Goal: Task Accomplishment & Management: Manage account settings

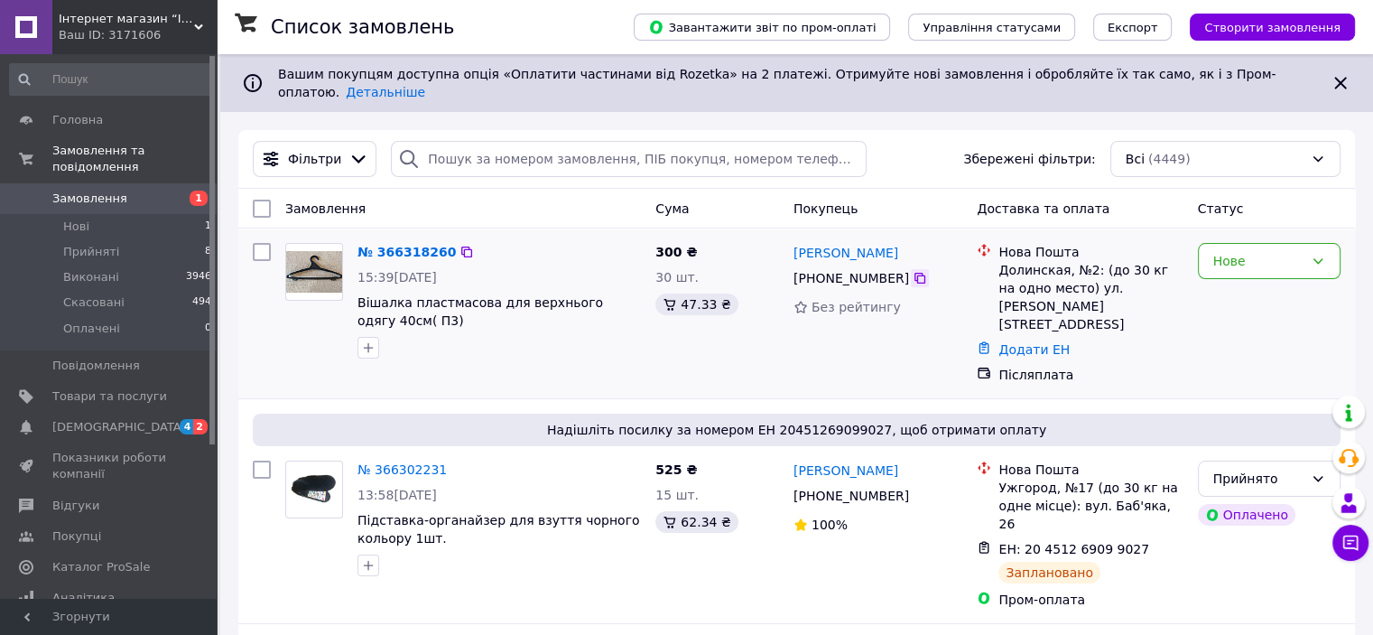
click at [913, 271] on icon at bounding box center [920, 278] width 14 height 14
click at [459, 245] on icon at bounding box center [466, 252] width 14 height 14
drag, startPoint x: 380, startPoint y: 311, endPoint x: 351, endPoint y: 292, distance: 35.1
click at [352, 292] on div "№ 366318260 15:39[DATE] Вішалка пластмасова для верхнього одягу 40см( П3)" at bounding box center [499, 301] width 298 height 130
copy span "Вішалка пластмасова для верхнього одягу 40см( П3)"
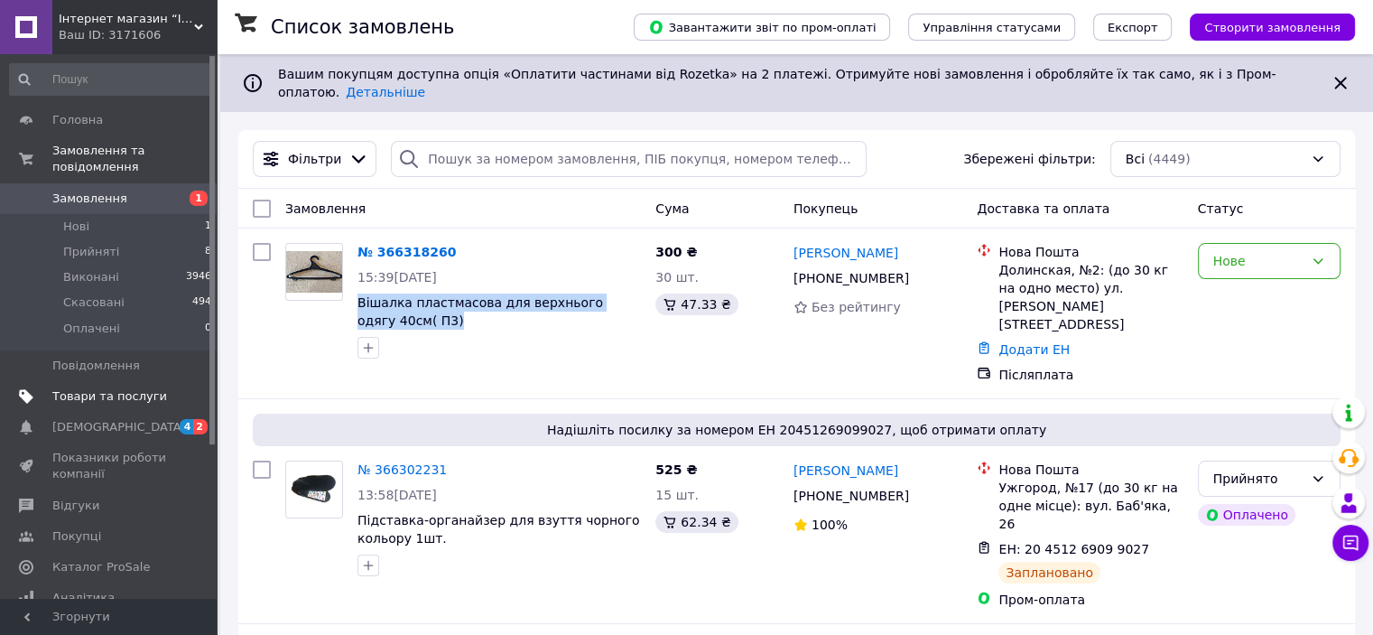
click at [119, 388] on span "Товари та послуги" at bounding box center [109, 396] width 115 height 16
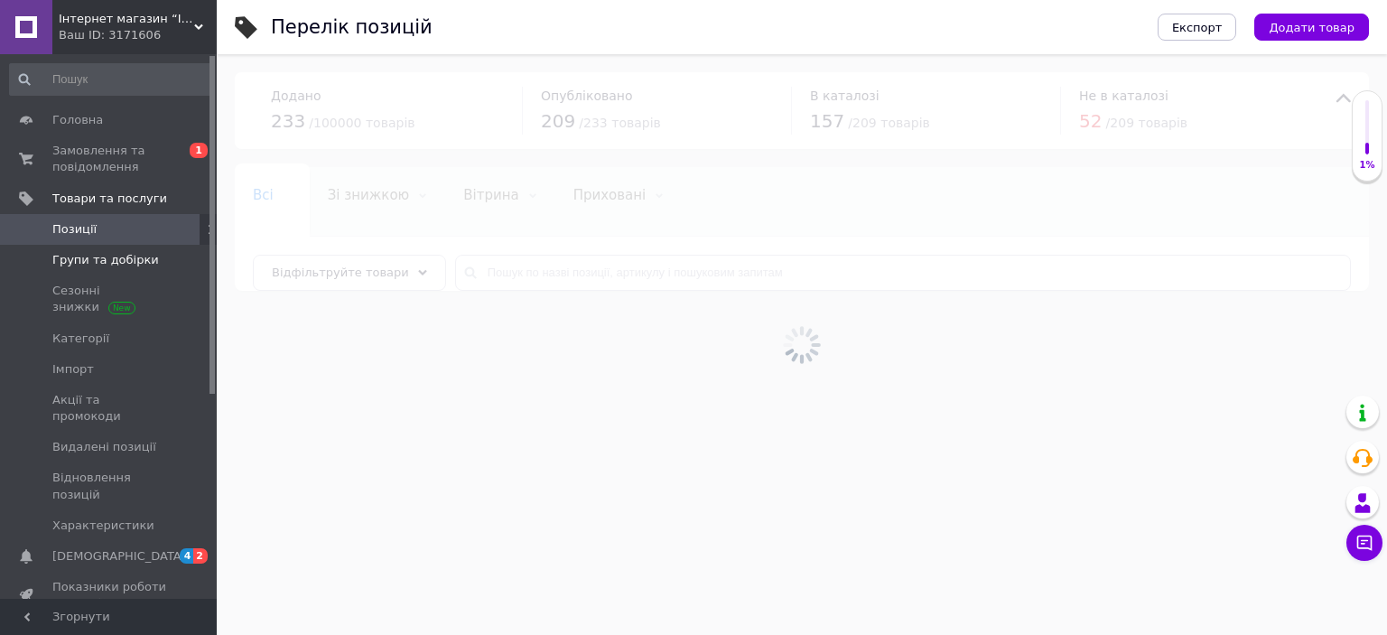
click at [101, 262] on span "Групи та добірки" at bounding box center [105, 260] width 107 height 16
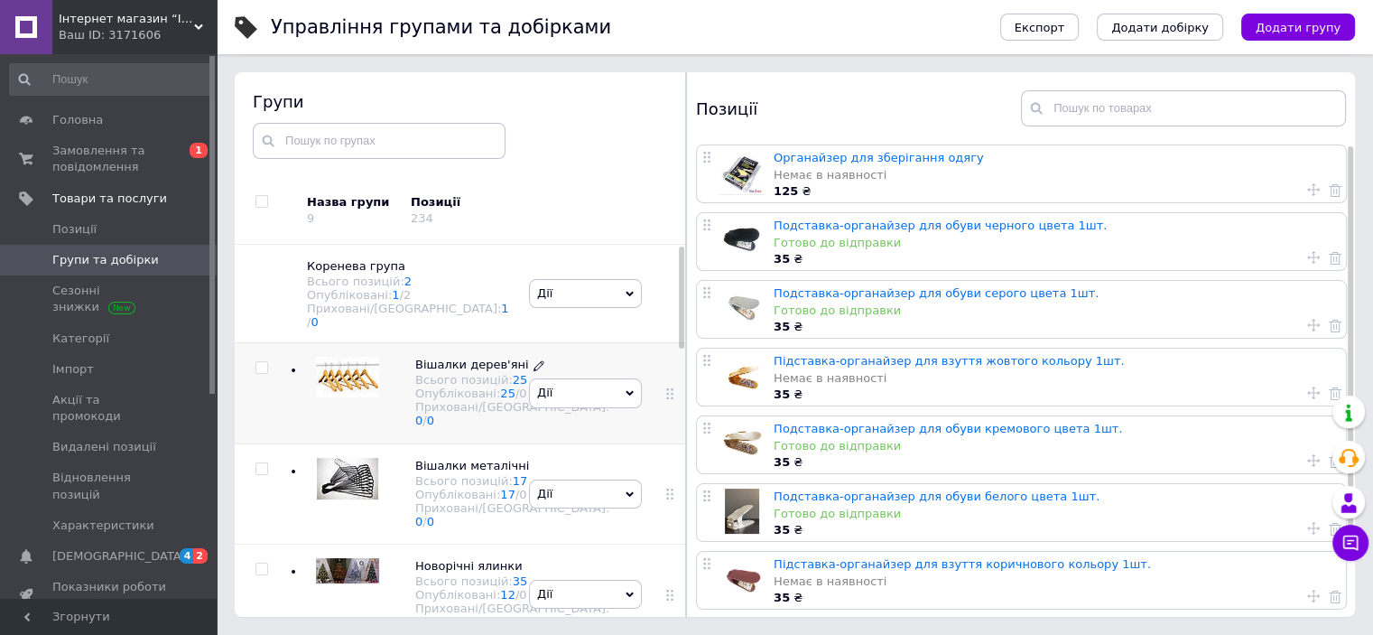
click at [443, 371] on span "Вішалки дерев'яні" at bounding box center [472, 364] width 114 height 14
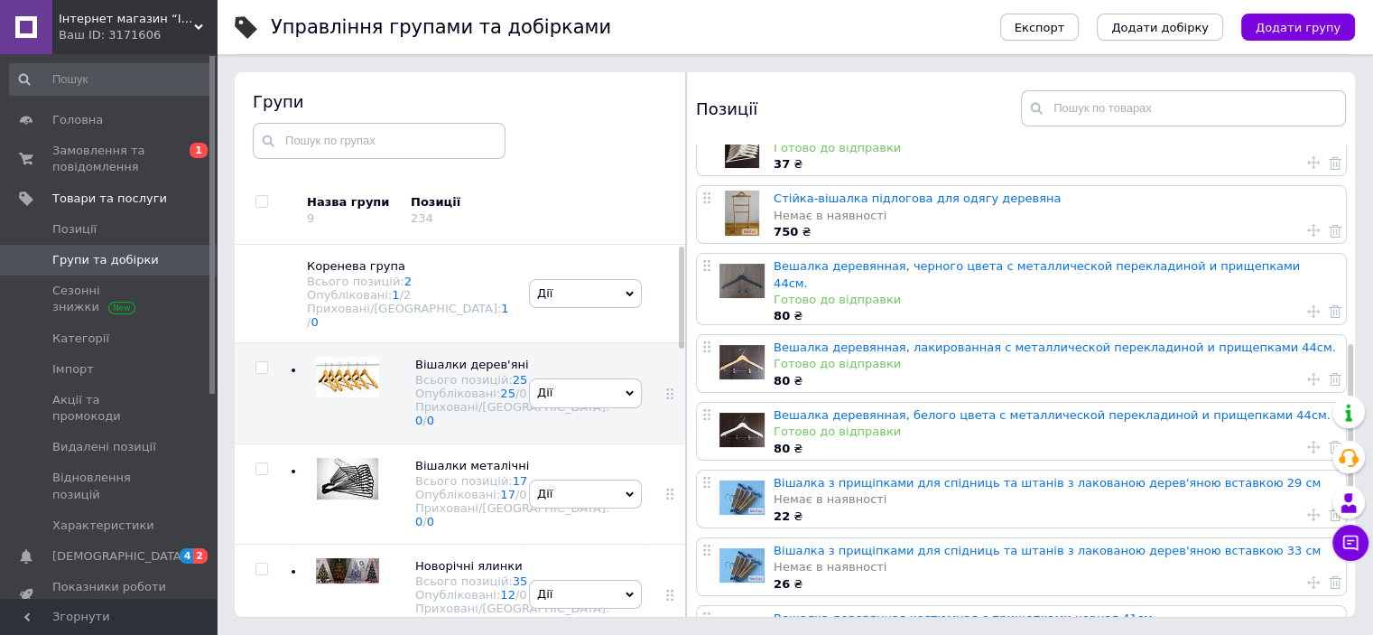
scroll to position [667, 0]
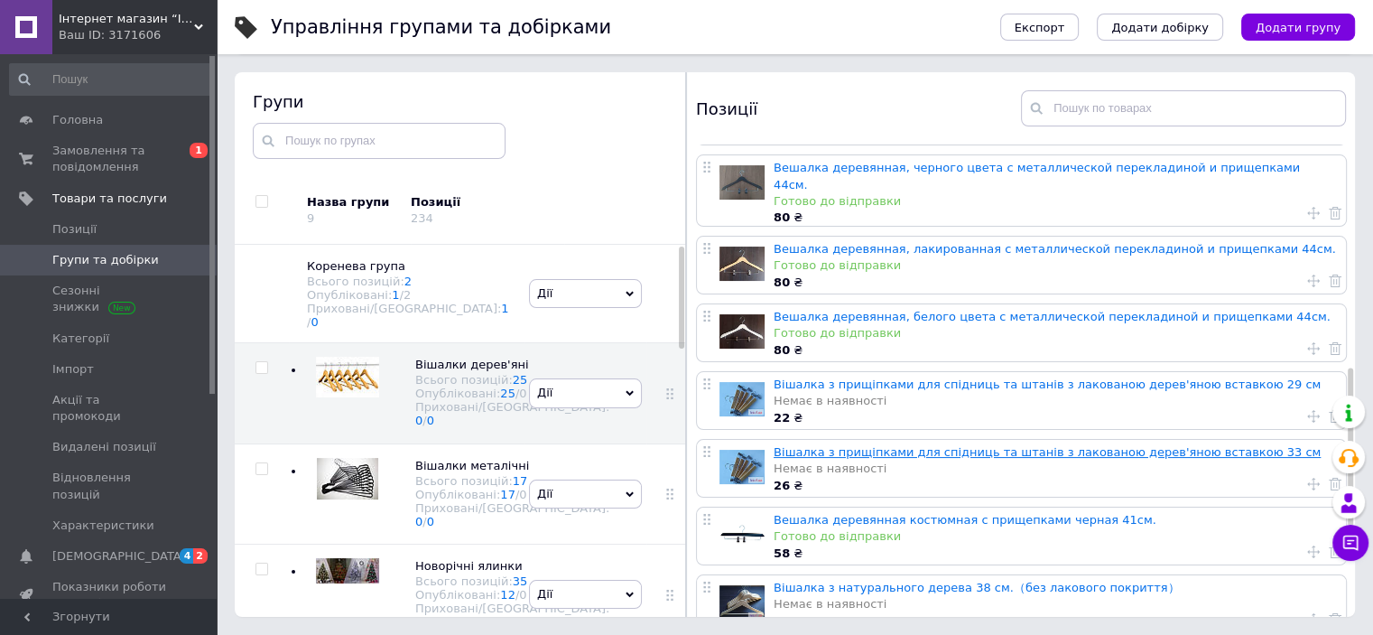
click at [896, 445] on link "Вішалка з прищіпками для спідниць та штанів з лакованою дерев'яною вставкою 33 …" at bounding box center [1047, 452] width 547 height 14
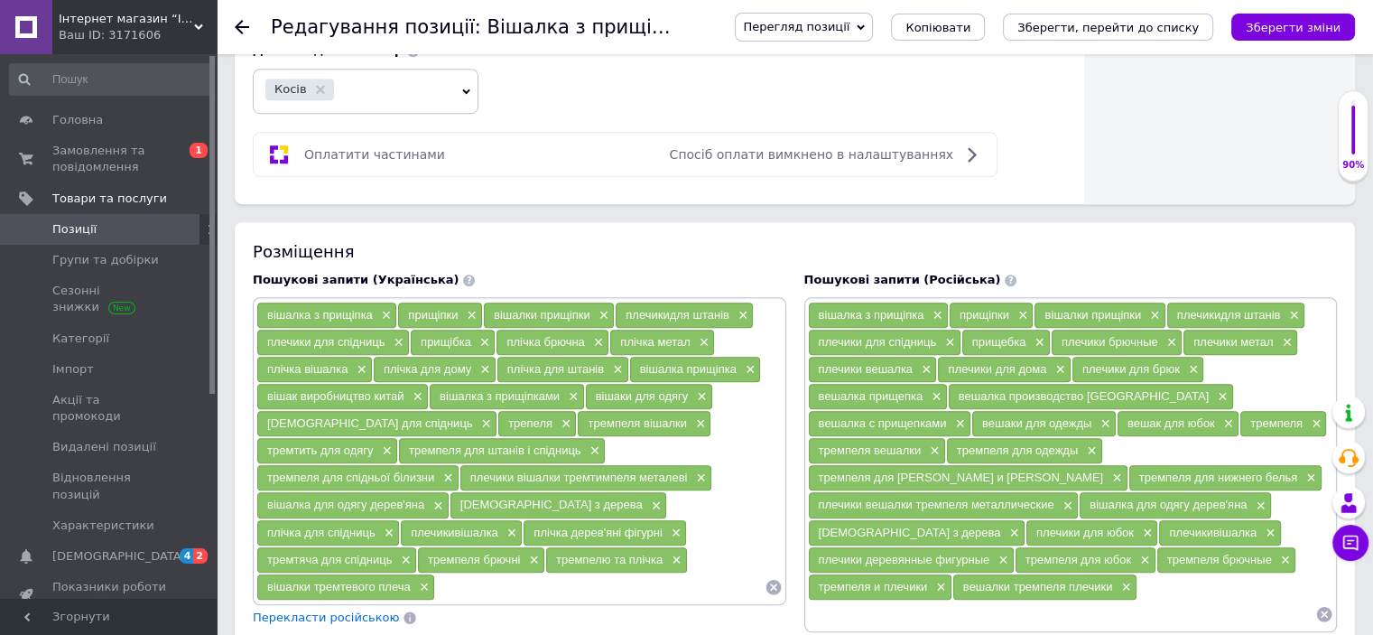
scroll to position [1174, 0]
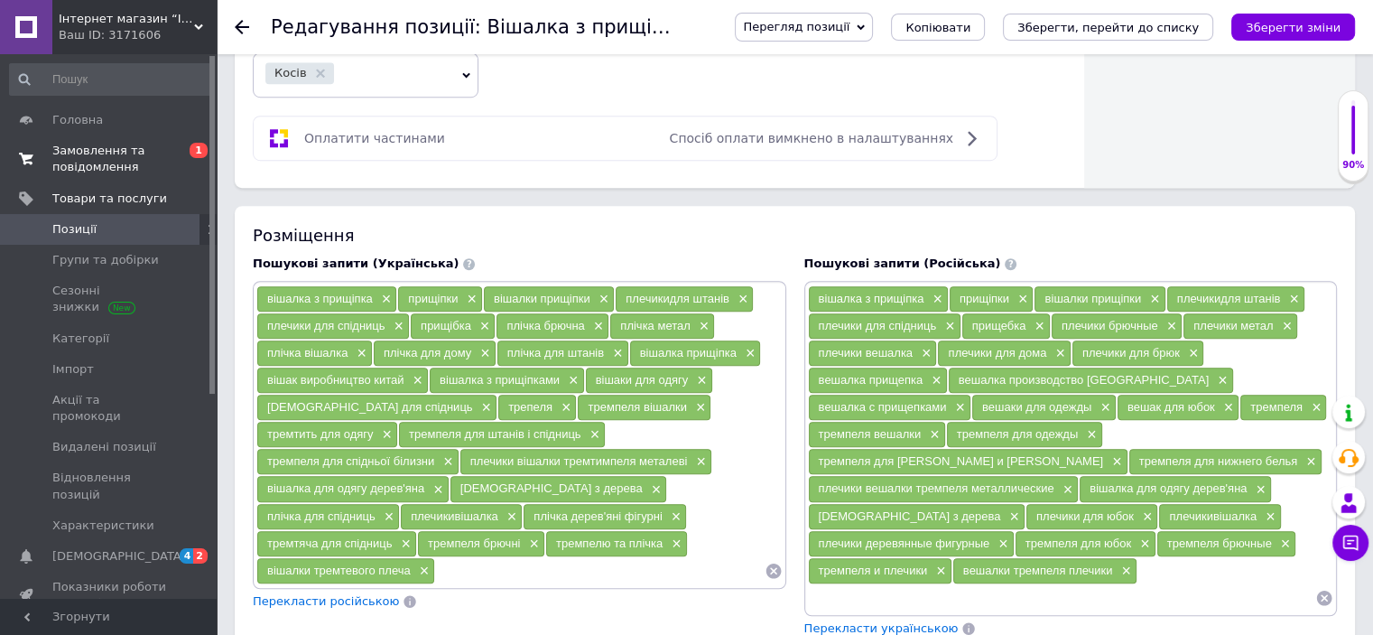
click at [105, 162] on span "Замовлення та повідомлення" at bounding box center [109, 159] width 115 height 32
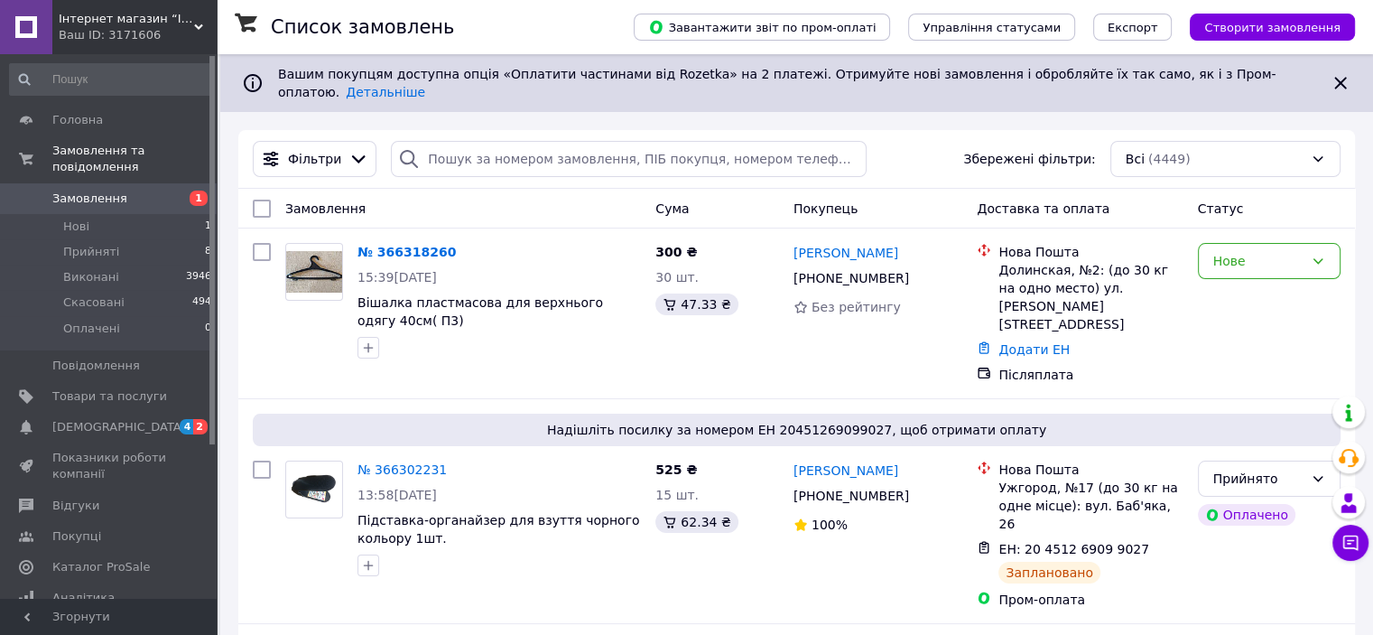
click at [402, 245] on link "№ 366318260" at bounding box center [406, 252] width 98 height 14
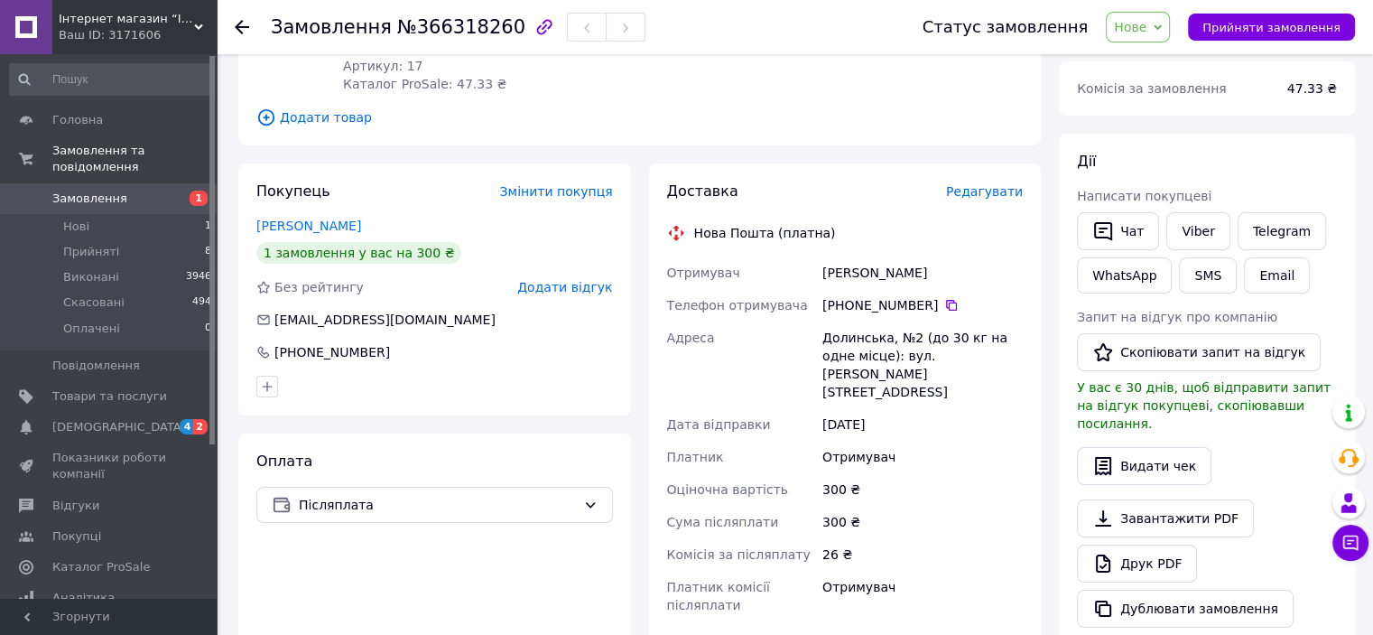
scroll to position [361, 0]
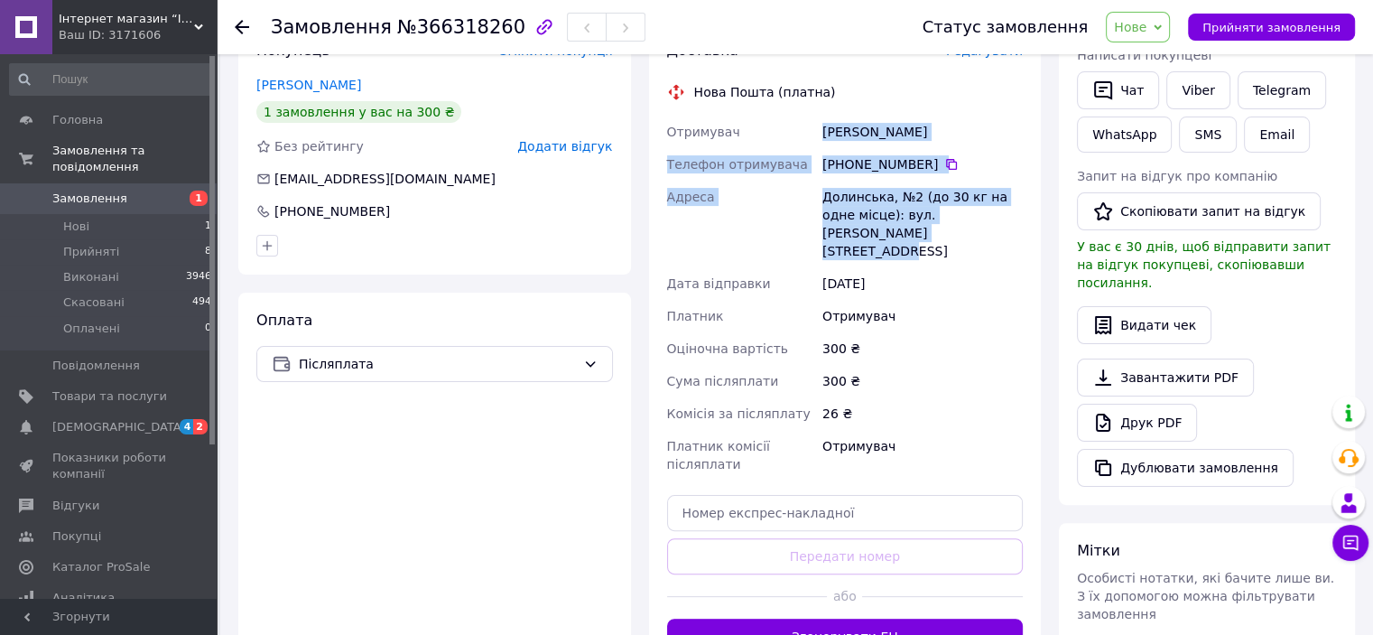
drag, startPoint x: 906, startPoint y: 229, endPoint x: 820, endPoint y: 144, distance: 121.9
click at [820, 144] on div "Отримувач [PERSON_NAME] Телефон отримувача [PHONE_NUMBER]   [PERSON_NAME], №2 (…" at bounding box center [846, 298] width 364 height 365
copy div "[PERSON_NAME] Телефон отримувача [PHONE_NUMBER]   [PERSON_NAME], №2 (до 30 кг н…"
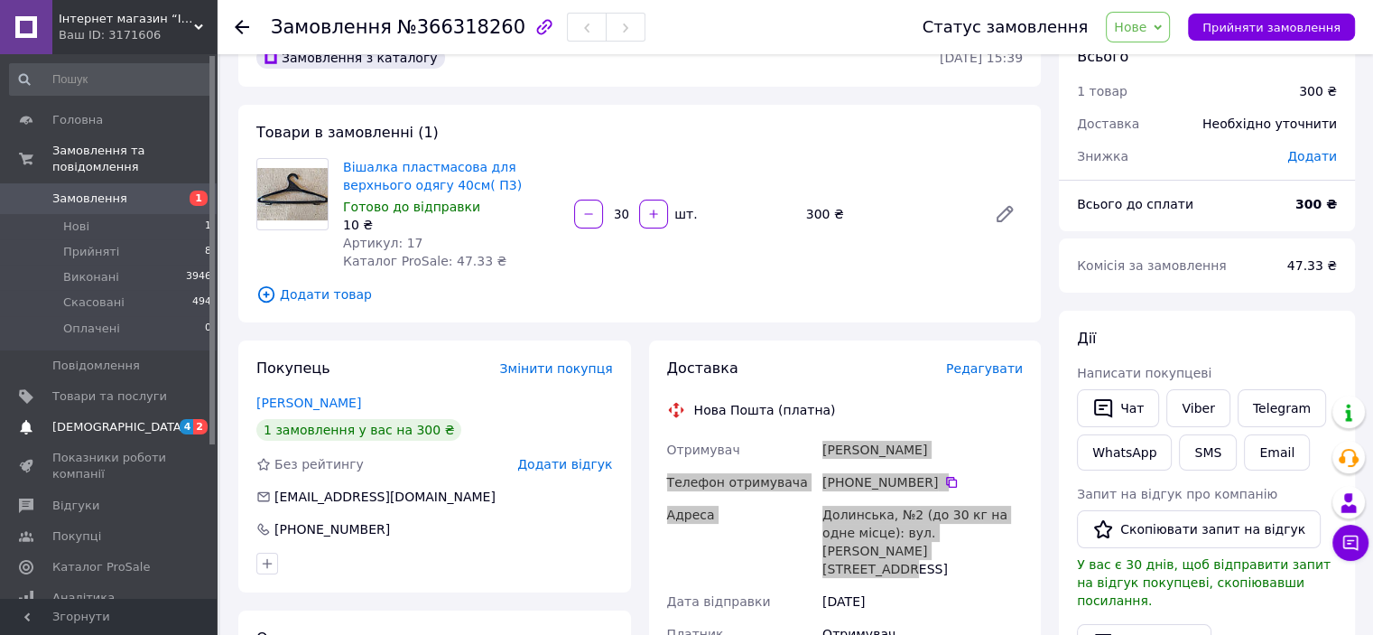
scroll to position [0, 0]
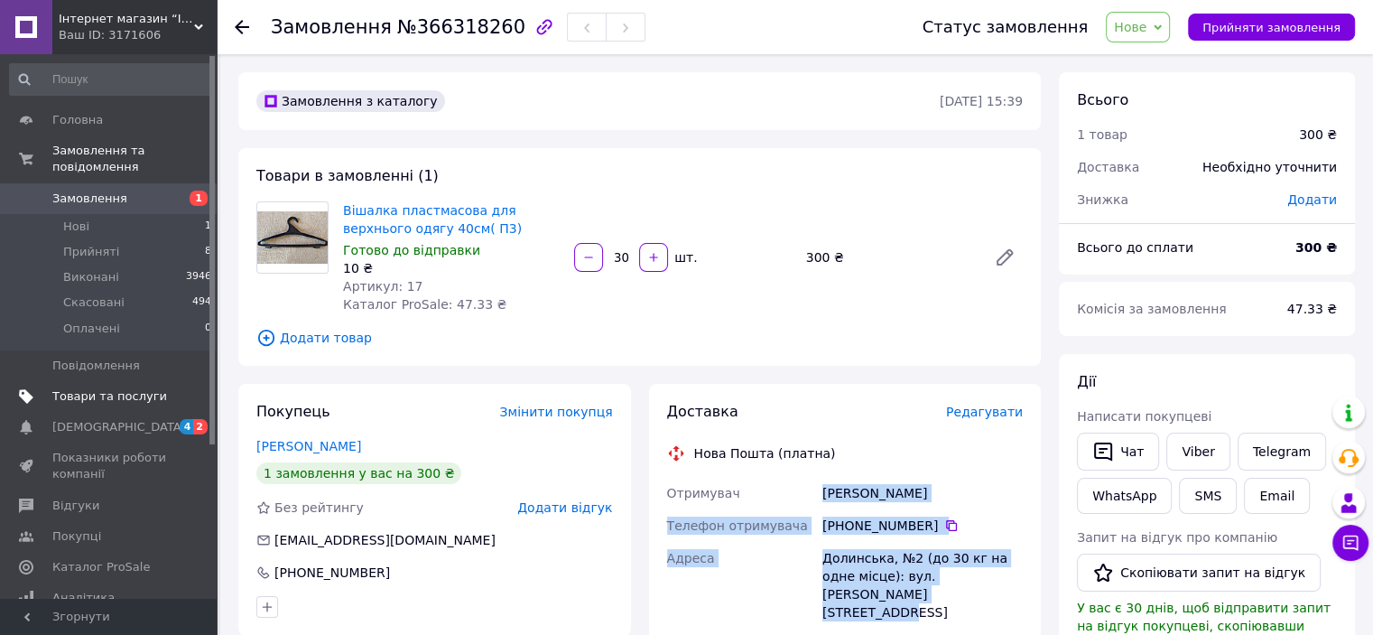
click at [112, 388] on span "Товари та послуги" at bounding box center [109, 396] width 115 height 16
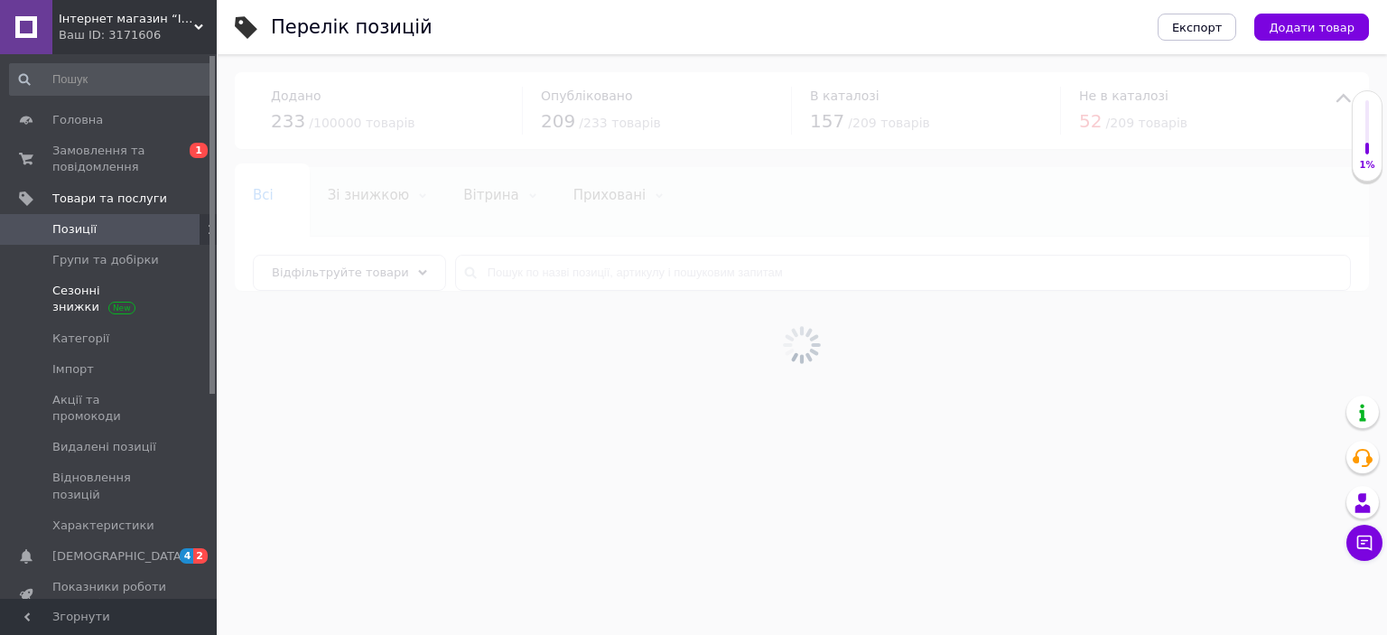
drag, startPoint x: 134, startPoint y: 265, endPoint x: 146, endPoint y: 288, distance: 26.7
click at [134, 263] on span "Групи та добірки" at bounding box center [105, 260] width 107 height 16
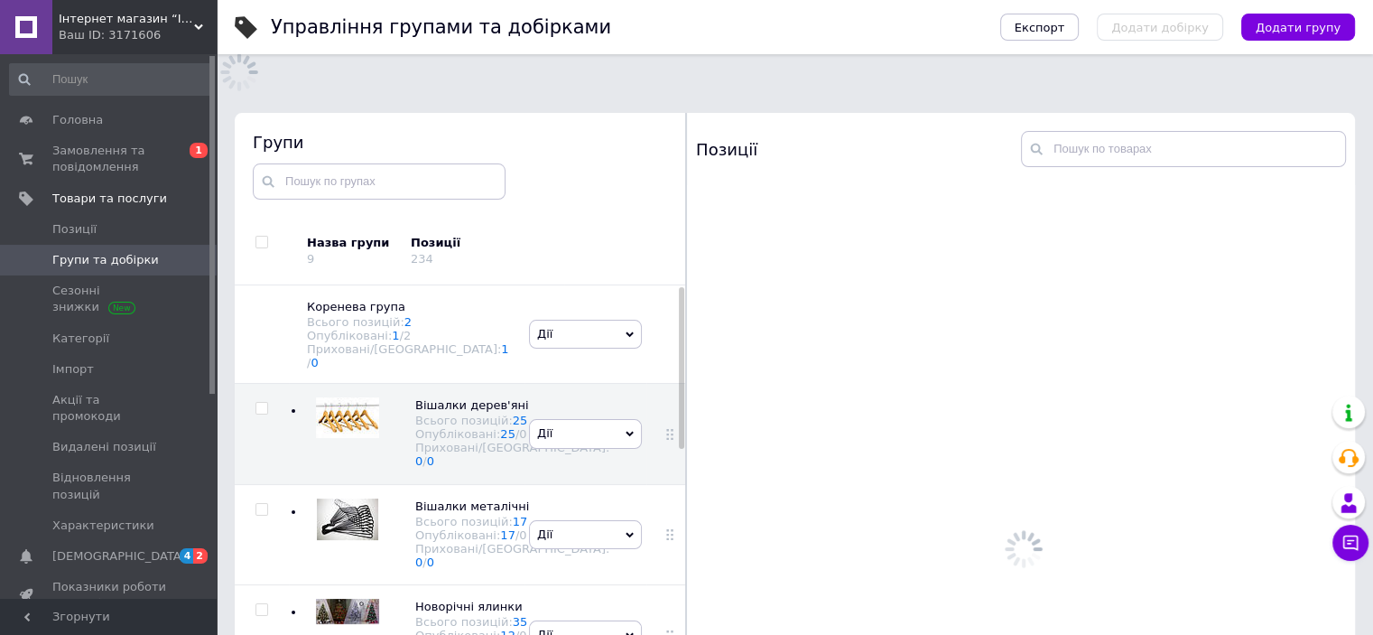
scroll to position [102, 0]
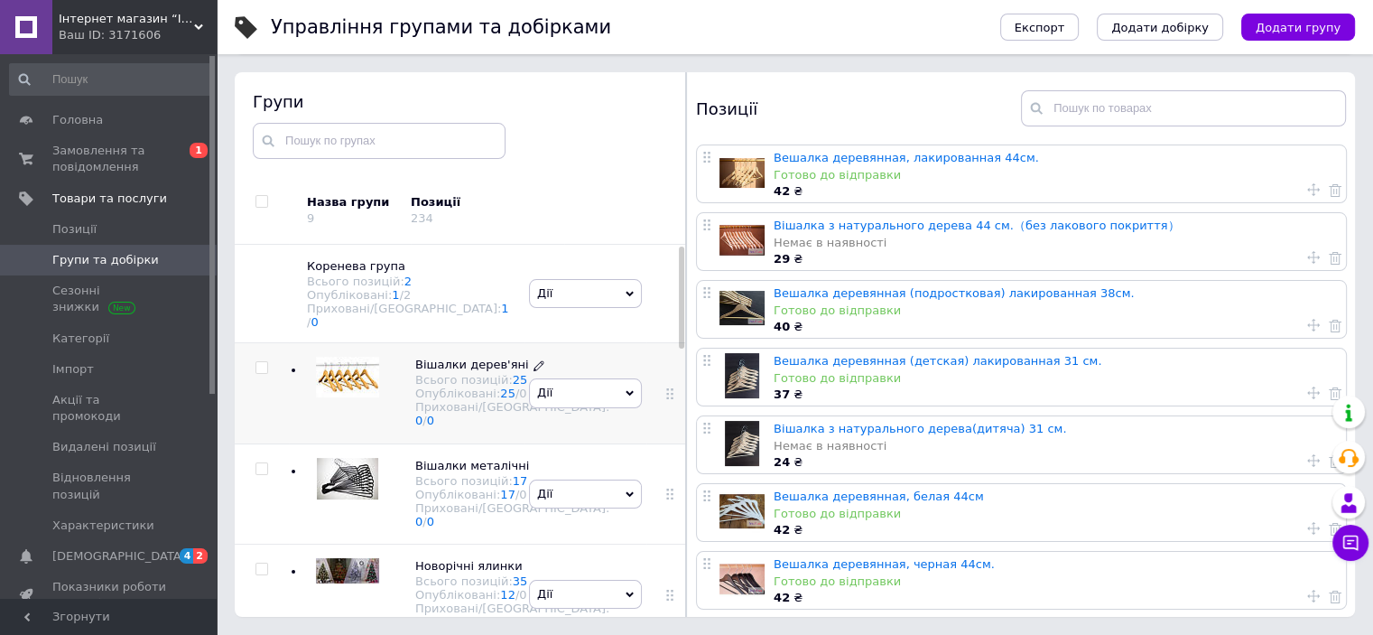
click at [450, 371] on span "Вішалки дерев'яні" at bounding box center [472, 364] width 114 height 14
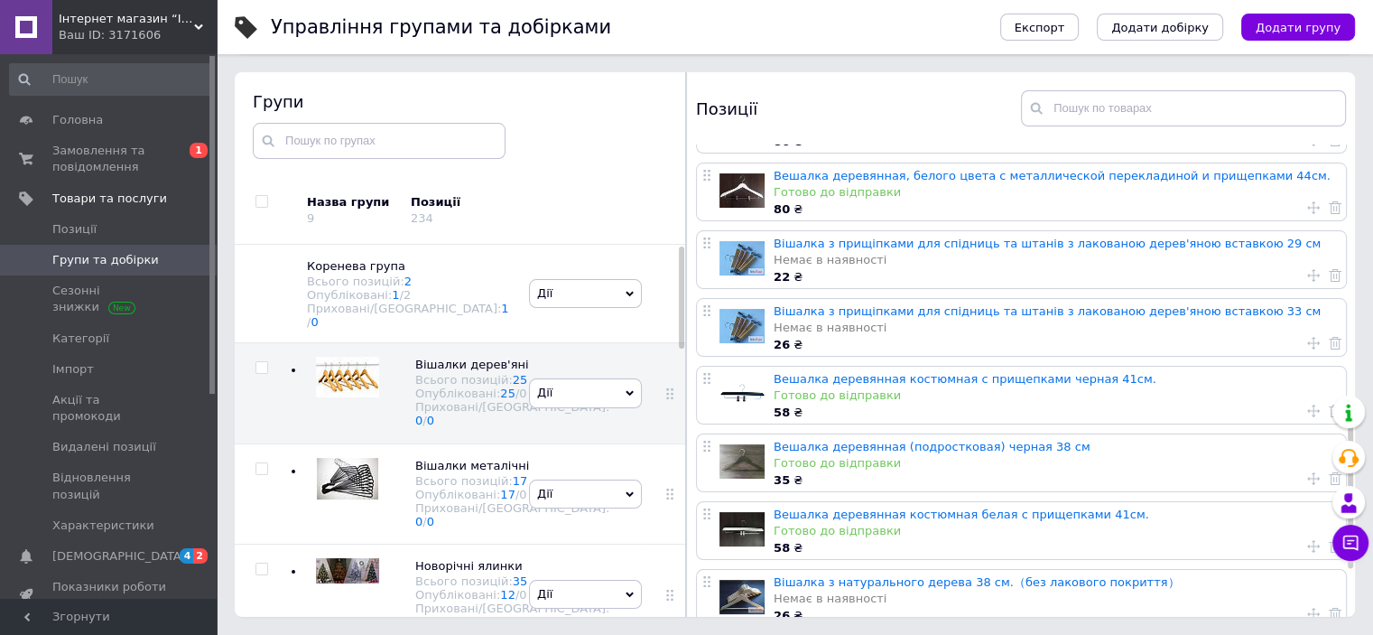
scroll to position [812, 0]
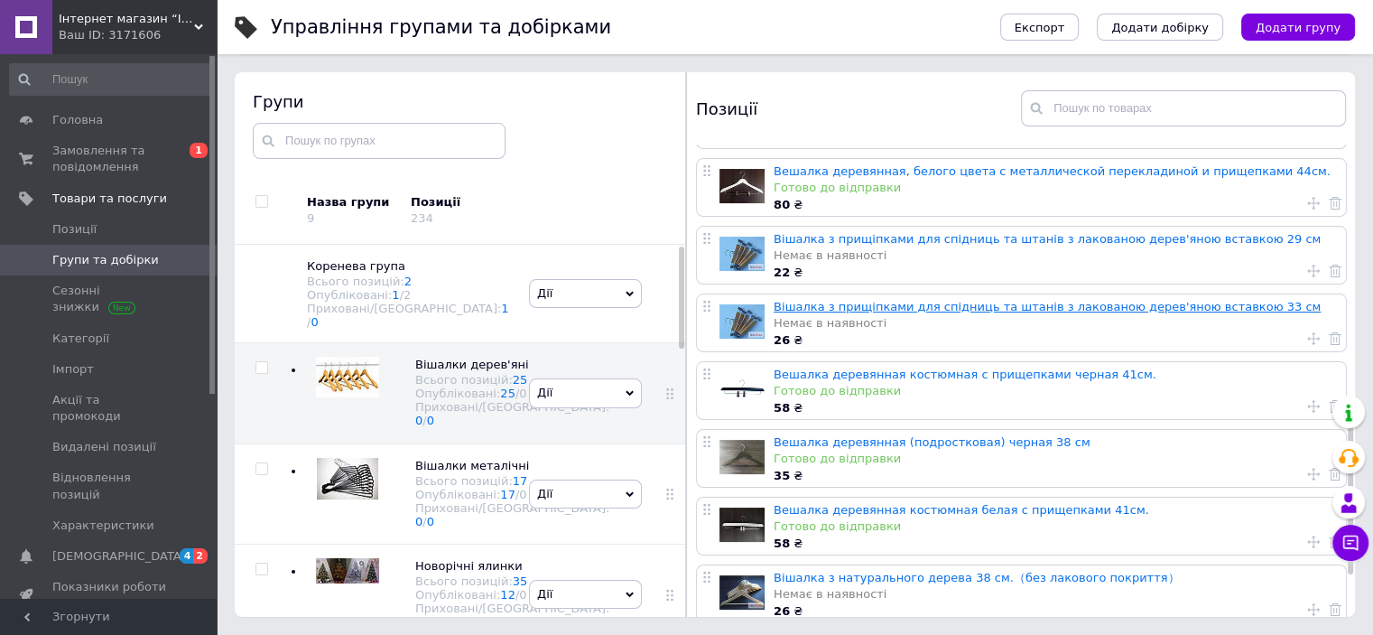
click at [868, 300] on link "Вішалка з прищіпками для спідниць та штанів з лакованою дерев'яною вставкою 33 …" at bounding box center [1047, 307] width 547 height 14
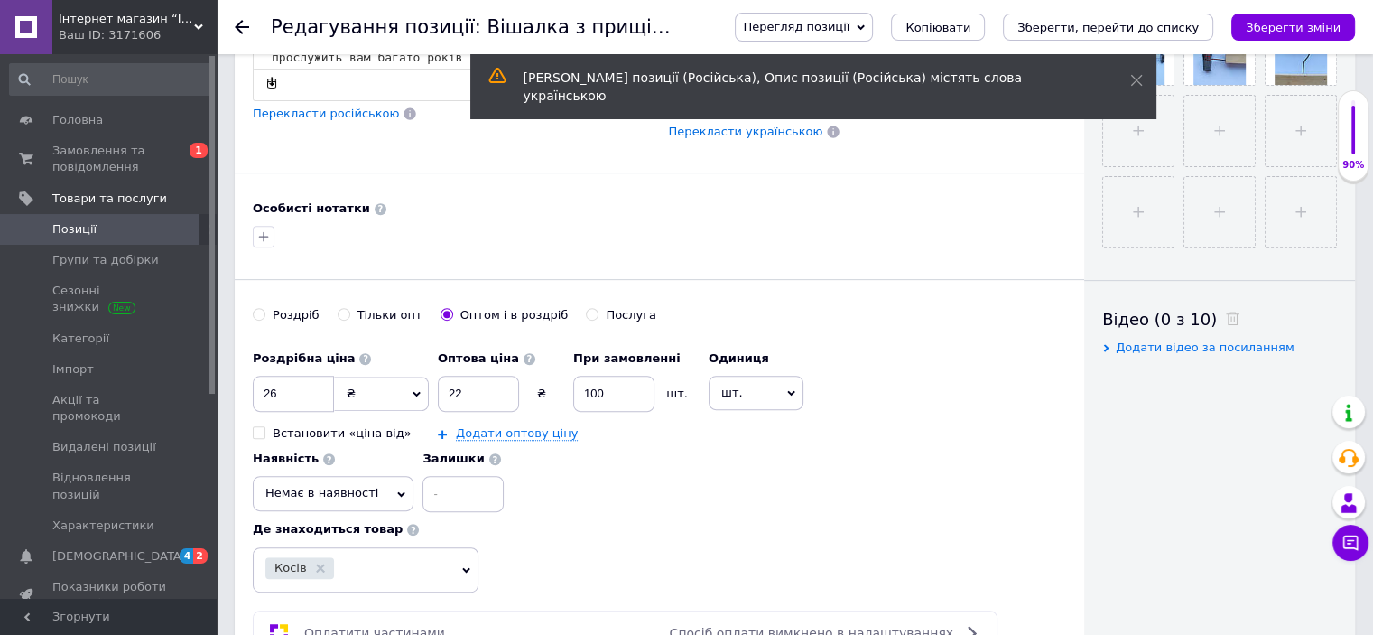
scroll to position [722, 0]
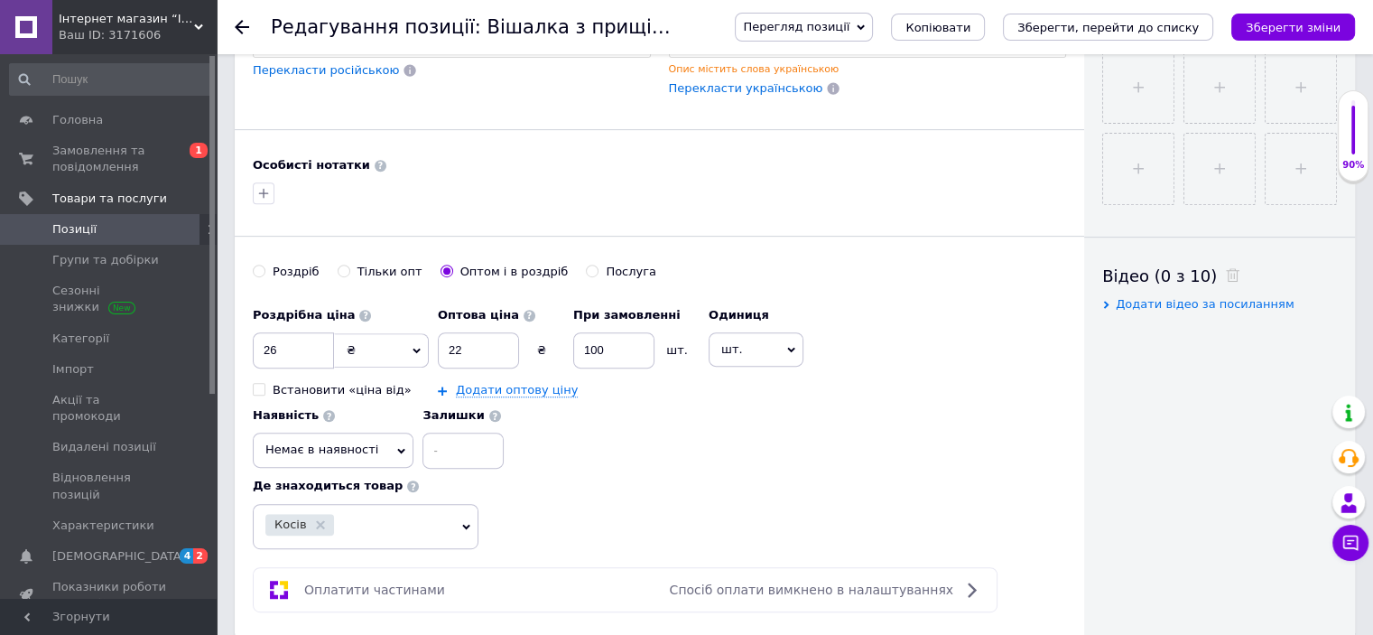
drag, startPoint x: 256, startPoint y: 266, endPoint x: 260, endPoint y: 292, distance: 25.5
click at [256, 266] on input "Роздріб" at bounding box center [259, 271] width 12 height 12
radio input "true"
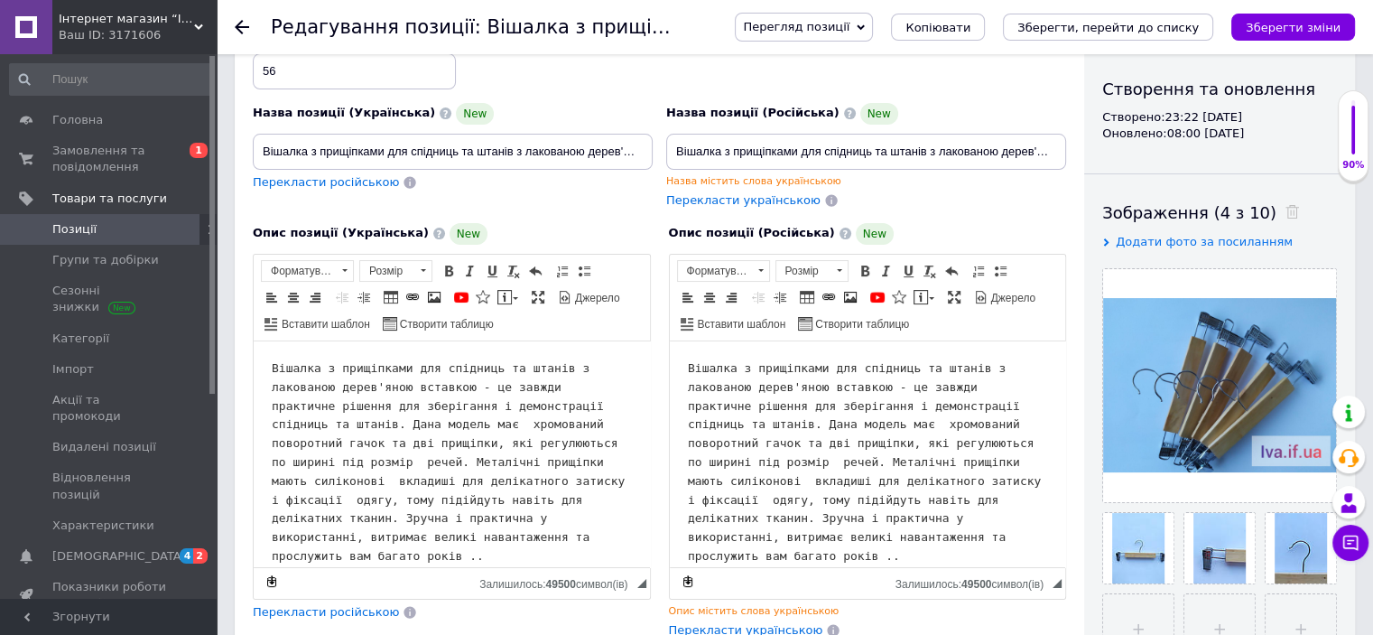
scroll to position [181, 0]
click at [565, 153] on input "Вішалка з прищіпками для спідниць та штанів з лакованою дерев'яною вставкою 33 …" at bounding box center [453, 152] width 400 height 36
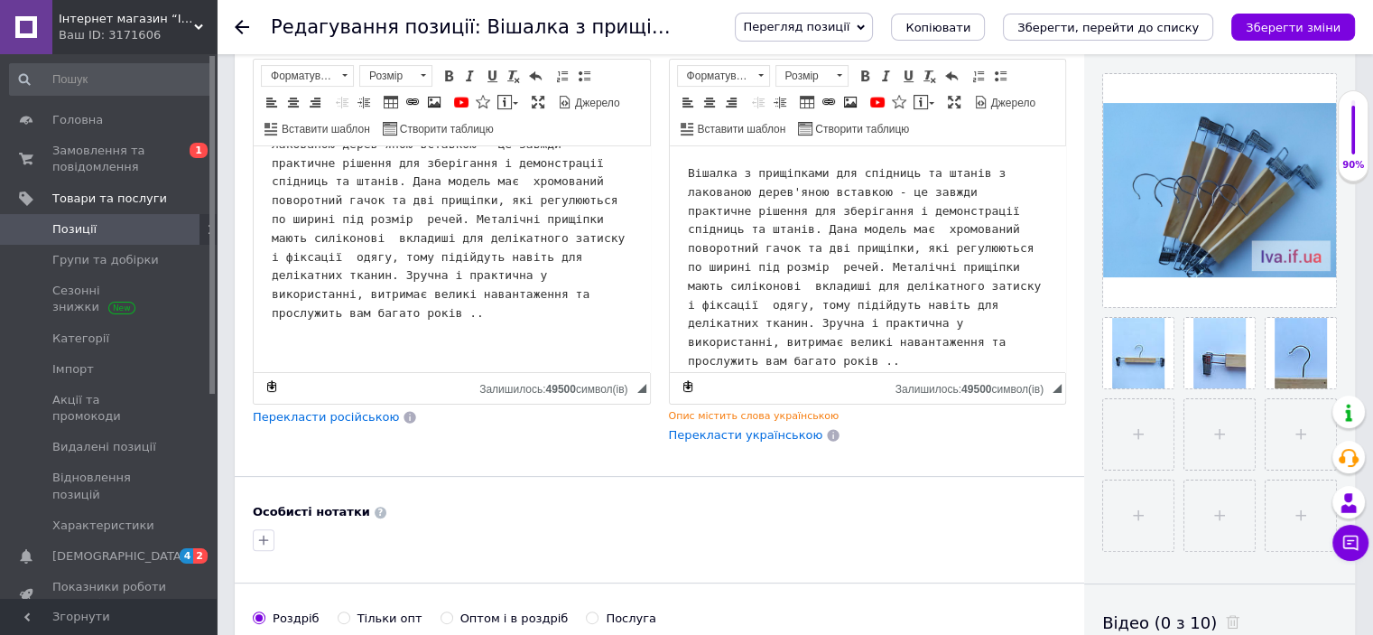
scroll to position [451, 0]
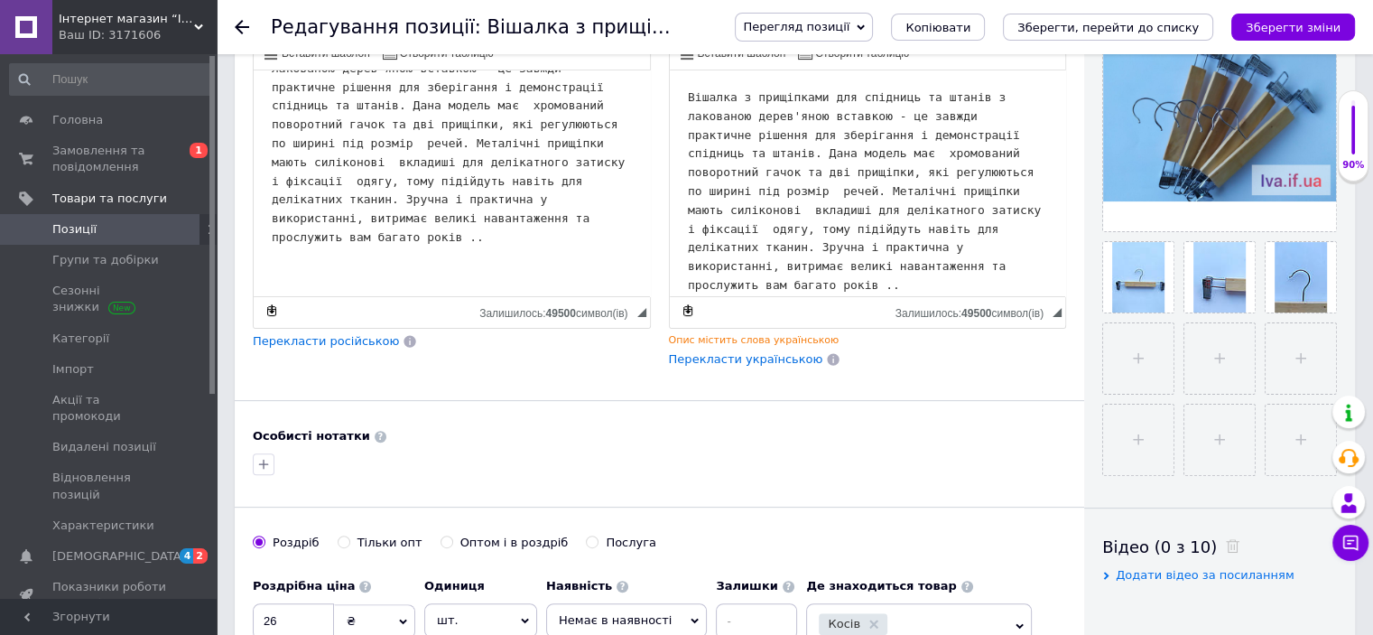
click at [301, 339] on span "Перекласти російською" at bounding box center [326, 341] width 146 height 14
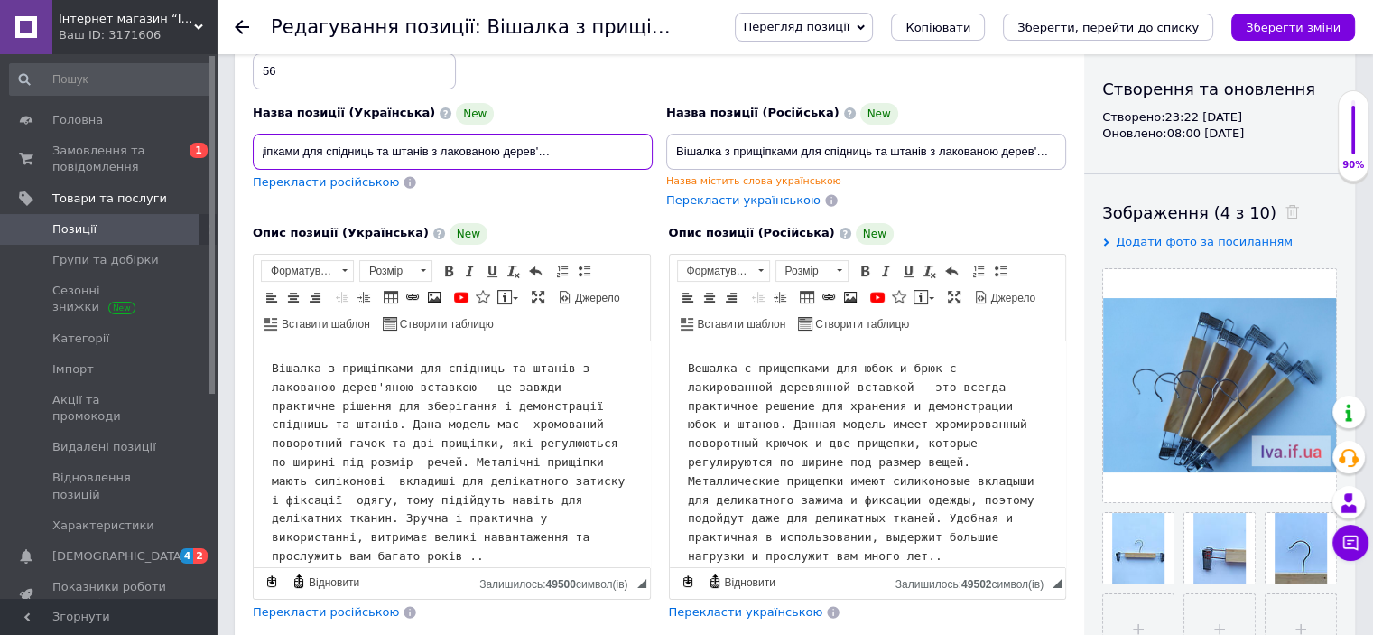
scroll to position [0, 97]
drag, startPoint x: 260, startPoint y: 144, endPoint x: 679, endPoint y: 143, distance: 418.9
click at [679, 143] on div "Назва позиції (Українська) New Вішалка з прищіпками для спідниць та штанів з ла…" at bounding box center [659, 118] width 827 height 195
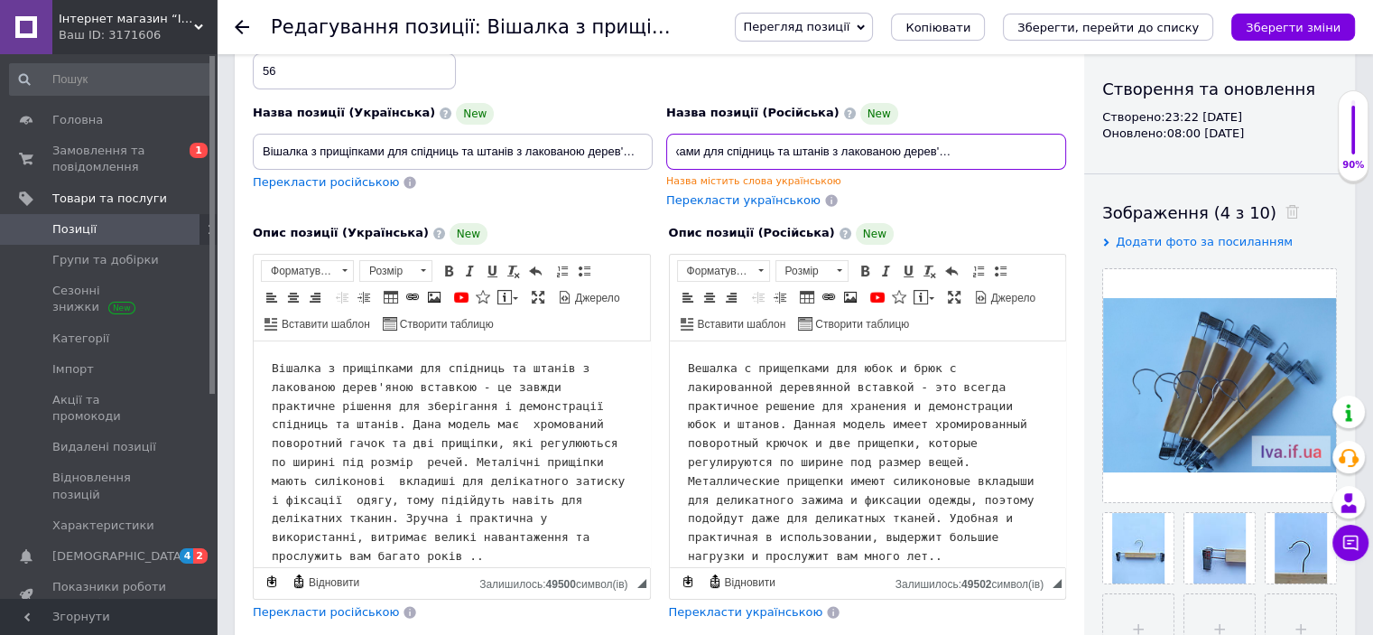
drag, startPoint x: 678, startPoint y: 147, endPoint x: 1076, endPoint y: 153, distance: 398.2
click at [1076, 153] on div "Основна інформація При збереженні товару порожні поля перекладуться автоматично…" at bounding box center [659, 452] width 849 height 1120
paste input "ешалка с прищепками для юбок и брюк с лакированной деревянной вставкой"
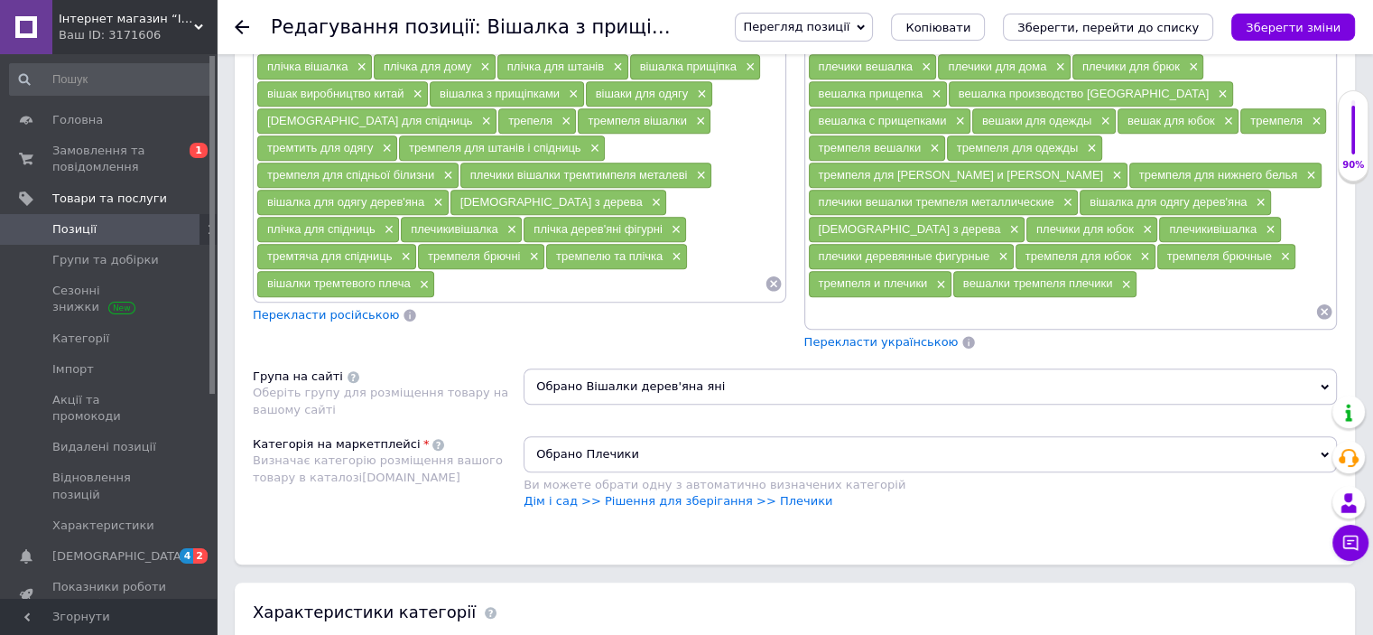
scroll to position [1354, 0]
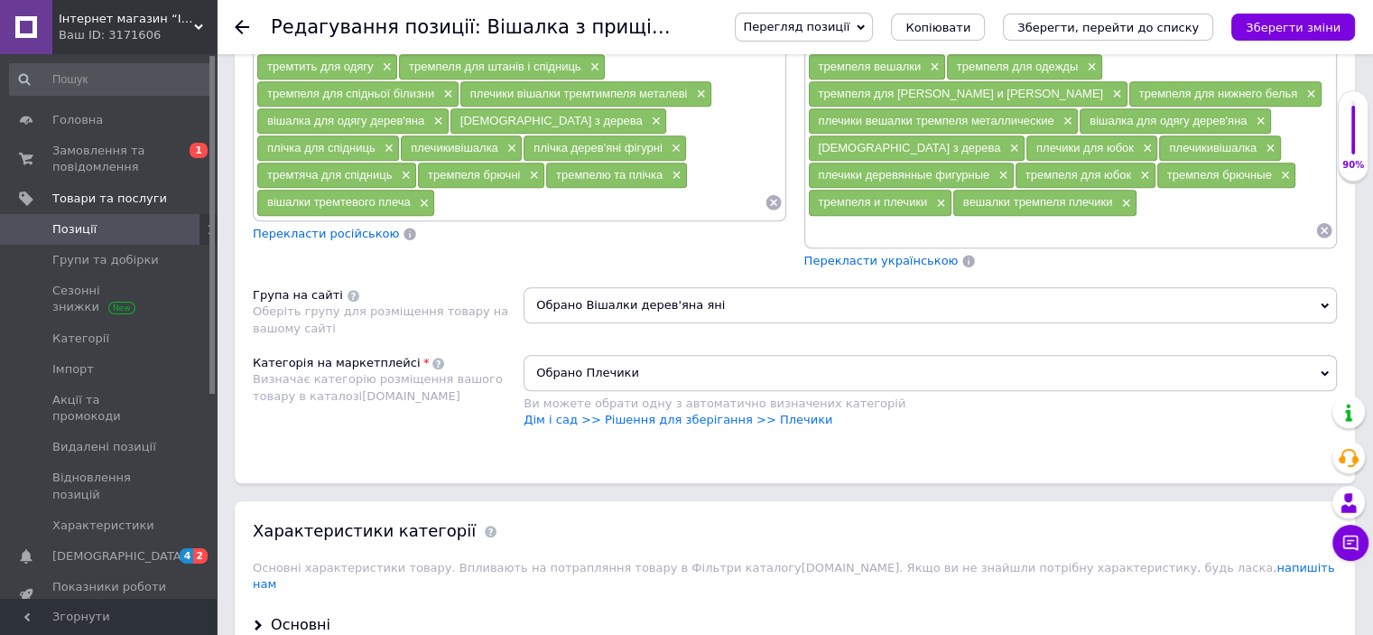
type input "Вешалка с прищепками для юбок и брюк с лакированной деревянной вставкой 33 см"
click at [868, 254] on span "Перекласти українською" at bounding box center [881, 261] width 154 height 14
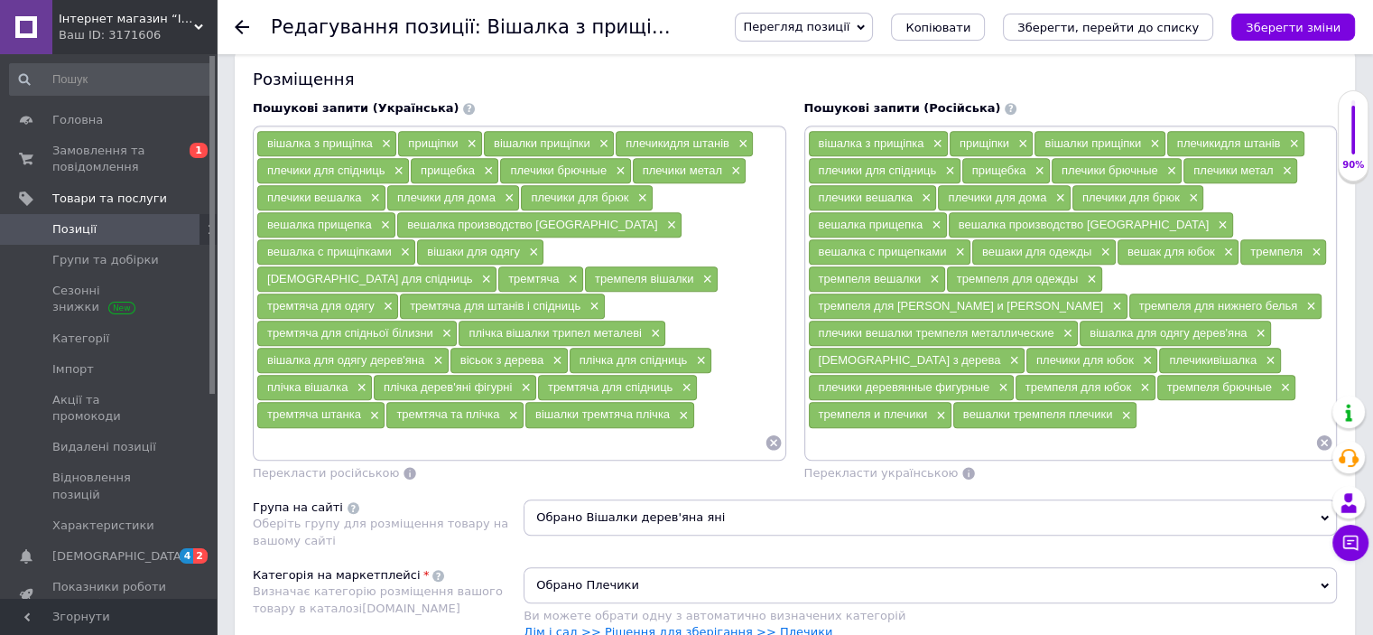
scroll to position [1109, 0]
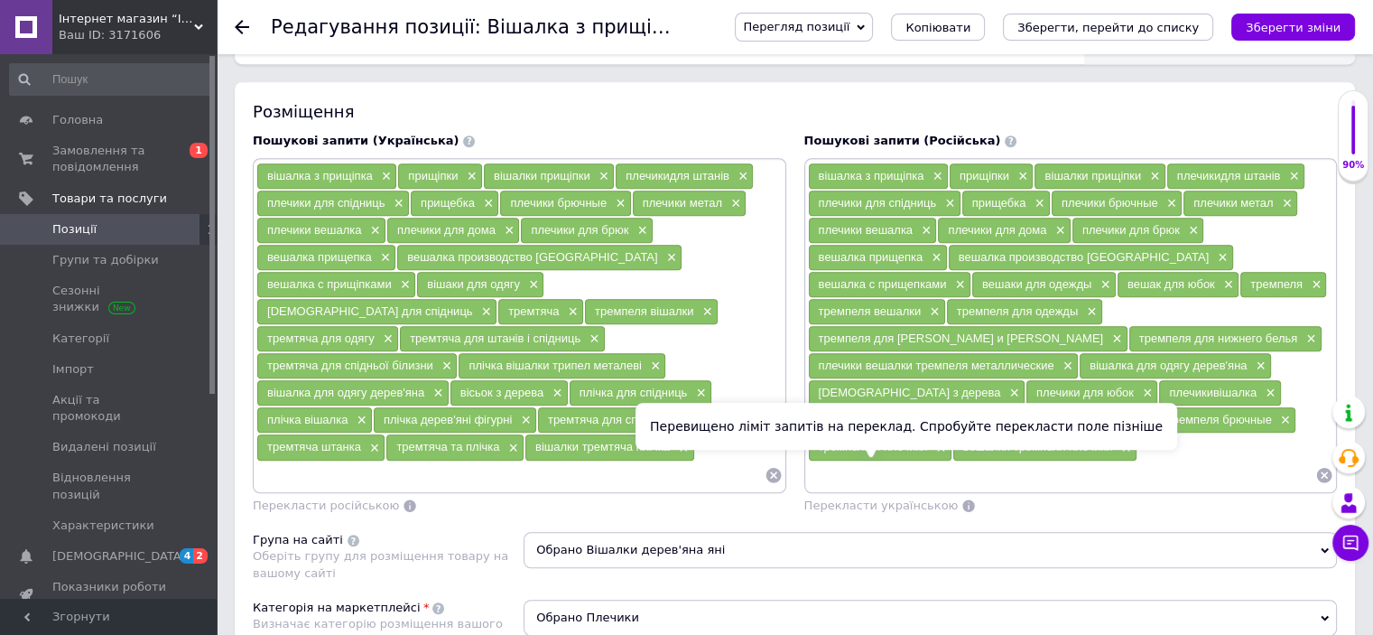
click at [852, 498] on span "Перекласти українською" at bounding box center [881, 505] width 154 height 14
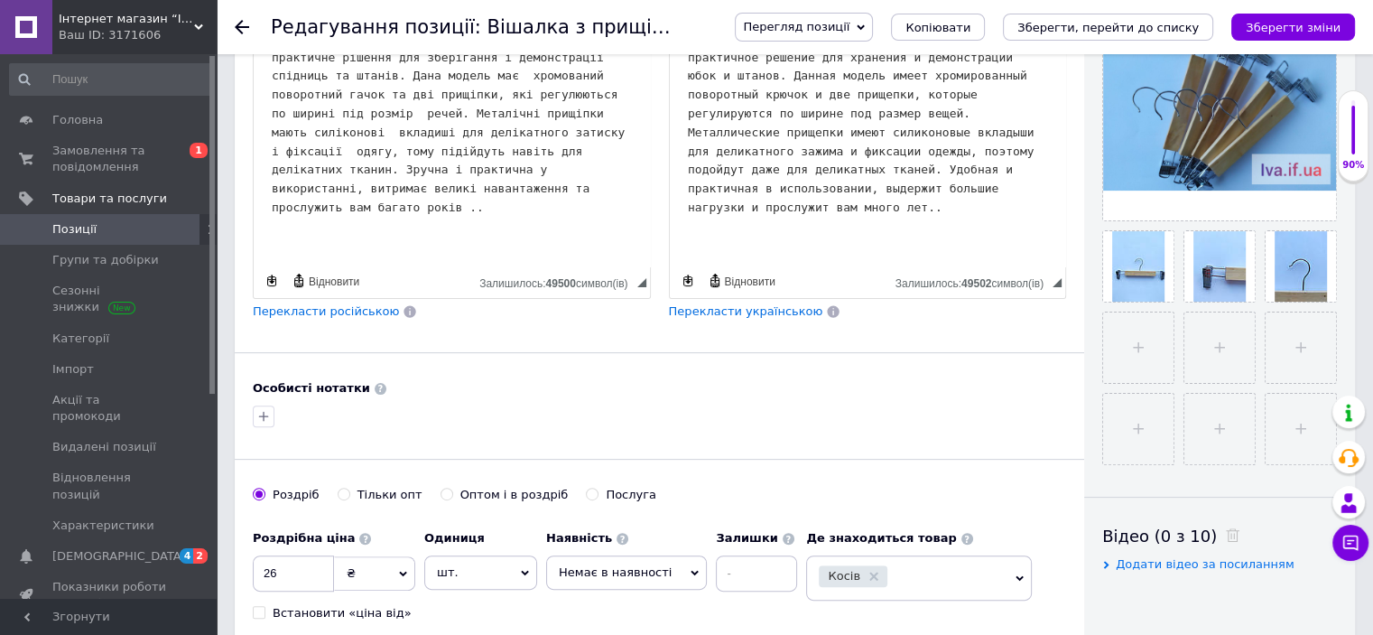
scroll to position [568, 0]
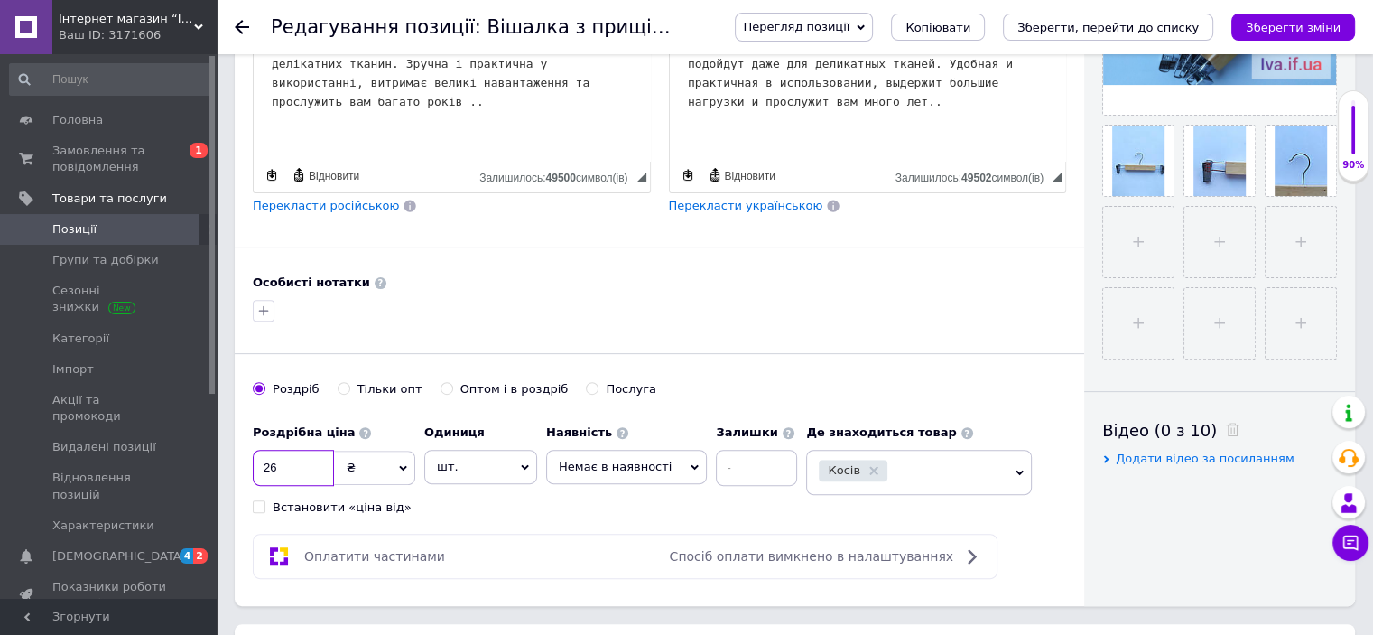
drag, startPoint x: 274, startPoint y: 469, endPoint x: 253, endPoint y: 463, distance: 22.3
click at [255, 469] on input "26" at bounding box center [293, 468] width 81 height 36
type input "44"
click at [683, 461] on span "Немає в наявності" at bounding box center [626, 467] width 161 height 34
click at [640, 553] on li "Готово до відправки" at bounding box center [626, 555] width 159 height 25
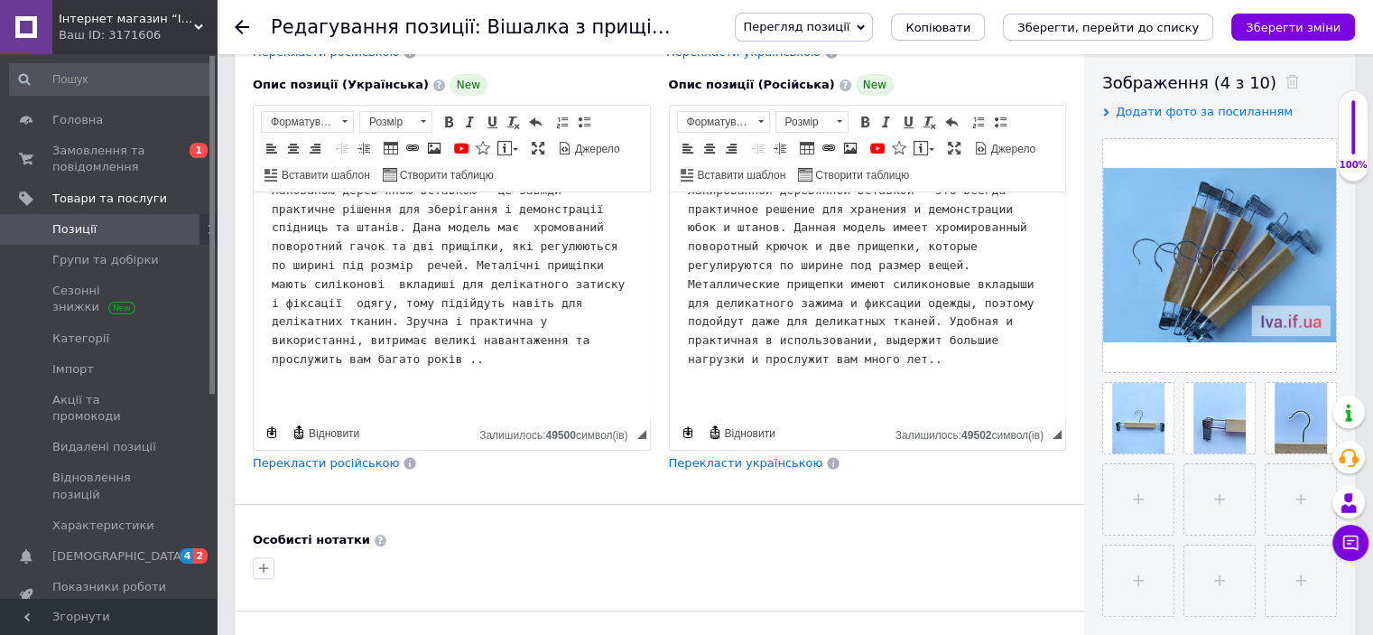
scroll to position [207, 0]
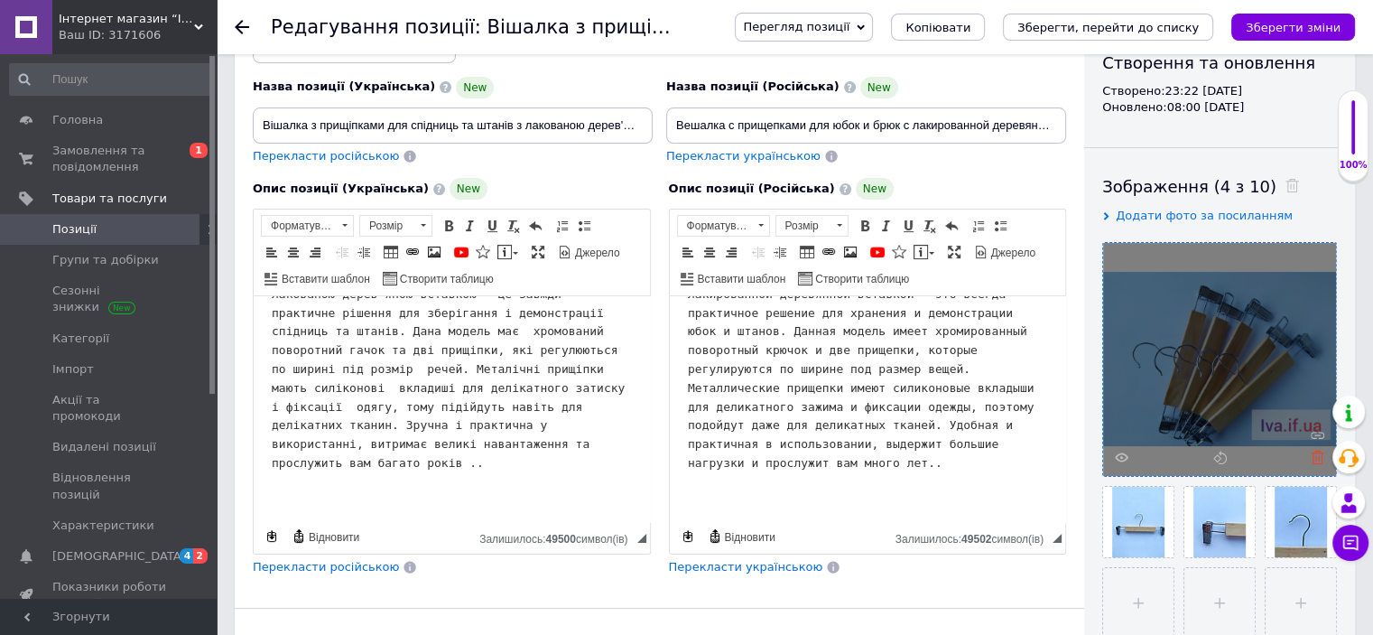
click at [1316, 455] on icon at bounding box center [1318, 457] width 14 height 14
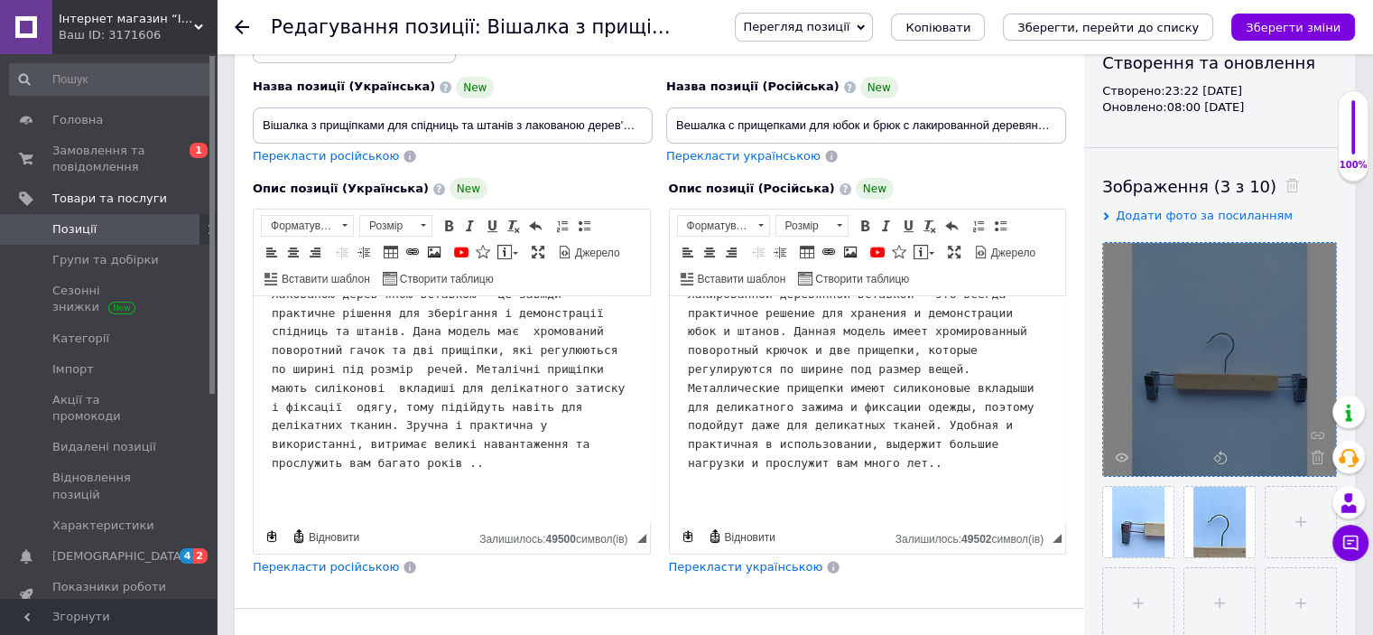
click at [1316, 455] on icon at bounding box center [1318, 457] width 14 height 14
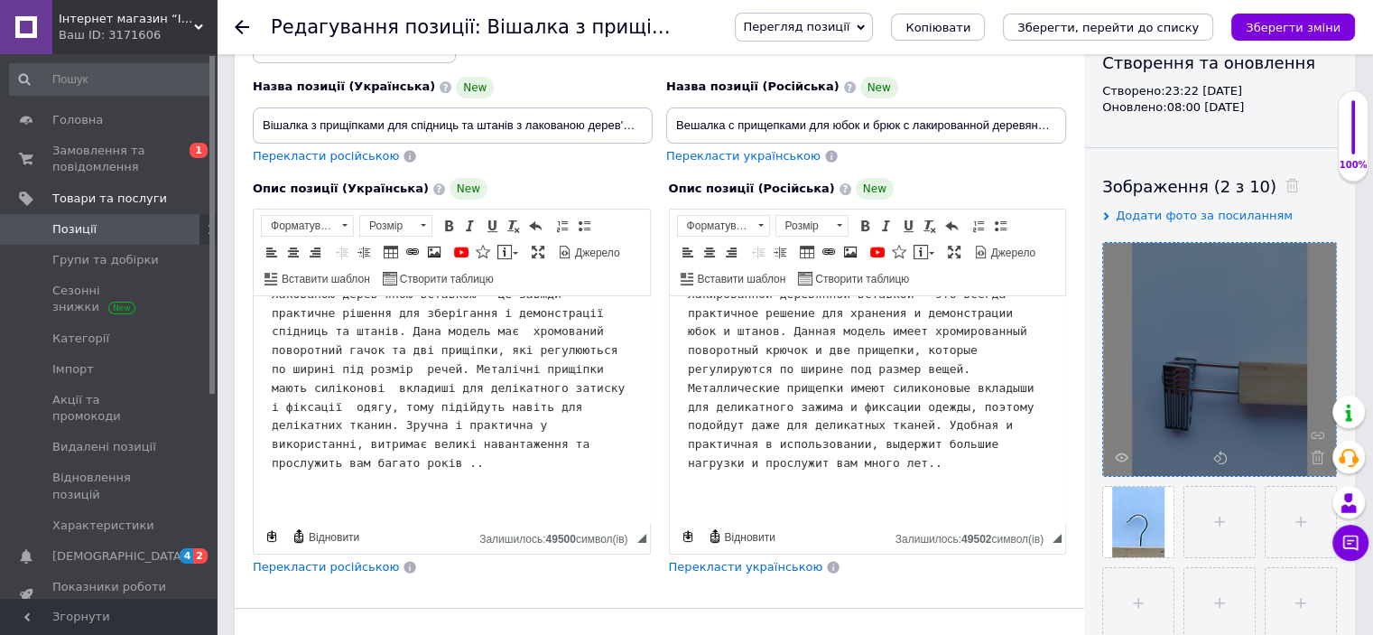
click at [1316, 455] on icon at bounding box center [1318, 457] width 14 height 14
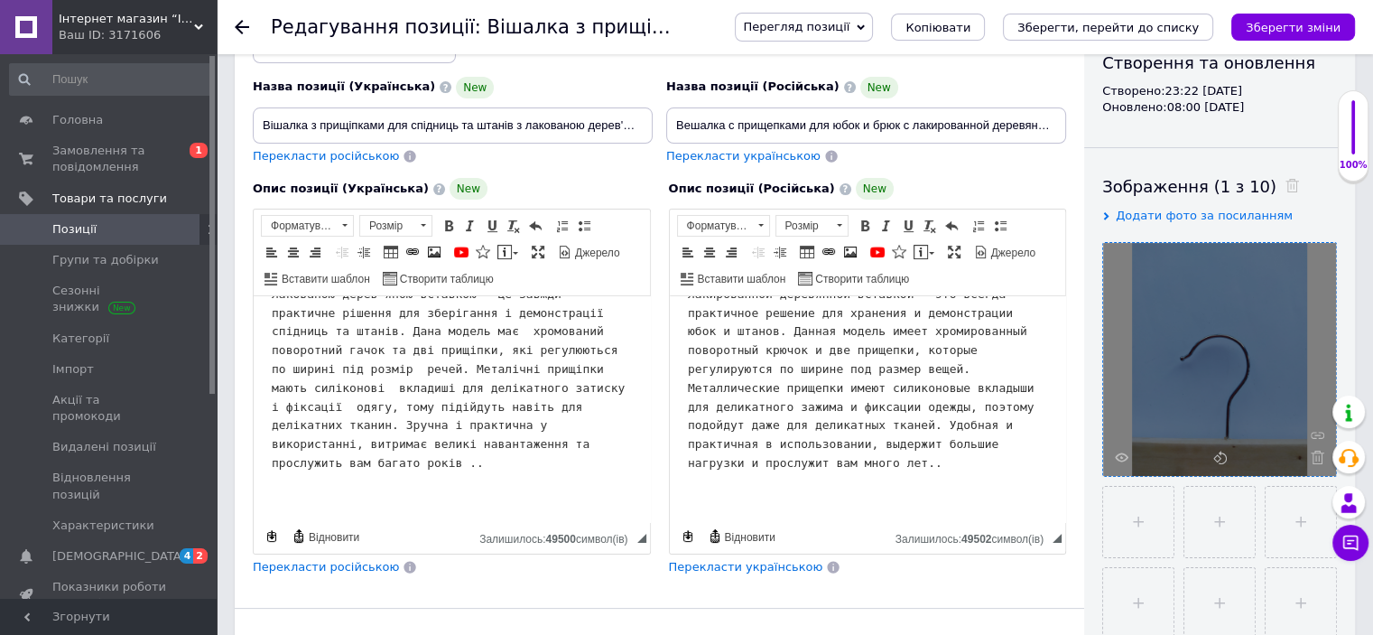
click at [1316, 455] on icon at bounding box center [1318, 457] width 14 height 14
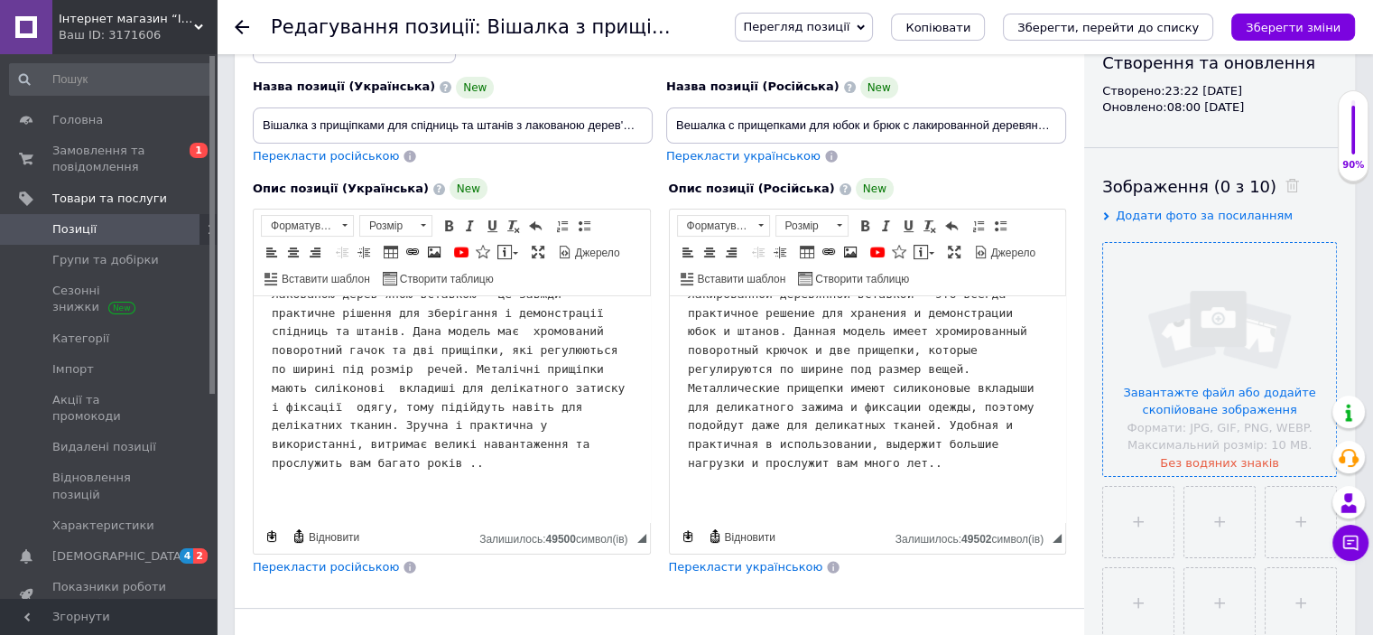
click at [1202, 385] on input "file" at bounding box center [1219, 359] width 233 height 233
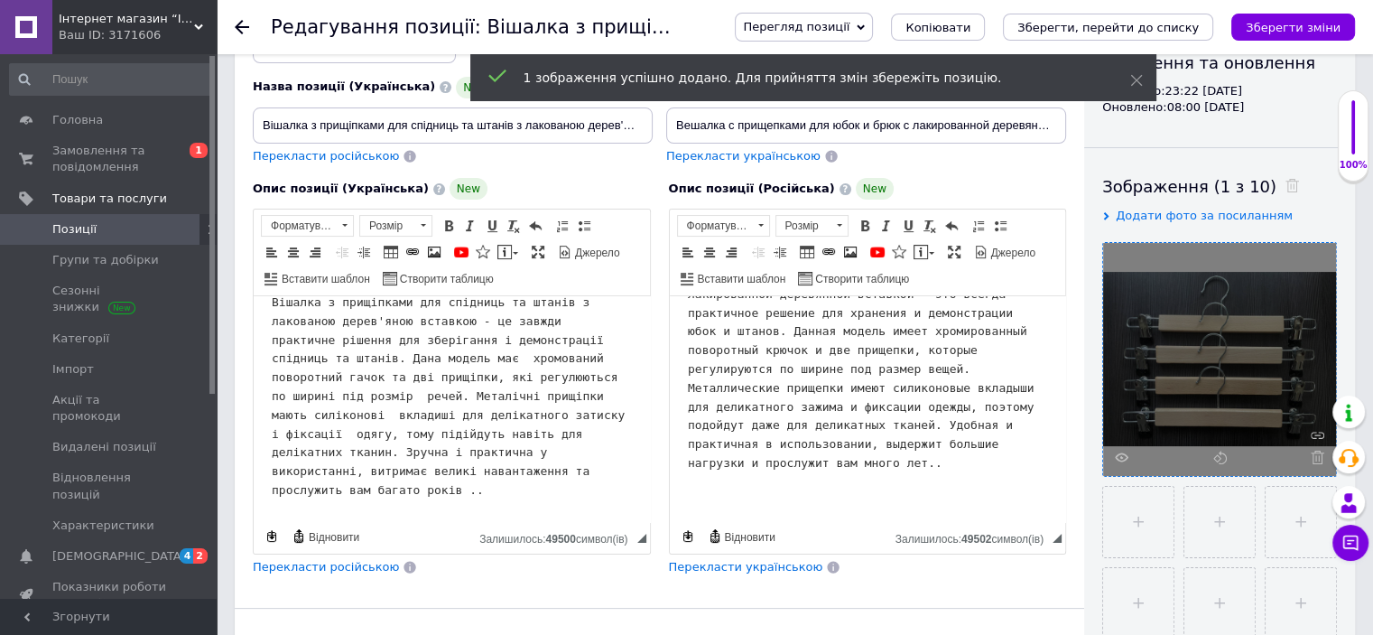
scroll to position [0, 0]
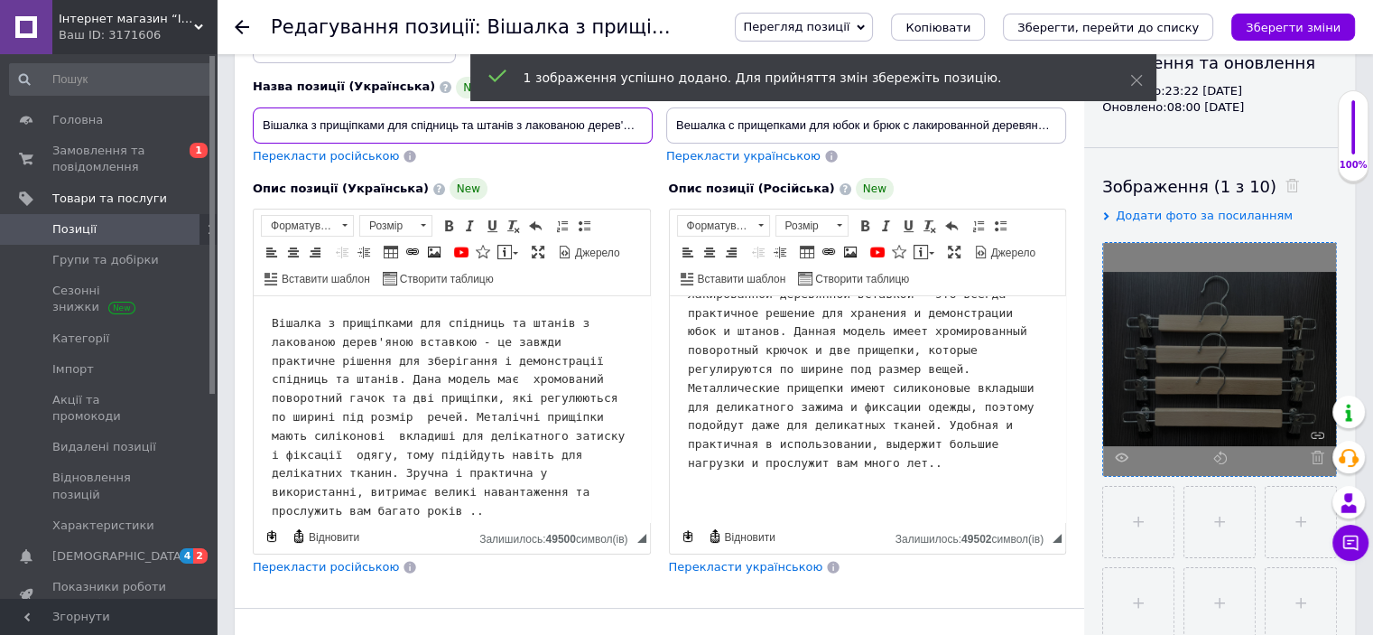
click at [531, 119] on input "Вішалка з прищіпками для спідниць та штанів з лакованою дерев'яною вставкою 33 …" at bounding box center [453, 125] width 400 height 36
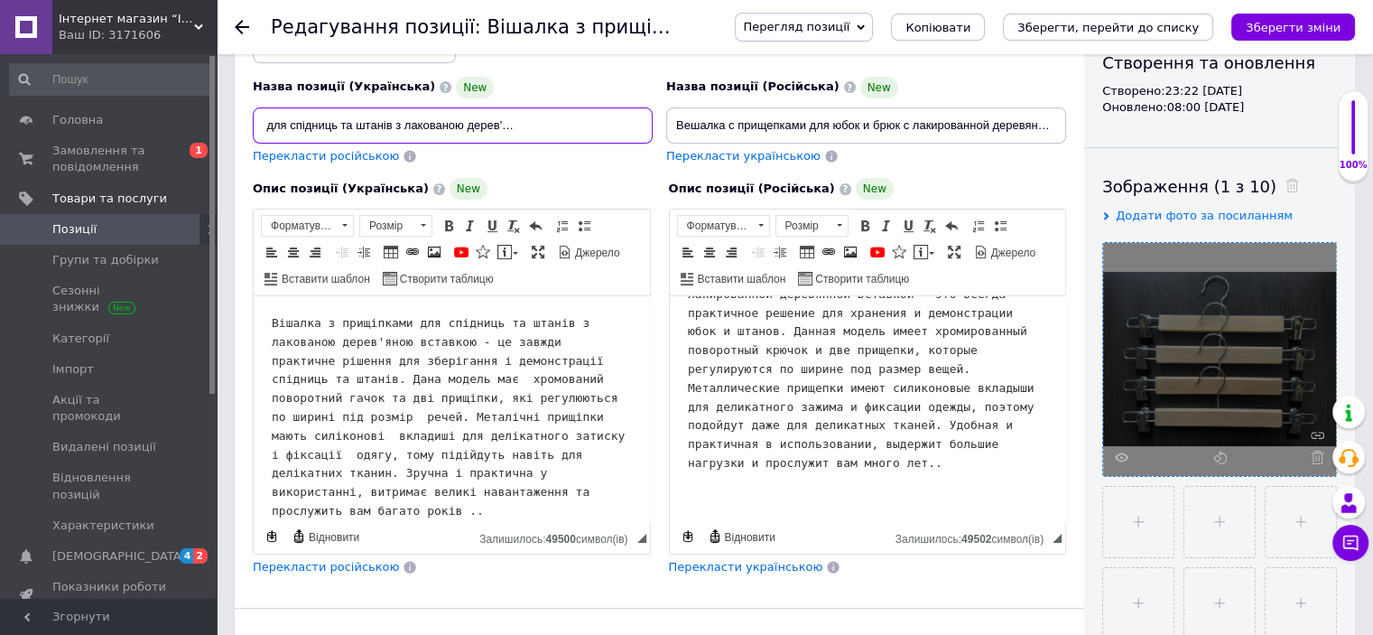
scroll to position [0, 123]
type input "Вішалка з прищіпками для спідниць та штанів з лакованою дерев'яною вставкою 33 …"
click at [1024, 123] on input "Вешалка с прищепками для юбок и брюк с лакированной деревянной вставкой 33 см" at bounding box center [866, 125] width 400 height 36
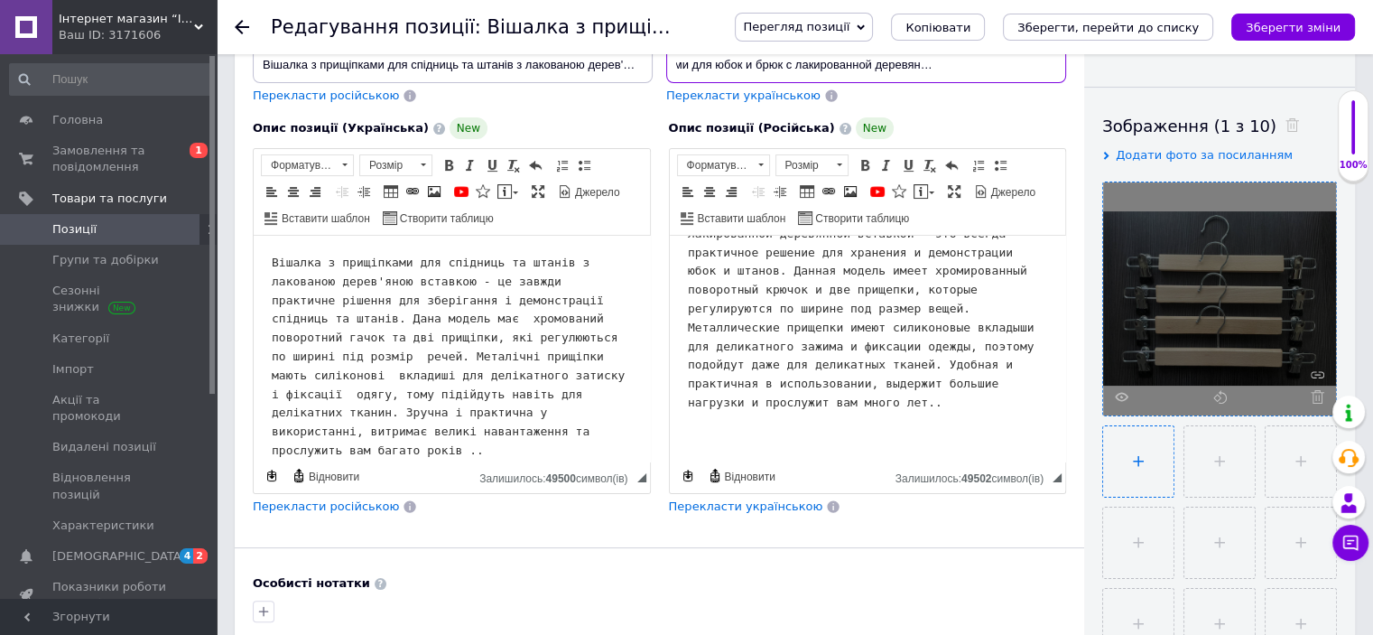
scroll to position [297, 0]
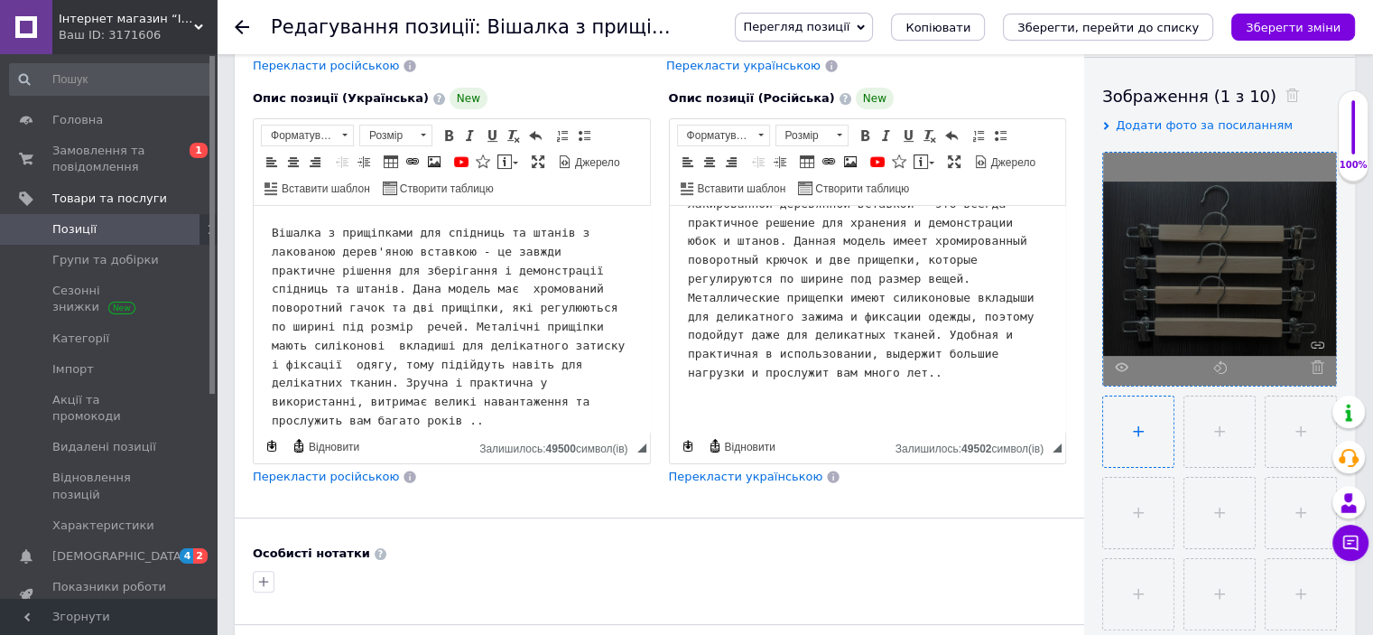
type input "Вешалка с прищепками для юбок и брюк с лакированной деревянной вставкой 33 см 1…"
click at [1141, 442] on input "file" at bounding box center [1138, 431] width 70 height 70
type input "C:\fakepath\зображення_viber_2025-10-12_[PHONE_NUMBER].jpg"
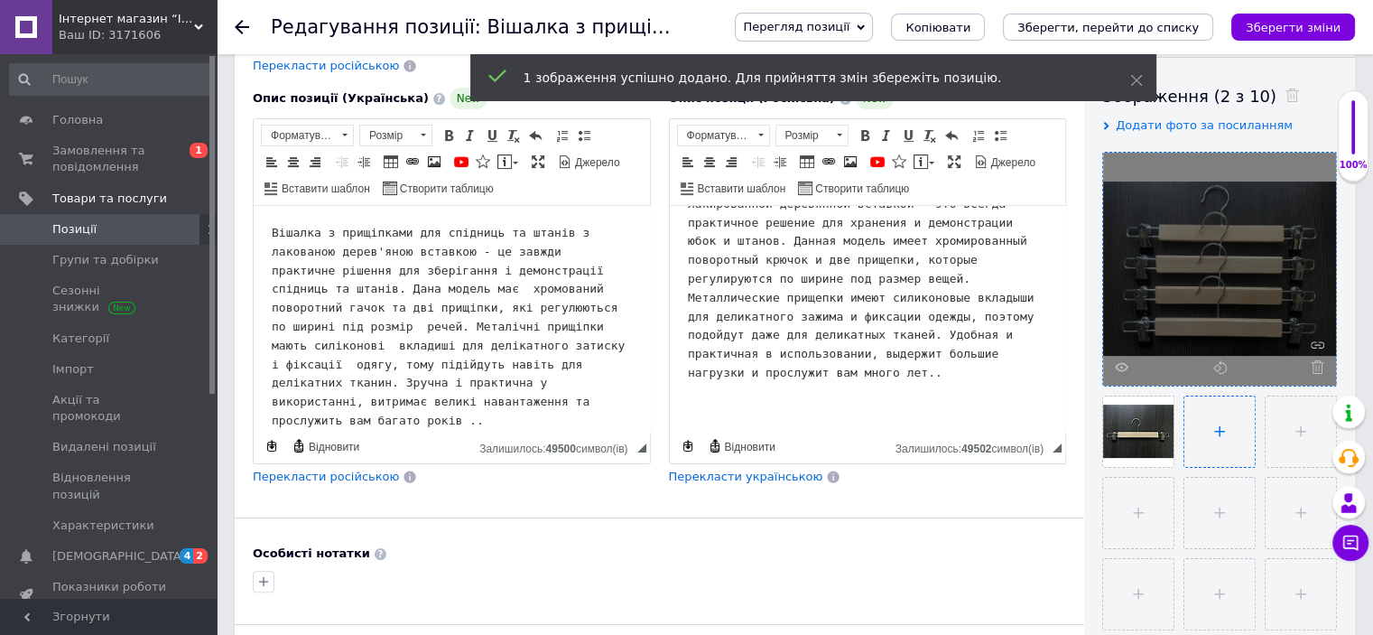
click at [1215, 431] on input "file" at bounding box center [1219, 431] width 70 height 70
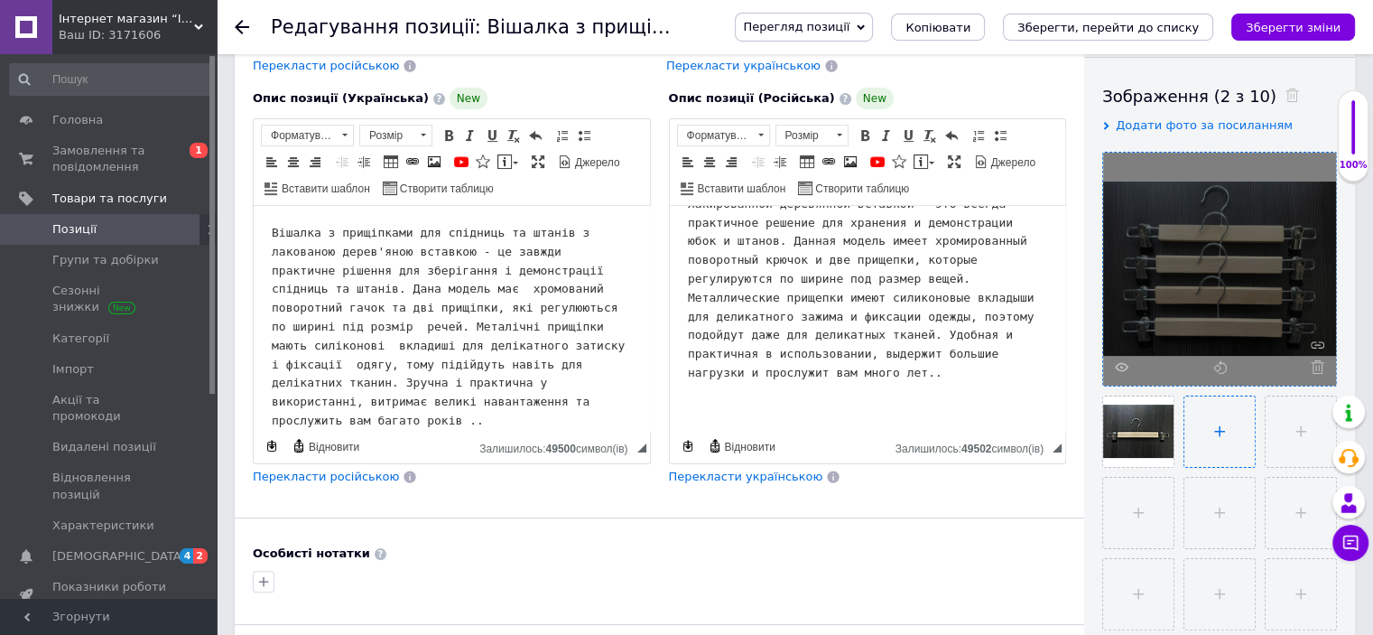
type input "C:\fakepath\зображення_viber_2025-10-12_[PHONE_NUMBER].jpg"
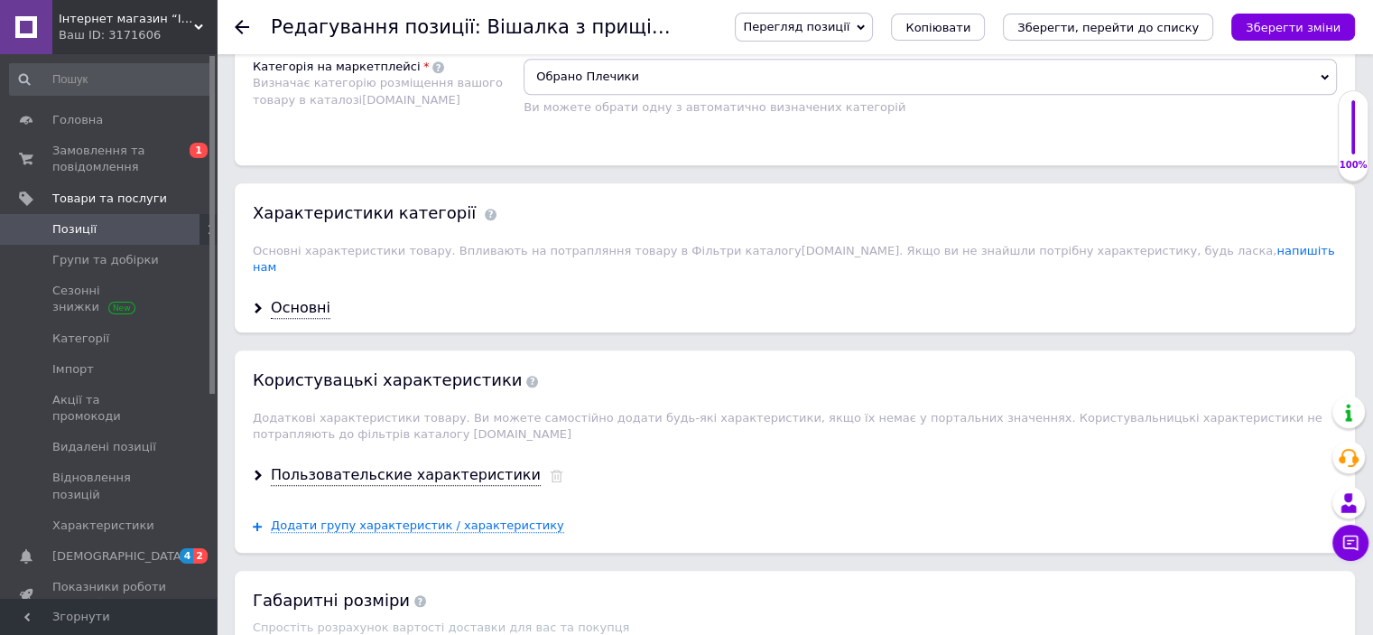
scroll to position [1651, 0]
click at [295, 297] on div "Основні" at bounding box center [301, 307] width 60 height 21
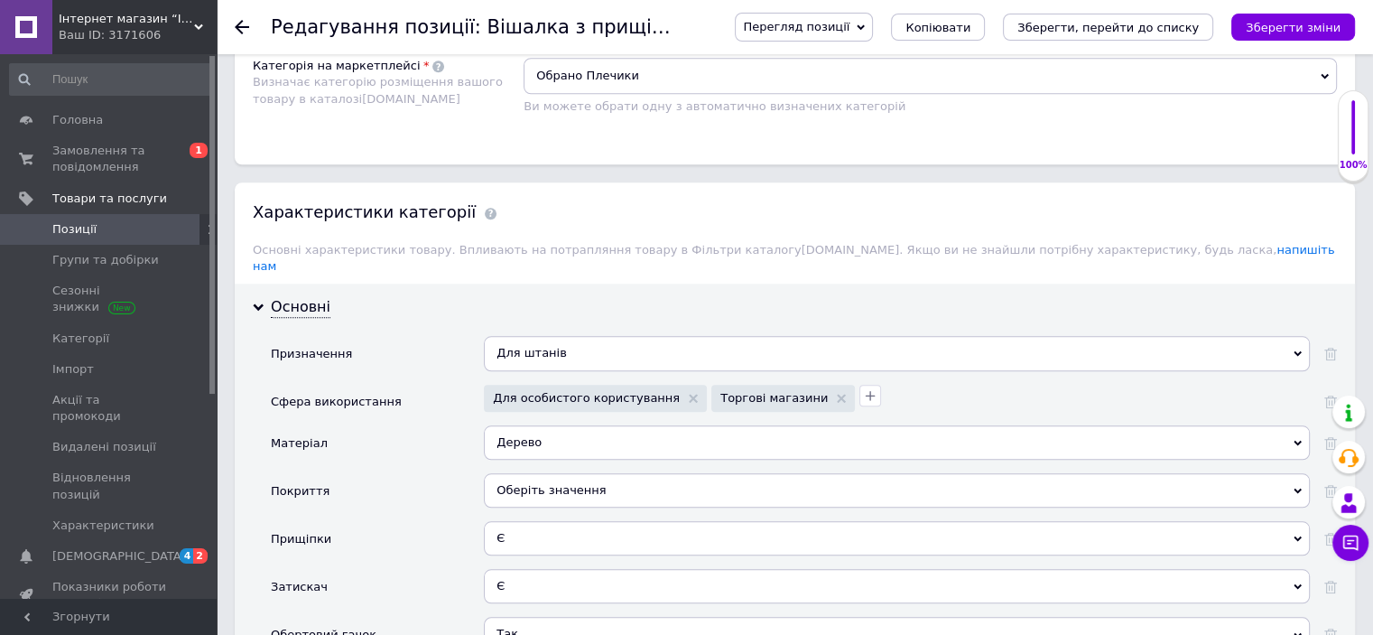
click at [1304, 336] on div "Для штанів" at bounding box center [897, 353] width 826 height 34
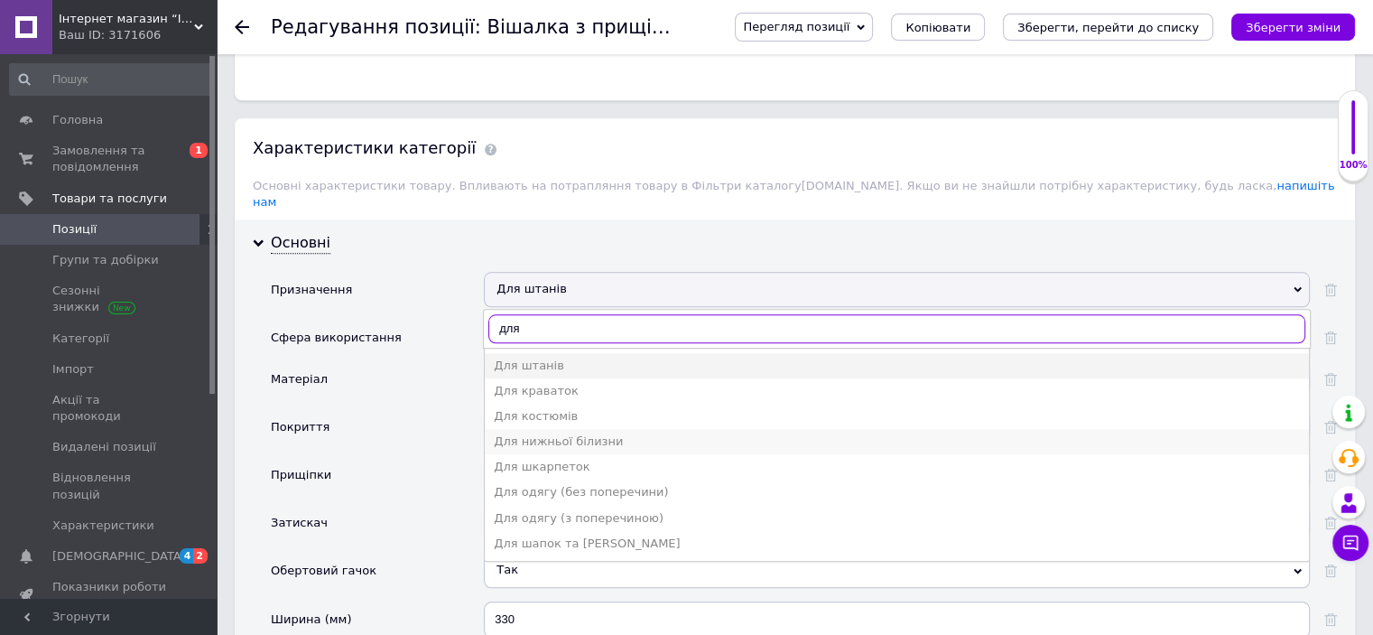
scroll to position [1741, 0]
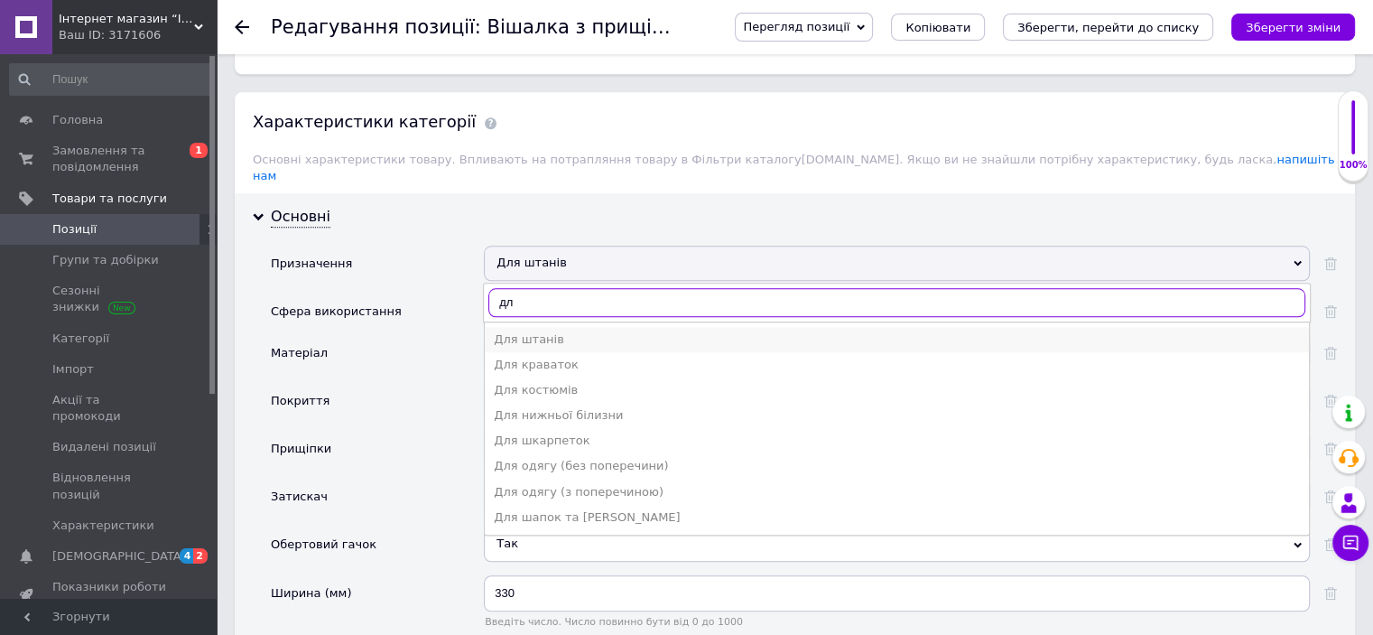
type input "д"
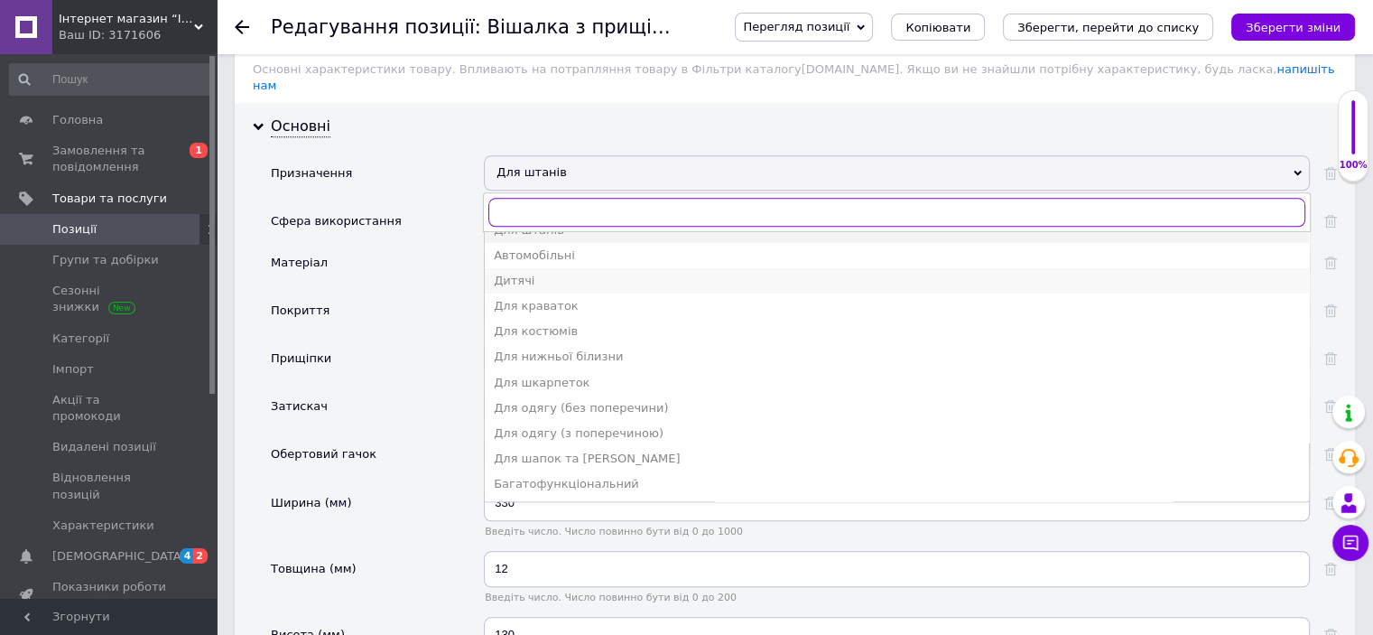
scroll to position [0, 0]
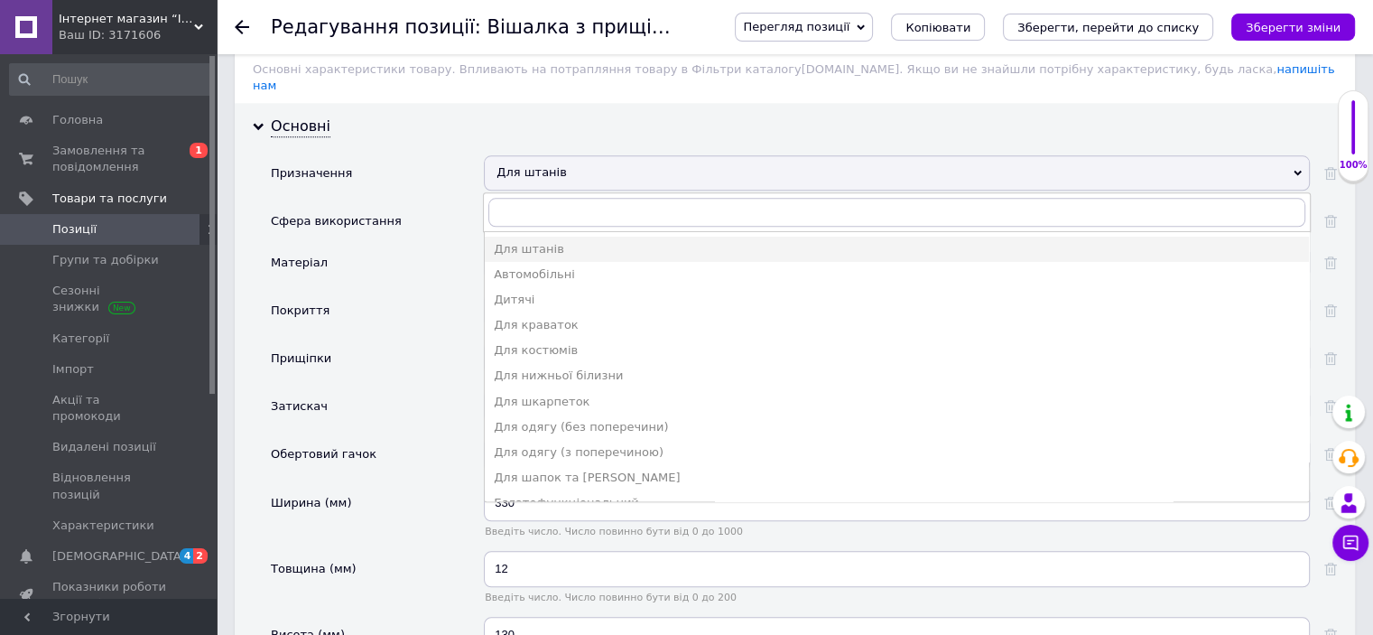
click at [441, 292] on div "Покриття" at bounding box center [377, 316] width 213 height 48
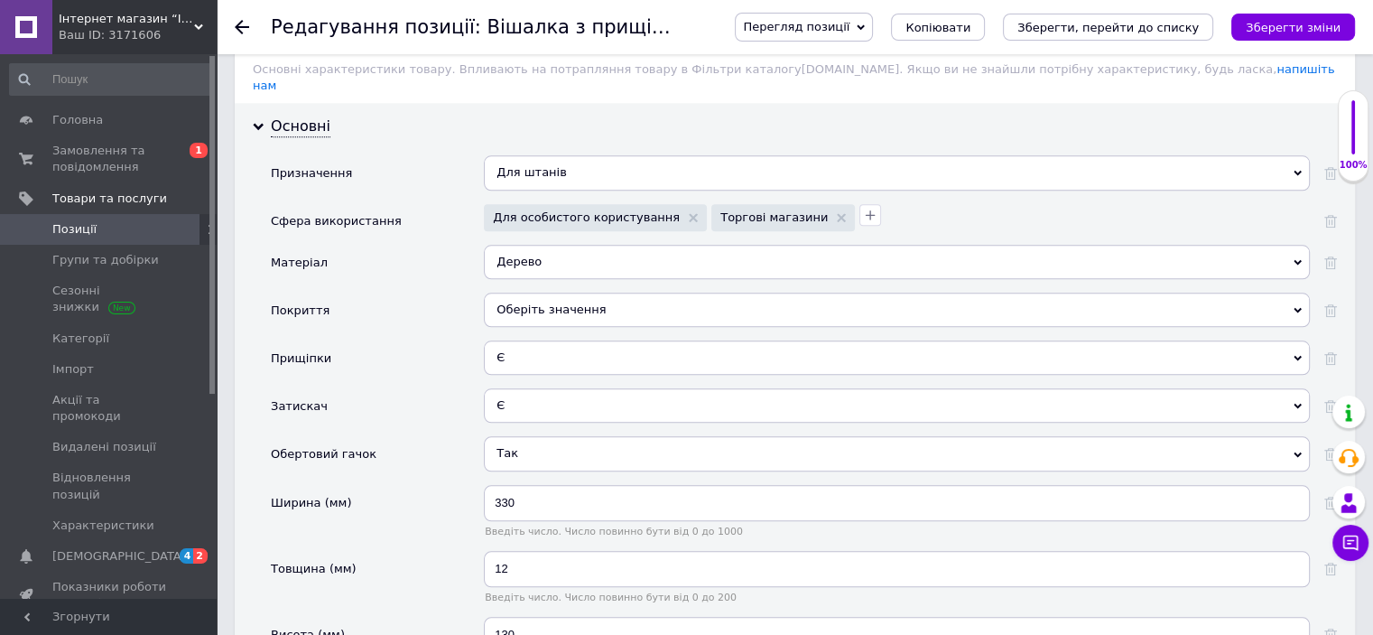
click at [1300, 307] on use at bounding box center [1298, 309] width 8 height 5
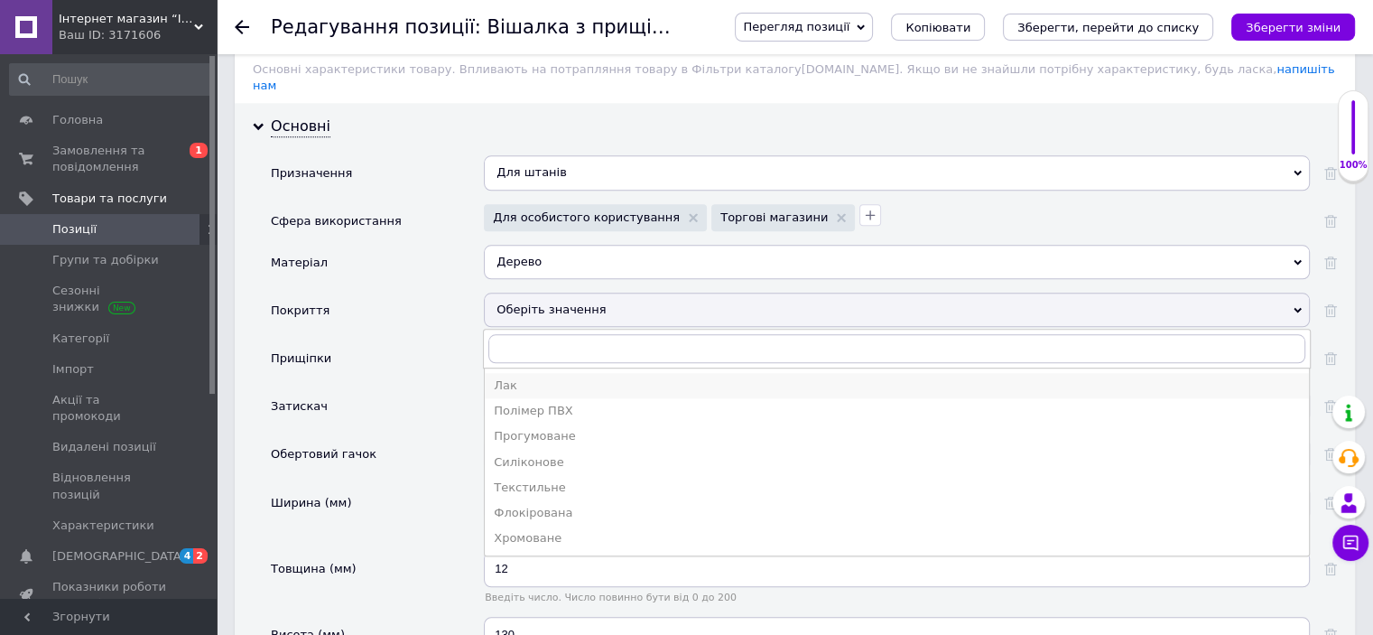
click at [520, 377] on div "Лак" at bounding box center [897, 385] width 806 height 16
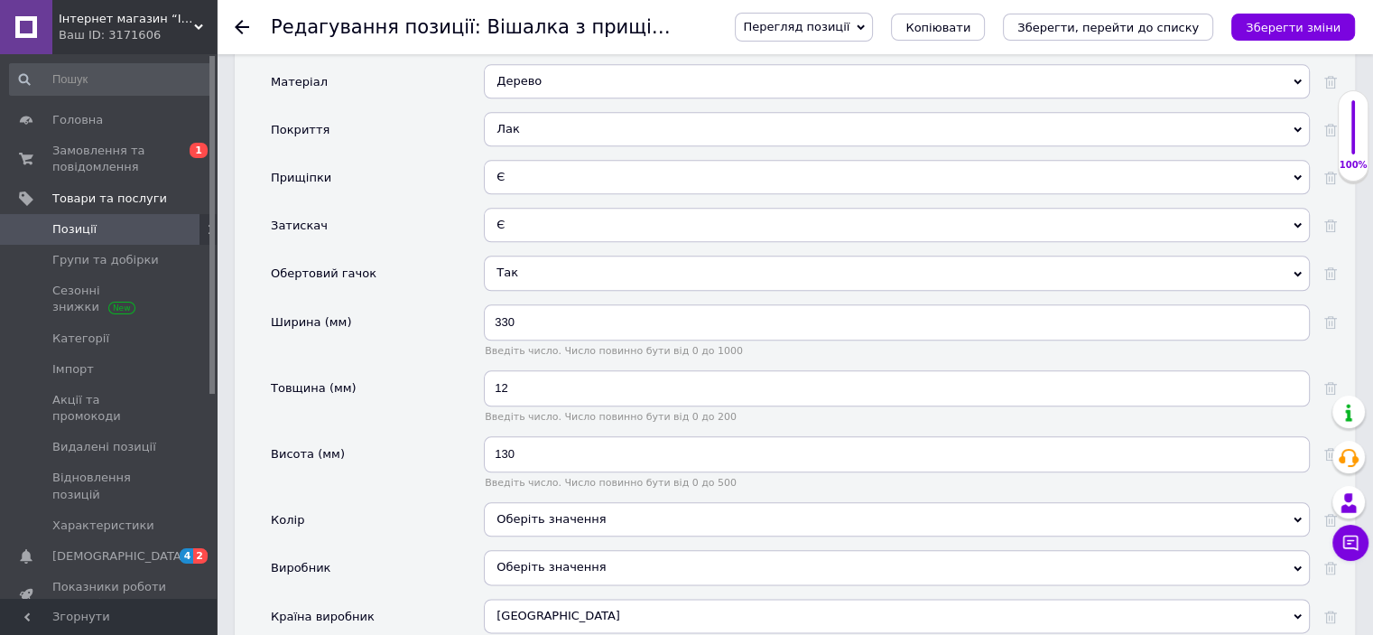
scroll to position [2102, 0]
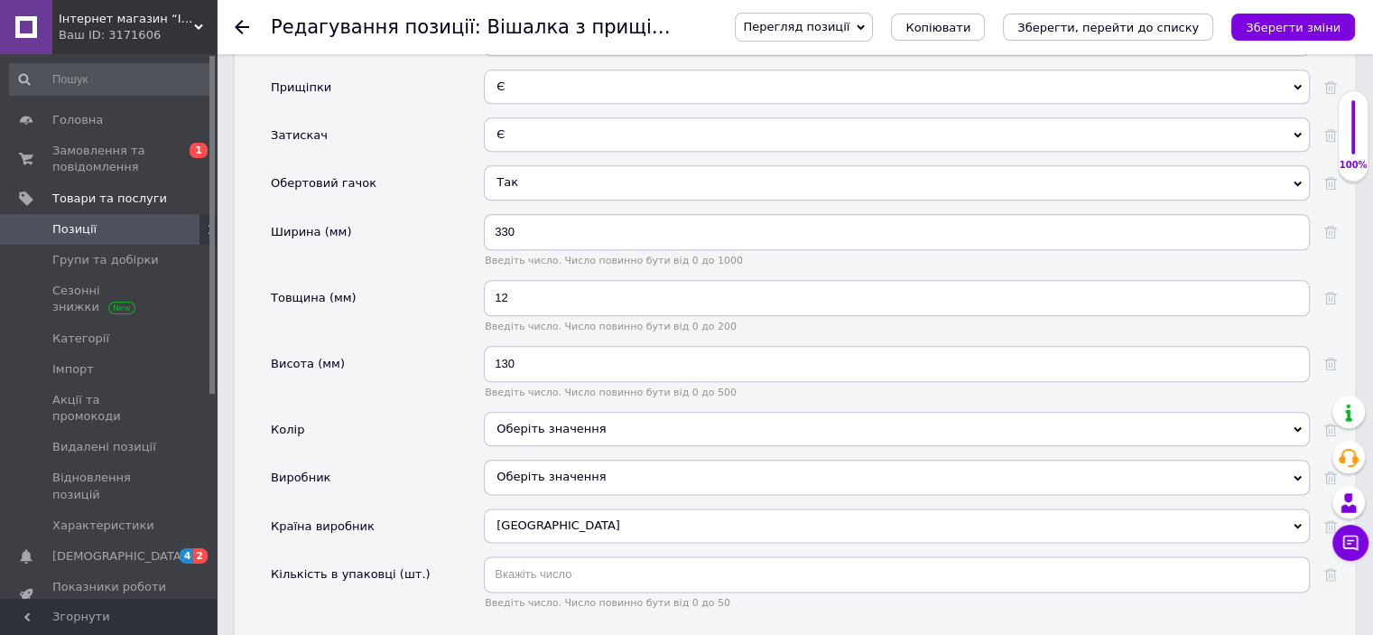
click at [1300, 425] on icon at bounding box center [1298, 429] width 8 height 8
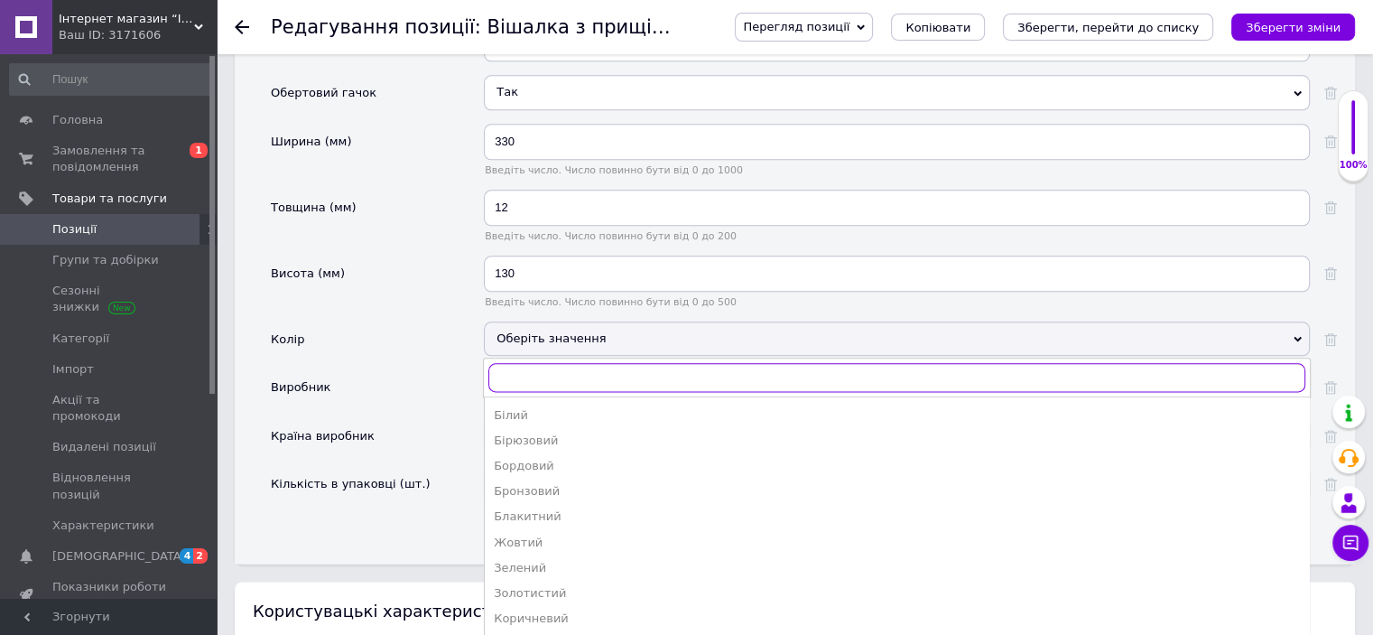
scroll to position [0, 0]
drag, startPoint x: 592, startPoint y: 349, endPoint x: 572, endPoint y: 361, distance: 23.1
click at [591, 406] on div "Бежевий" at bounding box center [897, 414] width 806 height 16
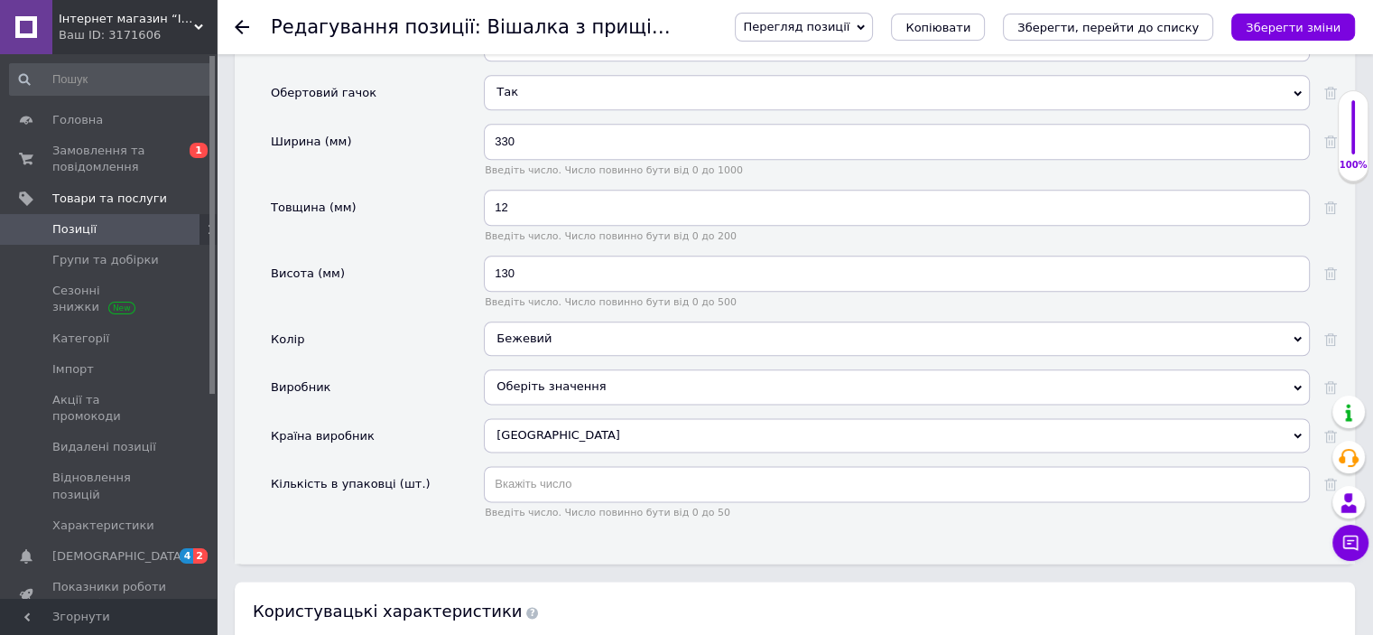
click at [549, 369] on div "Оберіть значення" at bounding box center [897, 386] width 826 height 34
click at [433, 369] on div "Виробник" at bounding box center [377, 393] width 213 height 48
click at [542, 418] on div "[GEOGRAPHIC_DATA]" at bounding box center [897, 435] width 826 height 34
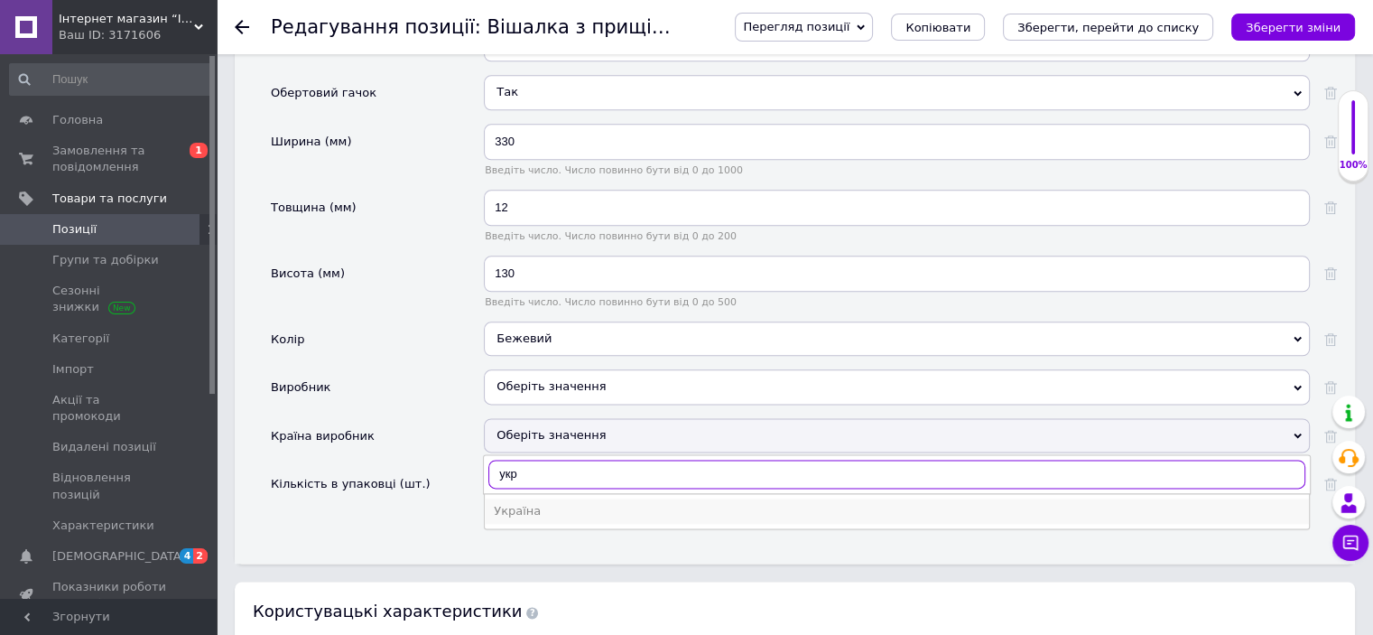
type input "укр"
click at [542, 503] on div "Україна" at bounding box center [897, 511] width 806 height 16
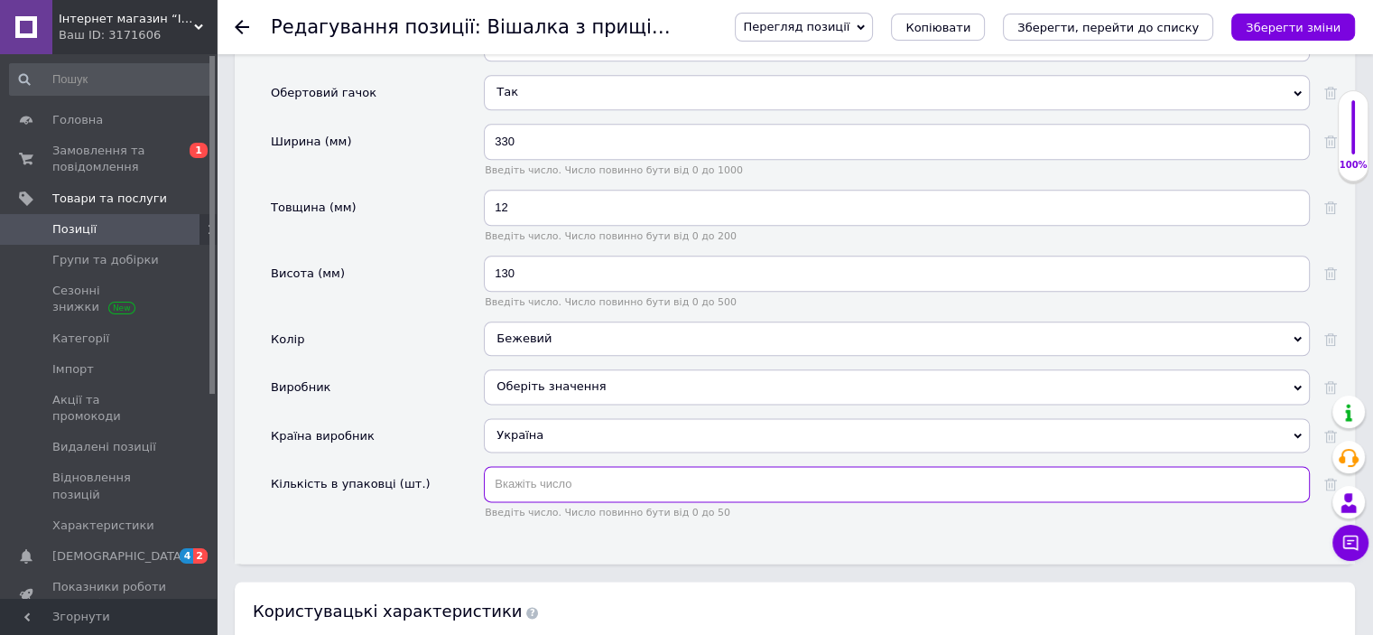
click at [535, 466] on input "text" at bounding box center [897, 484] width 826 height 36
click at [543, 466] on input "1" at bounding box center [897, 484] width 826 height 36
type input "1"
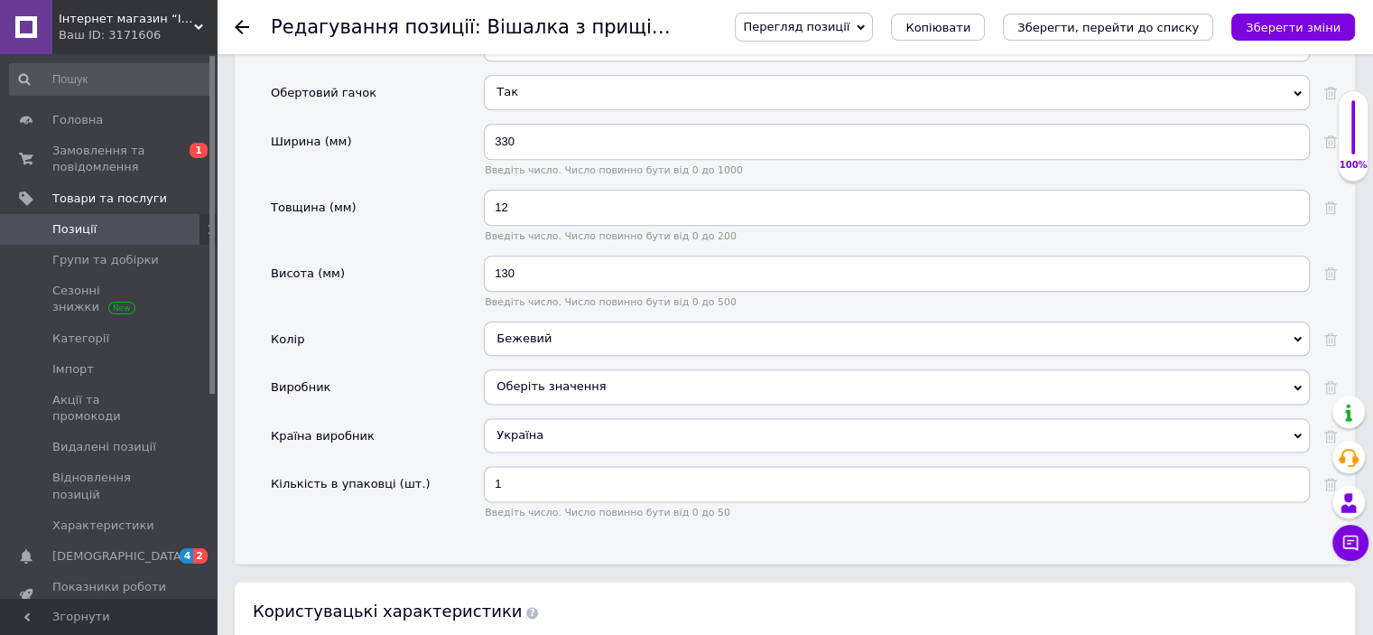
click at [478, 466] on div "Кількість в упаковці (шт.)" at bounding box center [377, 499] width 213 height 66
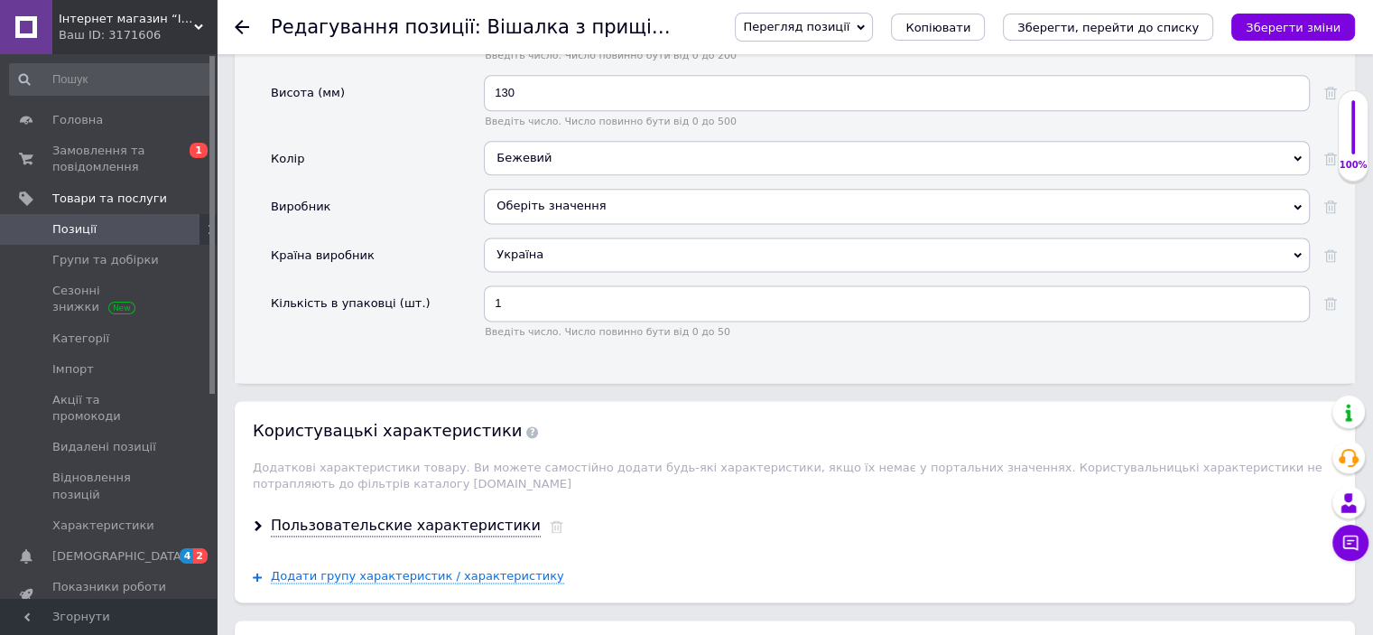
scroll to position [2464, 0]
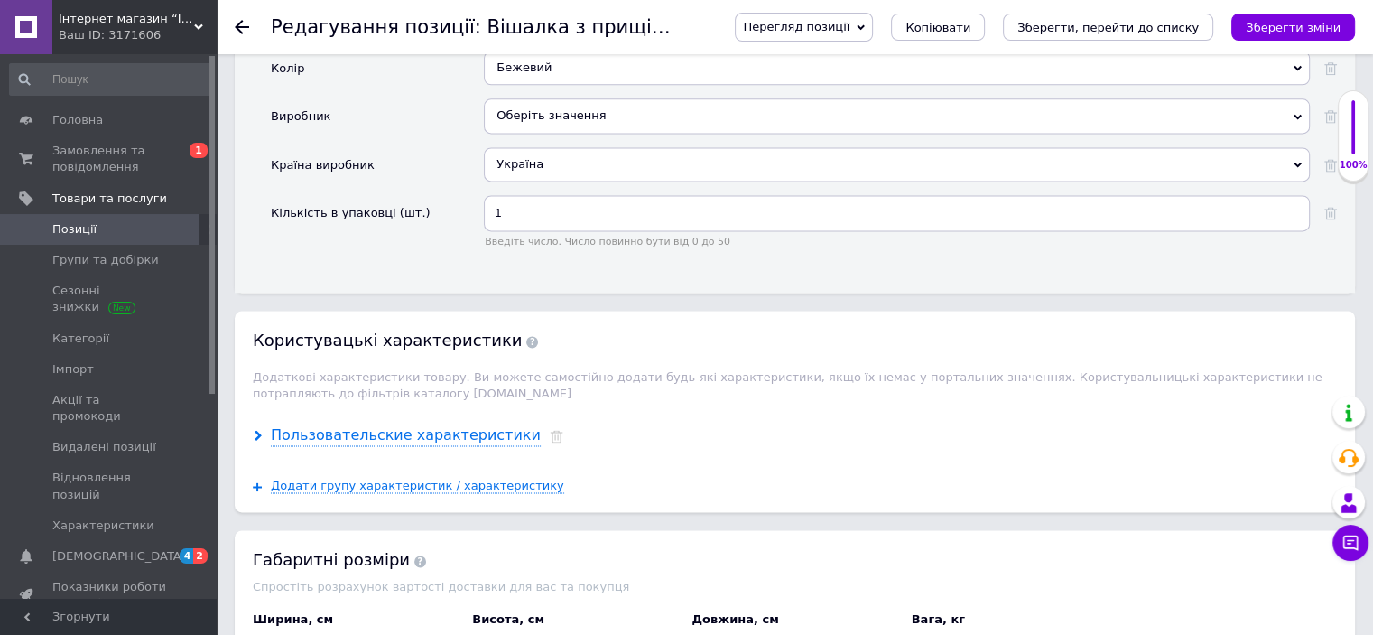
click at [450, 425] on div "Пользовательские характеристики" at bounding box center [406, 435] width 270 height 21
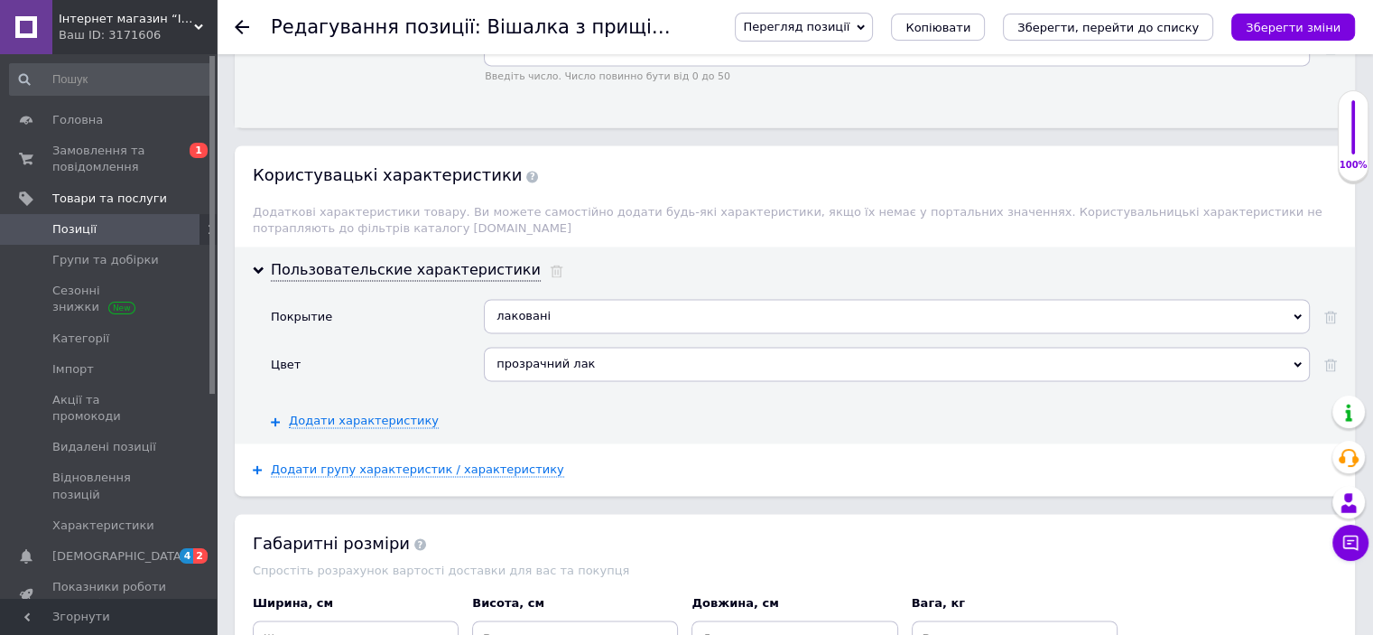
scroll to position [2644, 0]
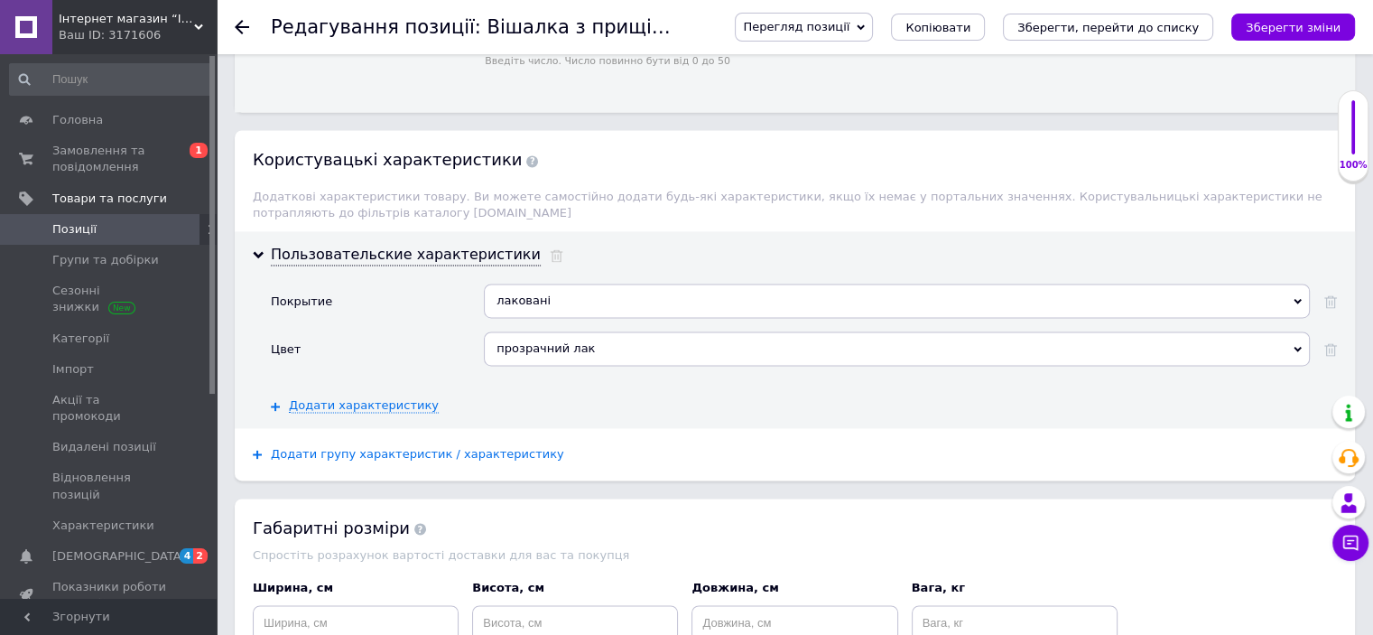
click at [423, 447] on span "Додати групу характеристик / характеристику" at bounding box center [417, 454] width 293 height 14
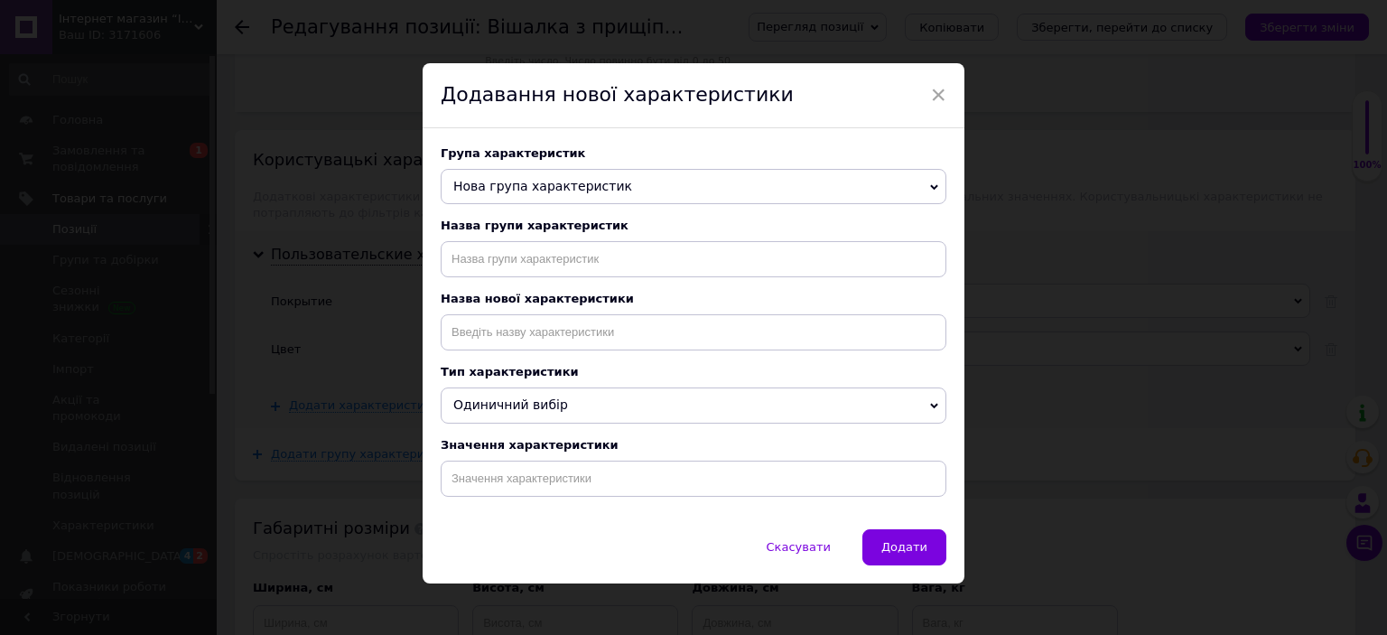
drag, startPoint x: 934, startPoint y: 89, endPoint x: 918, endPoint y: 104, distance: 21.7
click at [933, 89] on span "×" at bounding box center [938, 94] width 16 height 31
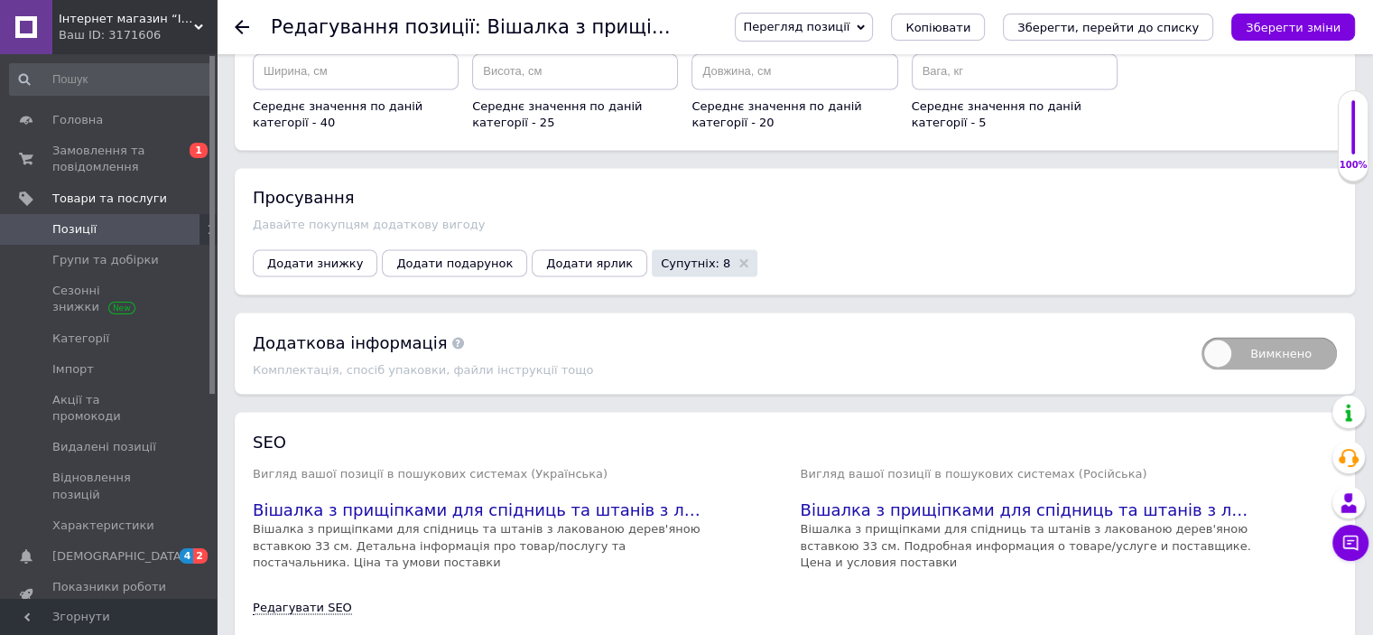
scroll to position [3223, 0]
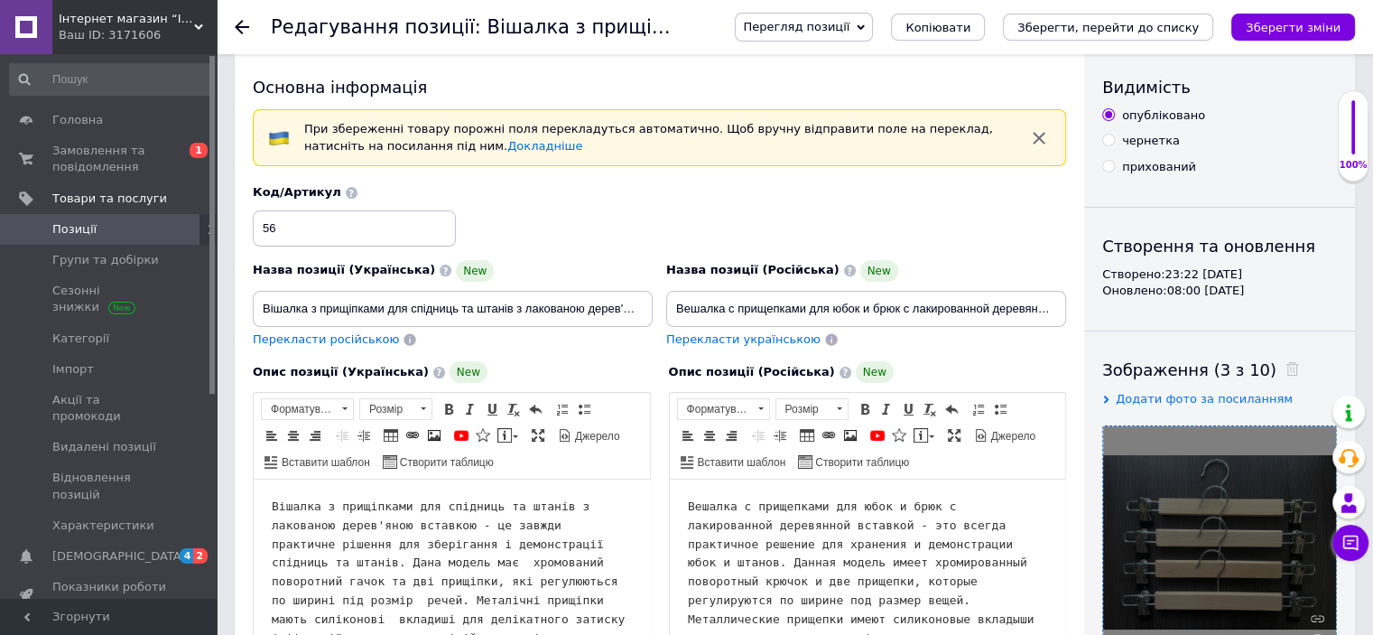
scroll to position [0, 0]
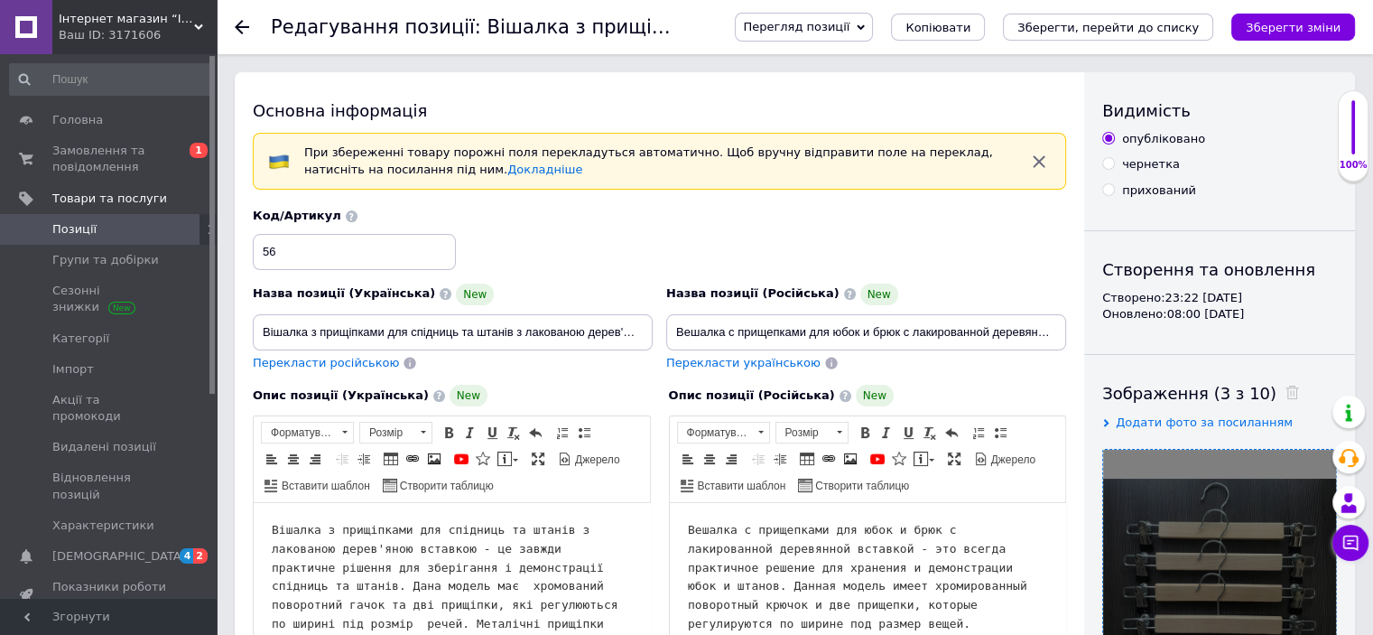
click at [1036, 160] on icon "button" at bounding box center [1039, 162] width 22 height 22
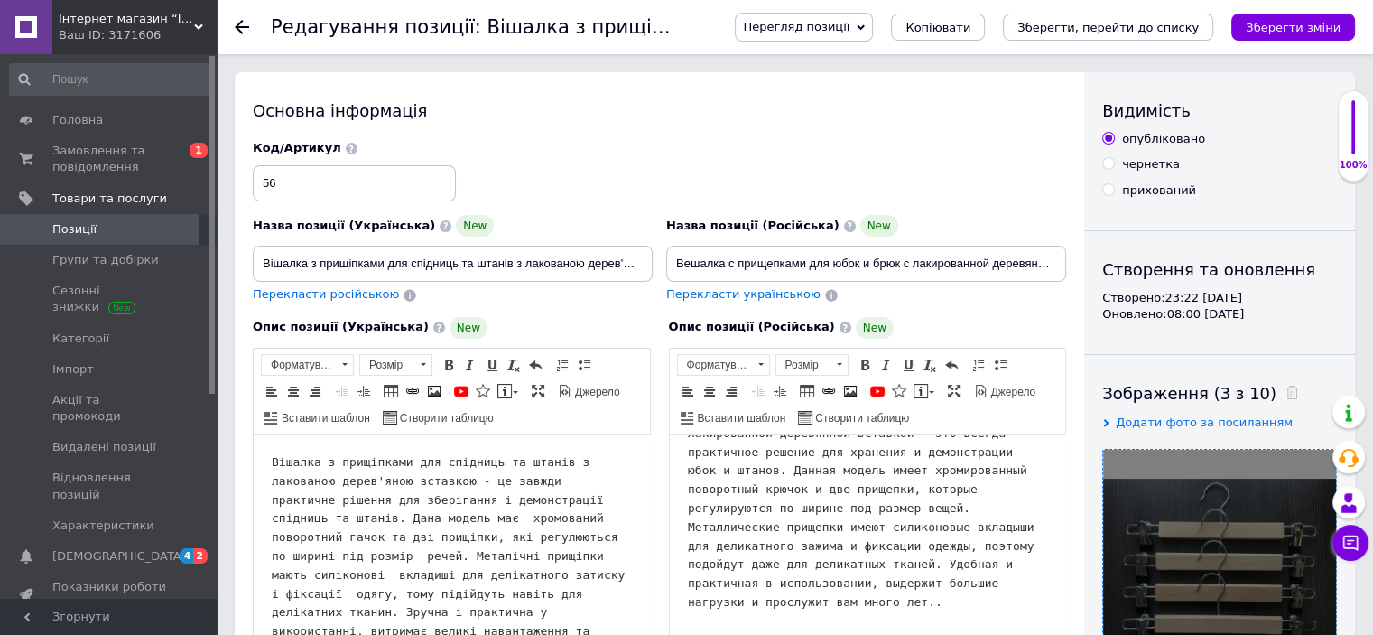
click at [238, 25] on icon at bounding box center [242, 27] width 14 height 14
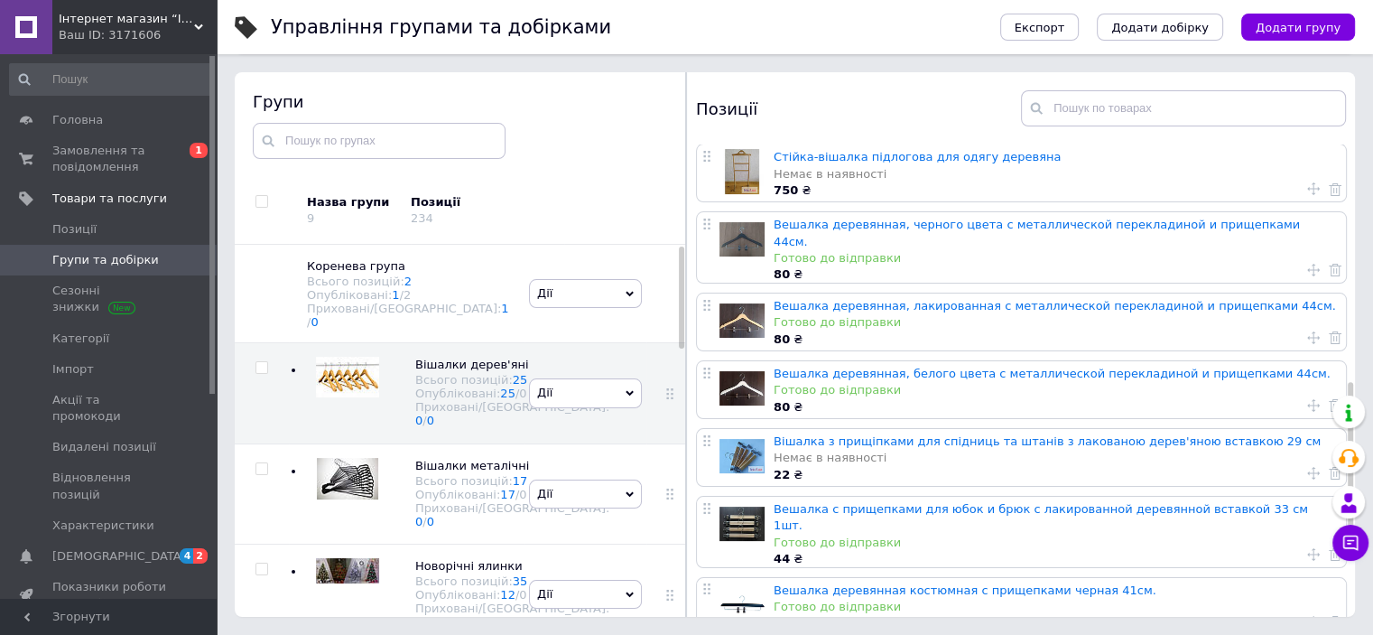
scroll to position [722, 0]
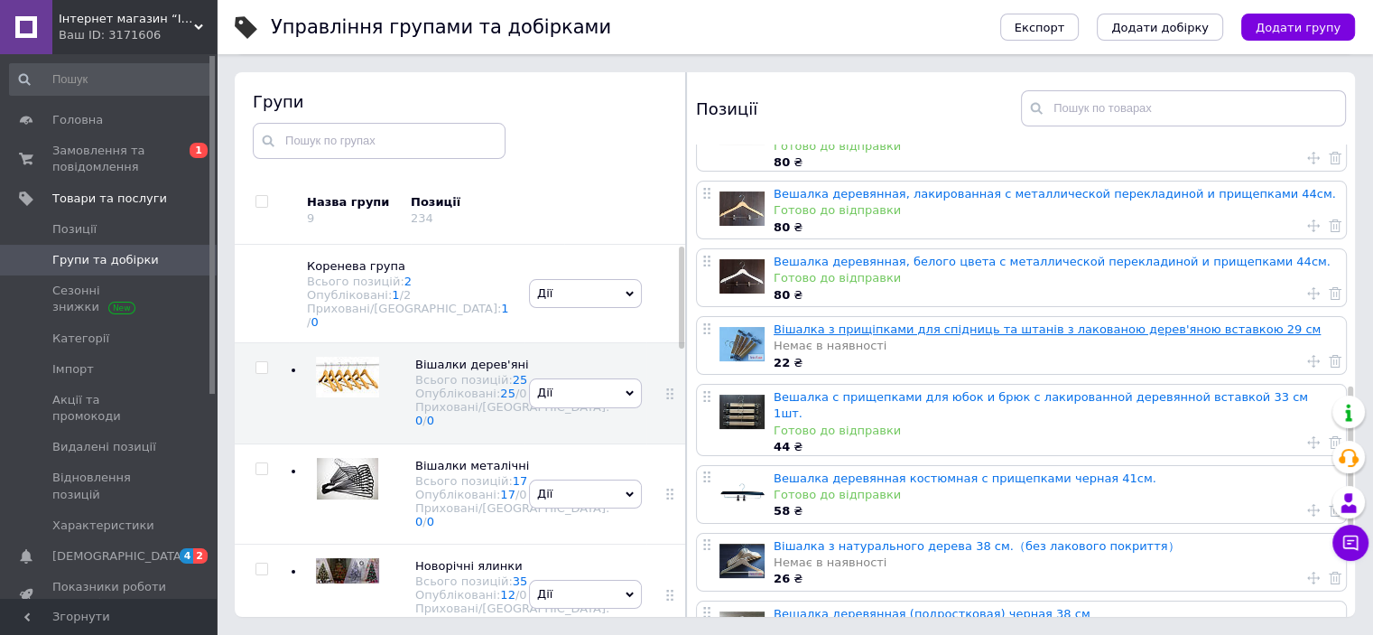
click at [1015, 322] on link "Вішалка з прищіпками для спідниць та штанів з лакованою дерев'яною вставкою 29 …" at bounding box center [1047, 329] width 547 height 14
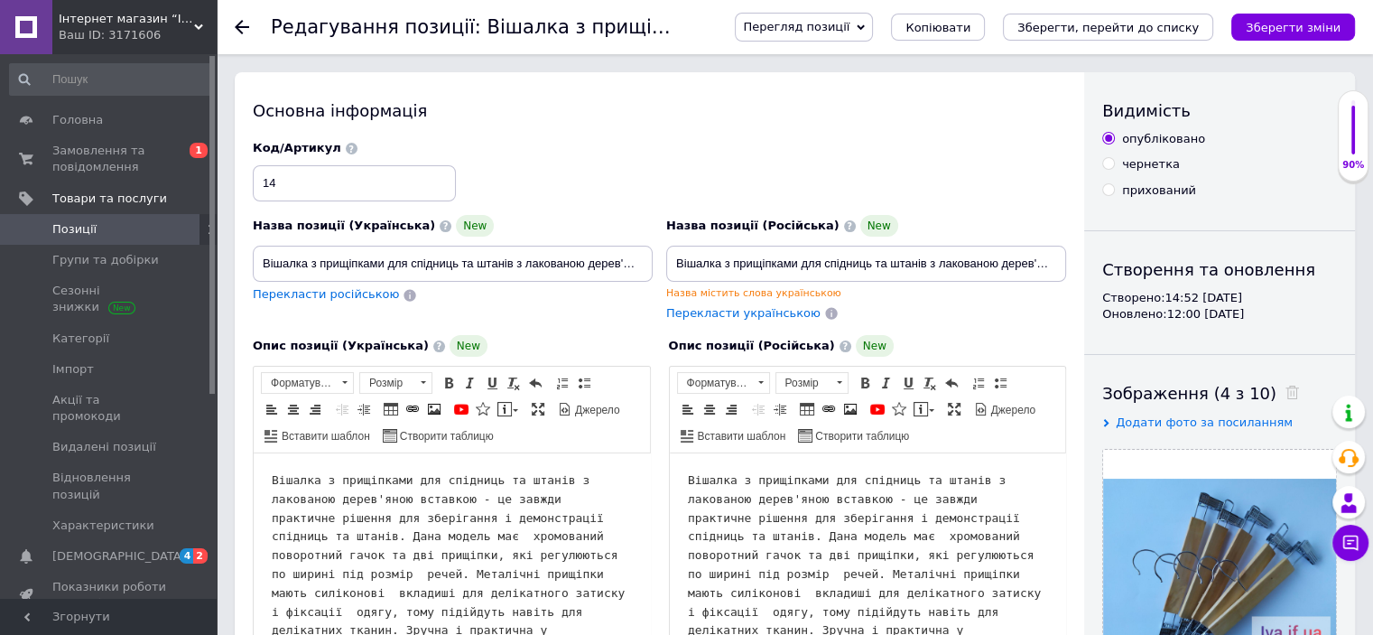
drag, startPoint x: 242, startPoint y: 24, endPoint x: 255, endPoint y: 60, distance: 38.3
click at [242, 24] on icon at bounding box center [242, 27] width 14 height 14
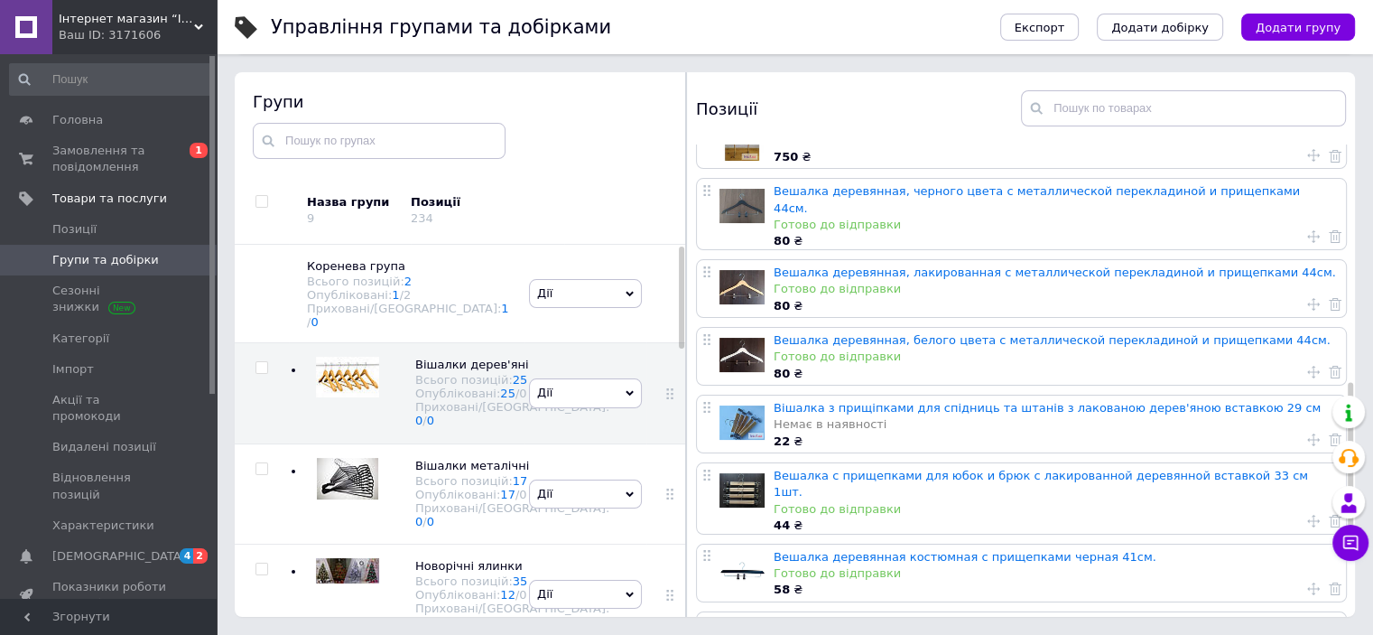
scroll to position [722, 0]
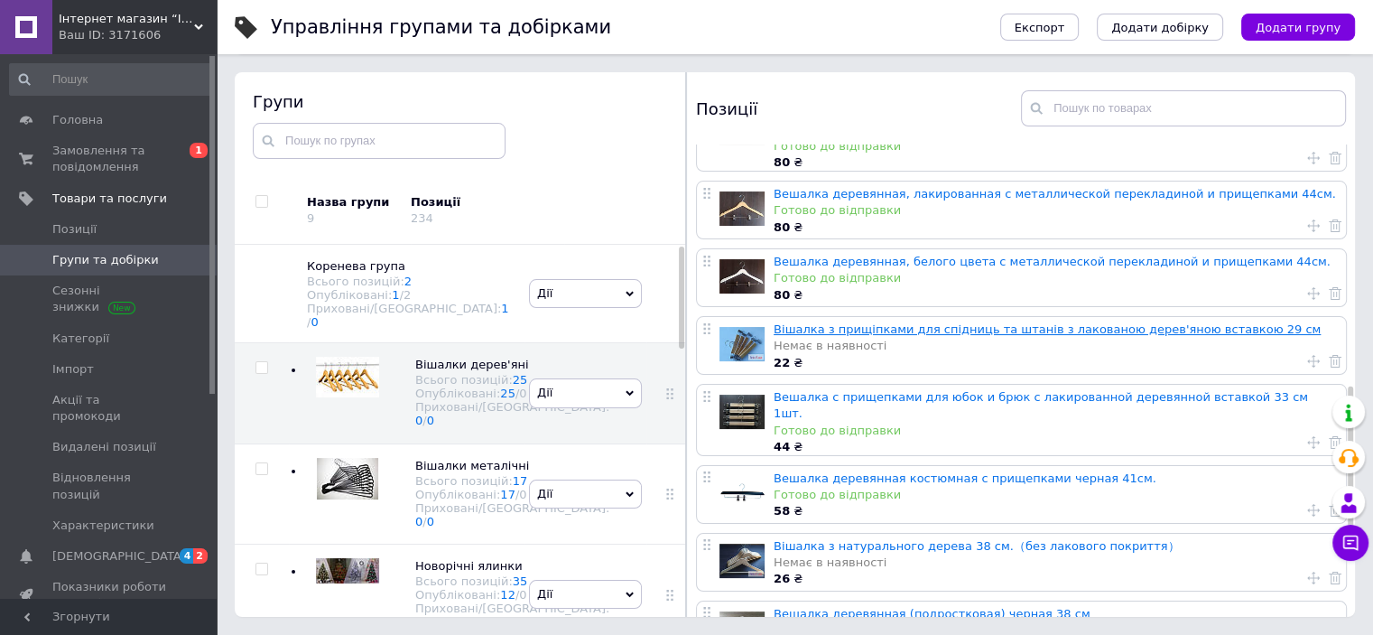
click at [922, 322] on link "Вішалка з прищіпками для спідниць та штанів з лакованою дерев'яною вставкою 29 …" at bounding box center [1047, 329] width 547 height 14
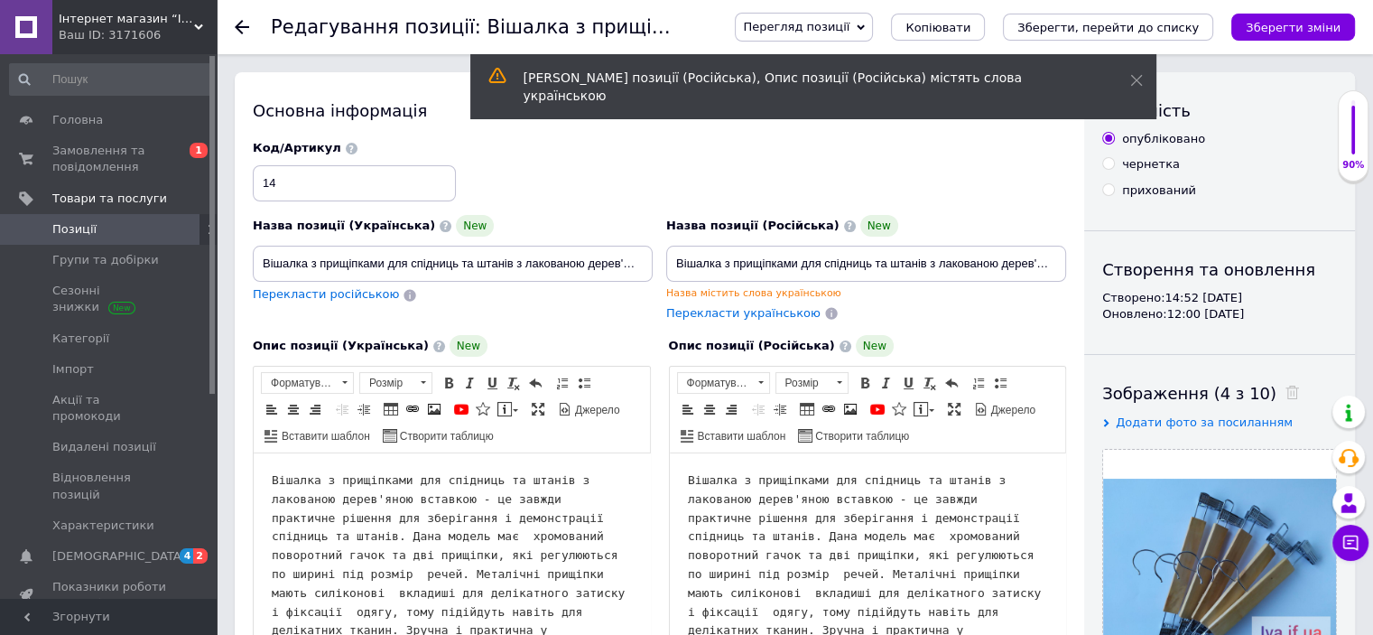
click at [360, 296] on span "Перекласти російською" at bounding box center [326, 294] width 146 height 14
type input "Вешалка с прищепками для юбок и брюк с лакированной деревянной вставкой 29 см"
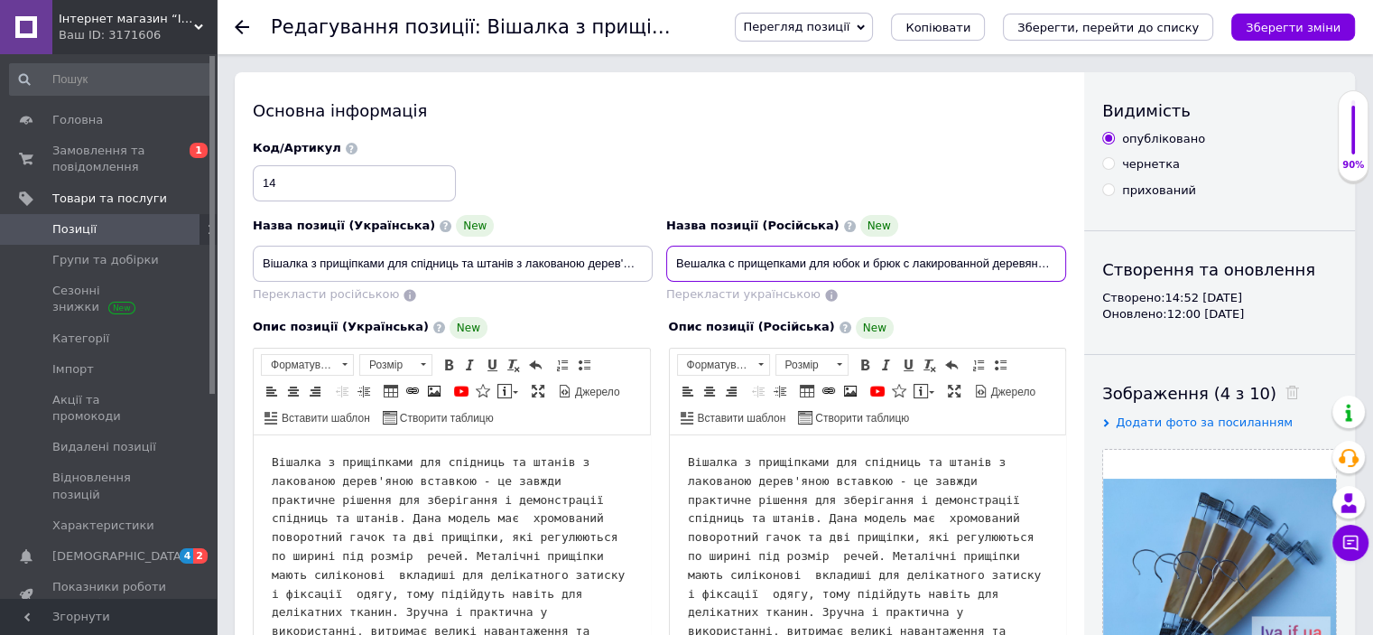
click at [957, 265] on input "Вешалка с прищепками для юбок и брюк с лакированной деревянной вставкой 29 см" at bounding box center [866, 264] width 400 height 36
click at [444, 259] on input "Вішалка з прищіпками для спідниць та штанів з лакованою дерев'яною вставкою 29 …" at bounding box center [453, 264] width 400 height 36
drag, startPoint x: 586, startPoint y: 259, endPoint x: 514, endPoint y: 253, distance: 72.5
click at [526, 256] on input "Вішалка з прищіпками для спідниць та штанів з лакованою дерев'яною вставкою 29 …" at bounding box center [453, 264] width 400 height 36
click at [637, 268] on input "Вішалка з прищіпками для спідниць та штанів з чорною дерев'яною вставкою 29 см" at bounding box center [453, 264] width 400 height 36
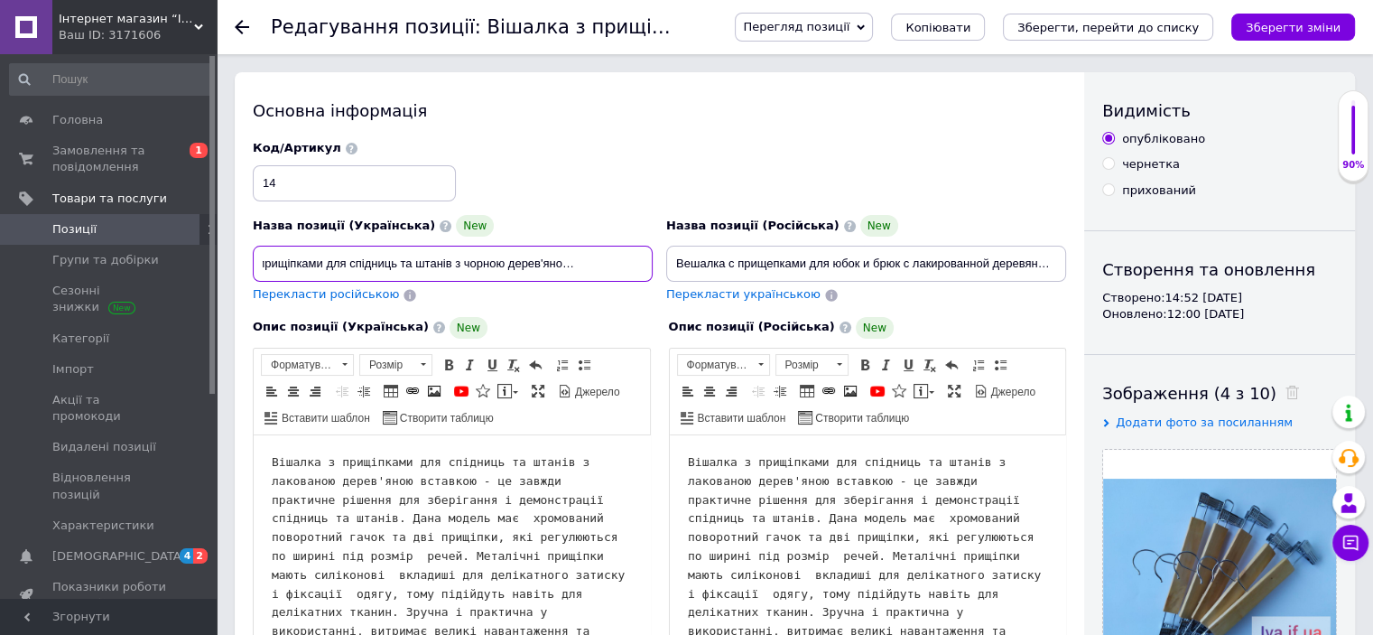
scroll to position [0, 78]
drag, startPoint x: 625, startPoint y: 256, endPoint x: 612, endPoint y: 257, distance: 12.7
click at [613, 258] on input "Вішалка з прищіпками для спідниць та штанів з чорною дерев'яною вставкою 29 см" at bounding box center [453, 264] width 400 height 36
drag, startPoint x: 644, startPoint y: 263, endPoint x: 237, endPoint y: 270, distance: 407.2
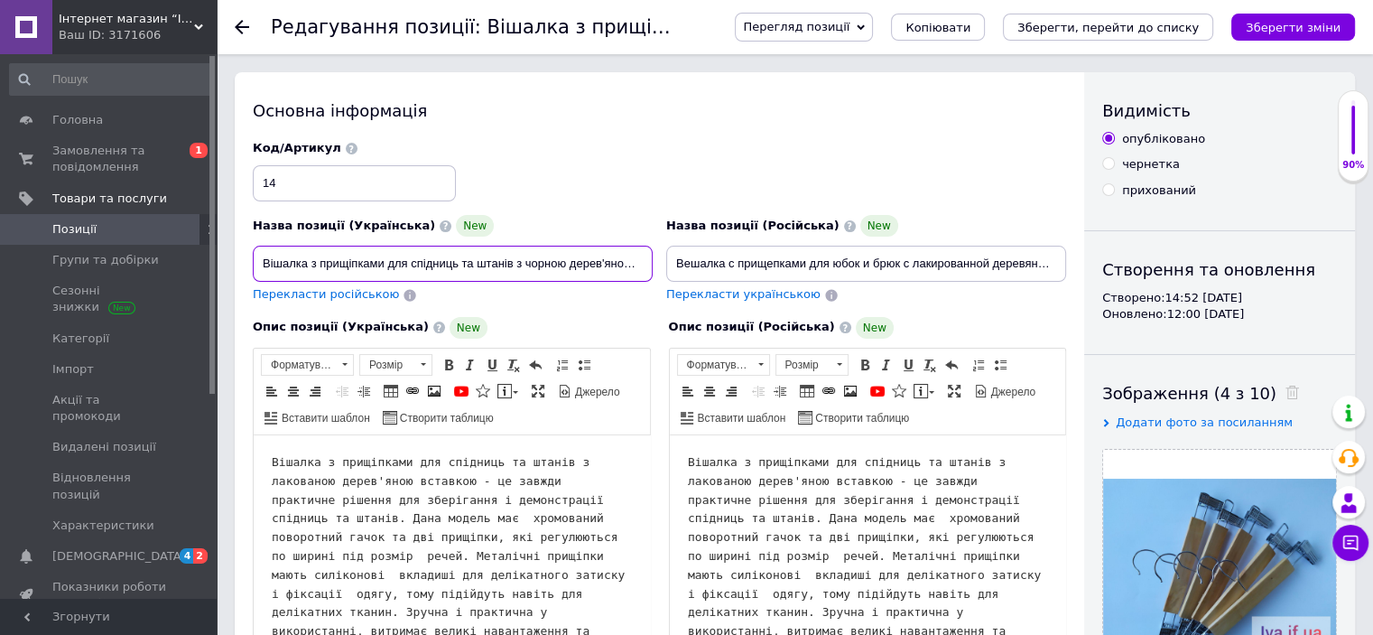
type input "Вішалка з прищіпками для спідниць та штанів з чорною дерев'яною вставкою 33 см …"
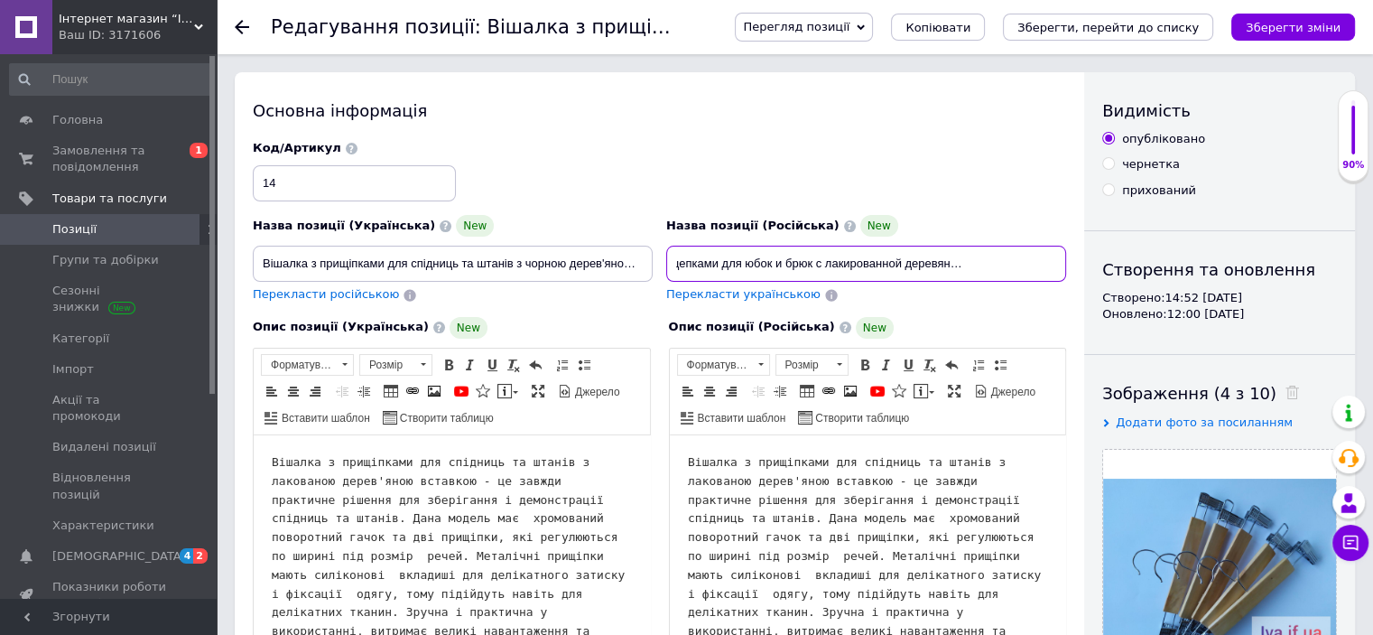
drag, startPoint x: 679, startPoint y: 261, endPoint x: 1214, endPoint y: 245, distance: 535.6
paste input "черной деревянной вставкой 33 см 1шт"
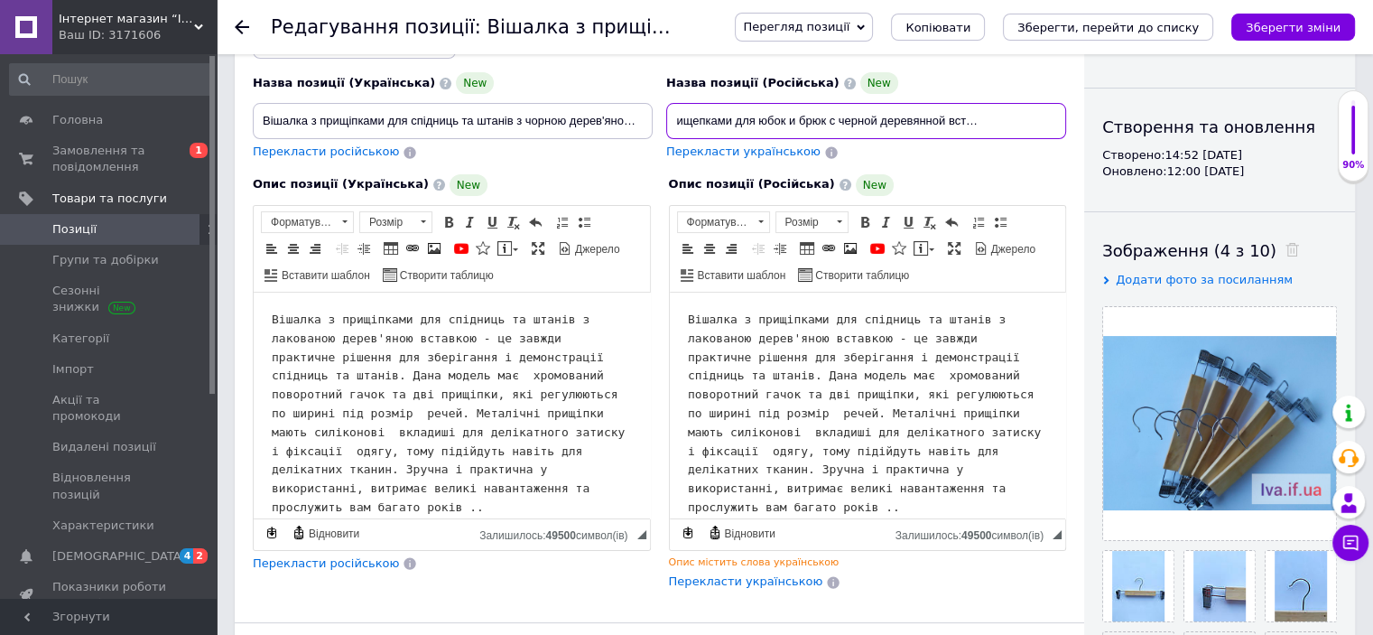
scroll to position [181, 0]
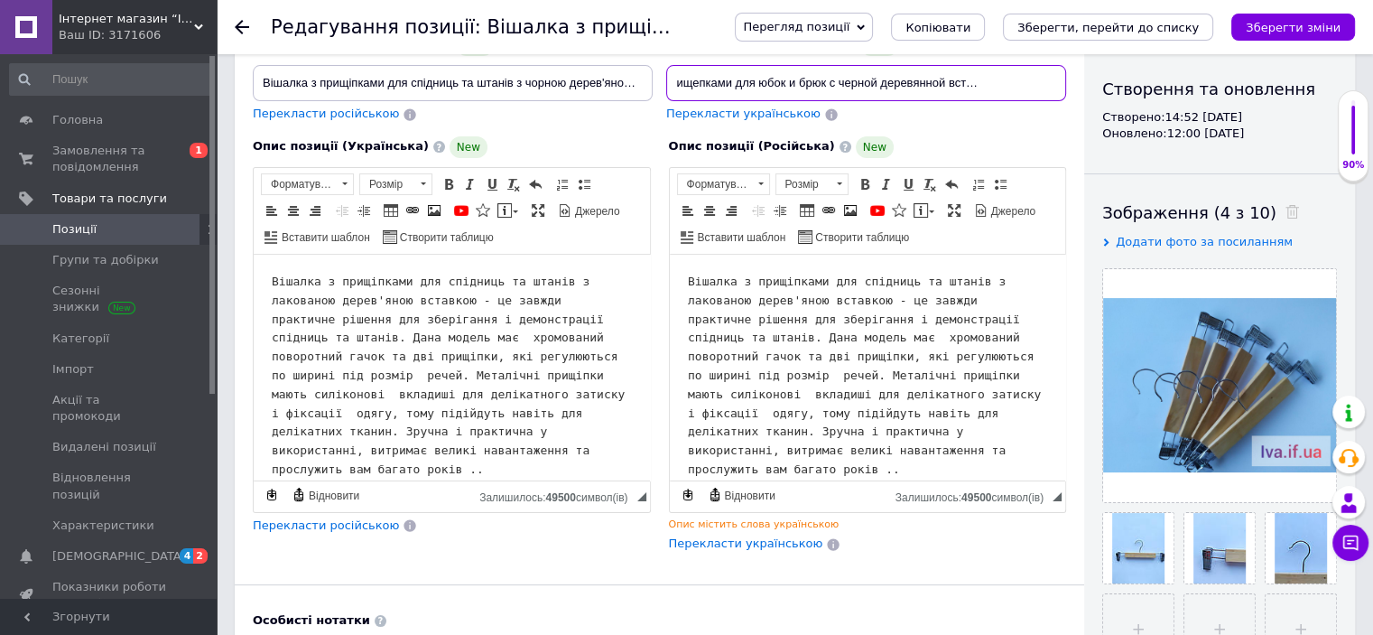
type input "Вешалка с прищепками для юбок и брюк с черной деревянной вставкой 33 см 1шт"
click at [269, 523] on span "Перекласти російською" at bounding box center [326, 525] width 146 height 14
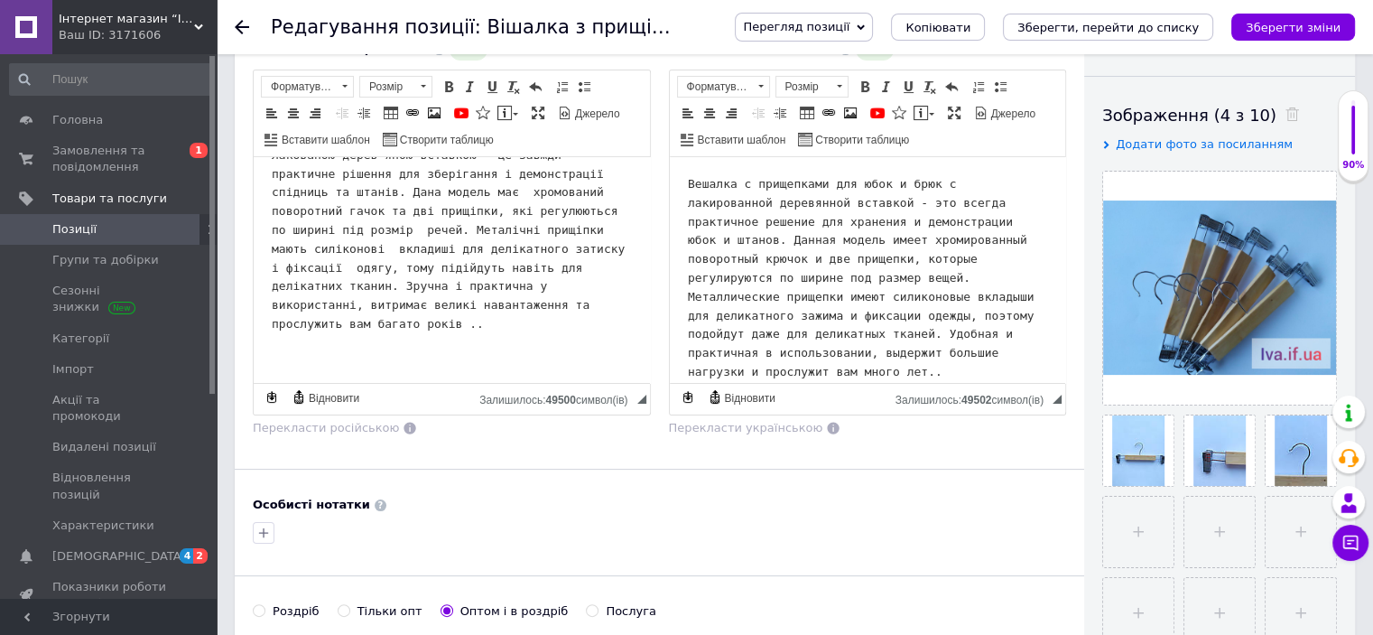
scroll to position [361, 0]
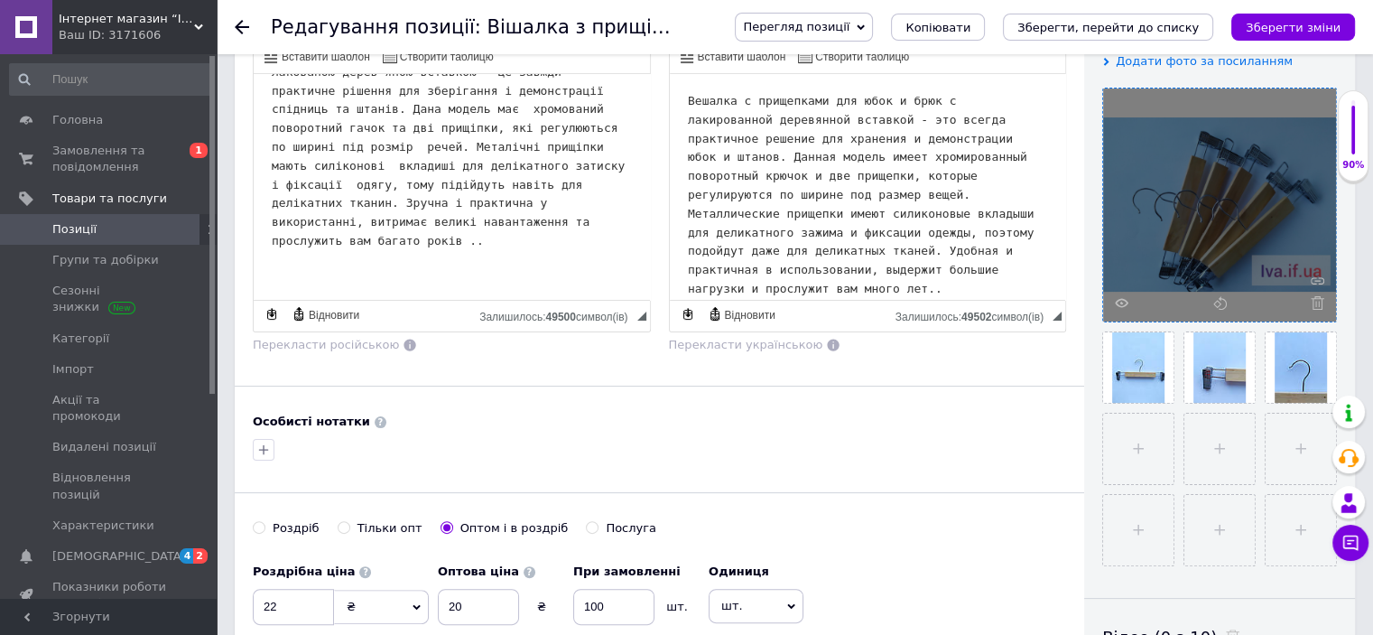
click at [1318, 310] on div at bounding box center [1219, 204] width 233 height 233
click at [1318, 306] on icon at bounding box center [1318, 303] width 14 height 14
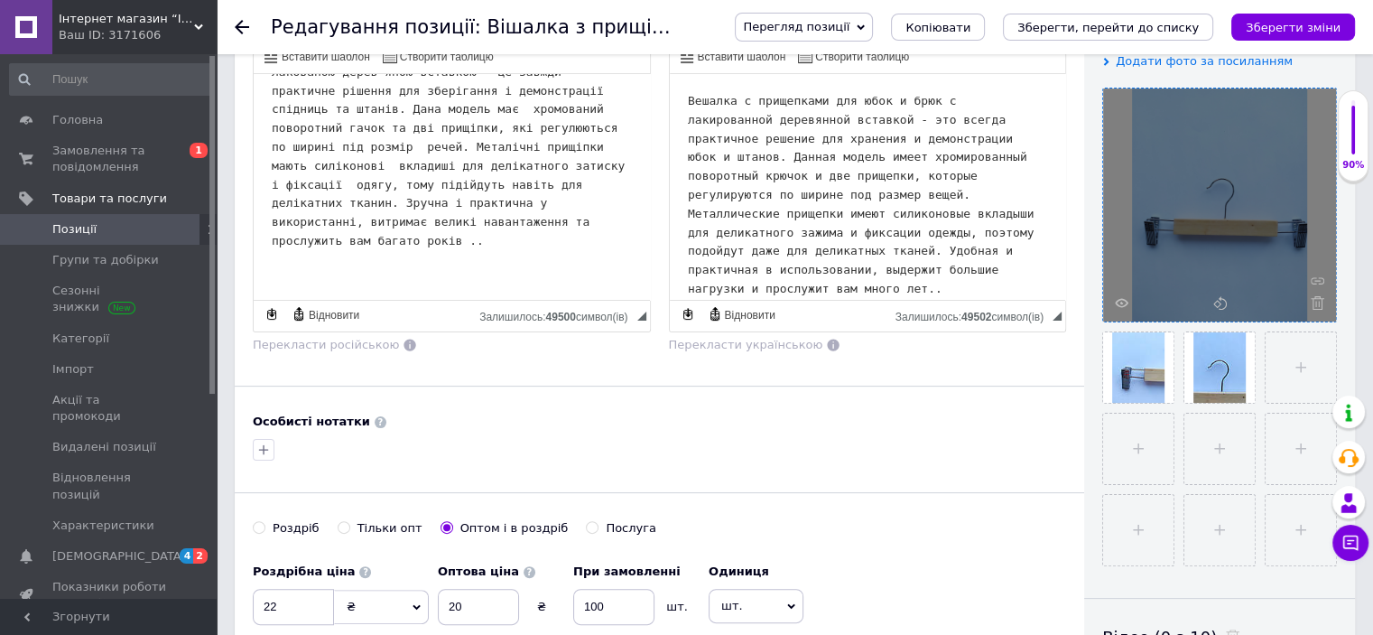
click at [1318, 306] on icon at bounding box center [1318, 303] width 14 height 14
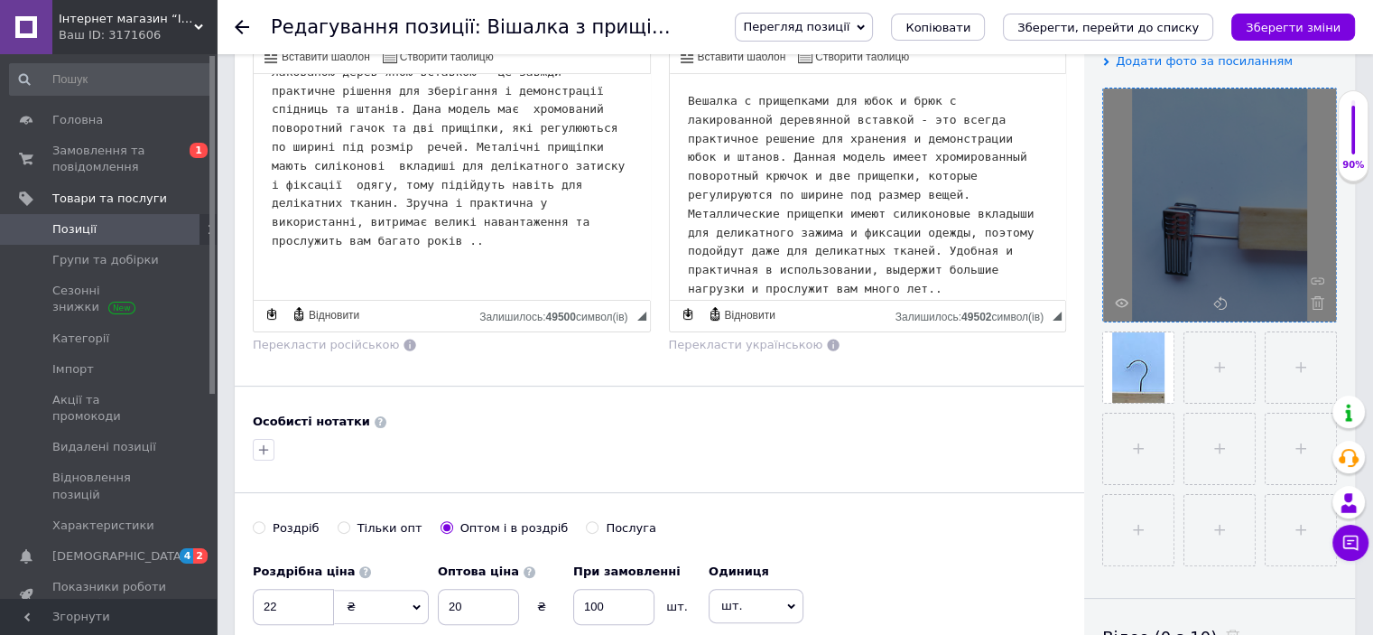
click at [1318, 306] on icon at bounding box center [1318, 303] width 14 height 14
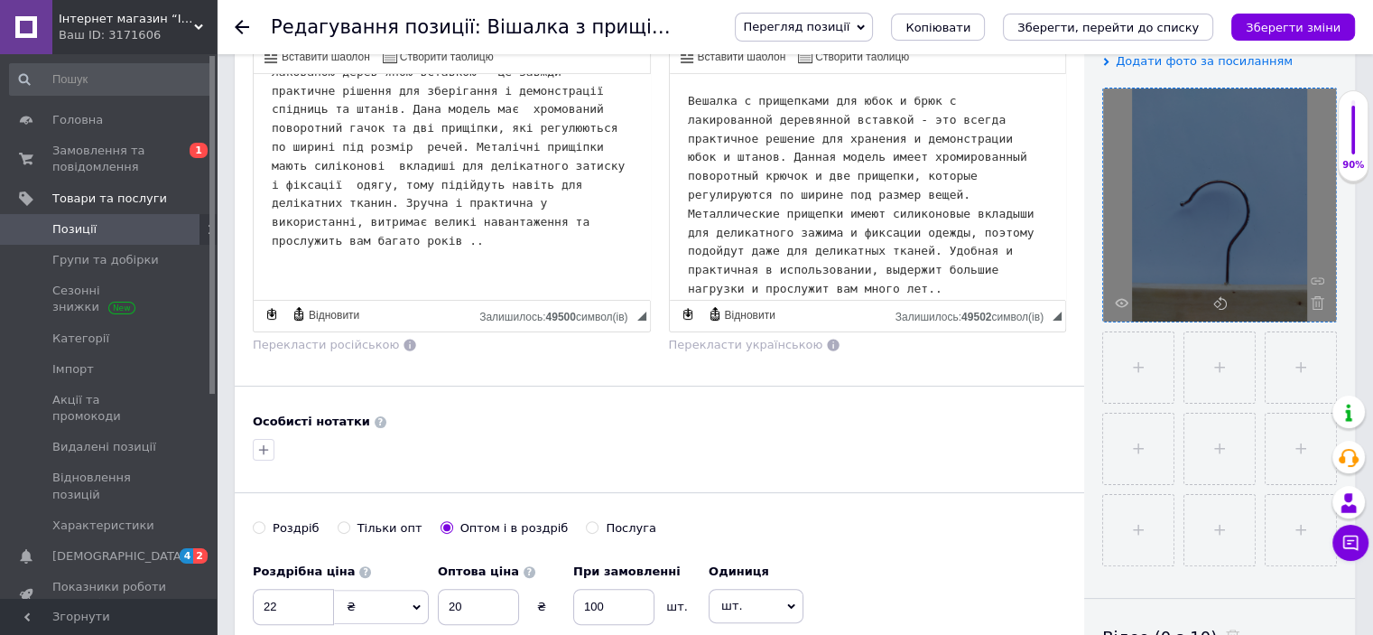
click at [1318, 306] on icon at bounding box center [1318, 303] width 14 height 14
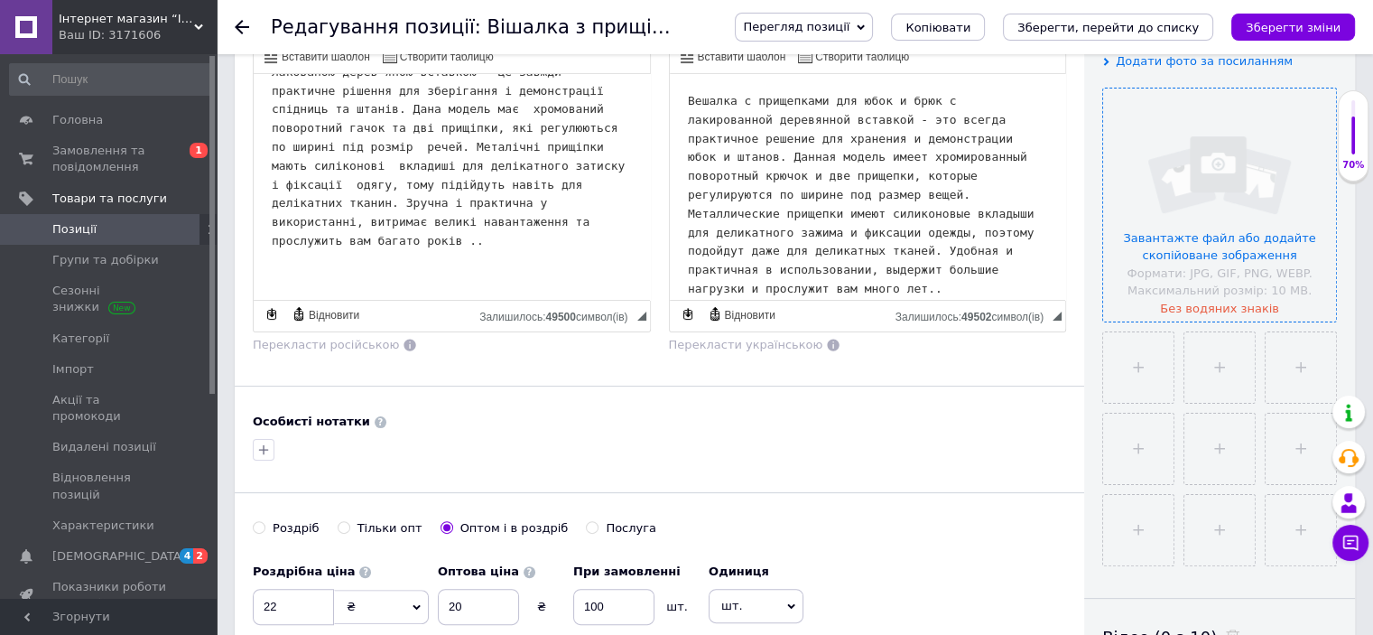
click at [1235, 246] on input "file" at bounding box center [1219, 204] width 233 height 233
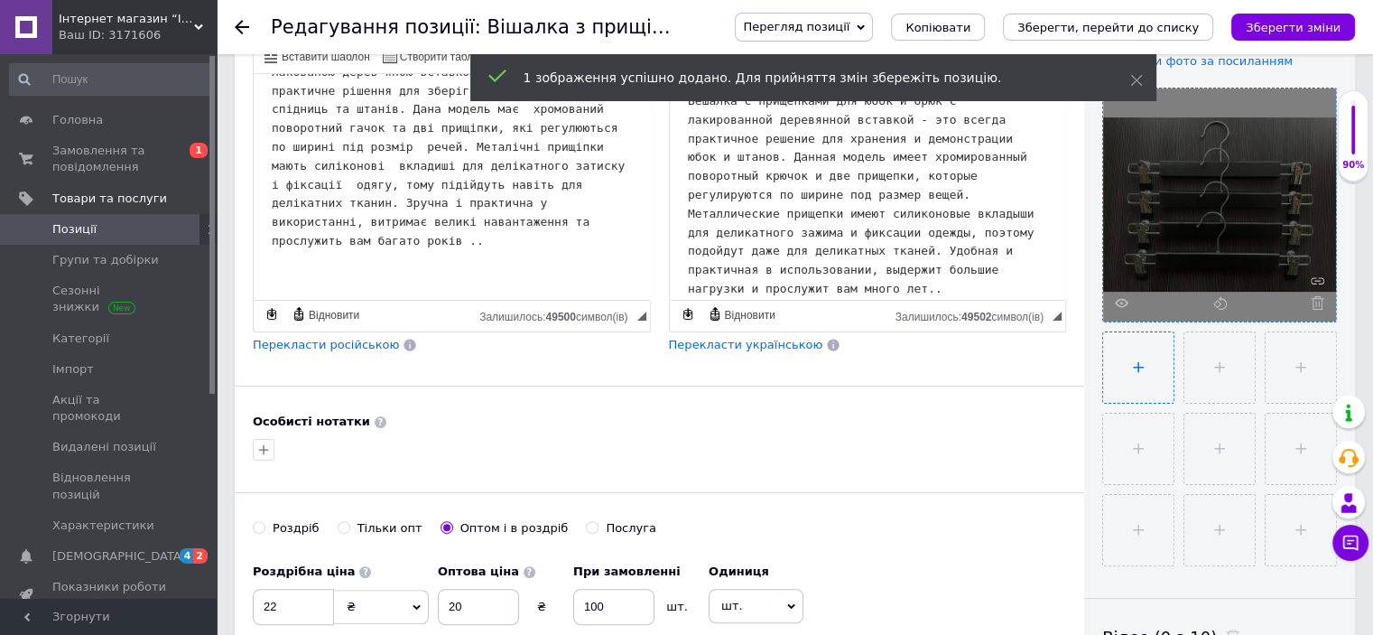
click at [1141, 366] on input "file" at bounding box center [1138, 367] width 70 height 70
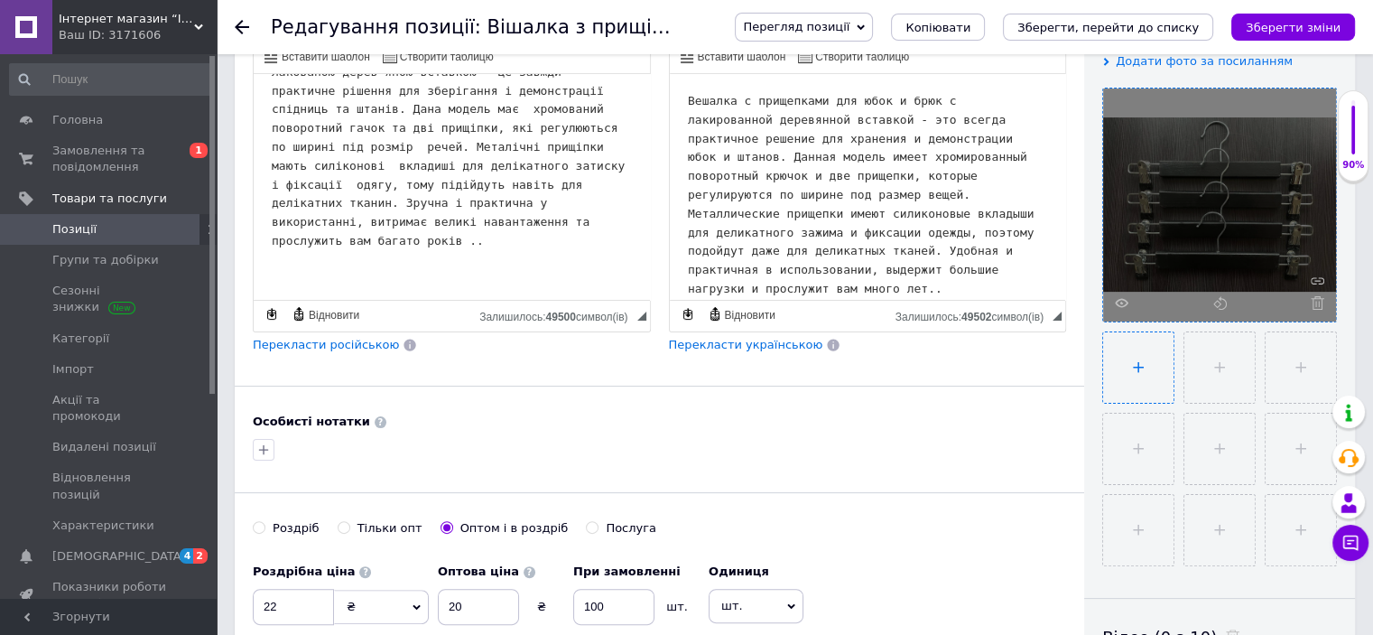
type input "C:\fakepath\зображення_viber_2025-10-12_[PHONE_NUMBER].jpg"
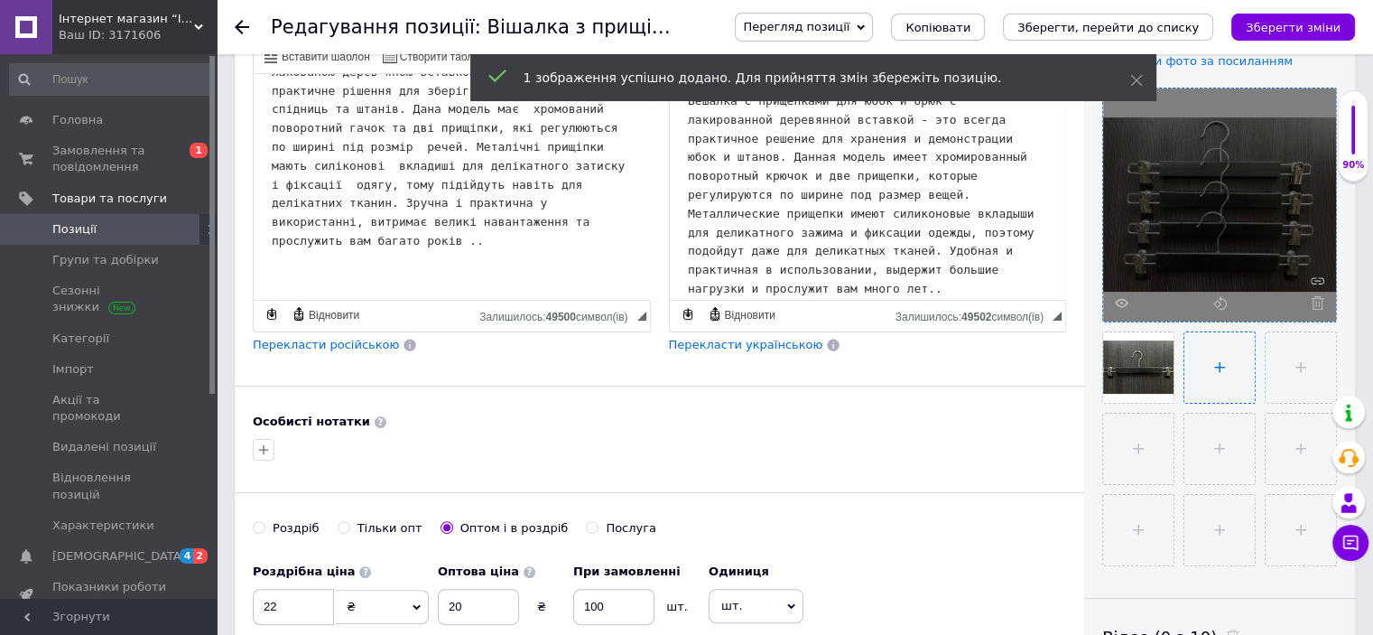
click at [1211, 371] on input "file" at bounding box center [1219, 367] width 70 height 70
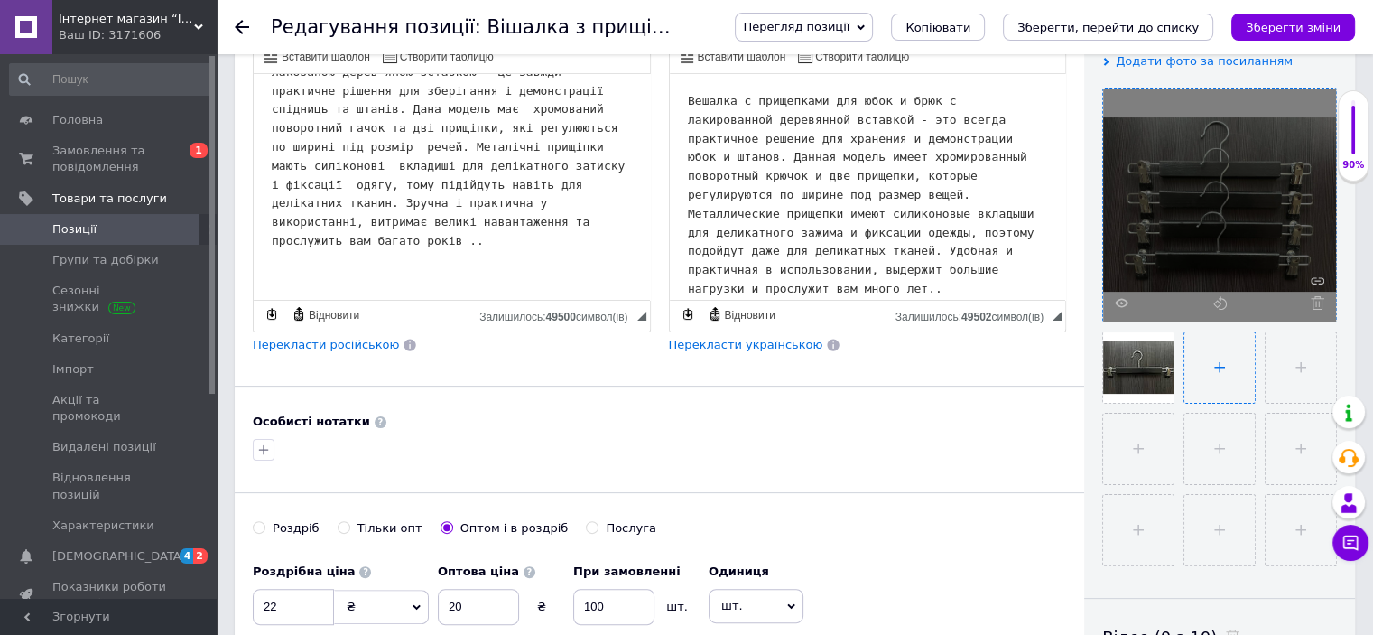
type input "C:\fakepath\зображення_viber_2025-10-12_[PHONE_NUMBER].jpg"
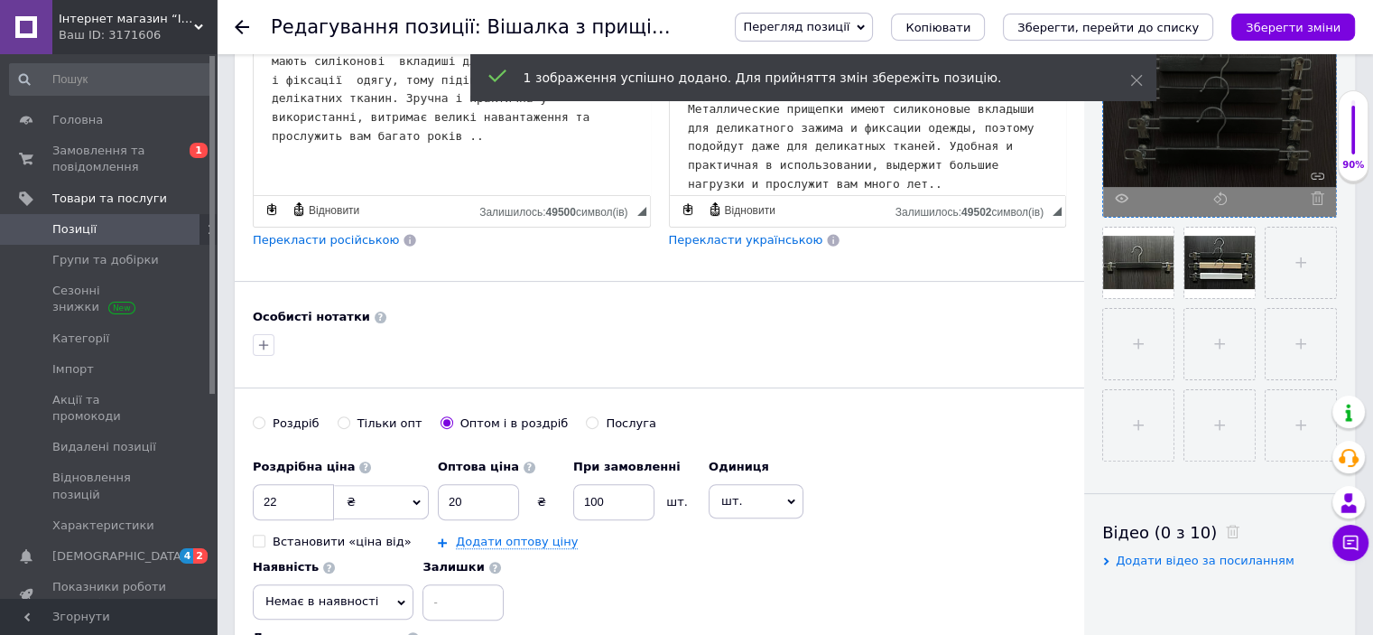
scroll to position [542, 0]
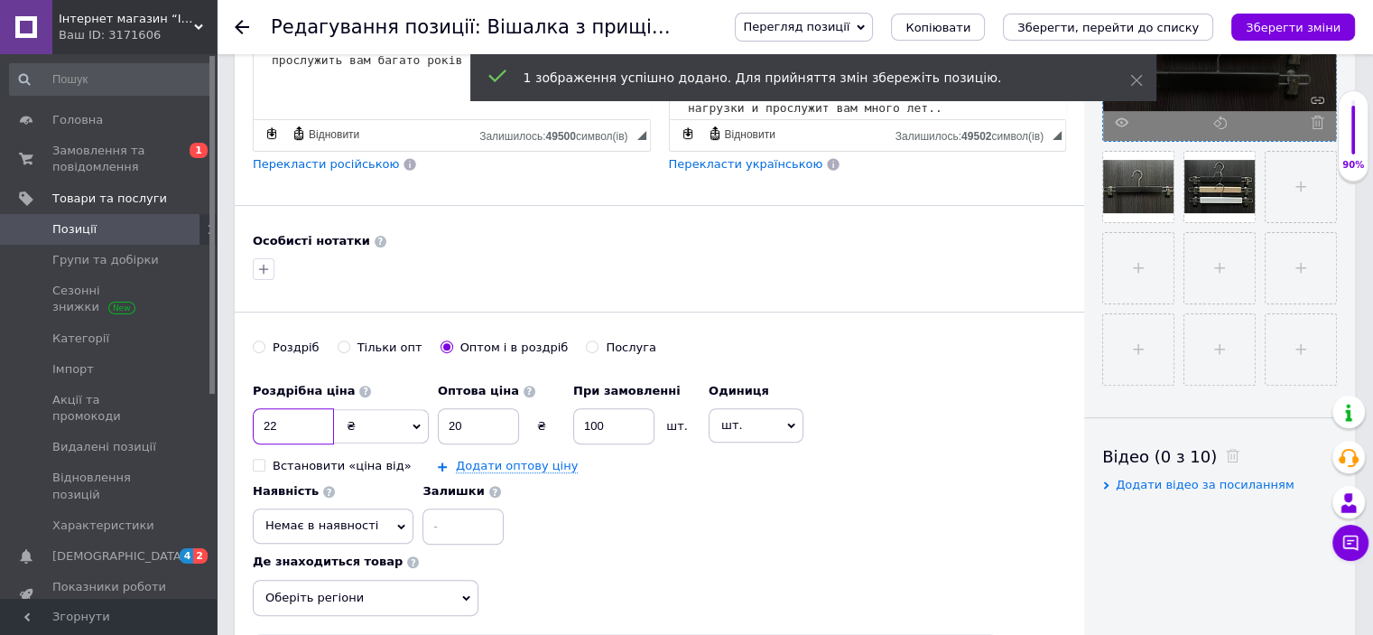
drag, startPoint x: 286, startPoint y: 422, endPoint x: 235, endPoint y: 414, distance: 52.0
click at [235, 414] on div "Основна інформація Назва позиції (Українська) New Вішалка з прищіпками для спід…" at bounding box center [659, 118] width 849 height 1175
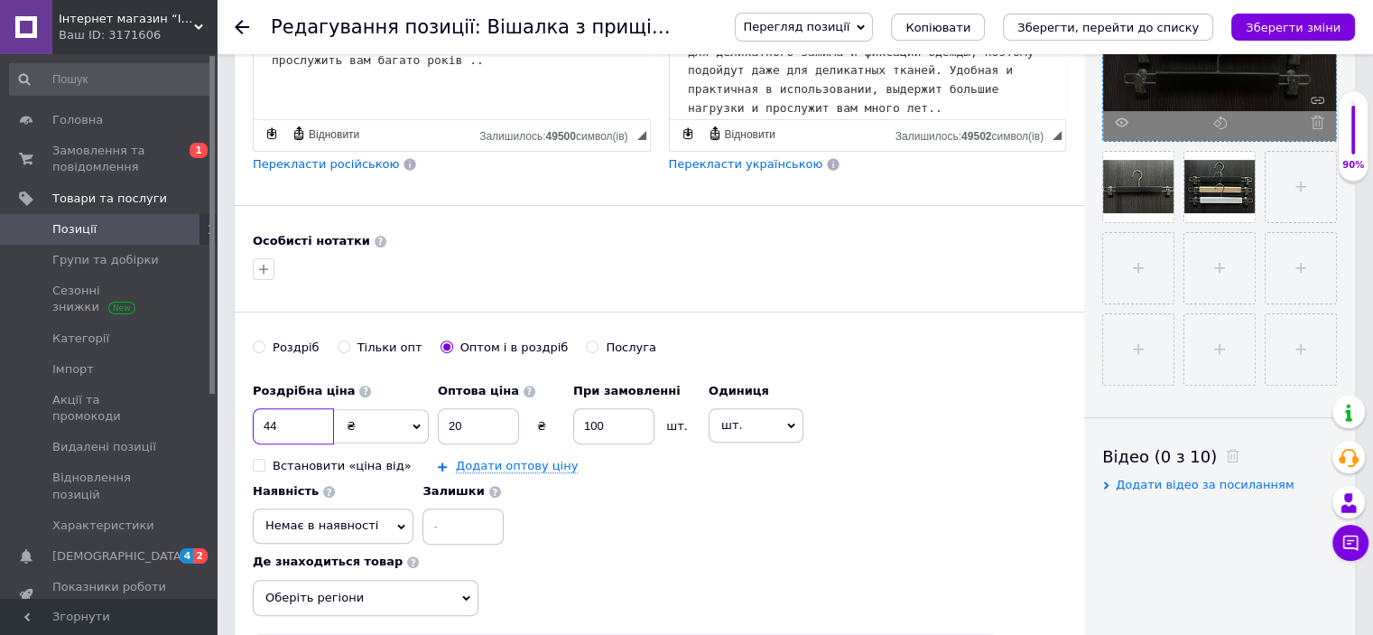
type input "44"
click at [262, 344] on input "Роздріб" at bounding box center [259, 346] width 12 height 12
radio input "true"
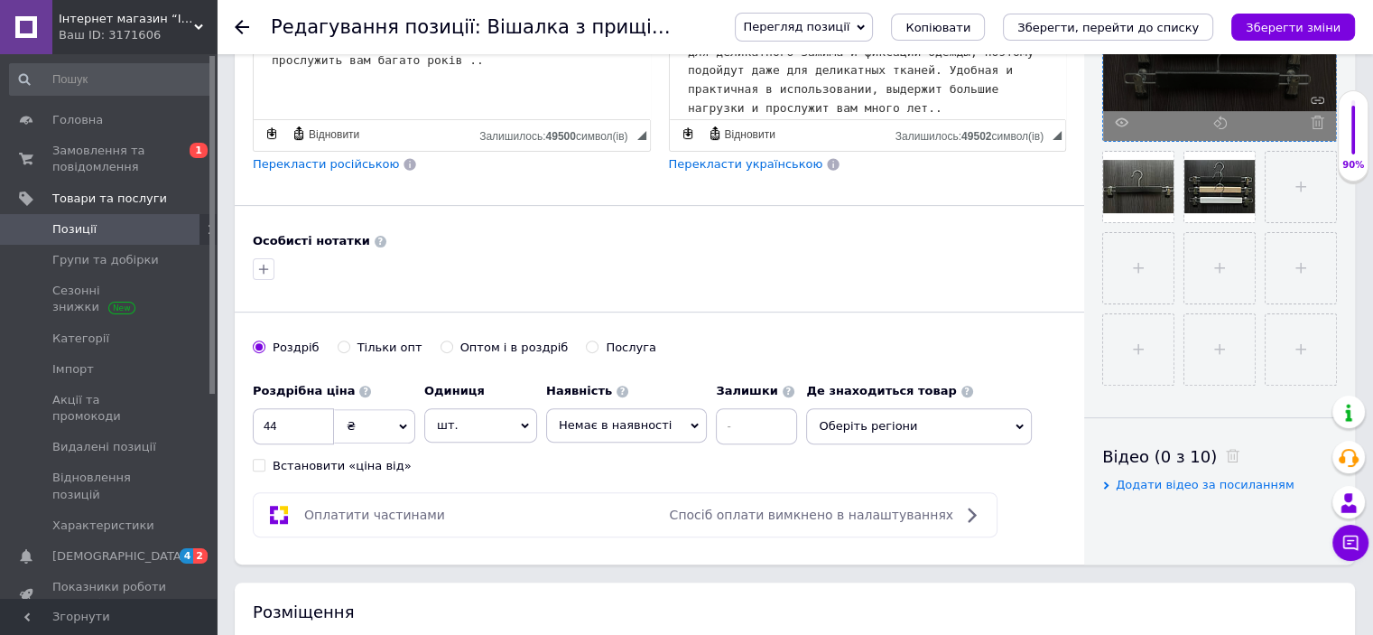
click at [691, 422] on icon at bounding box center [695, 426] width 8 height 8
click at [639, 501] on li "Готово до відправки" at bounding box center [626, 513] width 159 height 25
click at [1030, 425] on icon at bounding box center [1034, 426] width 8 height 5
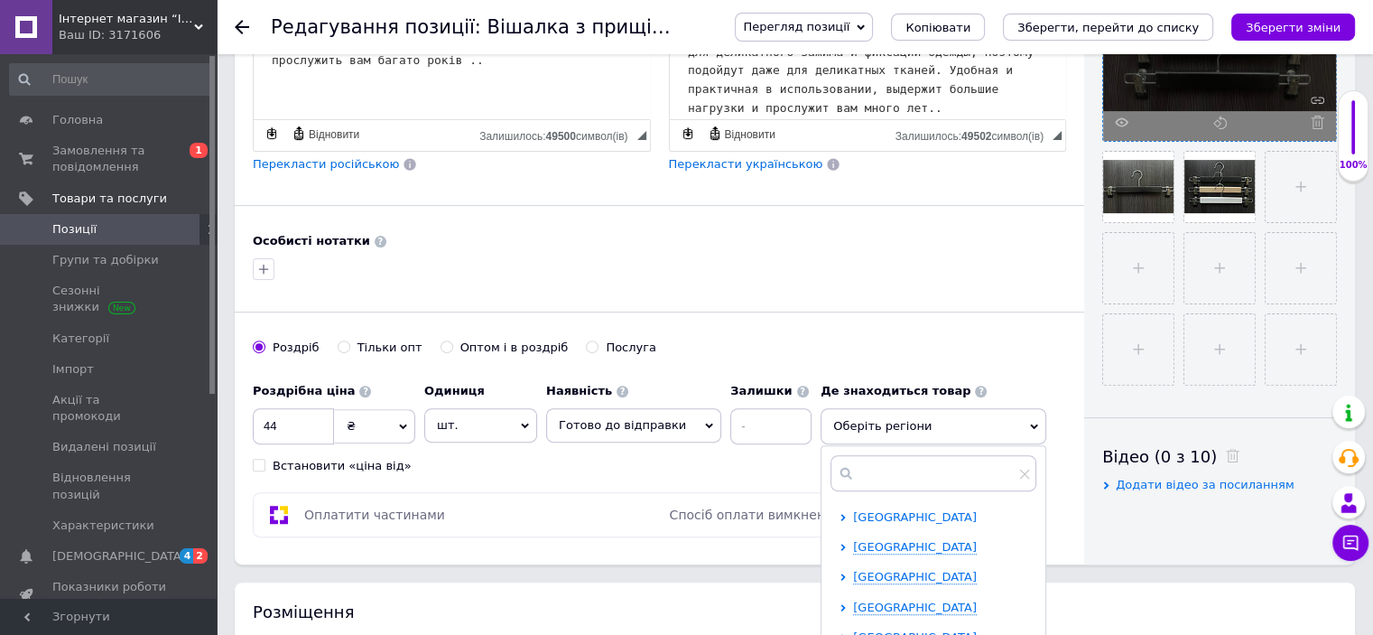
click at [935, 515] on span "[GEOGRAPHIC_DATA]" at bounding box center [915, 517] width 124 height 14
click at [853, 545] on input "checkbox" at bounding box center [859, 546] width 12 height 12
checkbox input "true"
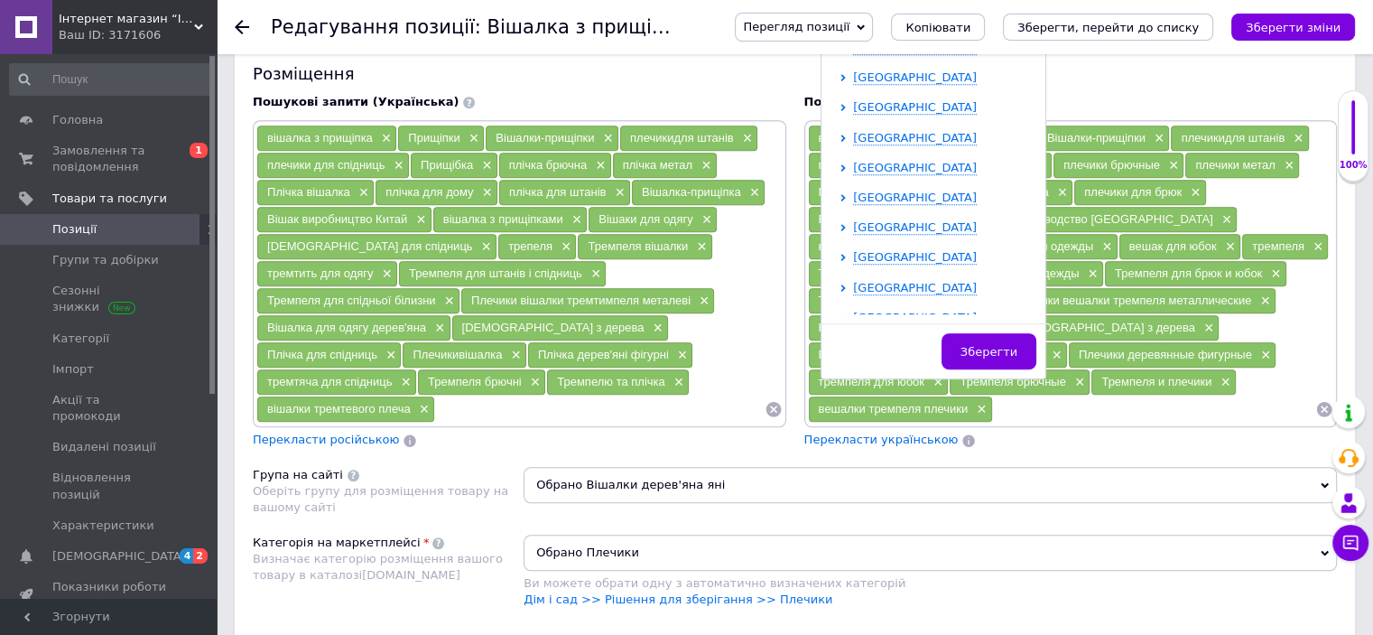
scroll to position [1083, 0]
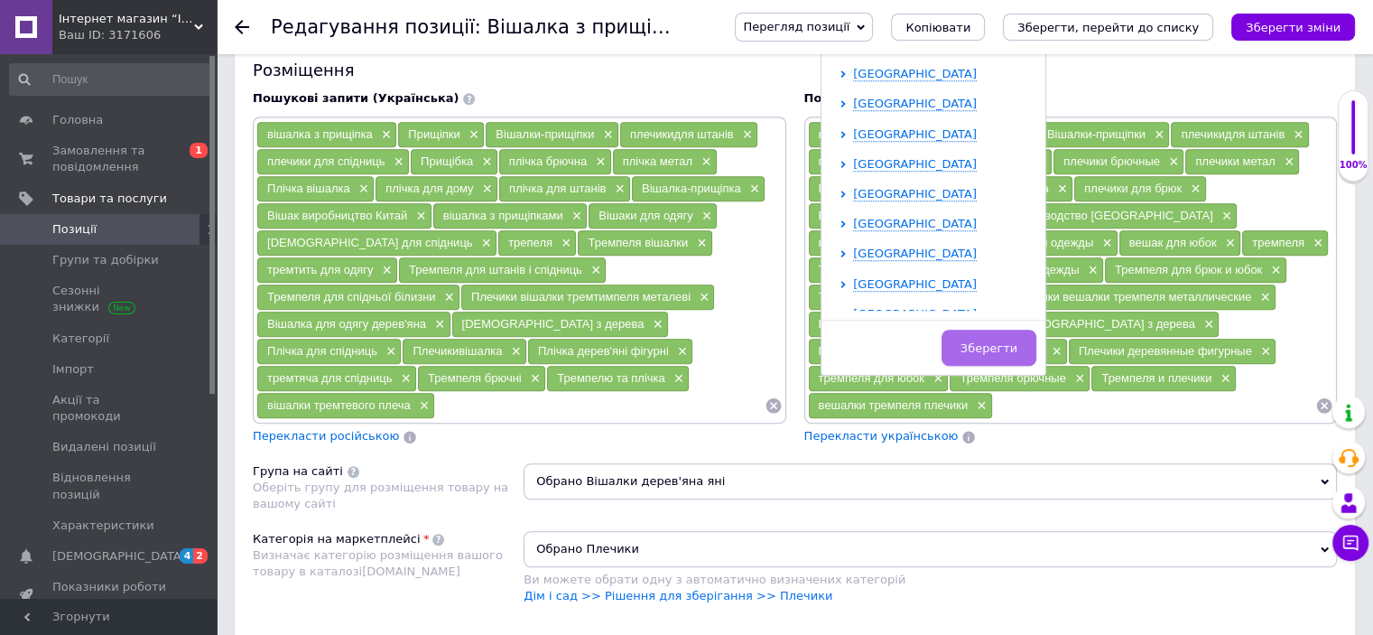
click at [979, 329] on button "Зберегти" at bounding box center [989, 347] width 95 height 36
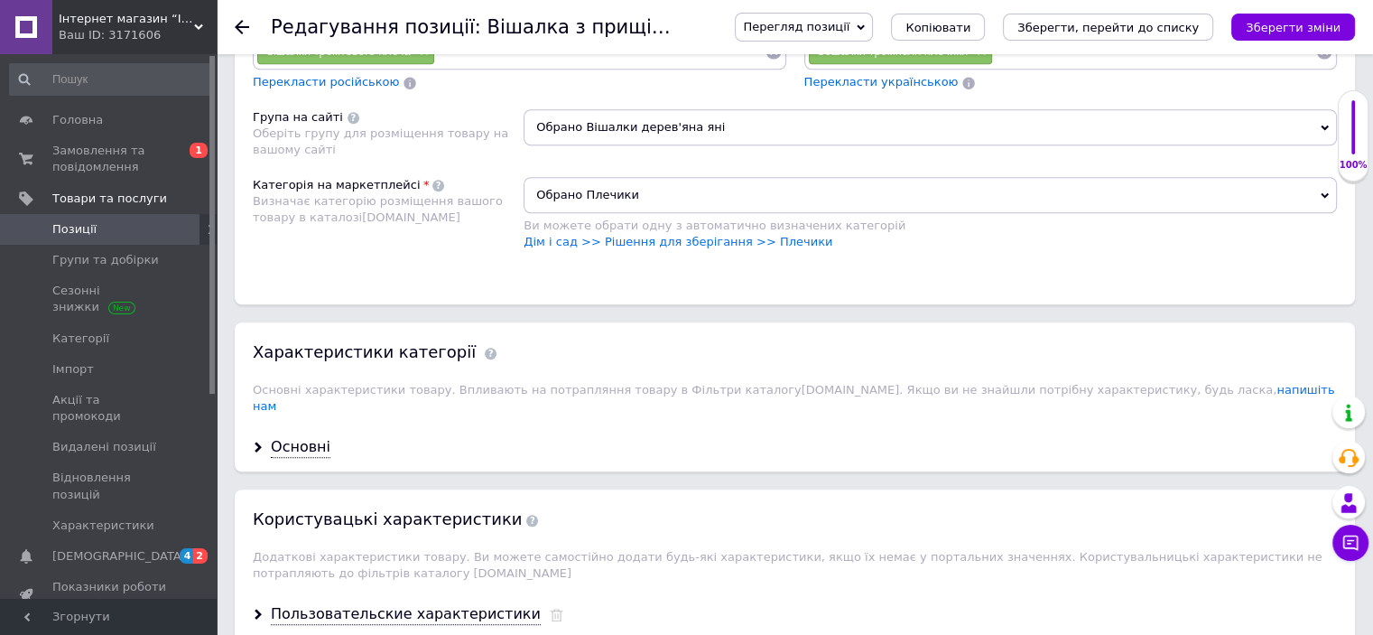
scroll to position [1444, 0]
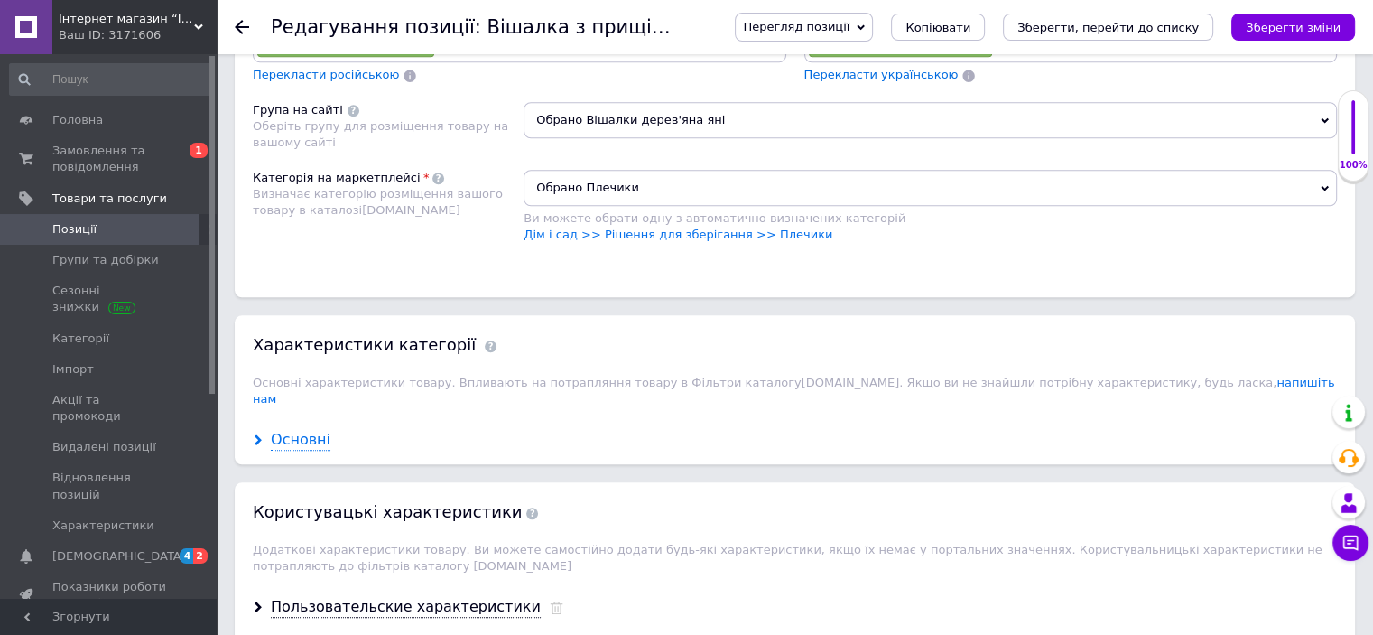
click at [309, 430] on div "Основні" at bounding box center [301, 440] width 60 height 21
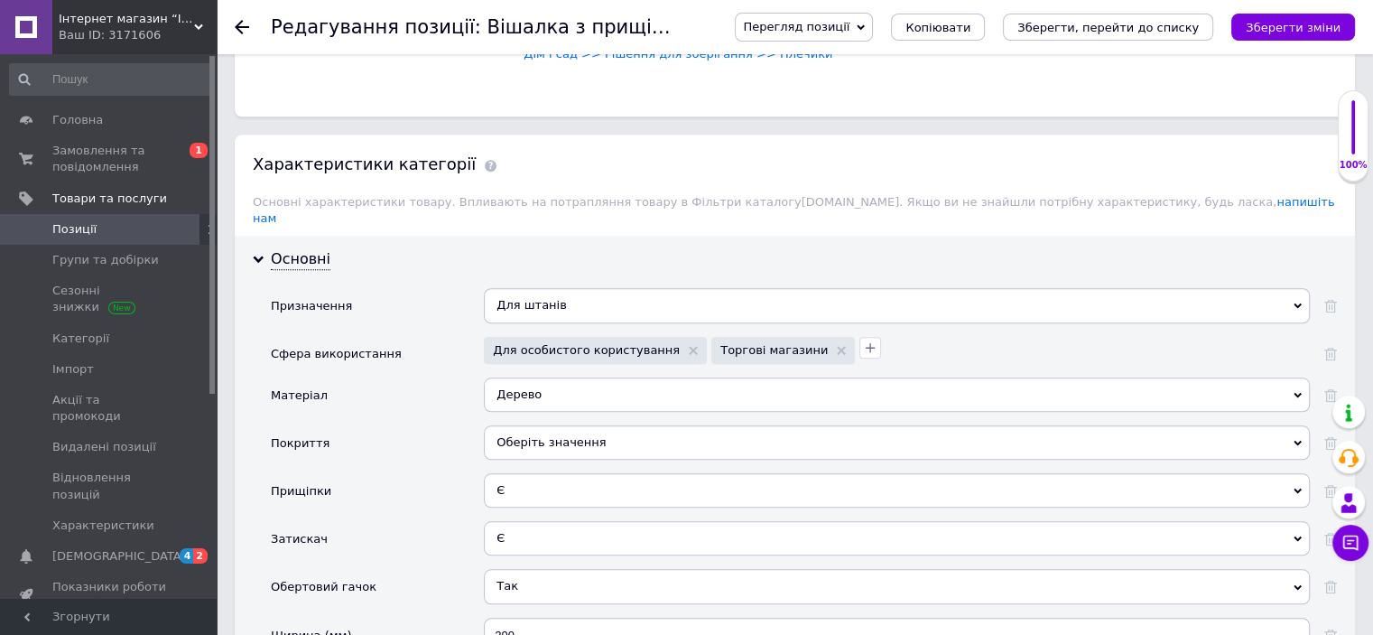
scroll to position [1715, 0]
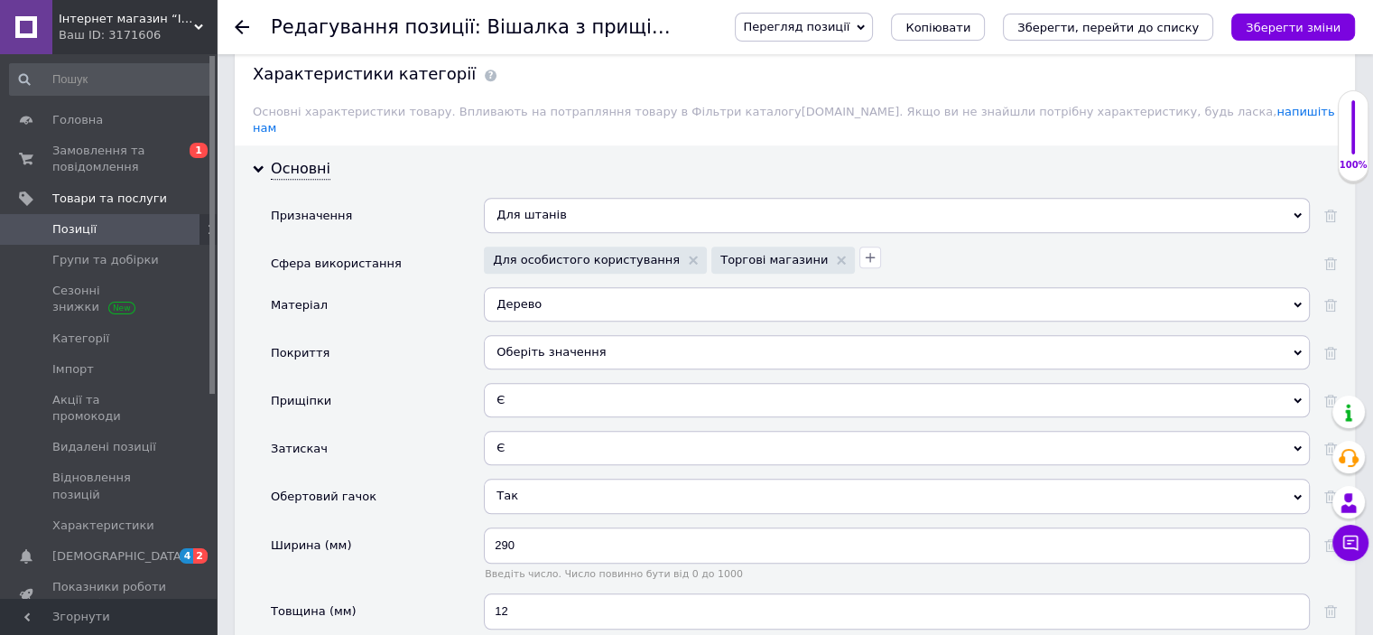
click at [1300, 348] on icon at bounding box center [1298, 352] width 8 height 8
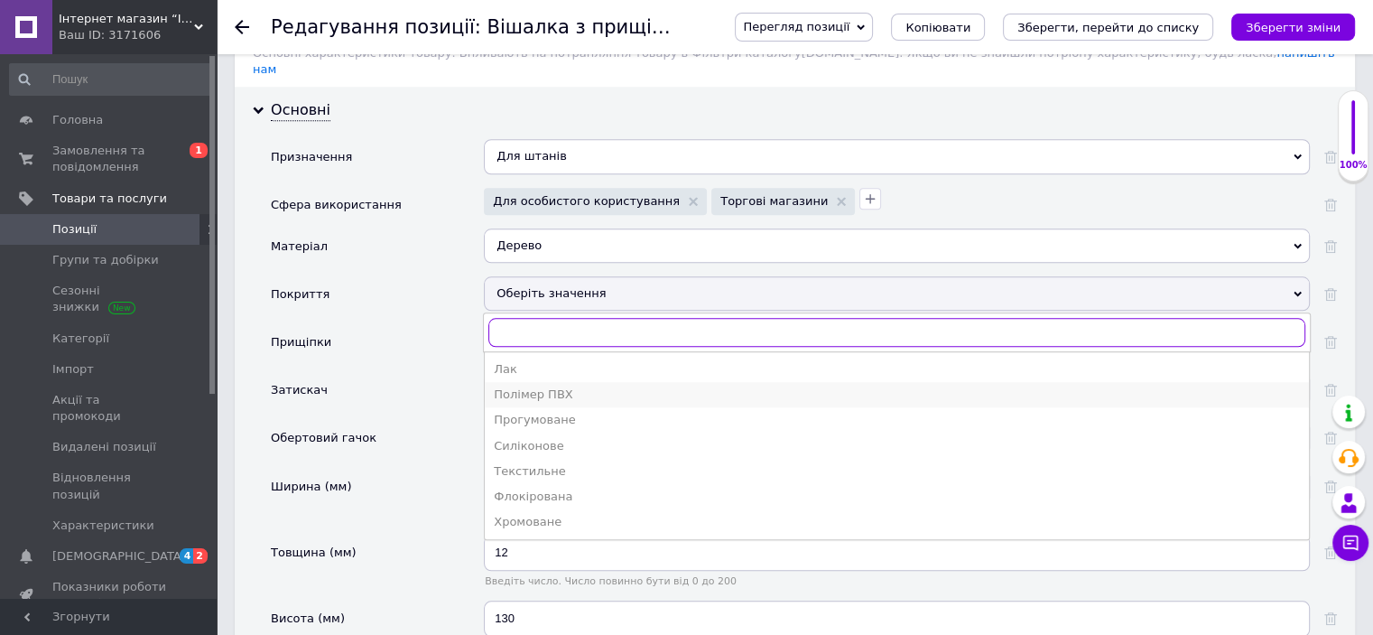
scroll to position [1805, 0]
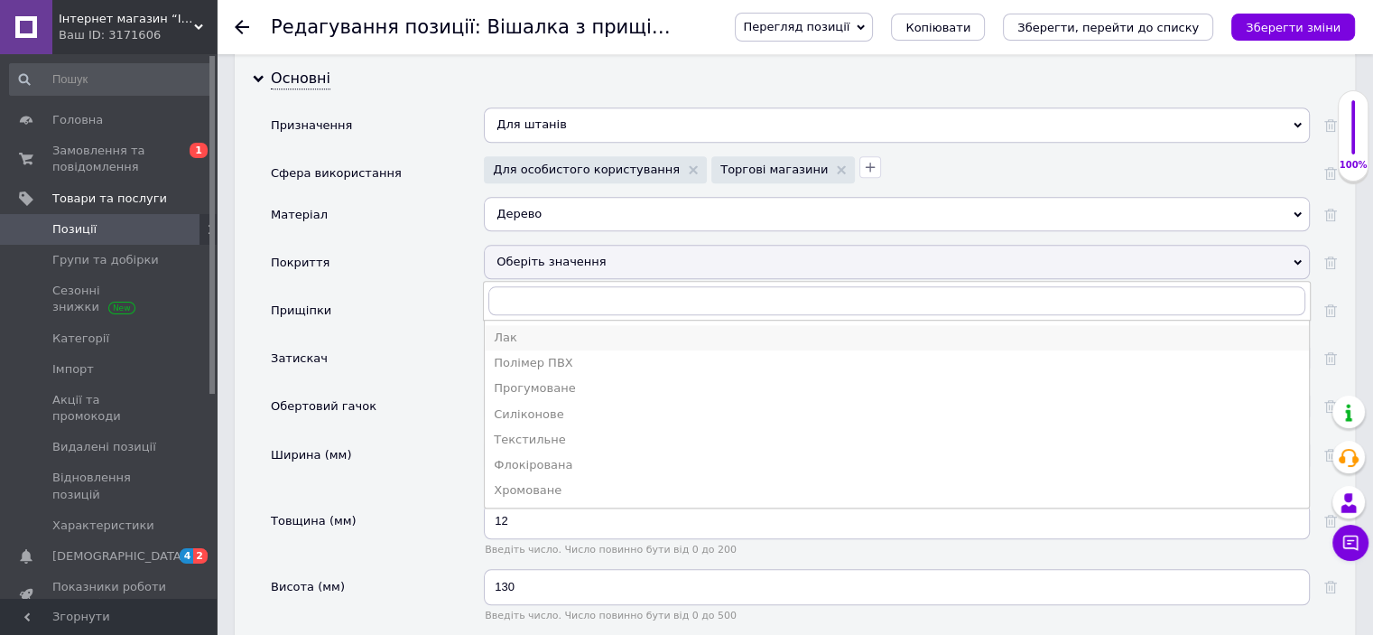
click at [498, 329] on div "Лак" at bounding box center [897, 337] width 806 height 16
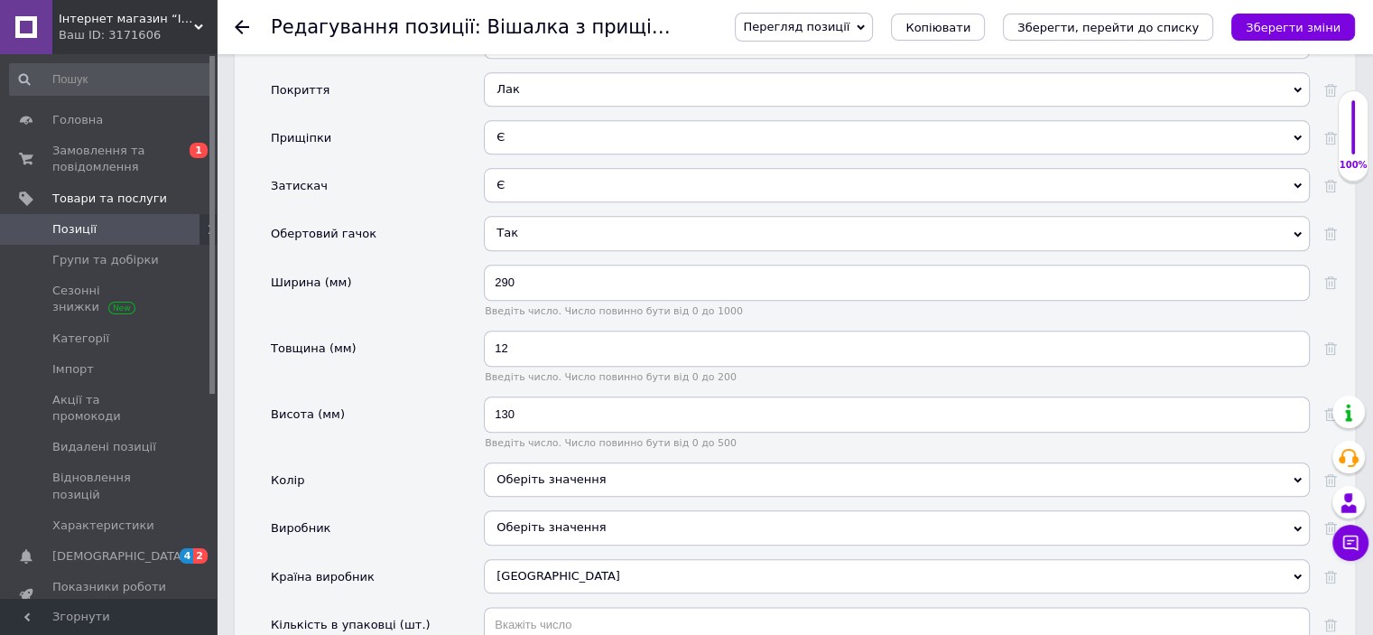
scroll to position [1986, 0]
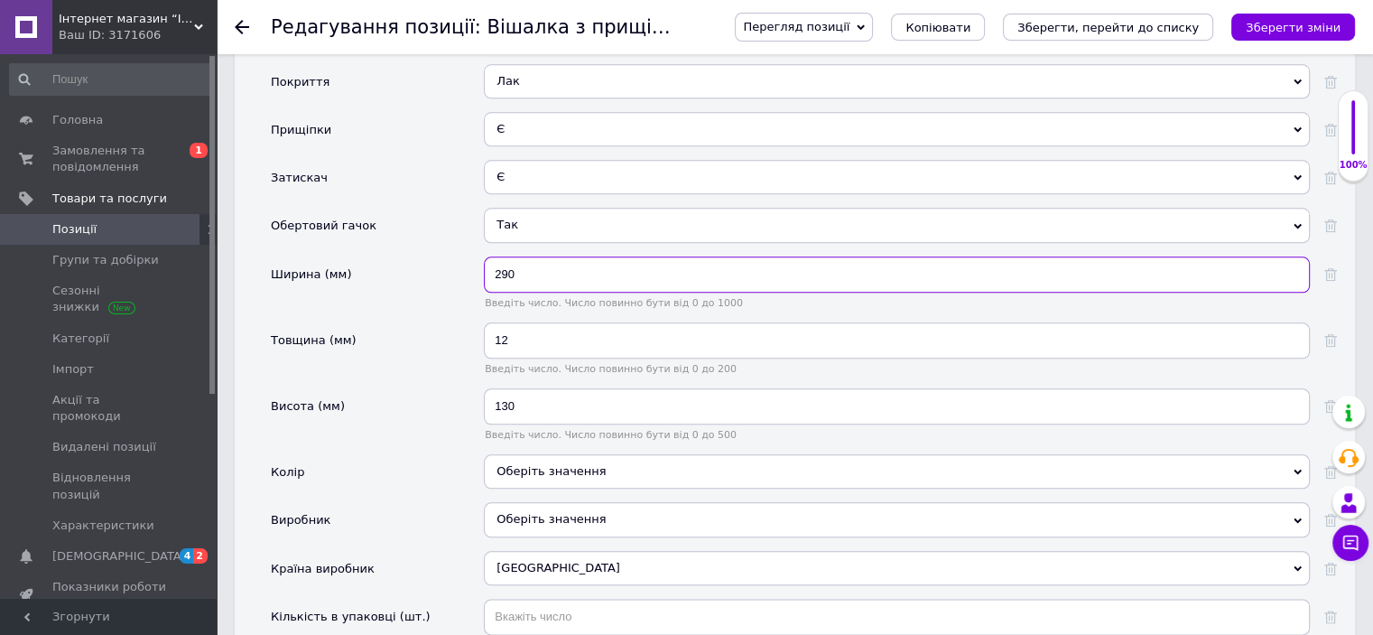
drag, startPoint x: 523, startPoint y: 246, endPoint x: 474, endPoint y: 234, distance: 50.4
click at [476, 256] on div "Ширина (мм) 290 Введіть число. Число повинно бути від 0 до 1000" at bounding box center [804, 289] width 1066 height 66
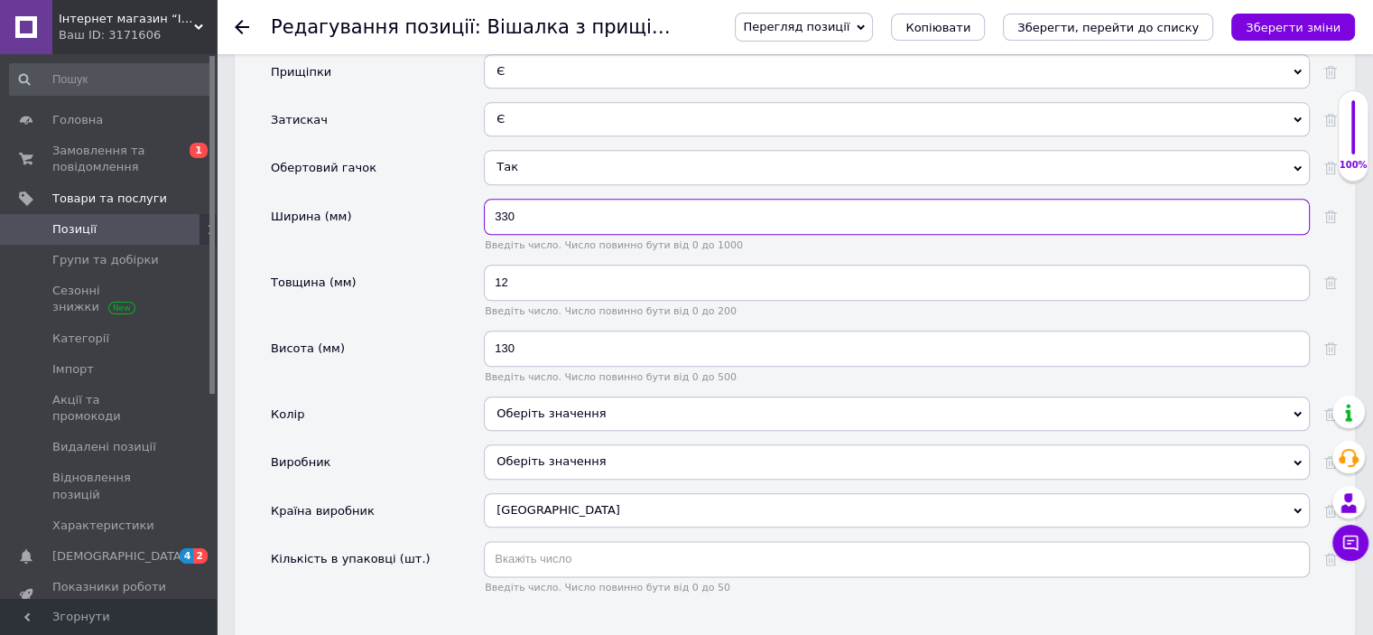
scroll to position [2076, 0]
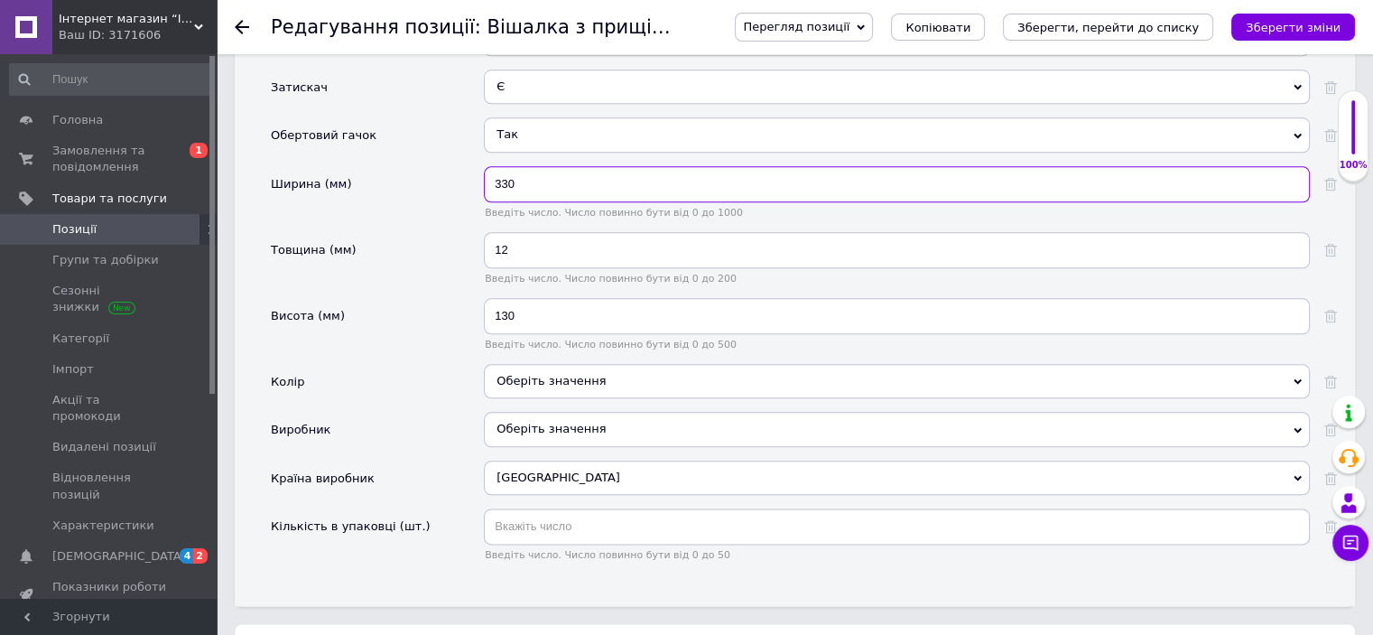
type input "330"
click at [546, 364] on div "Оберіть значення" at bounding box center [897, 381] width 826 height 34
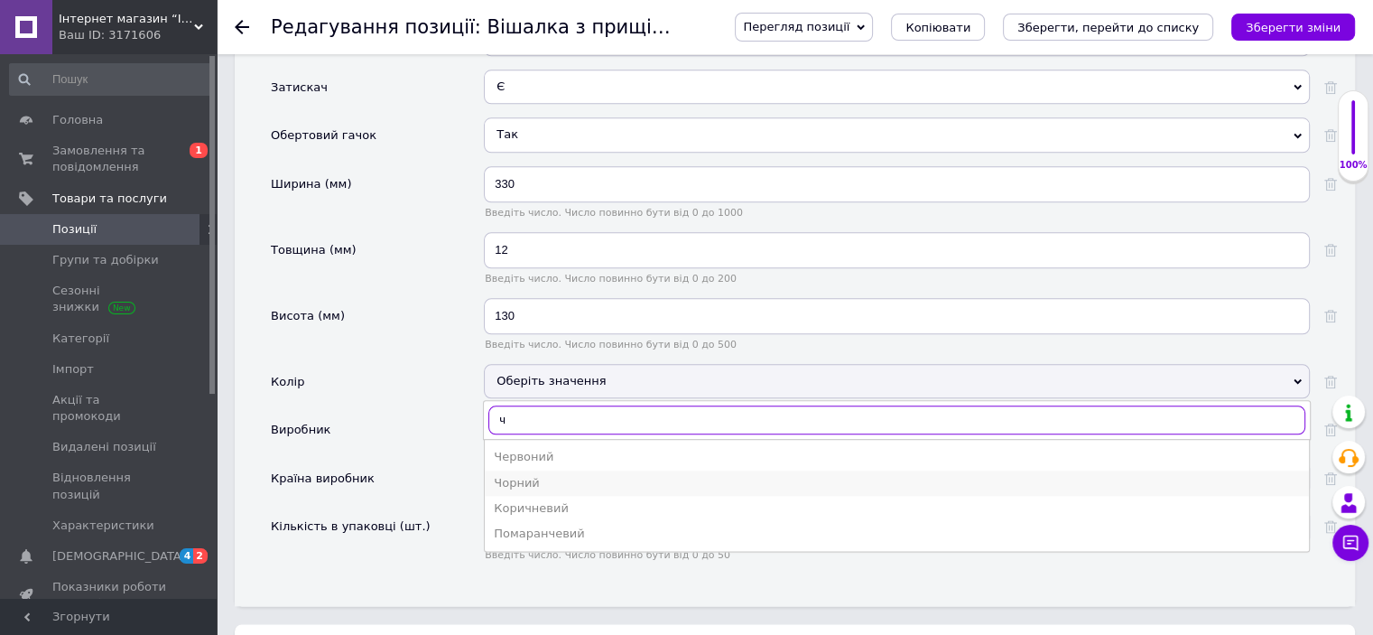
type input "ч"
click at [534, 475] on div "Чорний" at bounding box center [897, 483] width 806 height 16
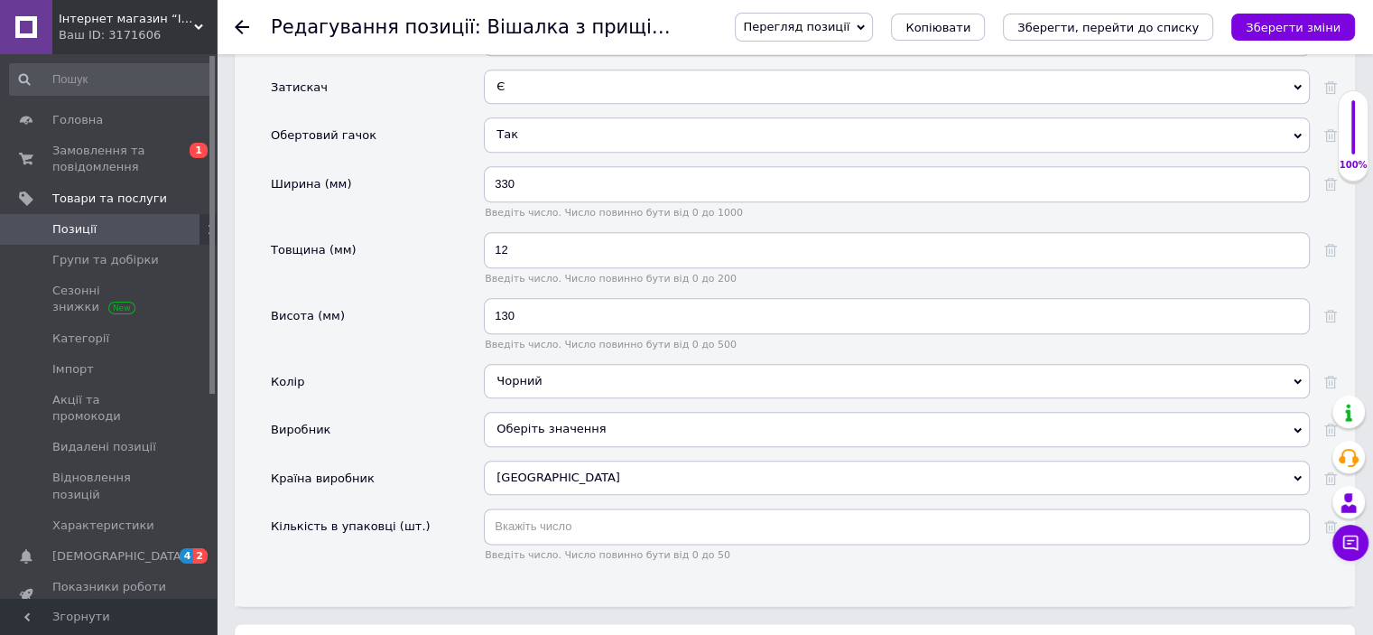
click at [531, 460] on div "[GEOGRAPHIC_DATA]" at bounding box center [897, 477] width 826 height 34
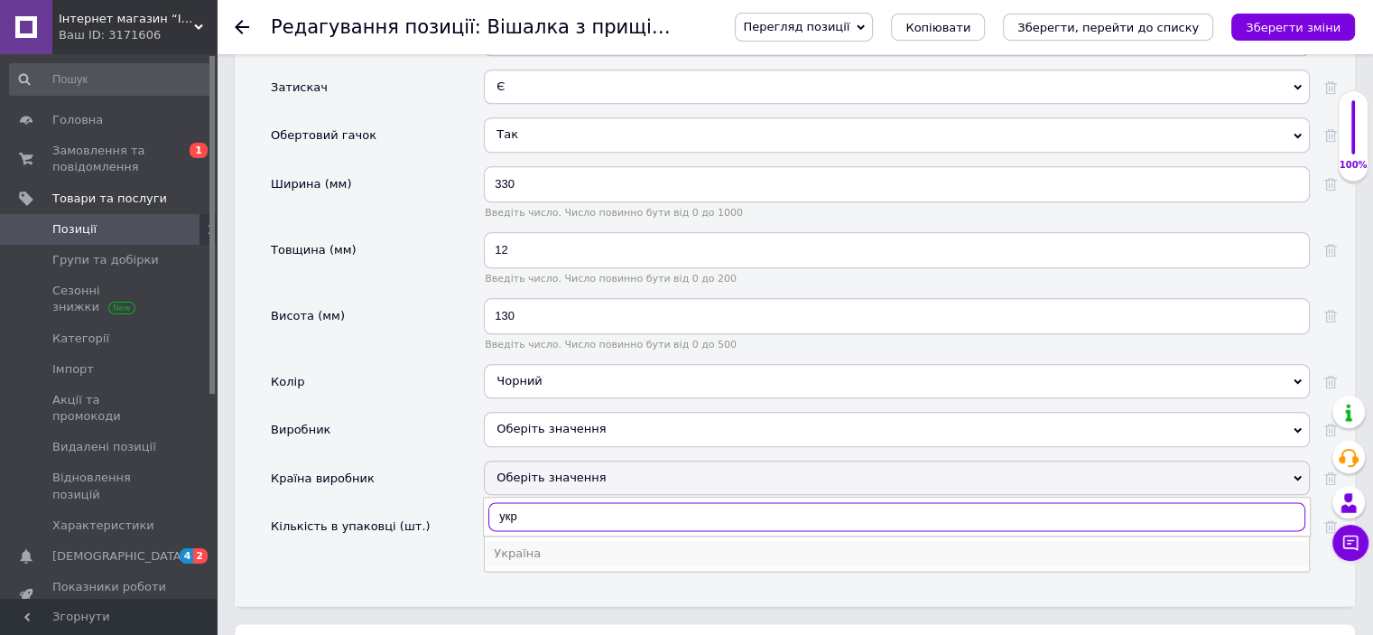
type input "укр"
drag, startPoint x: 531, startPoint y: 522, endPoint x: 526, endPoint y: 508, distance: 14.3
click at [533, 545] on div "Україна" at bounding box center [897, 553] width 806 height 16
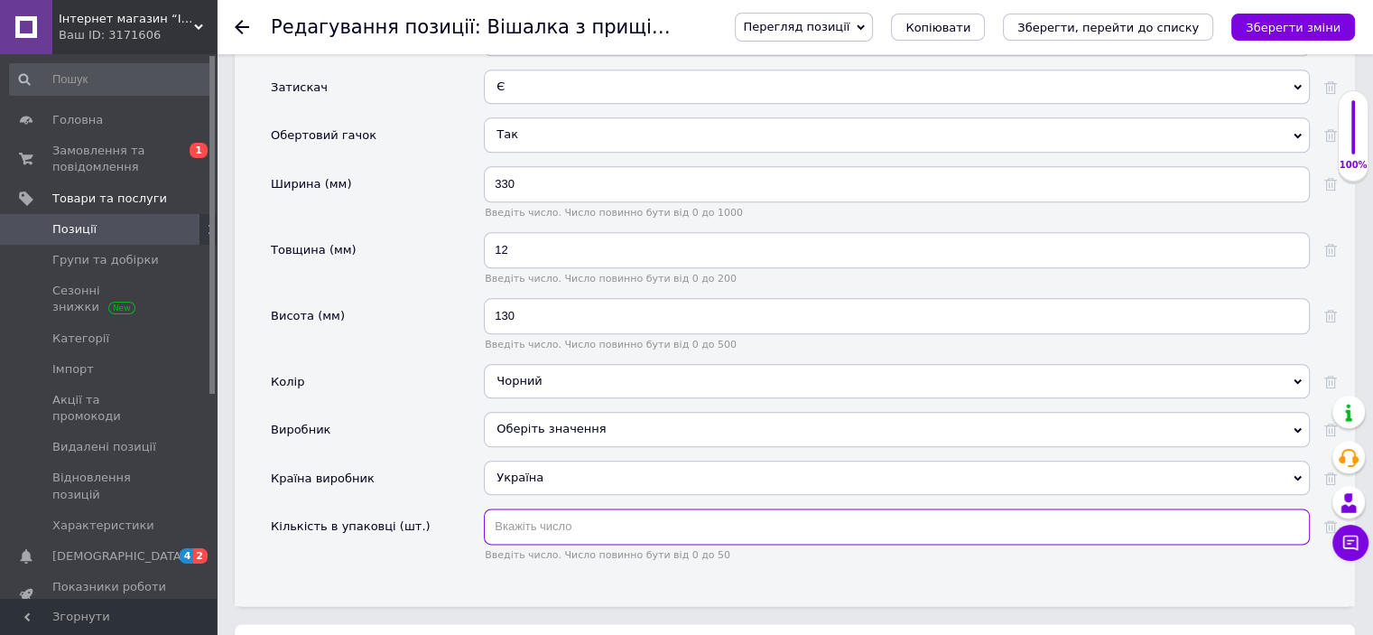
drag, startPoint x: 533, startPoint y: 505, endPoint x: 524, endPoint y: 487, distance: 20.2
click at [533, 508] on input "text" at bounding box center [897, 526] width 826 height 36
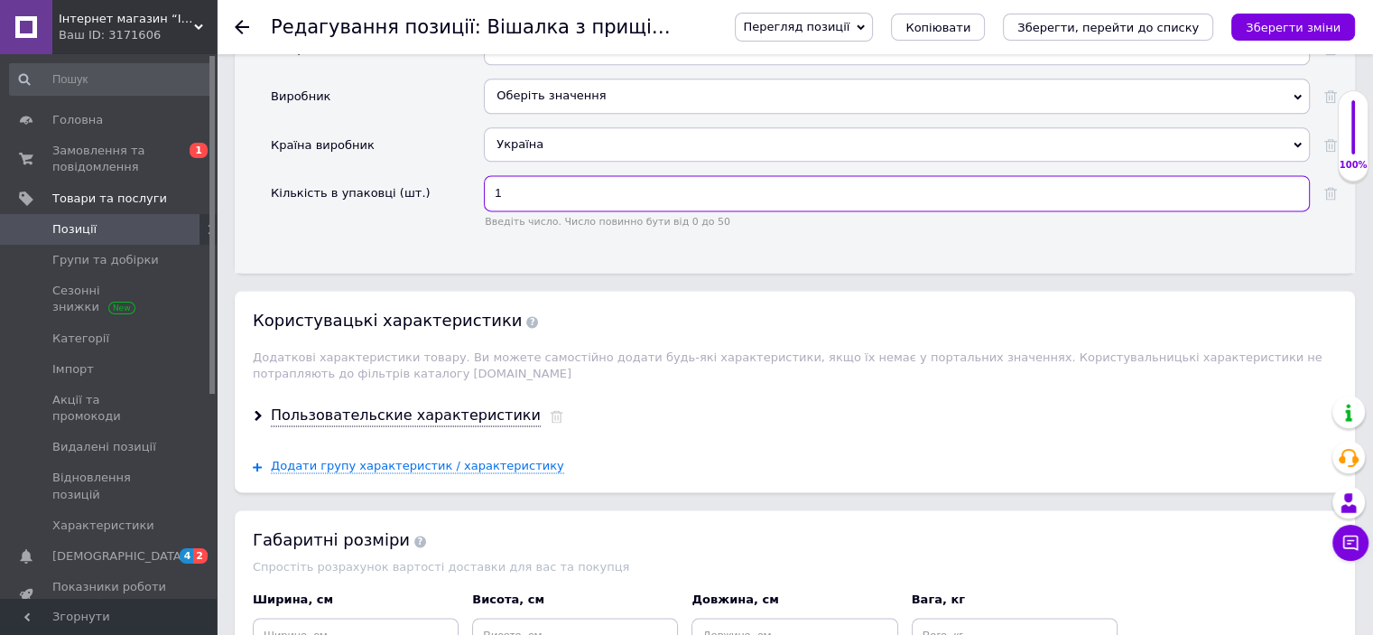
scroll to position [2528, 0]
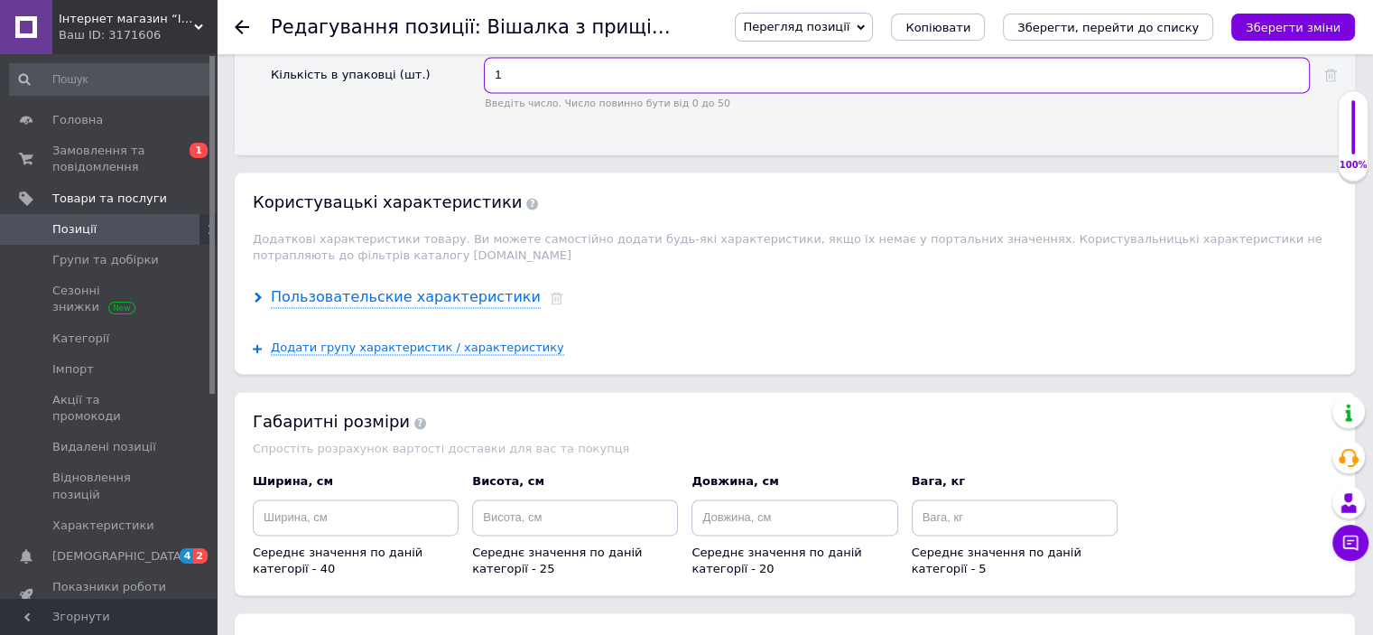
type input "1"
click at [441, 287] on div "Пользовательские характеристики" at bounding box center [406, 297] width 270 height 21
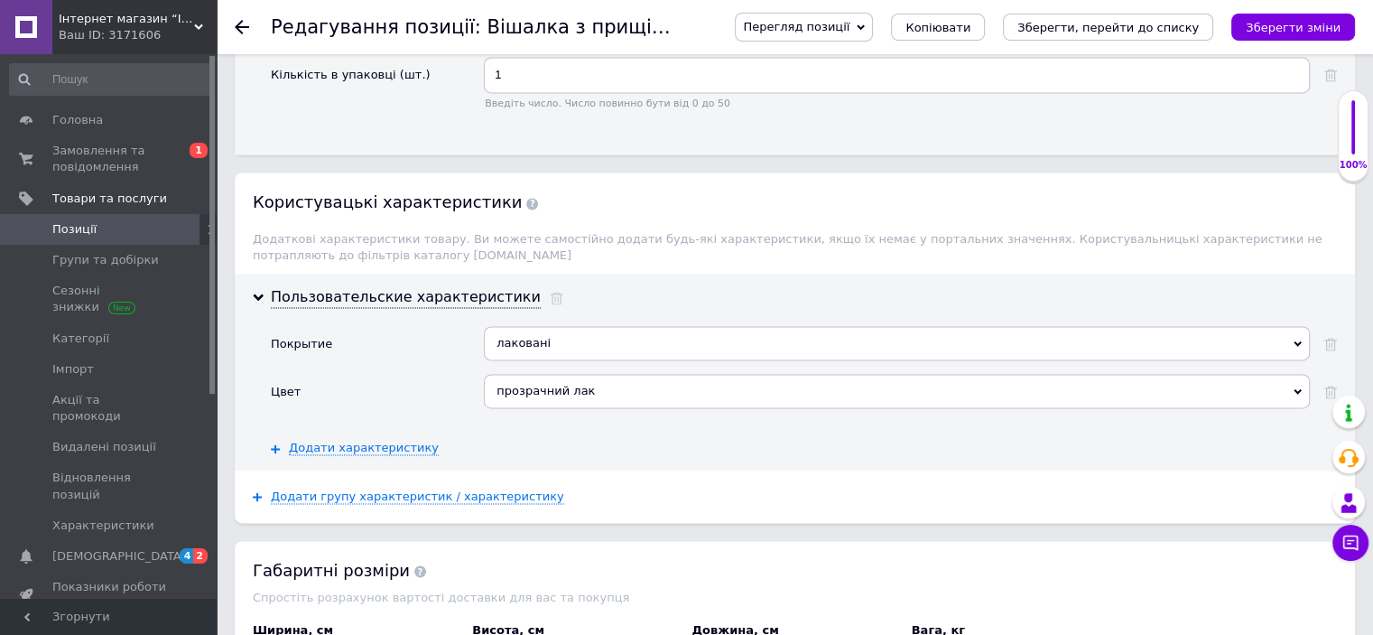
click at [1297, 339] on icon at bounding box center [1298, 343] width 8 height 8
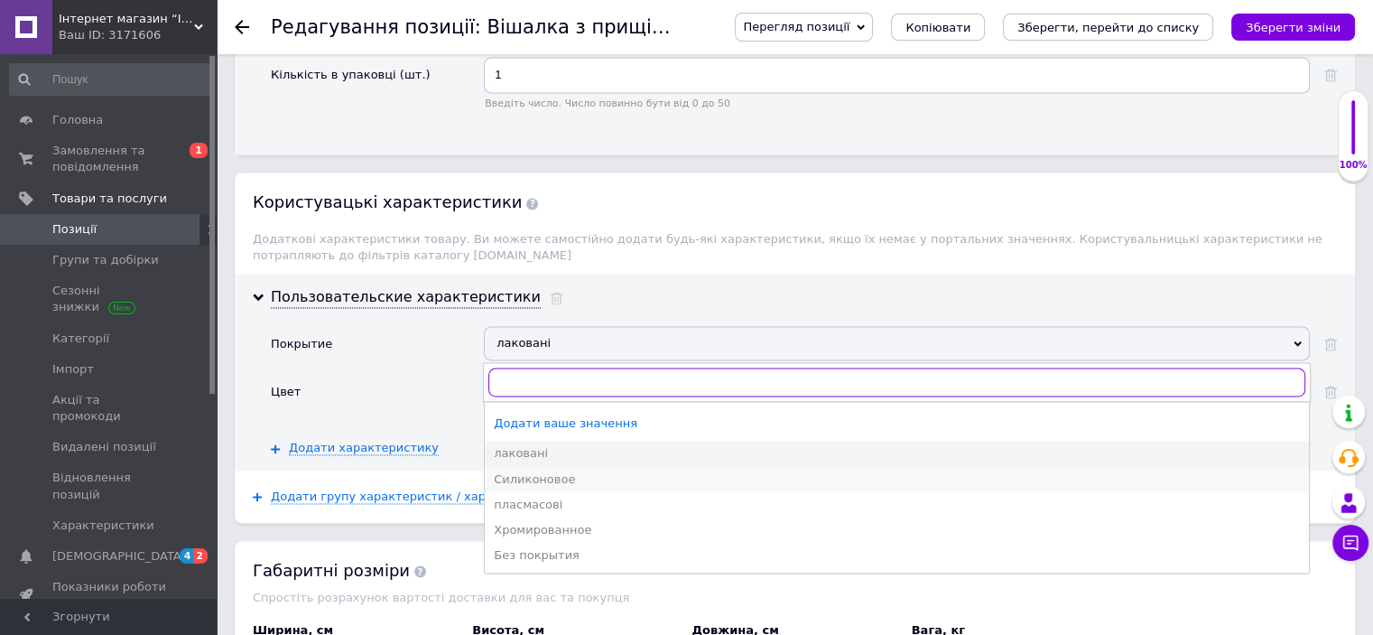
scroll to position [2618, 0]
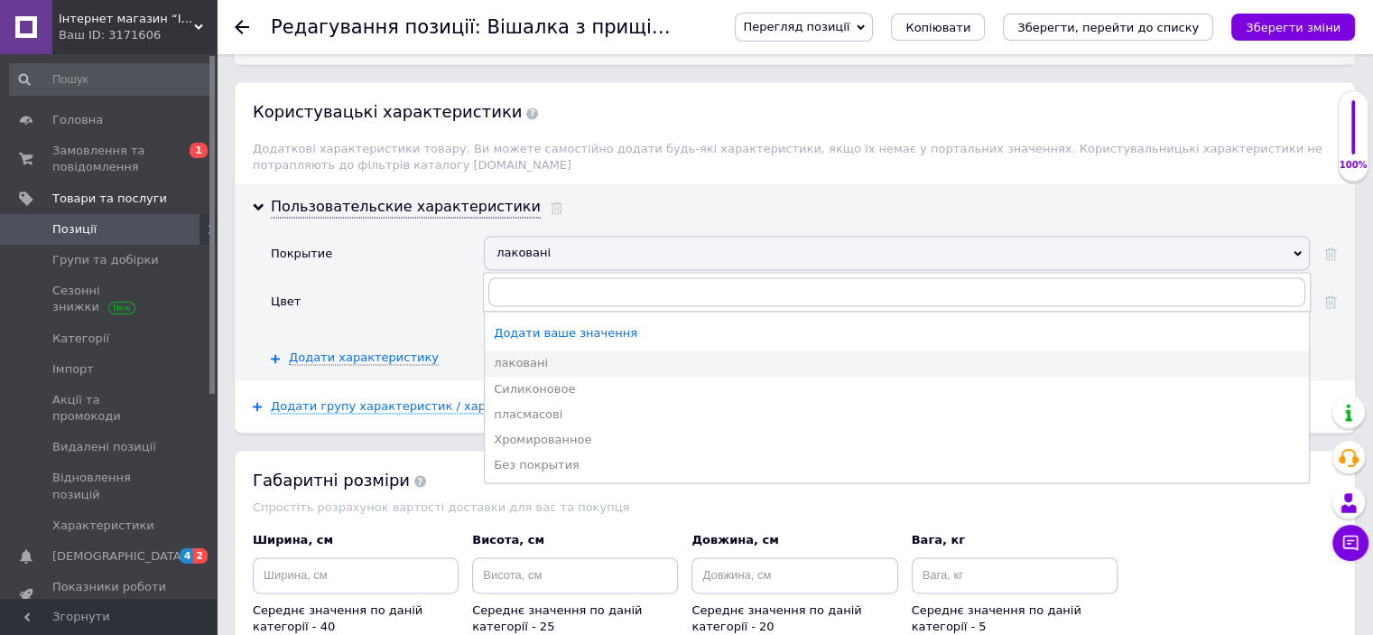
click at [441, 283] on div "Цвет" at bounding box center [377, 307] width 213 height 48
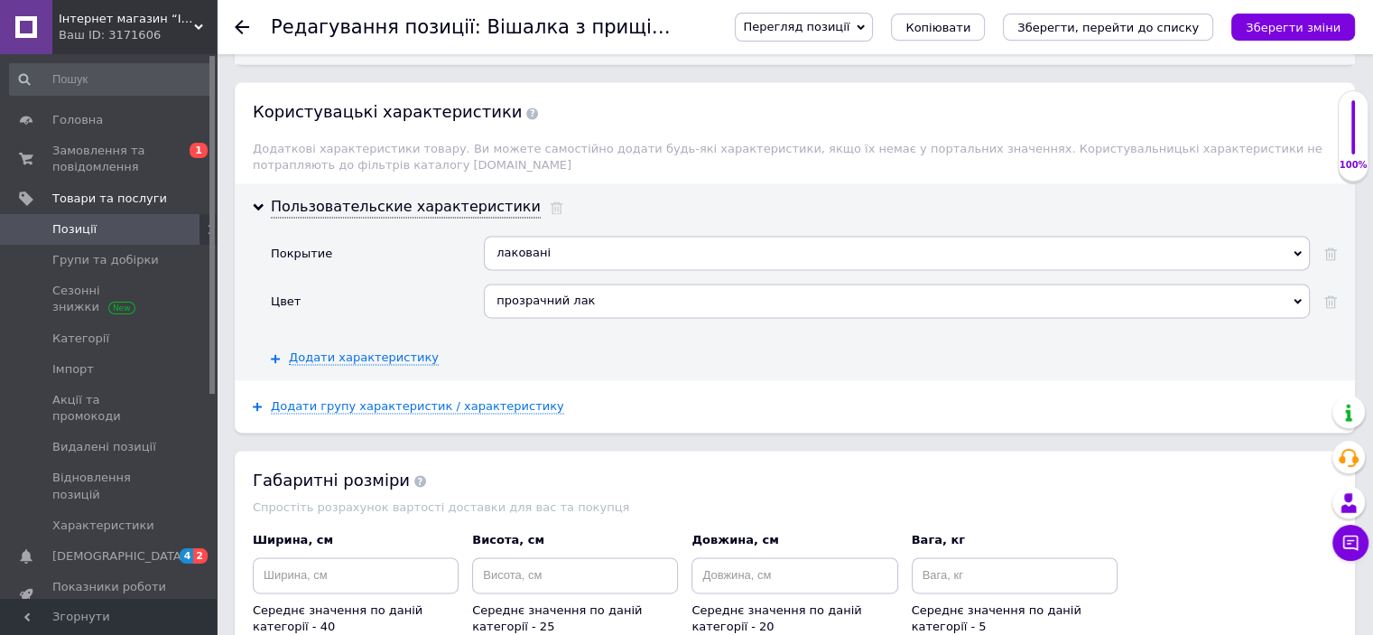
click at [636, 283] on div "прозрачний лак" at bounding box center [897, 300] width 826 height 34
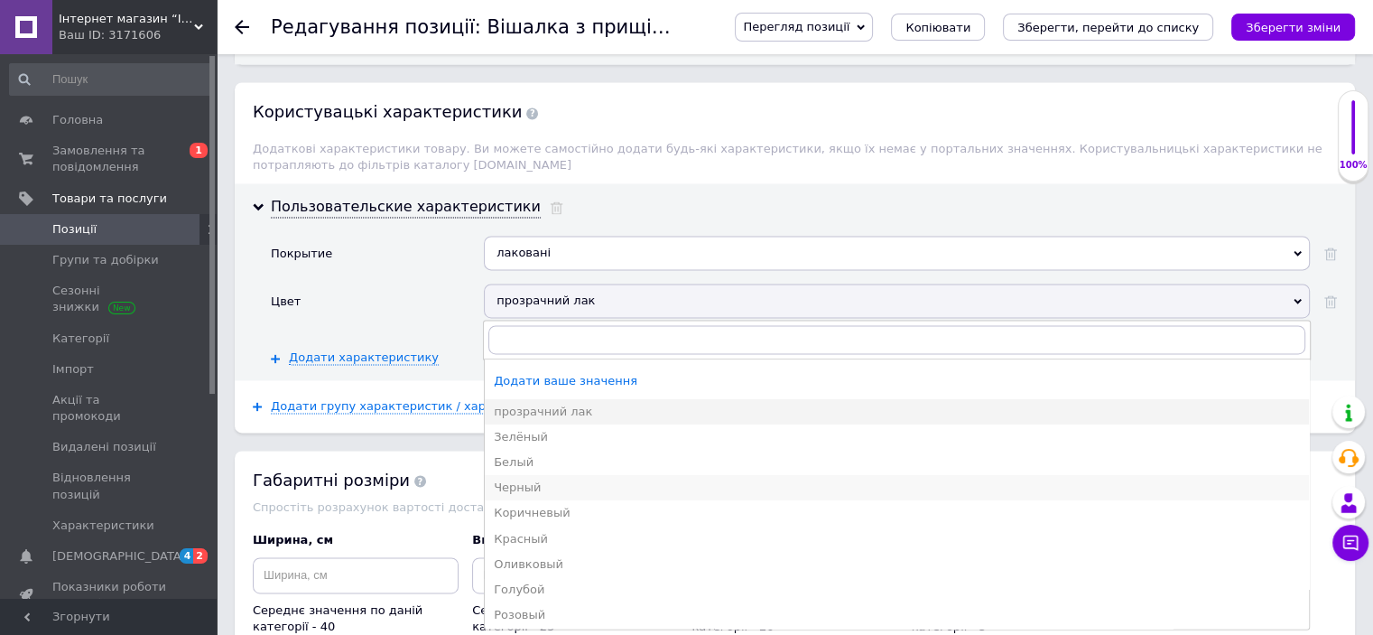
click at [524, 479] on div "Черный" at bounding box center [897, 487] width 806 height 16
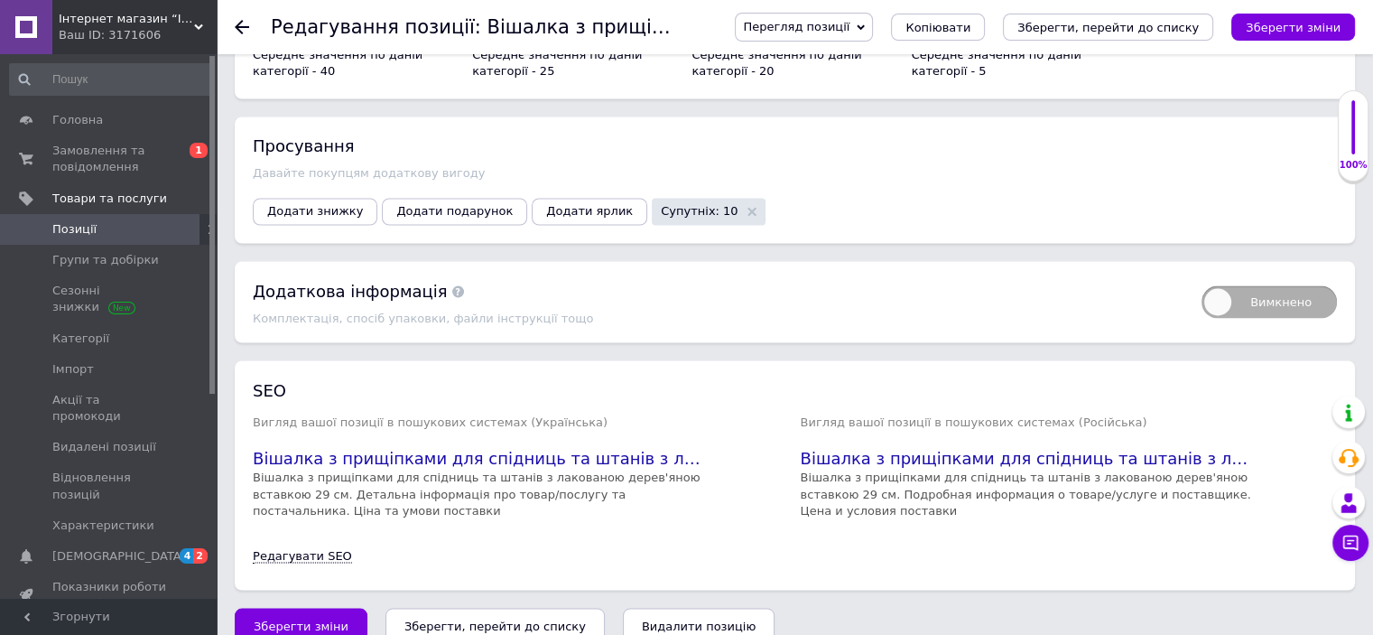
scroll to position [3177, 0]
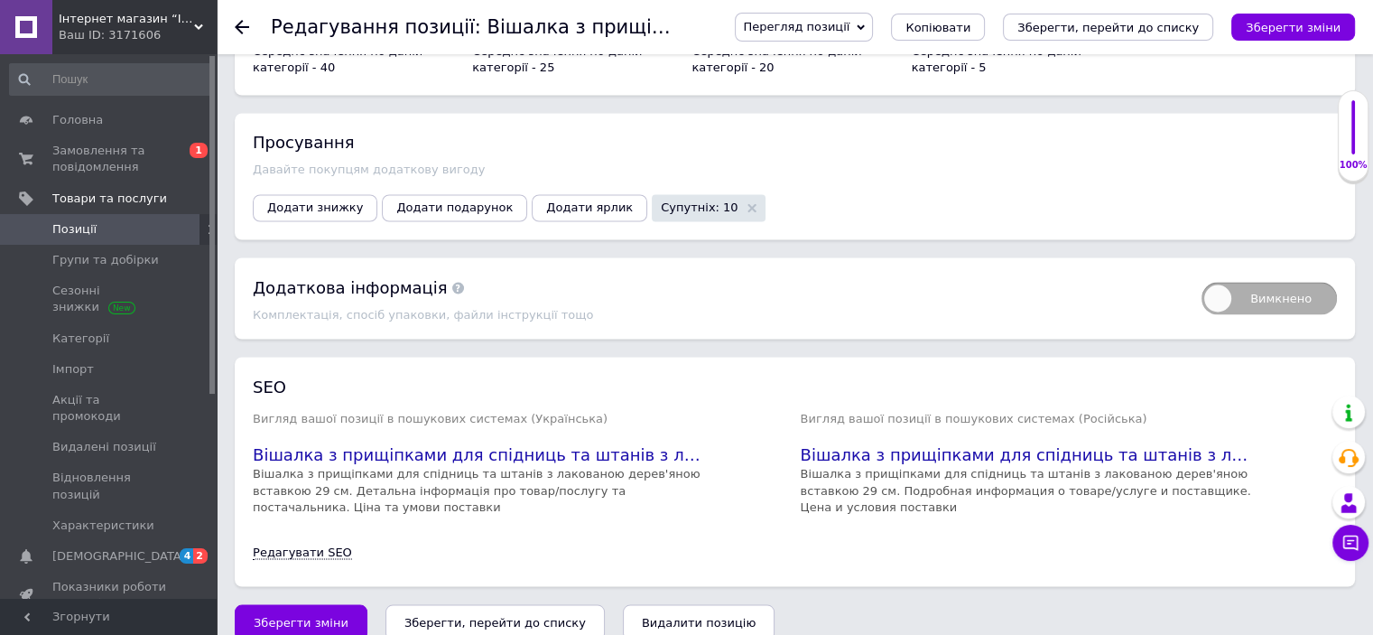
click at [283, 615] on span "Зберегти зміни" at bounding box center [301, 622] width 95 height 14
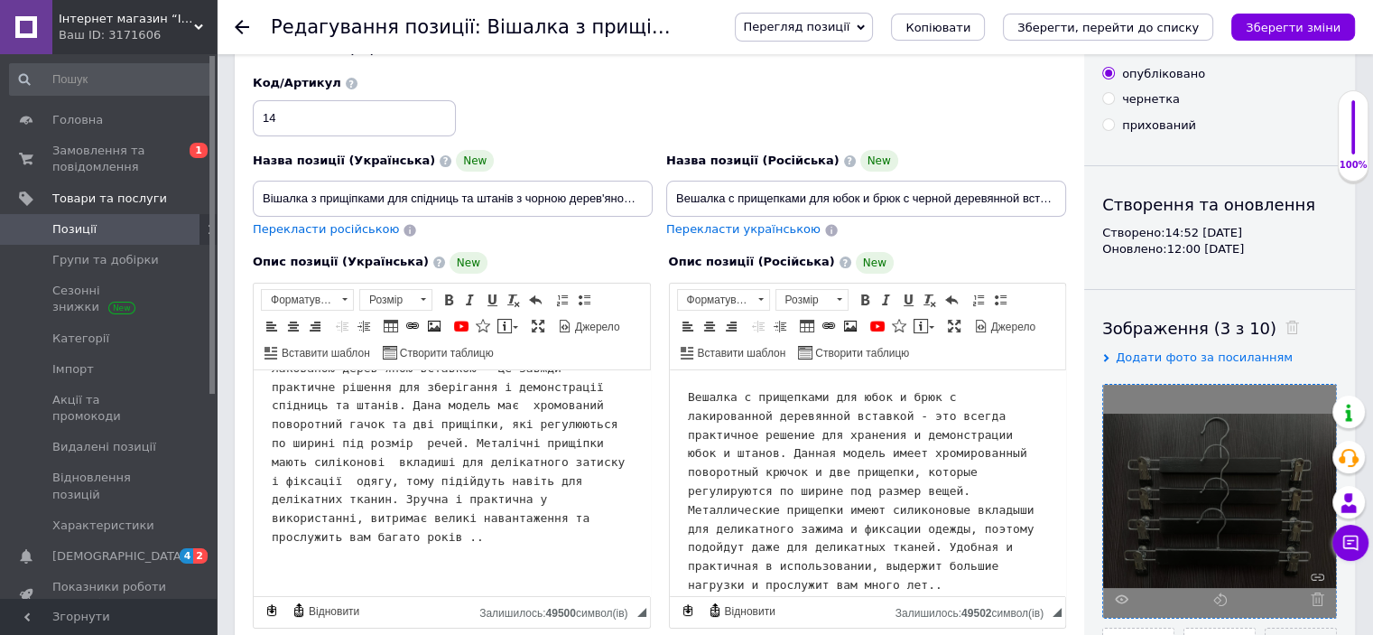
scroll to position [0, 0]
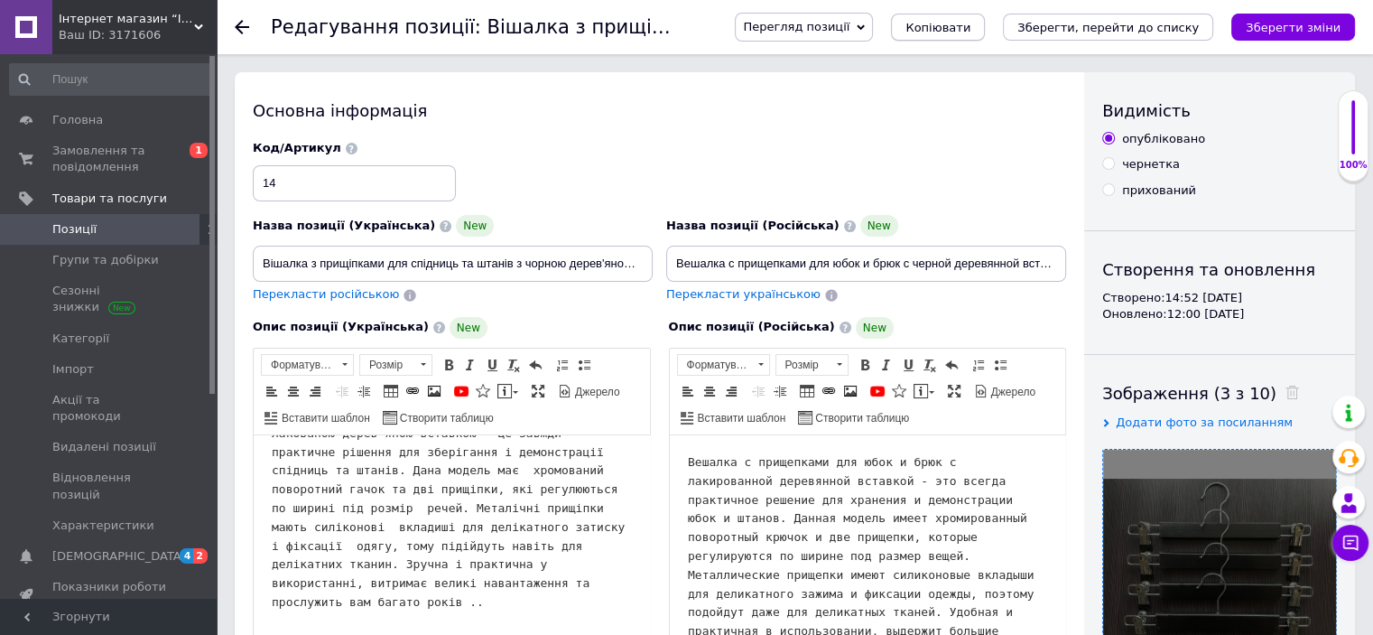
click at [970, 29] on span "Копіювати" at bounding box center [937, 28] width 65 height 14
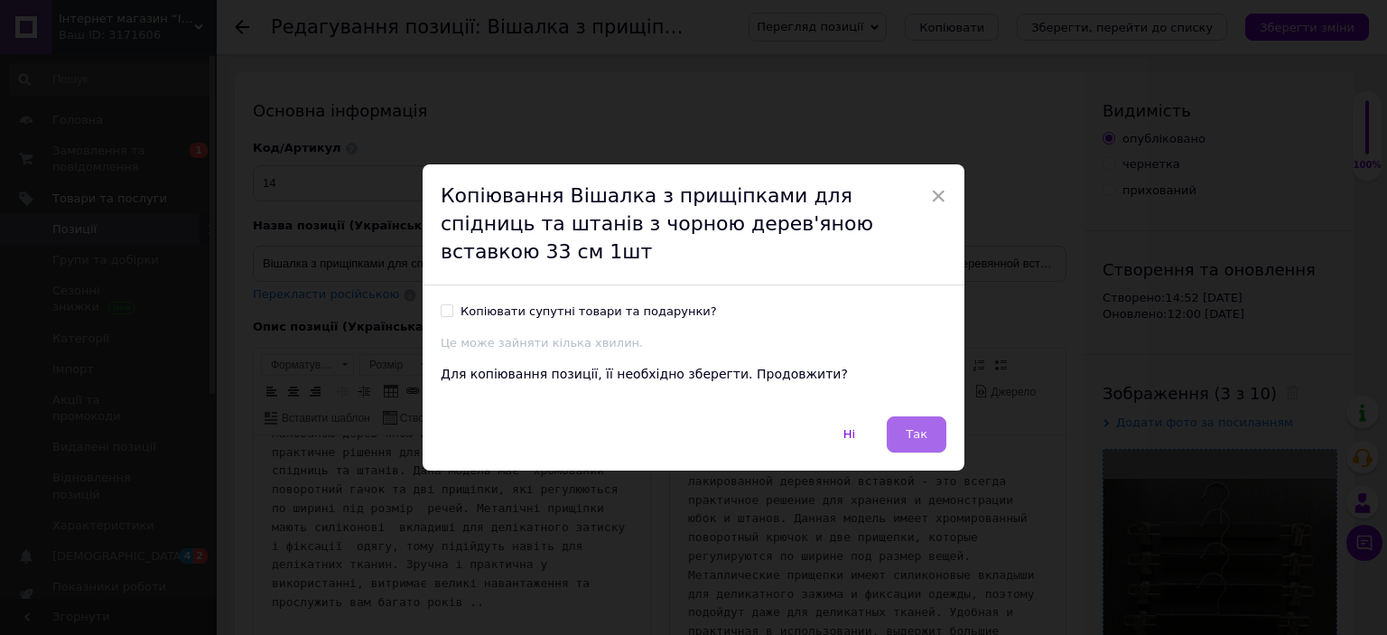
click at [924, 416] on button "Так" at bounding box center [916, 434] width 60 height 36
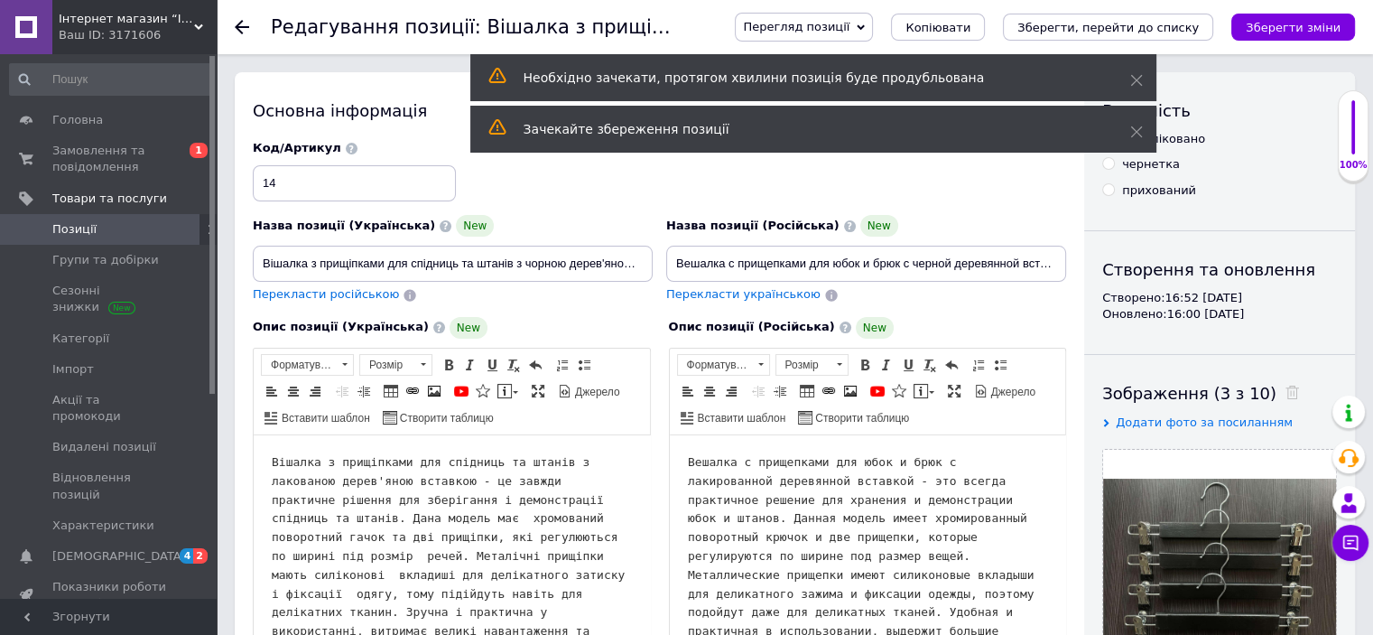
click at [242, 28] on use at bounding box center [242, 27] width 14 height 14
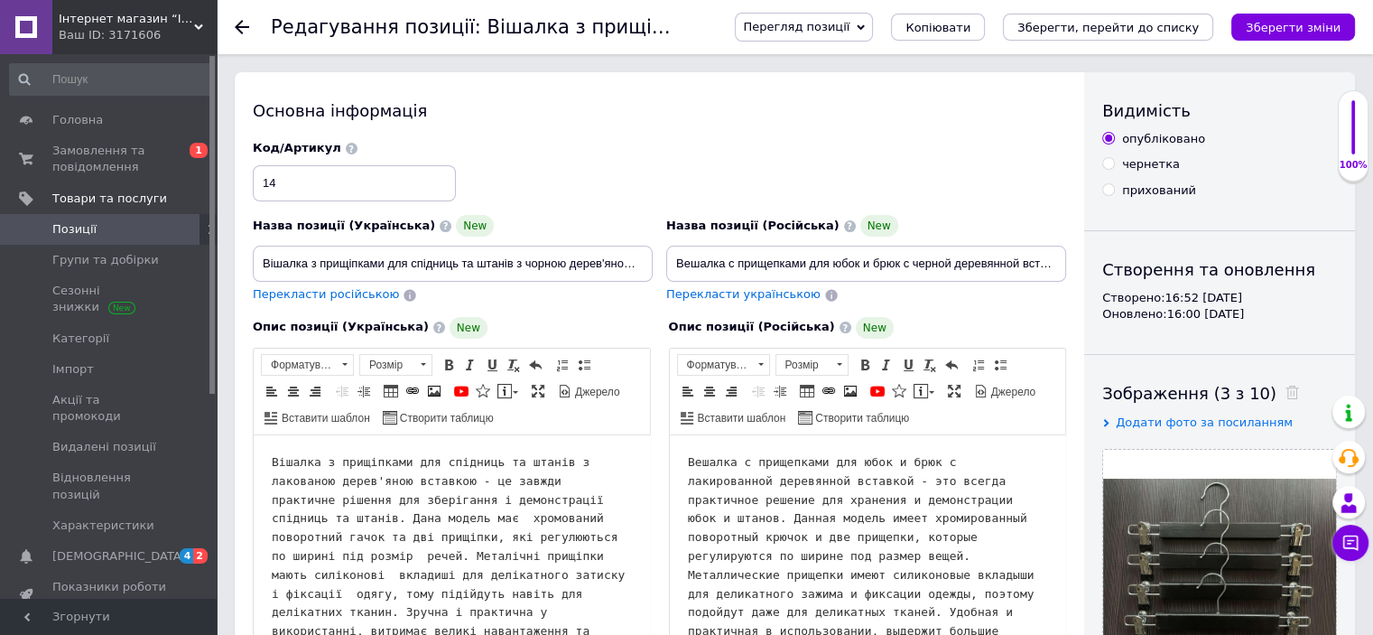
click at [244, 28] on use at bounding box center [242, 27] width 14 height 14
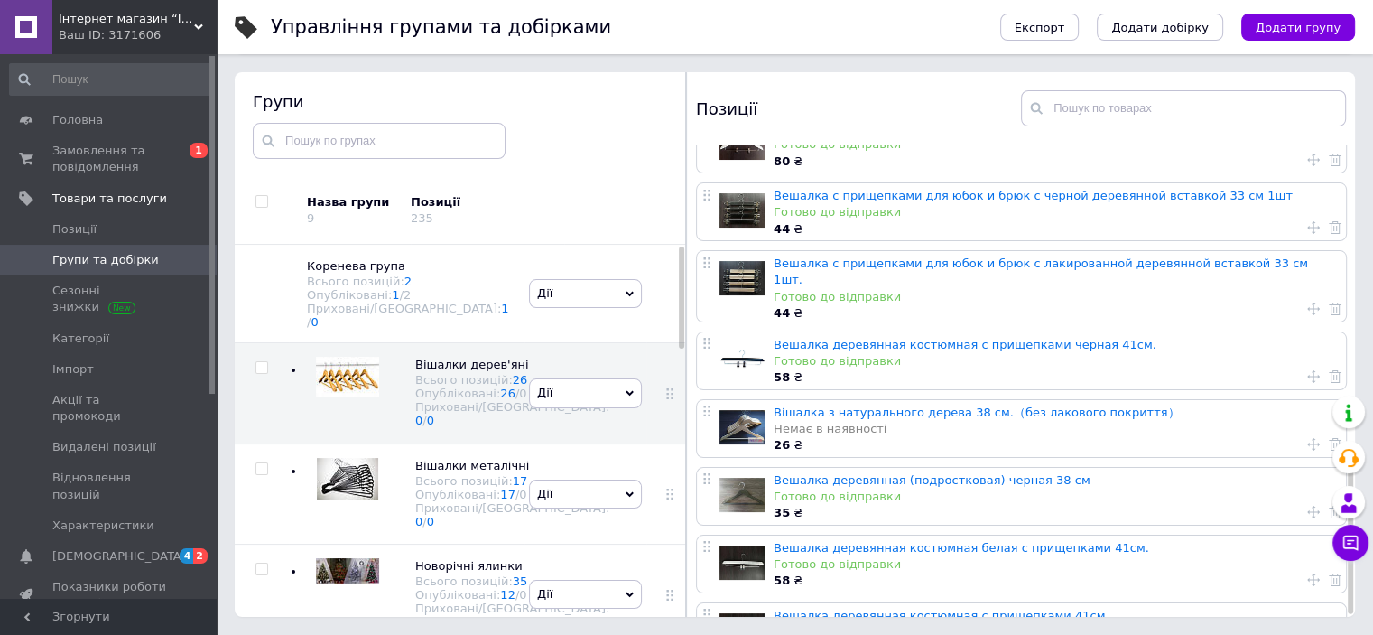
scroll to position [937, 0]
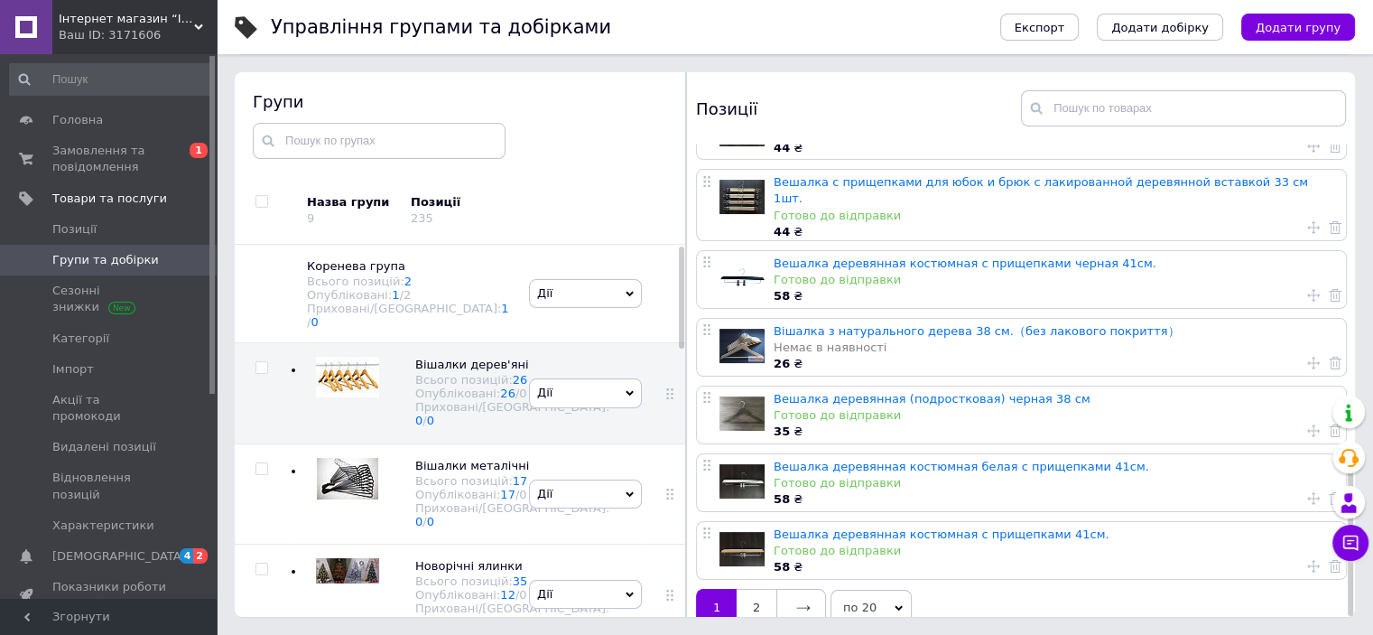
click at [801, 600] on icon at bounding box center [803, 607] width 14 height 14
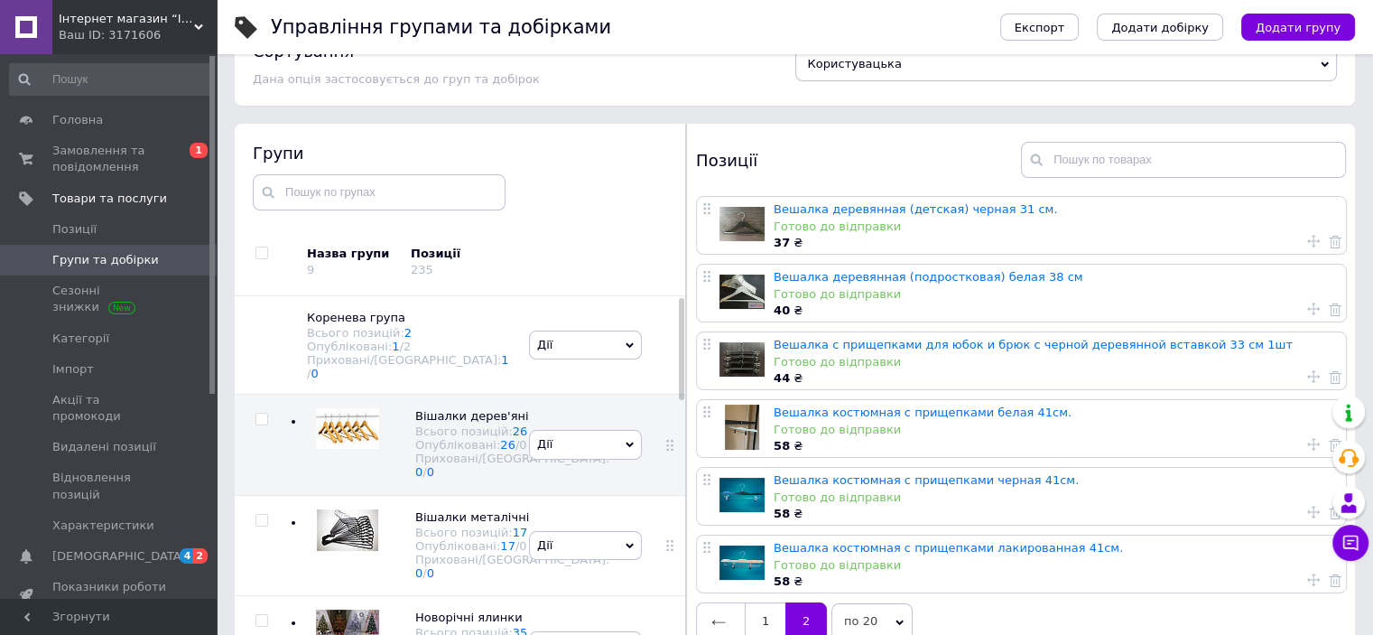
scroll to position [102, 0]
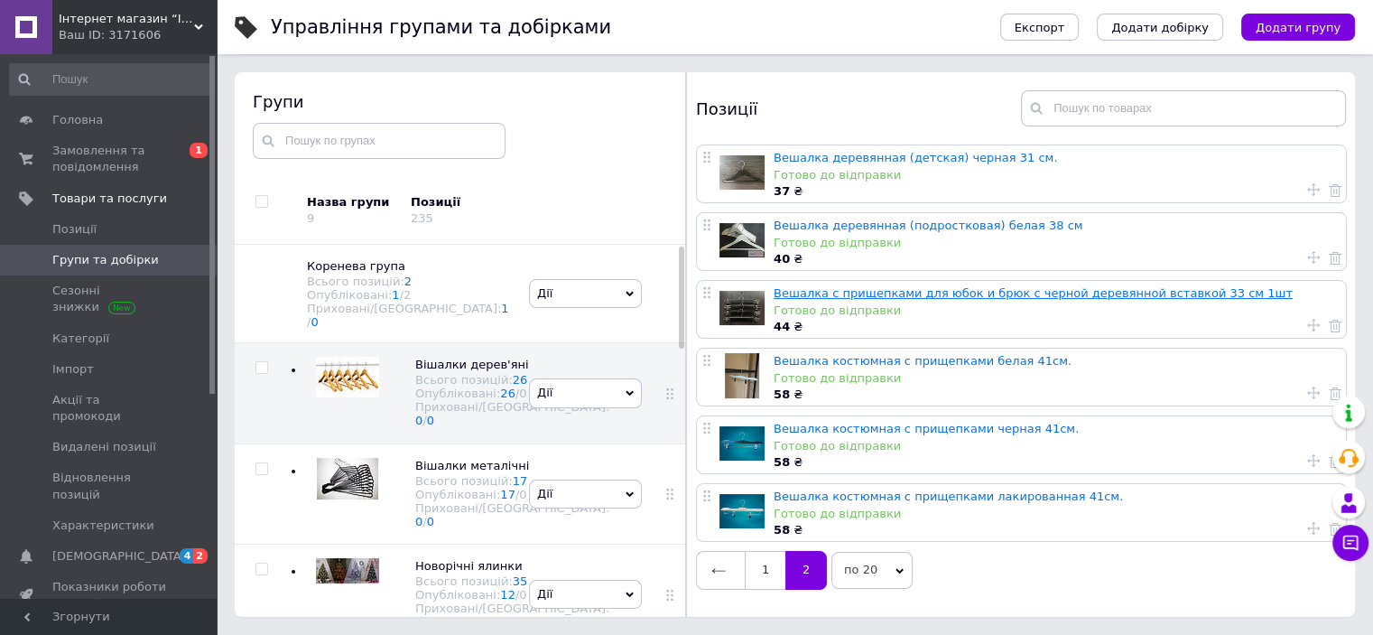
click at [840, 295] on link "Вешалка с прищепками для юбок и брюк с черной деревянной вставкой 33 см 1шт" at bounding box center [1033, 293] width 519 height 14
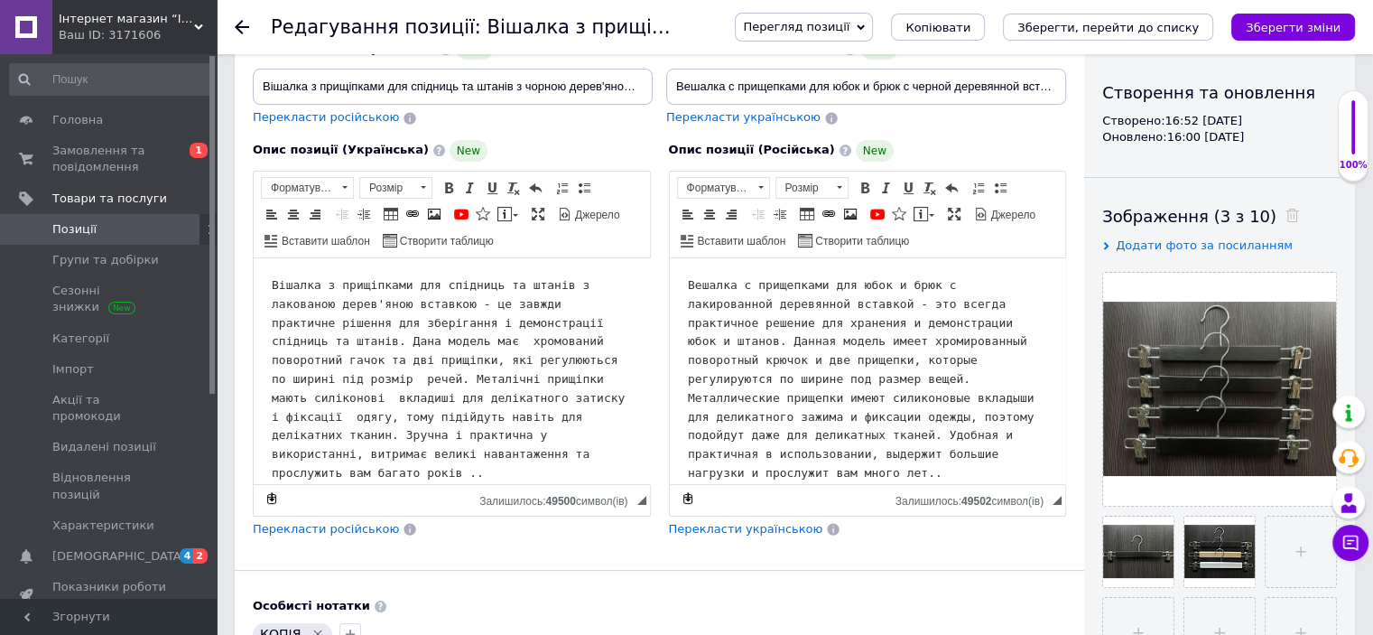
scroll to position [90, 0]
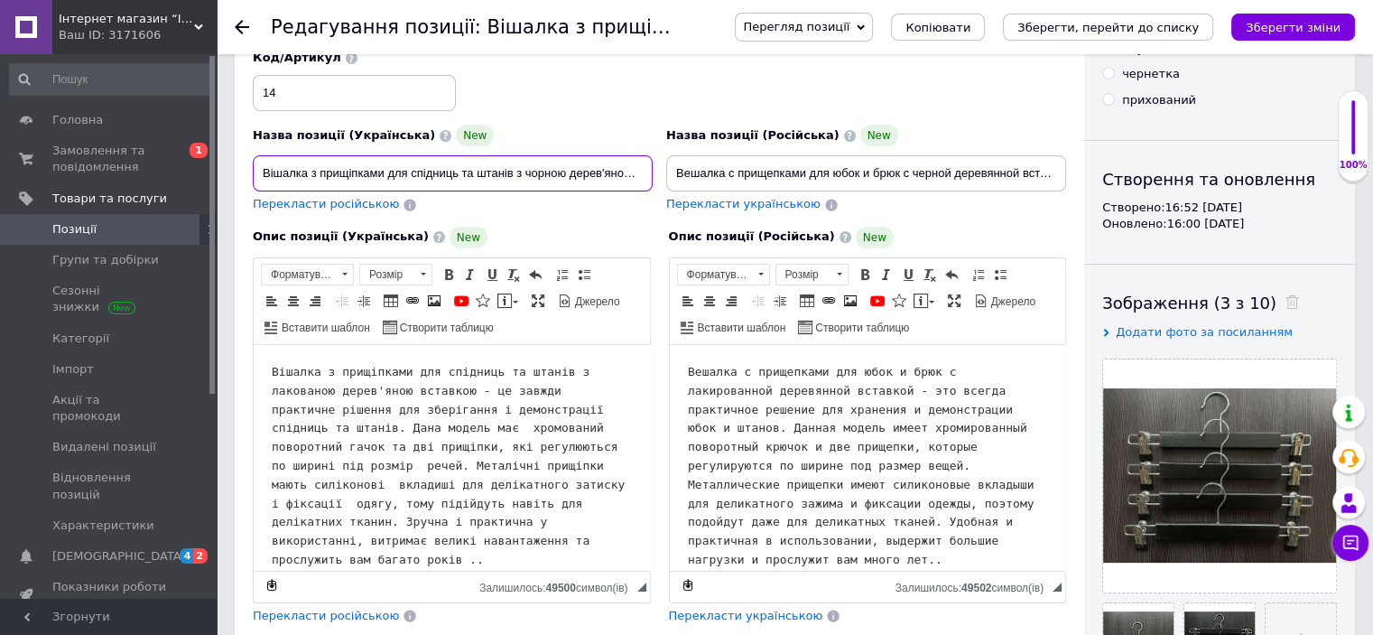
drag, startPoint x: 524, startPoint y: 172, endPoint x: 562, endPoint y: 177, distance: 38.3
click at [562, 177] on input "Вішалка з прищіпками для спідниць та штанів з чорною дерев'яною вставкою 33 см …" at bounding box center [453, 173] width 400 height 36
click at [607, 172] on input "Вішалка з прищіпками для спідниць та штанів з білою дерев'яною вставкою 33 см 1…" at bounding box center [453, 173] width 400 height 36
type input "Вішалка з прищіпками для спідниць та штанів з білою дерев'яною вставкою 33 см 1…"
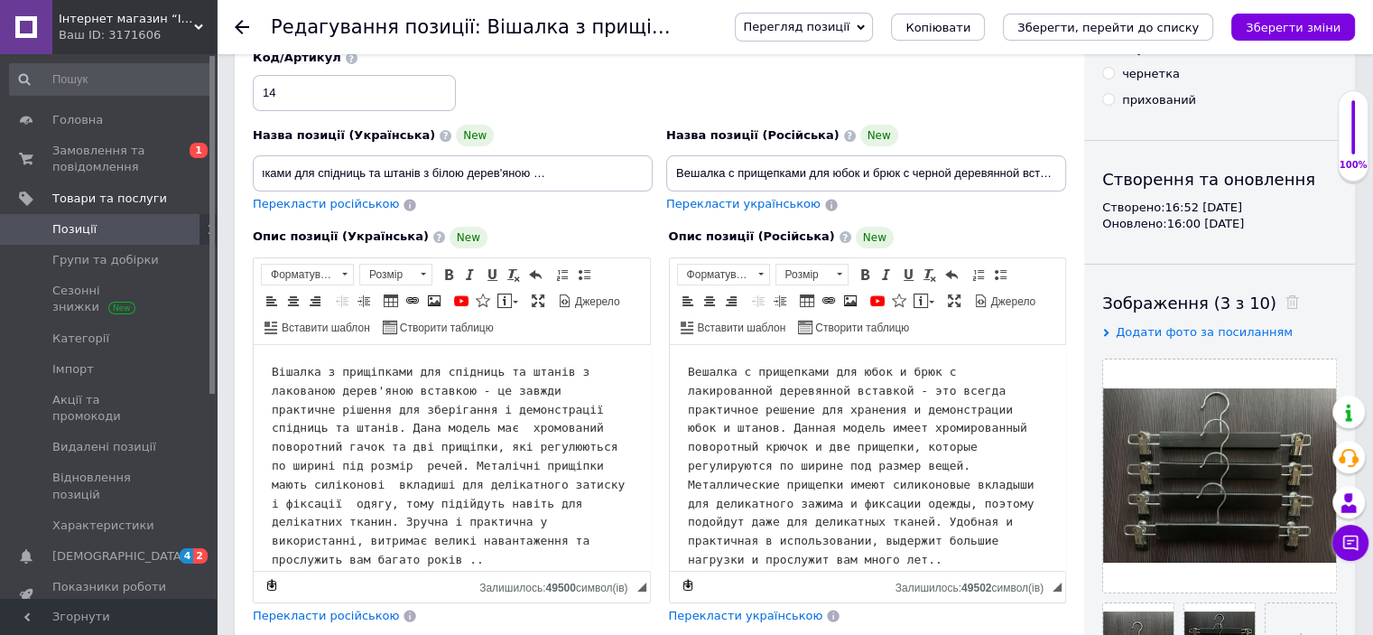
click at [628, 203] on div "Перекласти російською" at bounding box center [453, 204] width 400 height 17
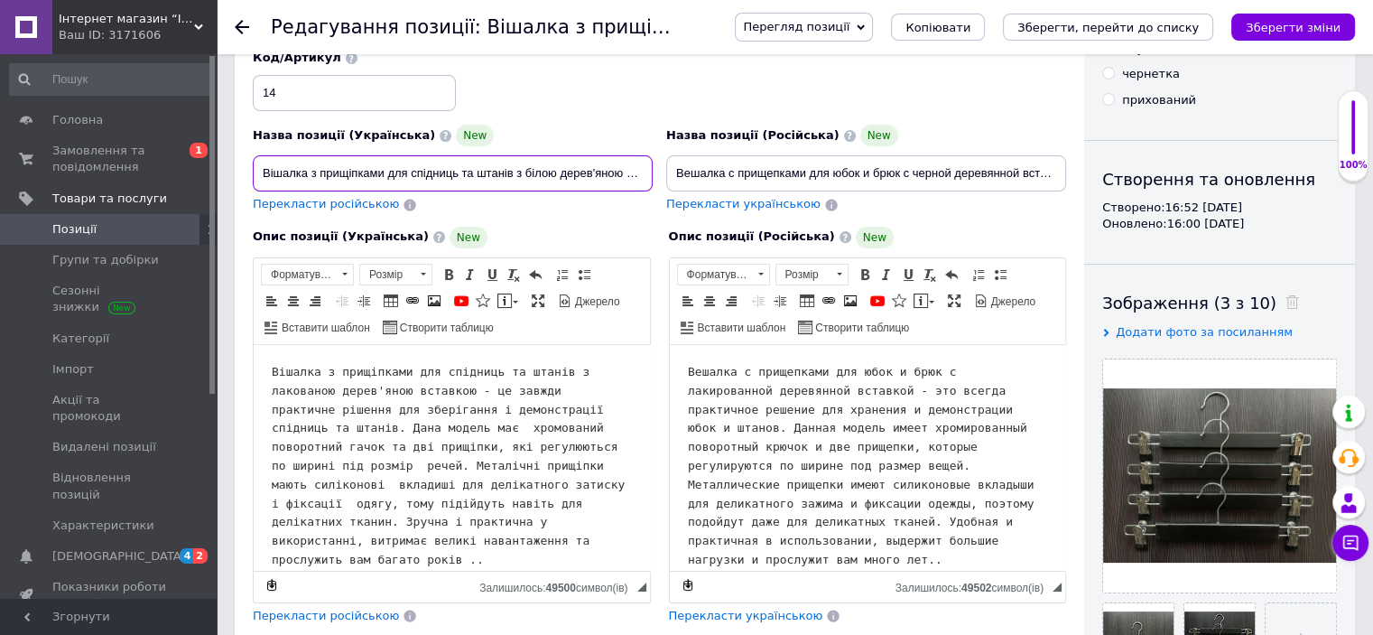
scroll to position [0, 94]
drag, startPoint x: 260, startPoint y: 173, endPoint x: 675, endPoint y: 177, distance: 415.3
click at [675, 177] on div "Назва позиції (Українська) New Вішалка з прищіпками для спідниць та штанів з бі…" at bounding box center [659, 131] width 827 height 177
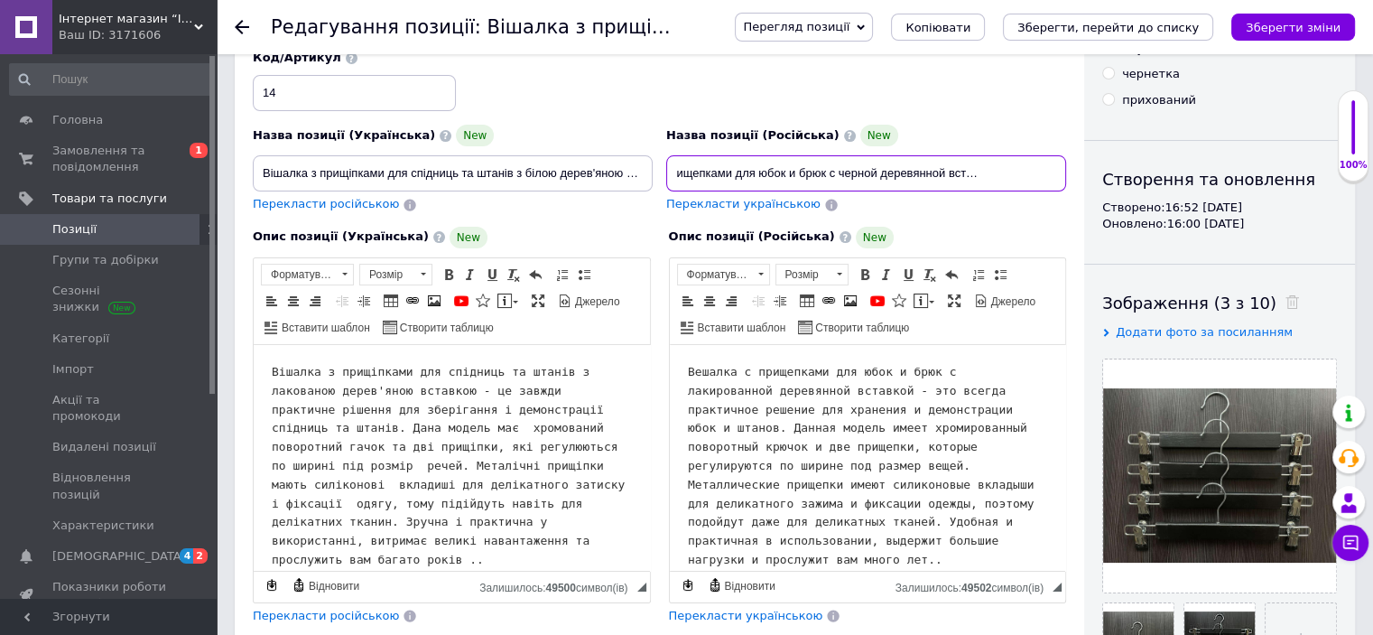
drag, startPoint x: 674, startPoint y: 167, endPoint x: 1224, endPoint y: 162, distance: 549.8
click at [1224, 165] on div "Основна інформація Назва позиції (Українська) New Вішалка з прищіпками для спід…" at bounding box center [795, 499] width 1120 height 1034
paste input "бел"
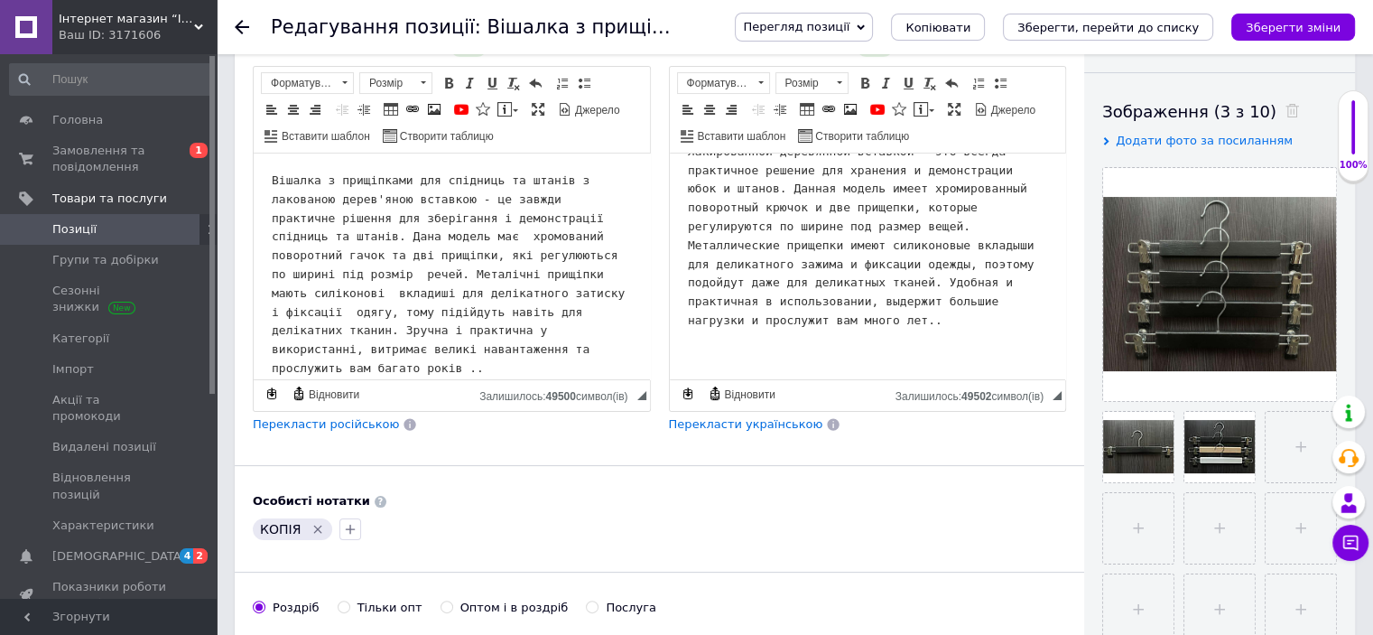
scroll to position [361, 0]
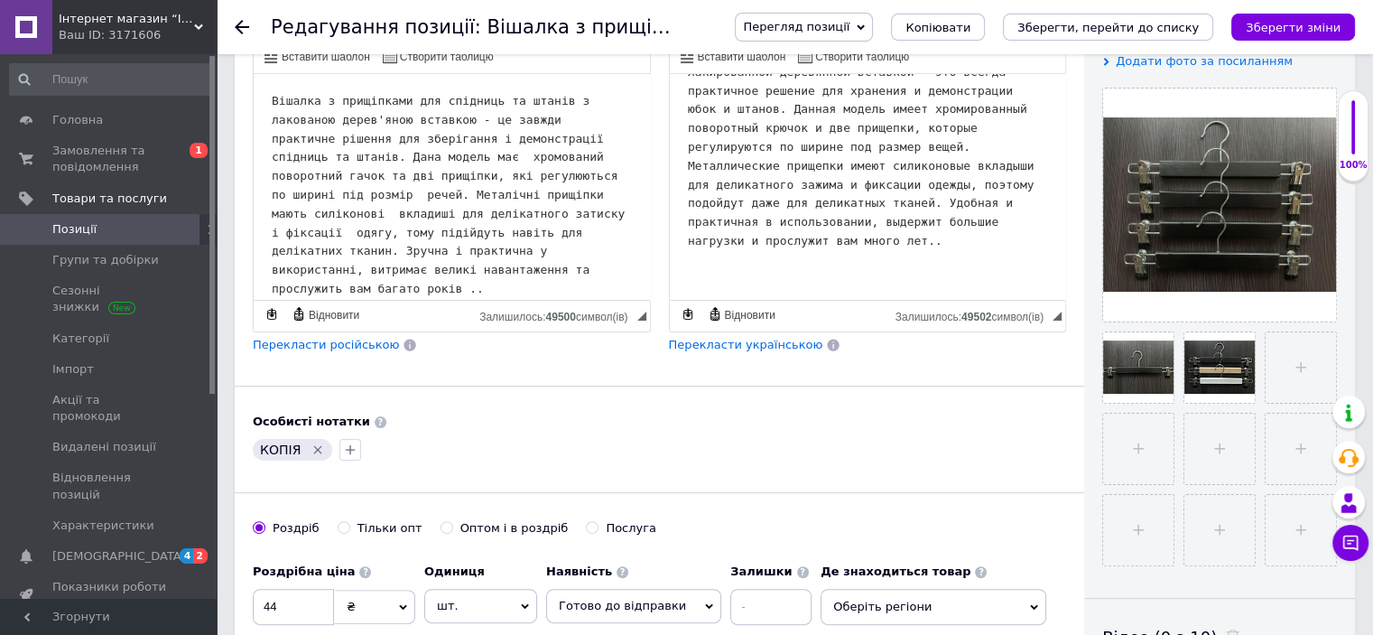
type input "Вешалка с прищепками для юбок и брюк с белой деревянной вставкой 33 см 1шт"
click at [314, 451] on icon "Видалити мітку" at bounding box center [318, 449] width 14 height 14
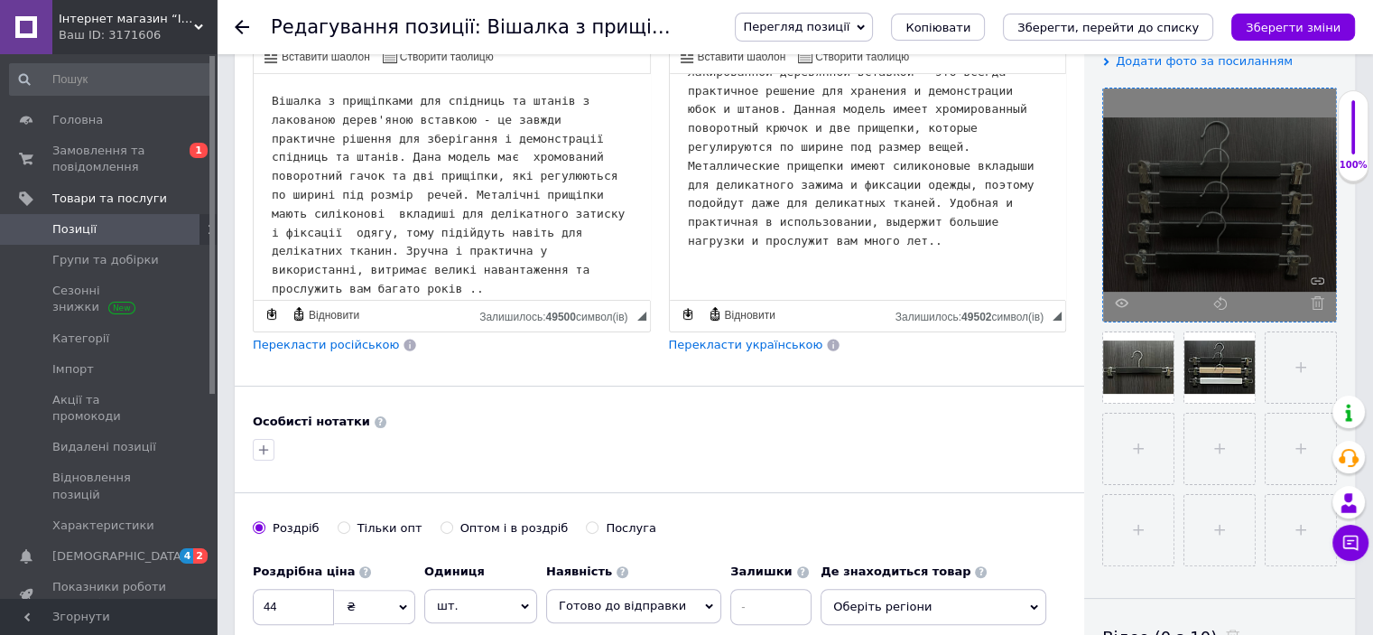
click at [1309, 305] on span at bounding box center [1313, 303] width 23 height 14
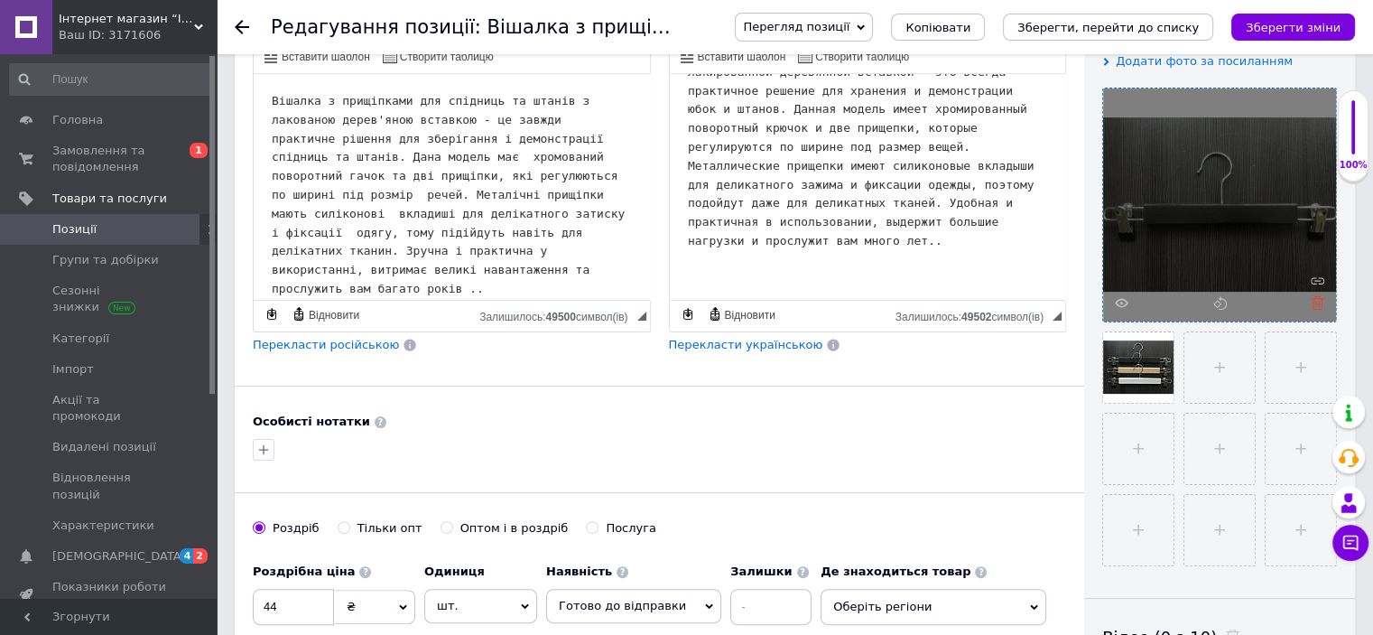
click at [1314, 306] on icon at bounding box center [1318, 303] width 14 height 14
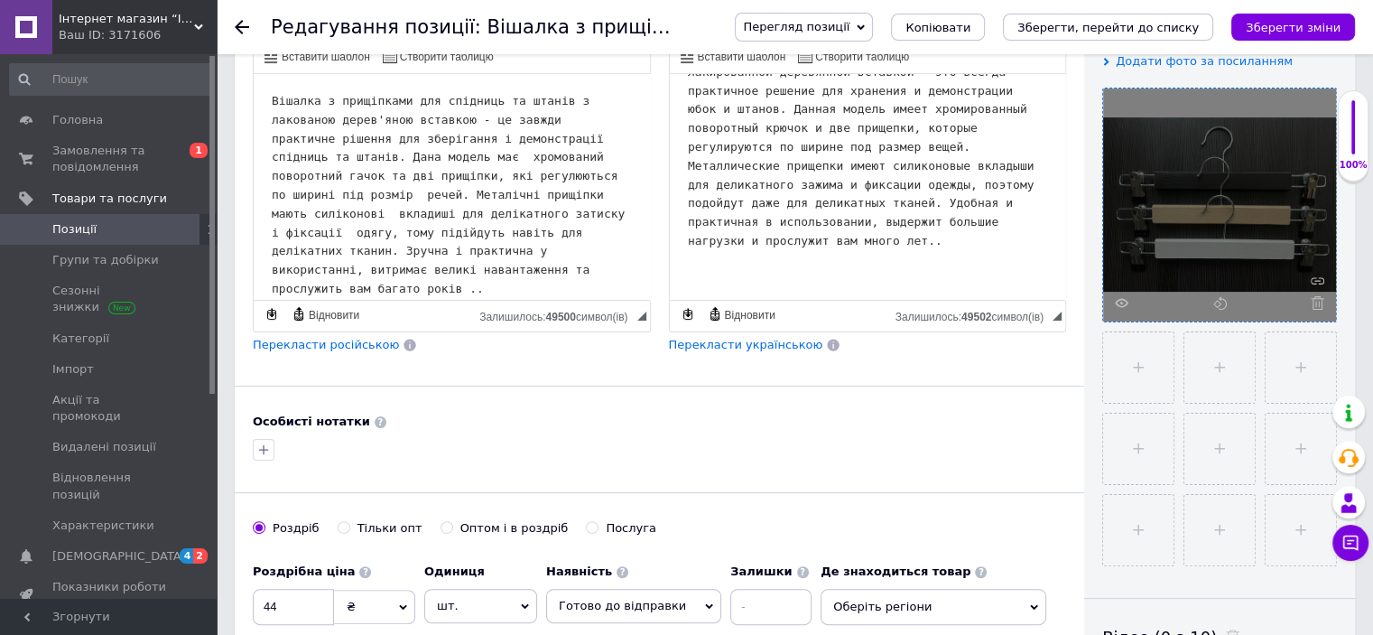
click at [1314, 306] on icon at bounding box center [1318, 303] width 14 height 14
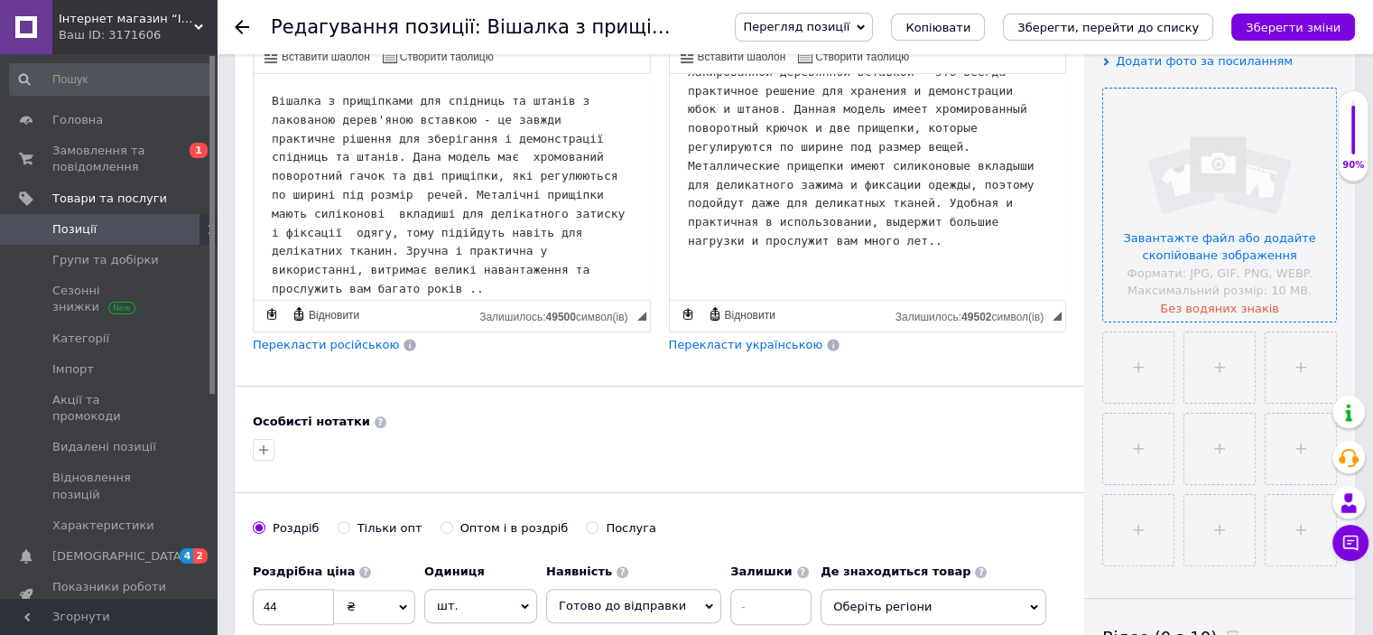
click at [1221, 242] on input "file" at bounding box center [1219, 204] width 233 height 233
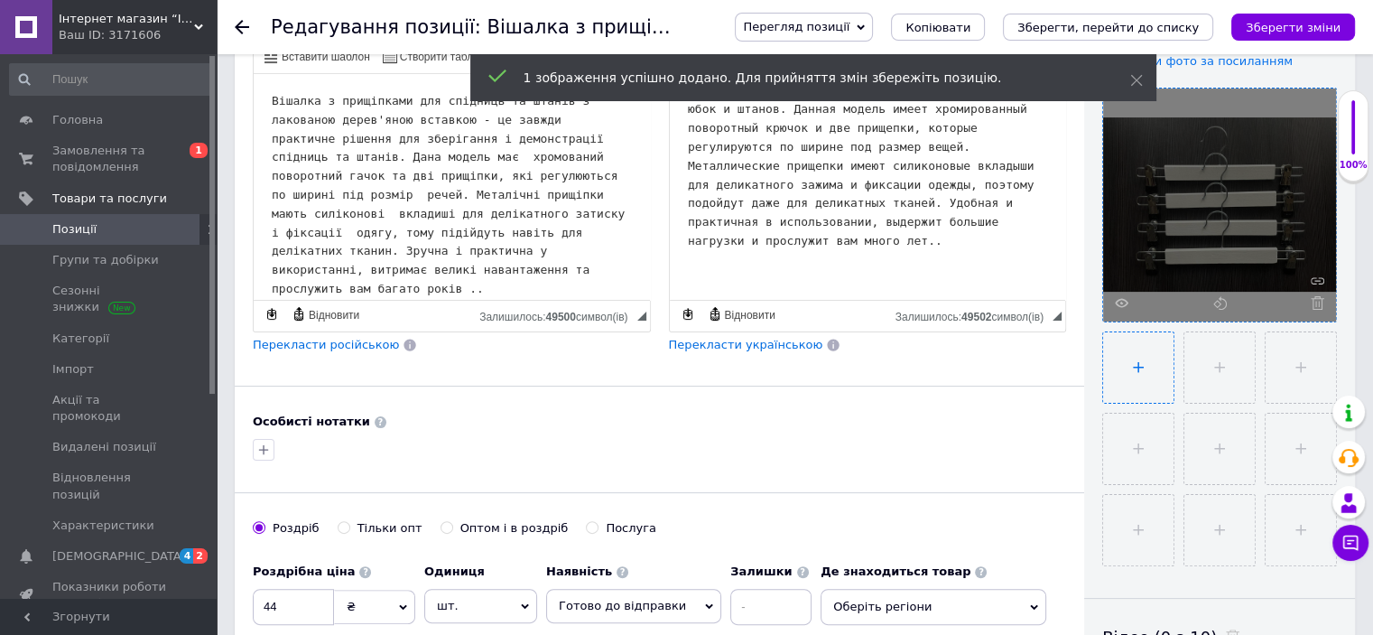
click at [1135, 373] on input "file" at bounding box center [1138, 367] width 70 height 70
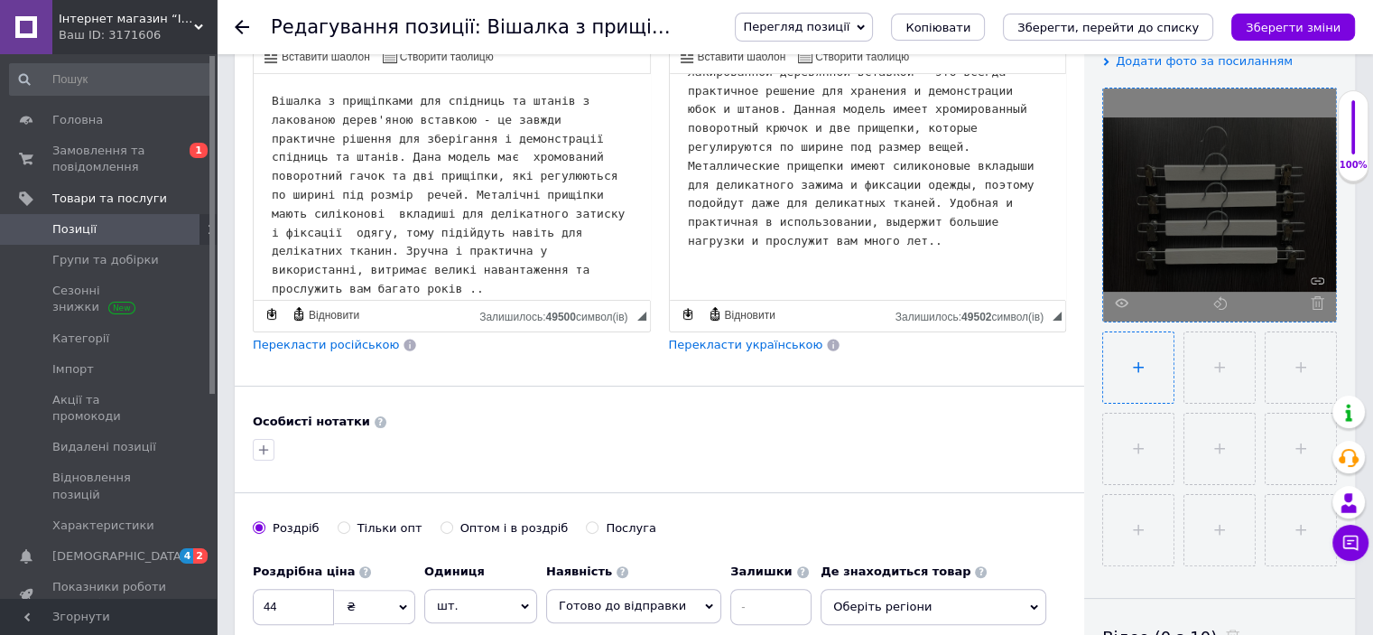
type input "C:\fakepath\зображення_viber_2025-10-12_[PHONE_NUMBER].jpg"
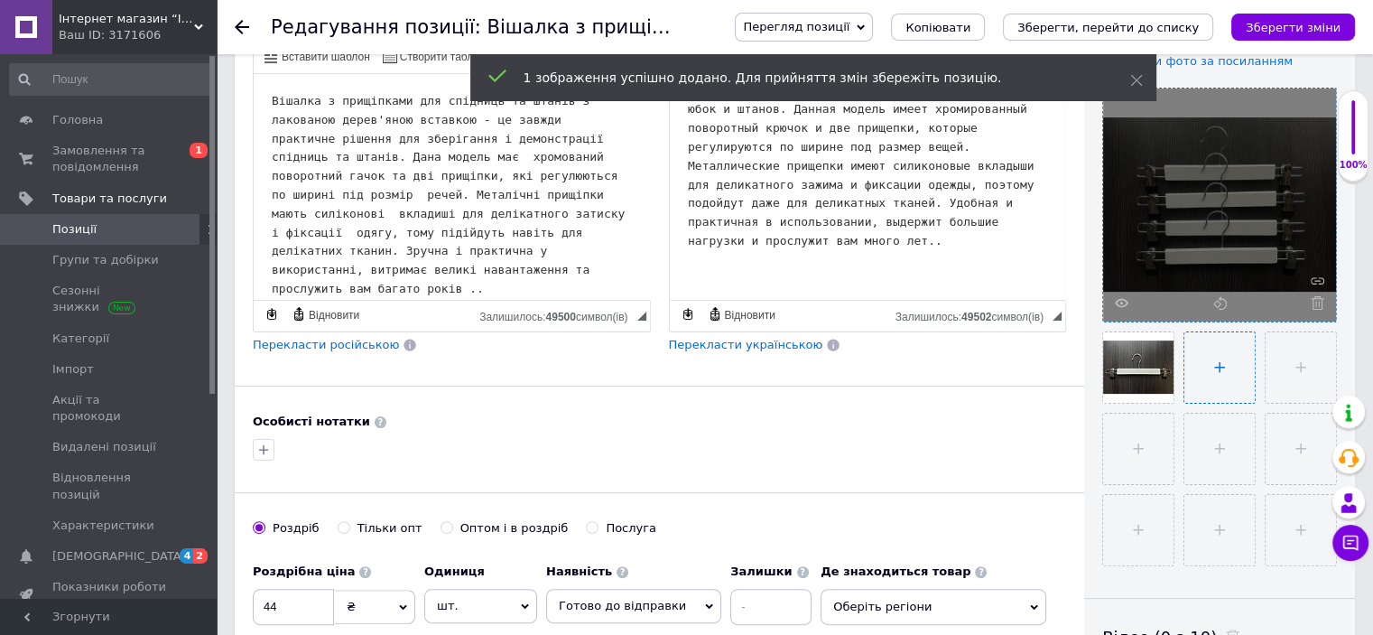
click at [1220, 374] on input "file" at bounding box center [1219, 367] width 70 height 70
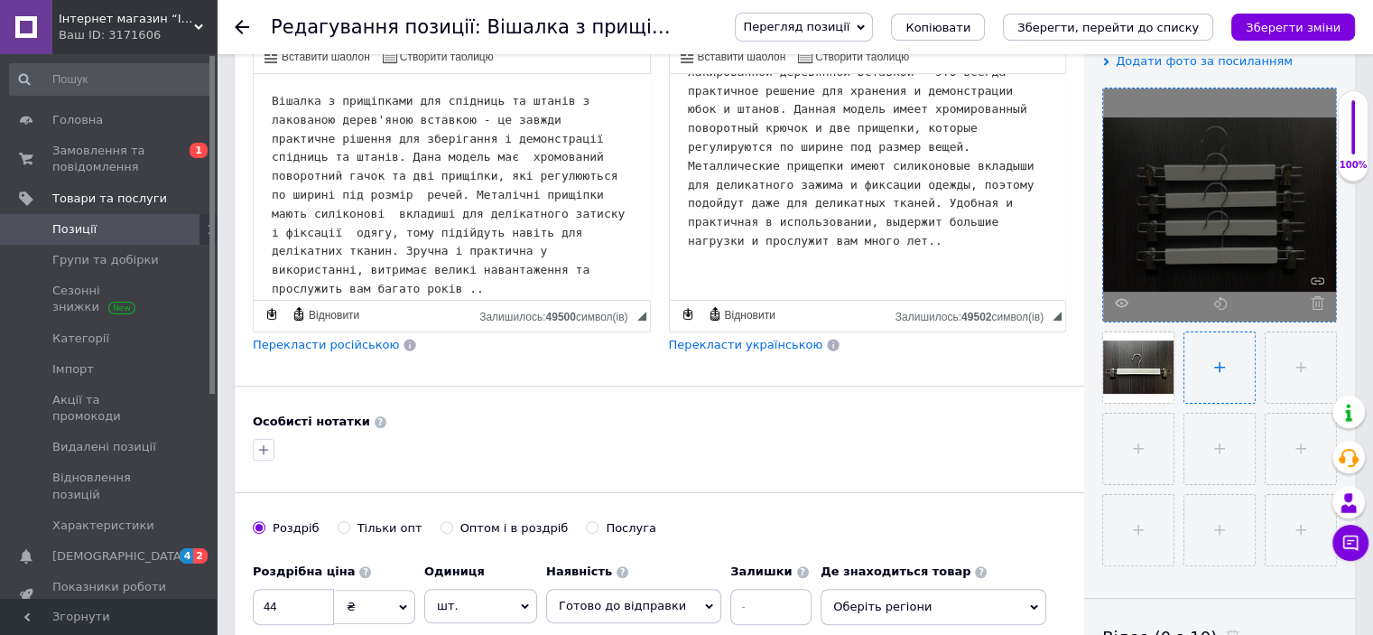
type input "C:\fakepath\зображення_viber_2025-10-12_[PHONE_NUMBER].jpg"
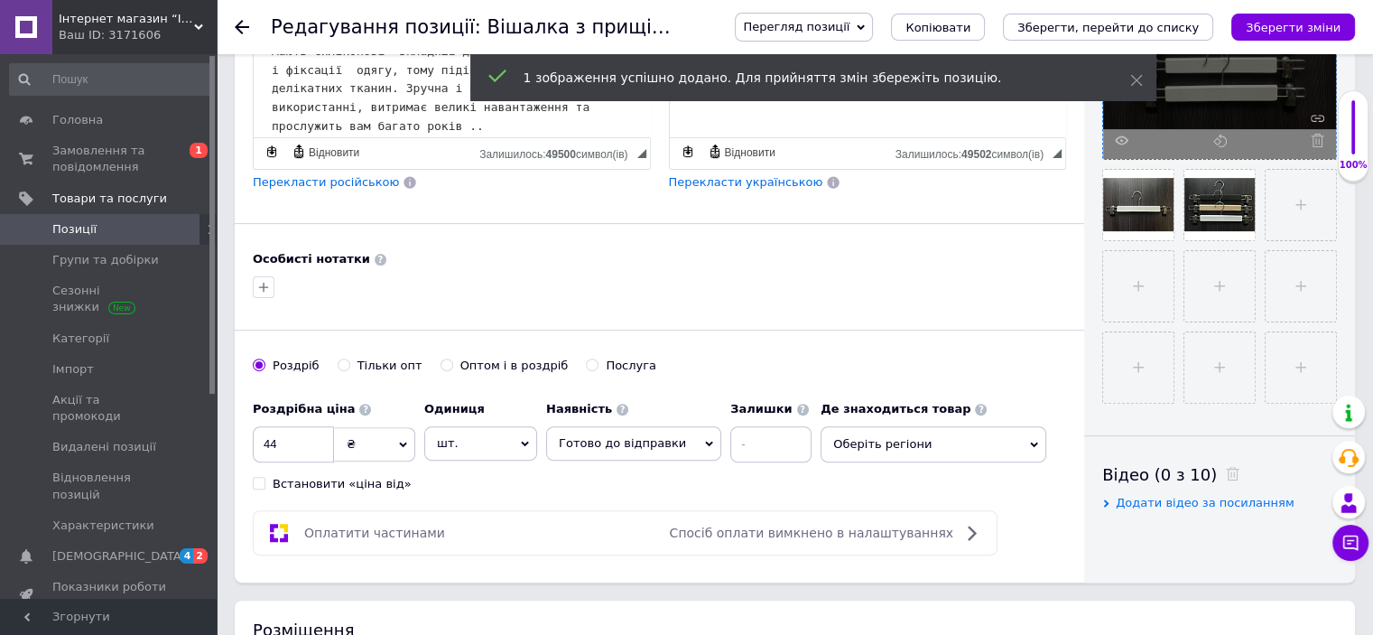
scroll to position [542, 0]
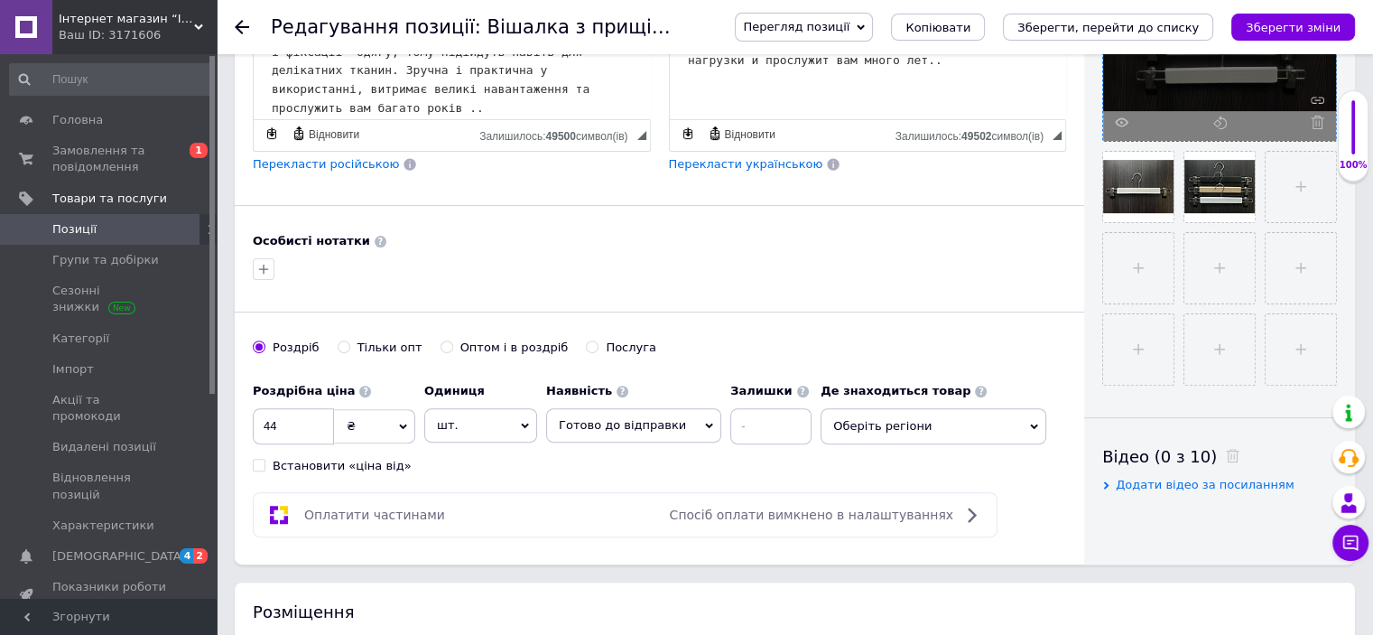
click at [1030, 426] on icon at bounding box center [1034, 426] width 8 height 8
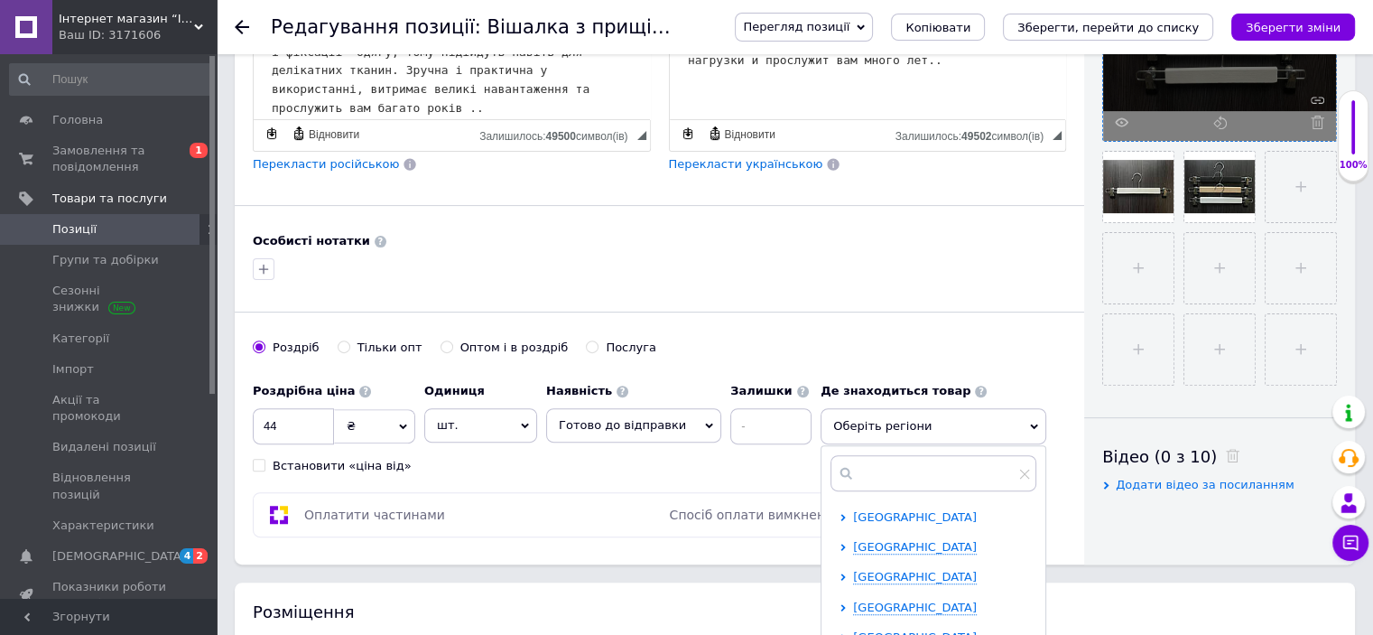
click at [963, 519] on span "[GEOGRAPHIC_DATA]" at bounding box center [915, 517] width 124 height 14
click at [853, 541] on input "checkbox" at bounding box center [859, 546] width 12 height 12
checkbox input "true"
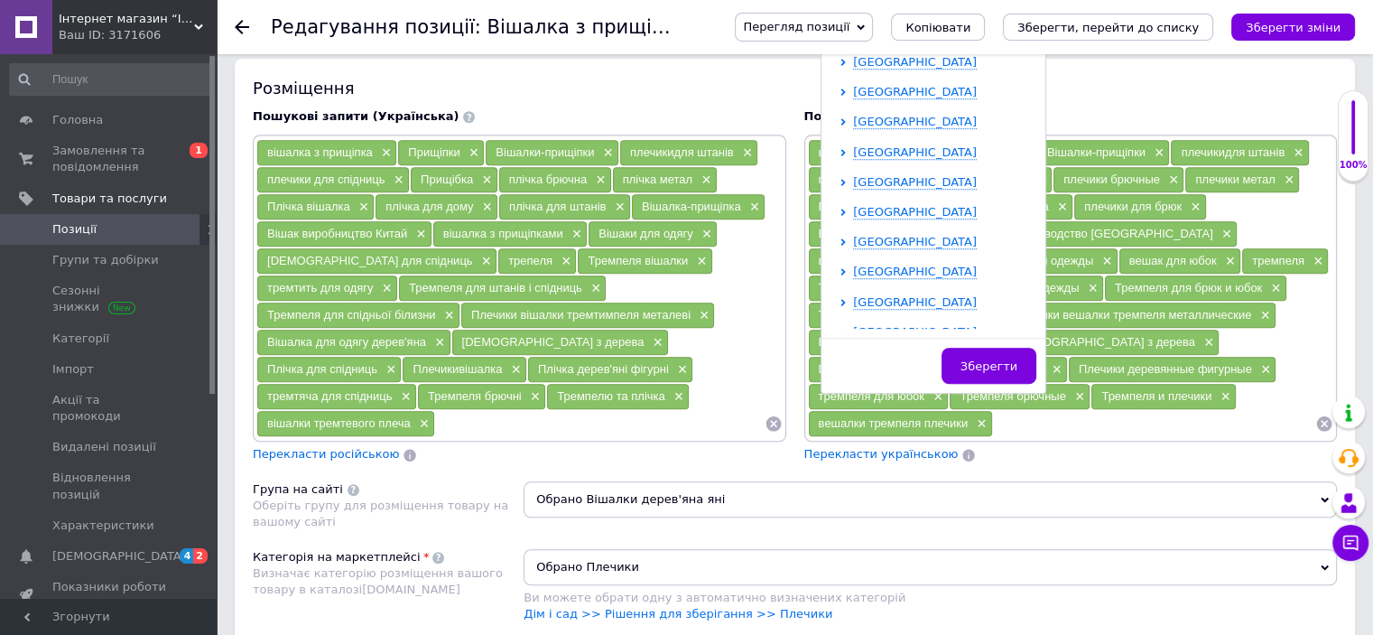
scroll to position [1083, 0]
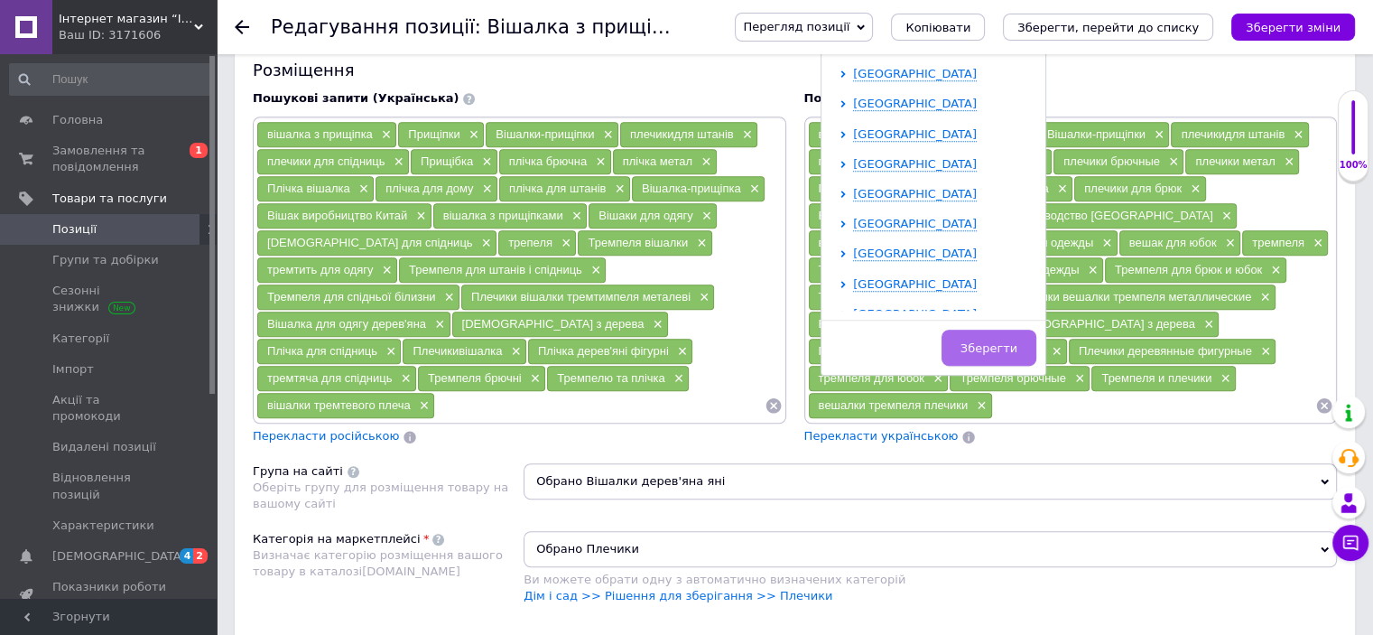
click at [985, 344] on span "Зберегти" at bounding box center [989, 348] width 57 height 14
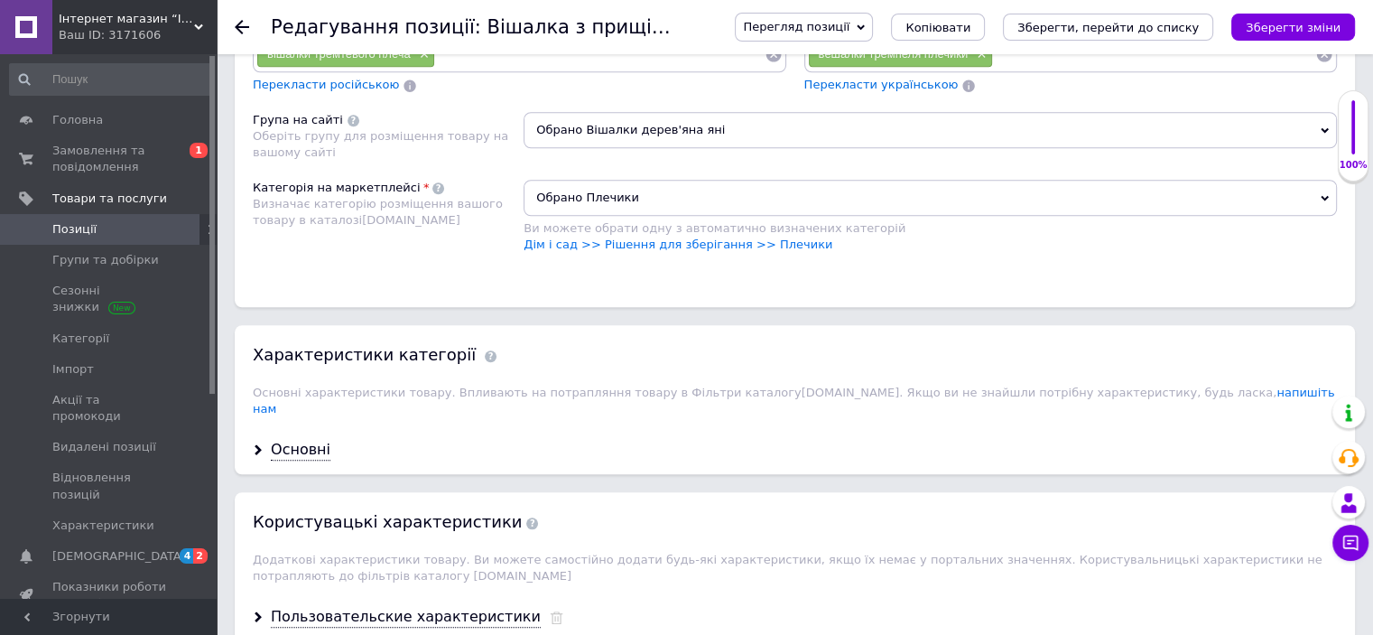
scroll to position [1444, 0]
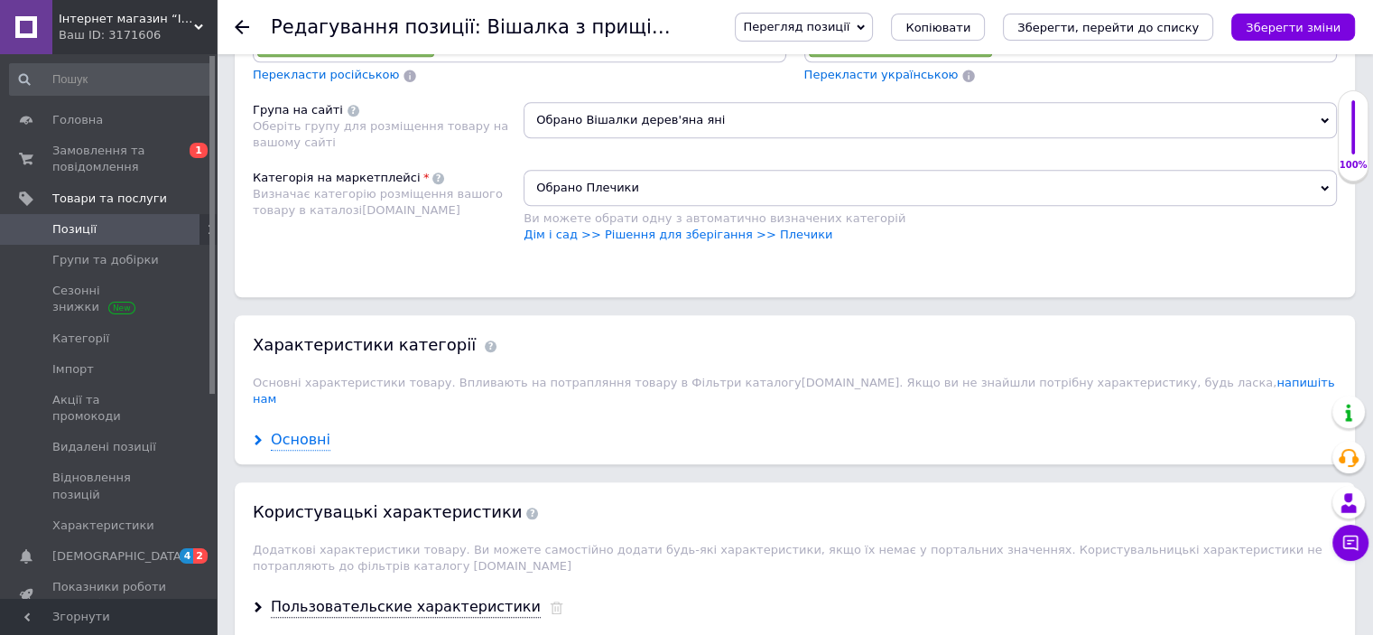
click at [318, 430] on div "Основні" at bounding box center [301, 440] width 60 height 21
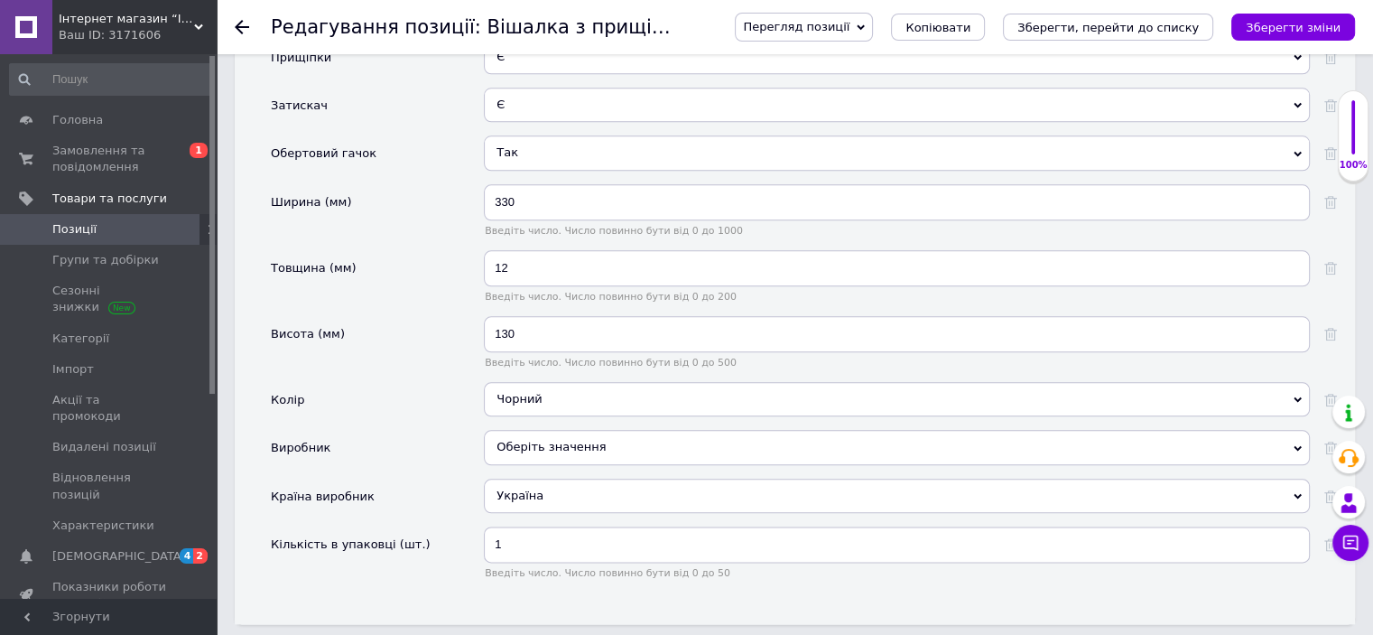
scroll to position [2076, 0]
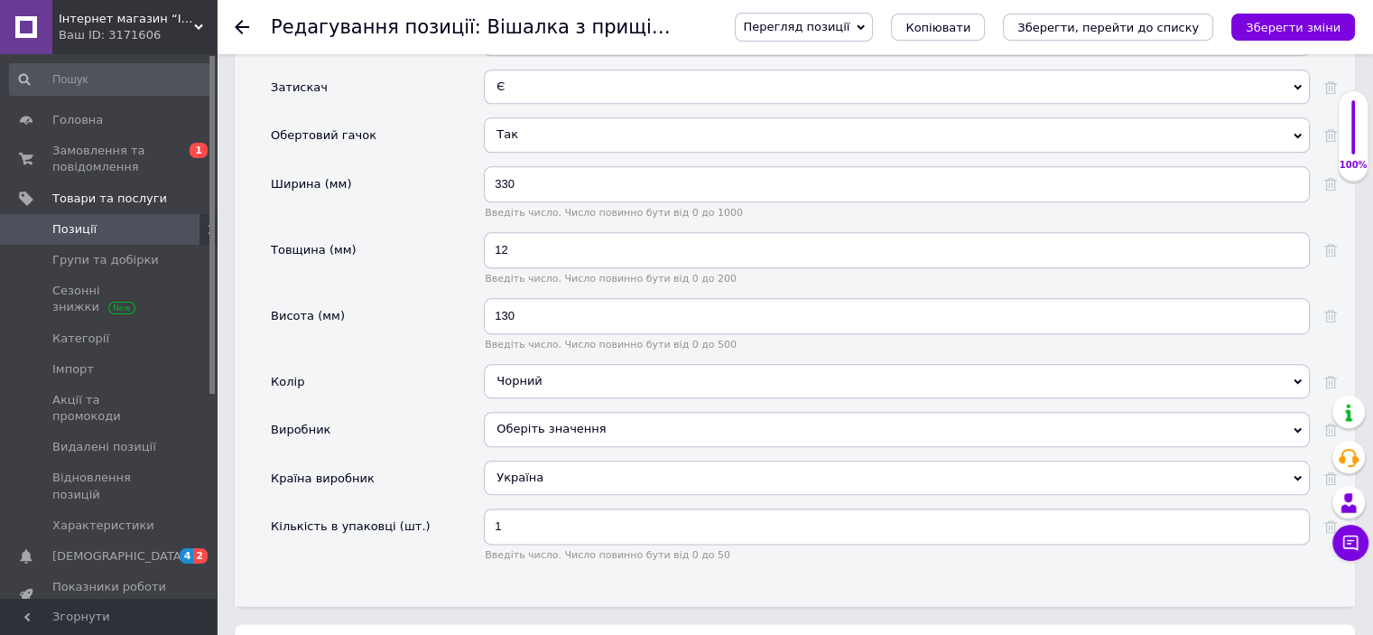
click at [617, 364] on div "Чорний" at bounding box center [897, 381] width 826 height 34
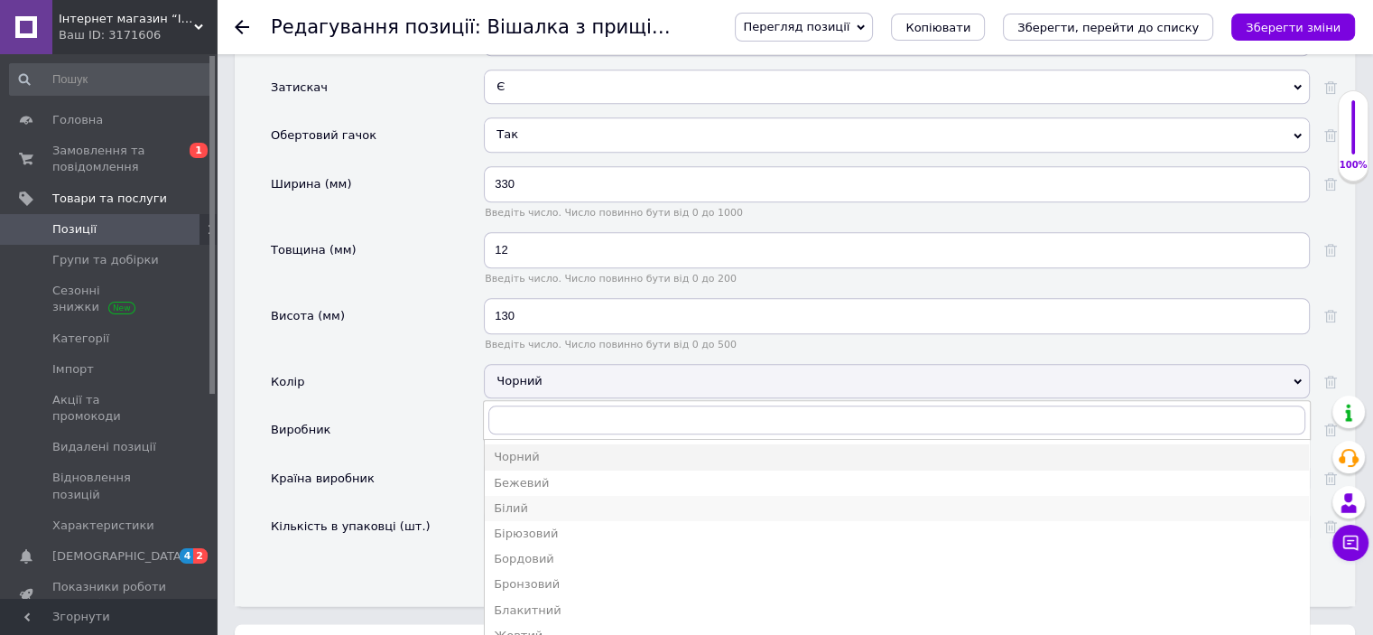
click at [549, 500] on div "Білий" at bounding box center [897, 508] width 806 height 16
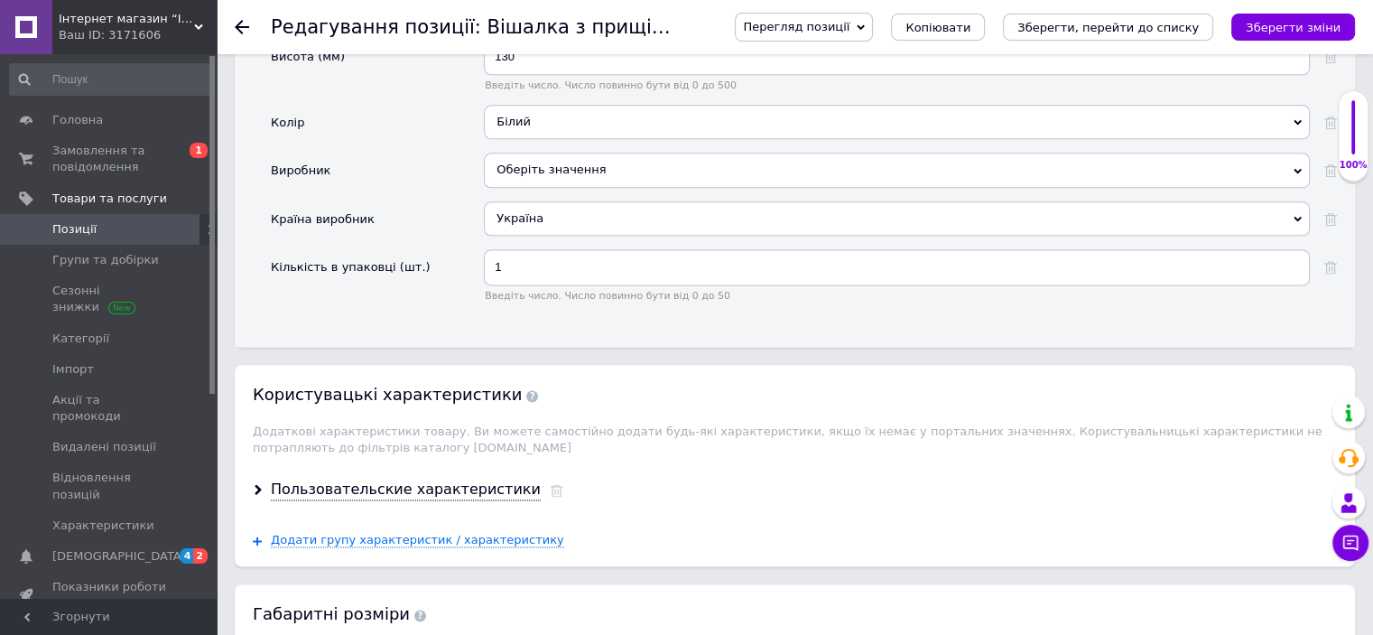
scroll to position [2347, 0]
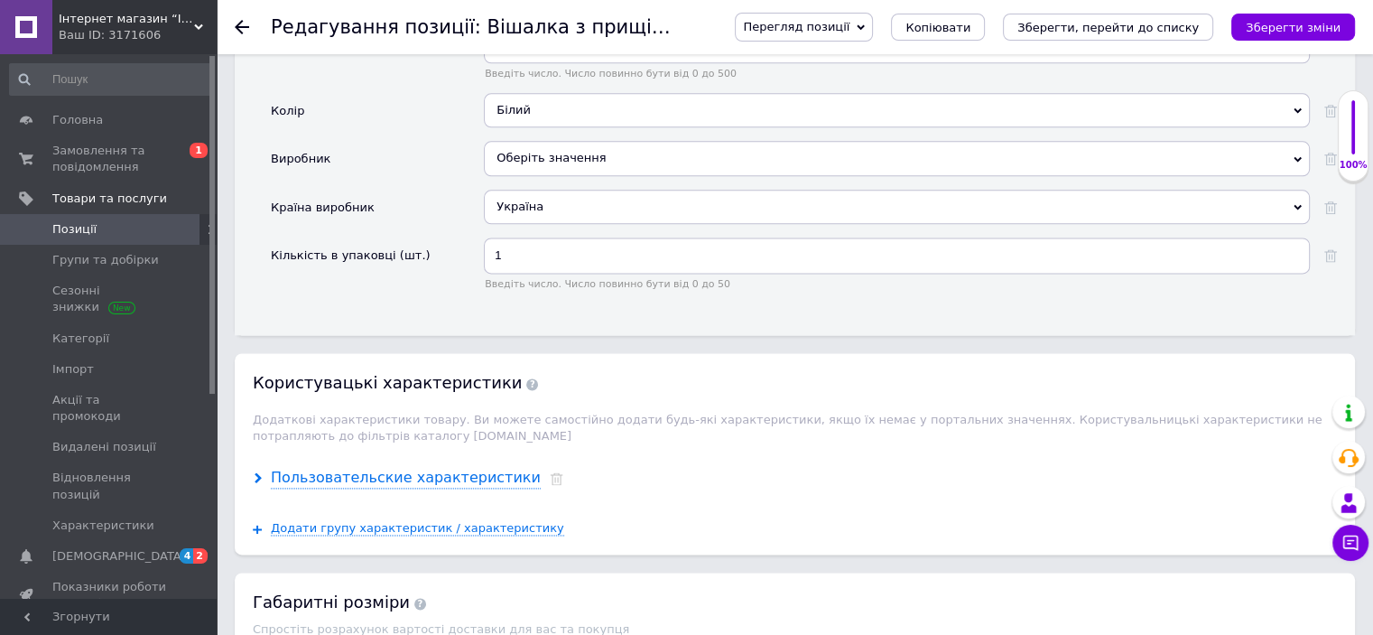
click at [463, 468] on div "Пользовательские характеристики" at bounding box center [406, 478] width 270 height 21
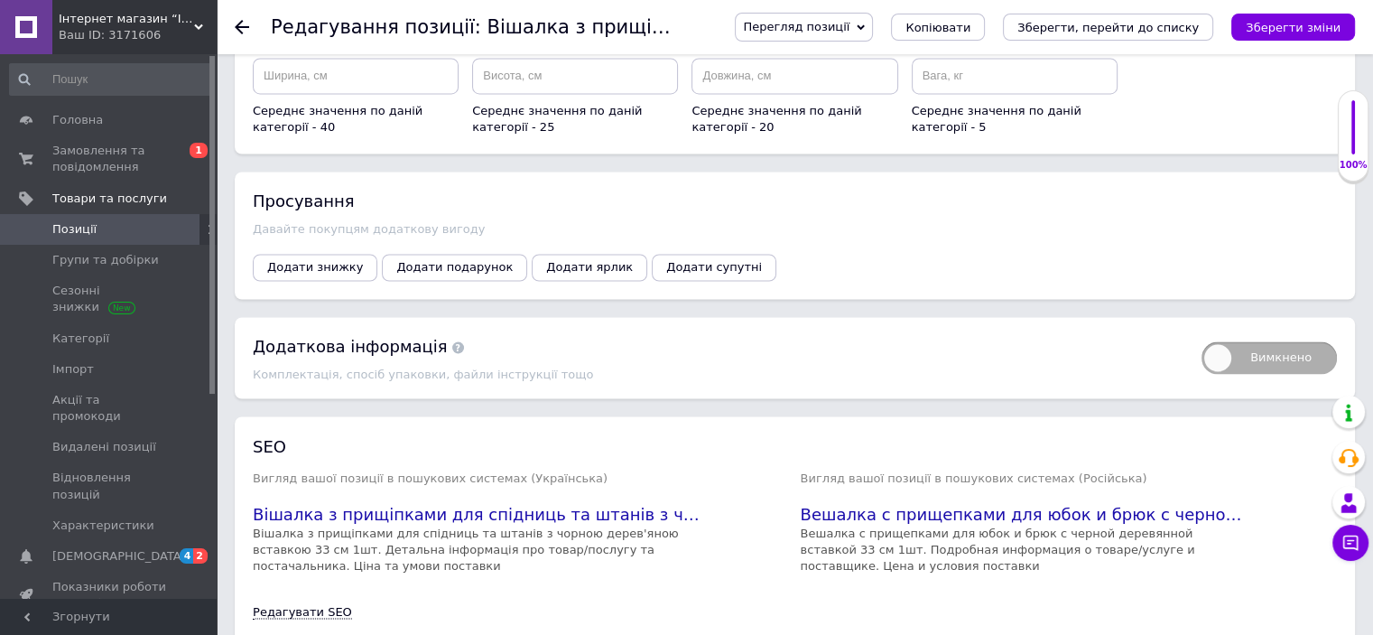
scroll to position [3129, 0]
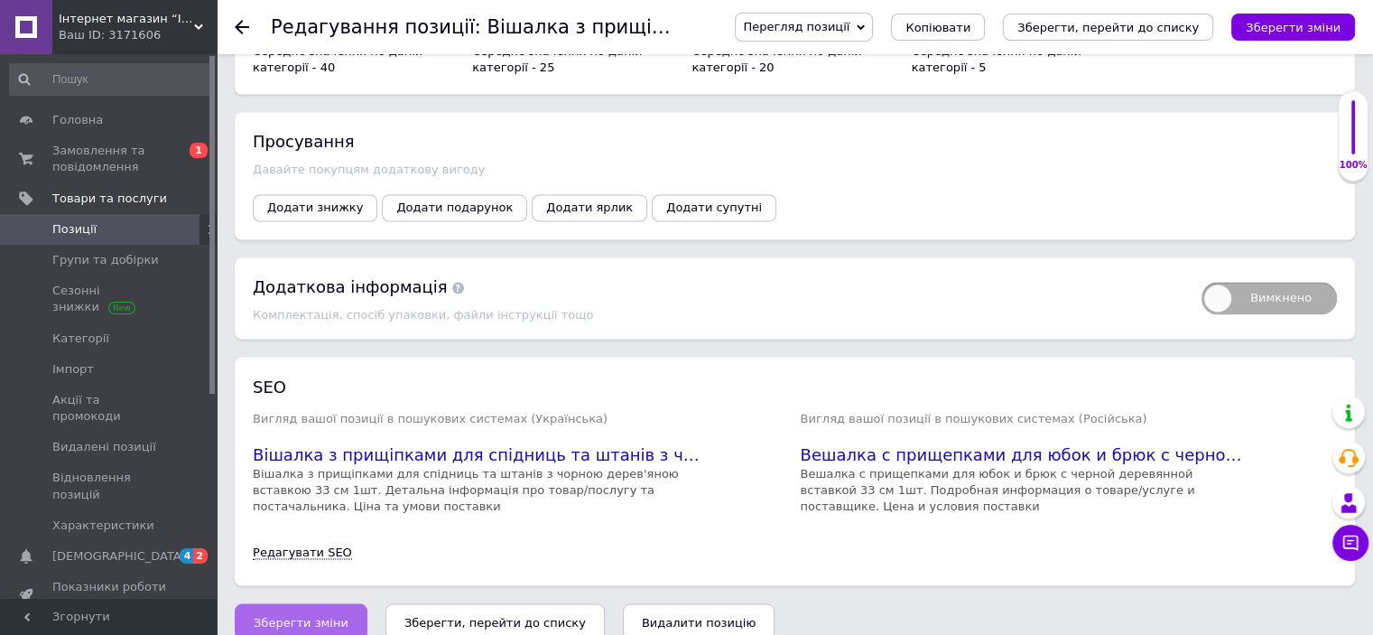
click at [303, 615] on span "Зберегти зміни" at bounding box center [301, 622] width 95 height 14
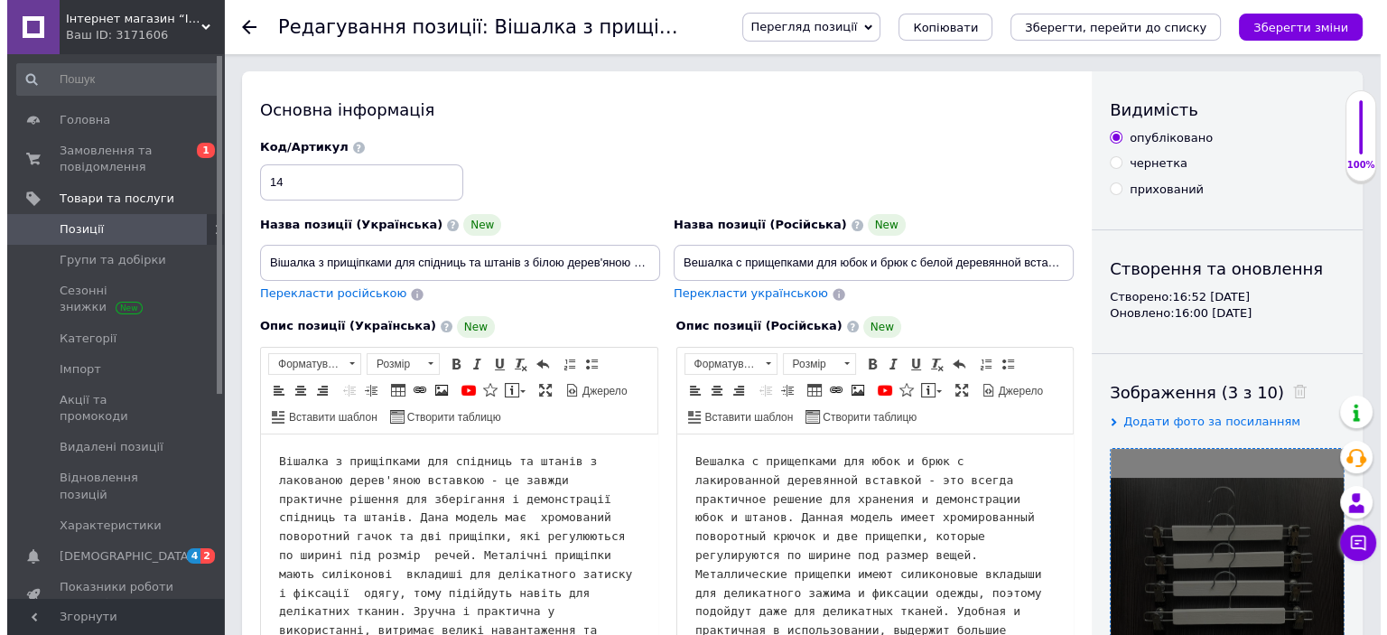
scroll to position [0, 0]
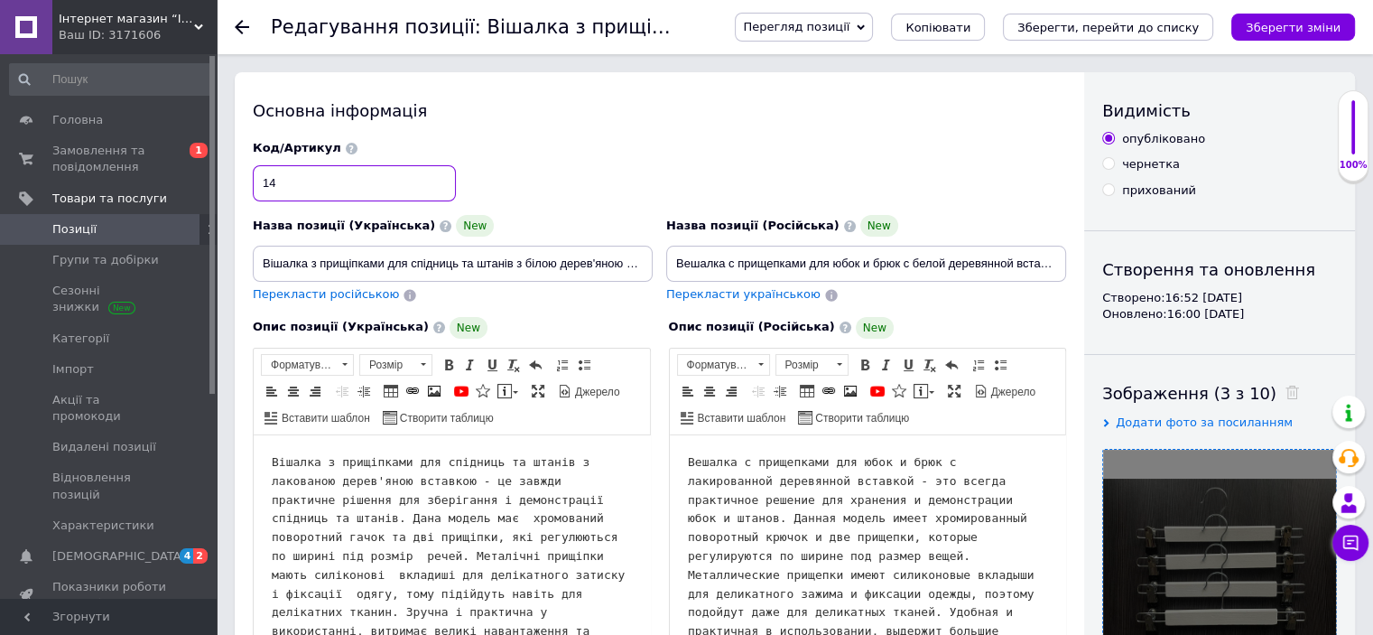
drag, startPoint x: 313, startPoint y: 184, endPoint x: 256, endPoint y: 183, distance: 56.9
click at [256, 183] on input "14" at bounding box center [354, 183] width 203 height 36
click at [125, 263] on span "Групи та добірки" at bounding box center [105, 260] width 107 height 16
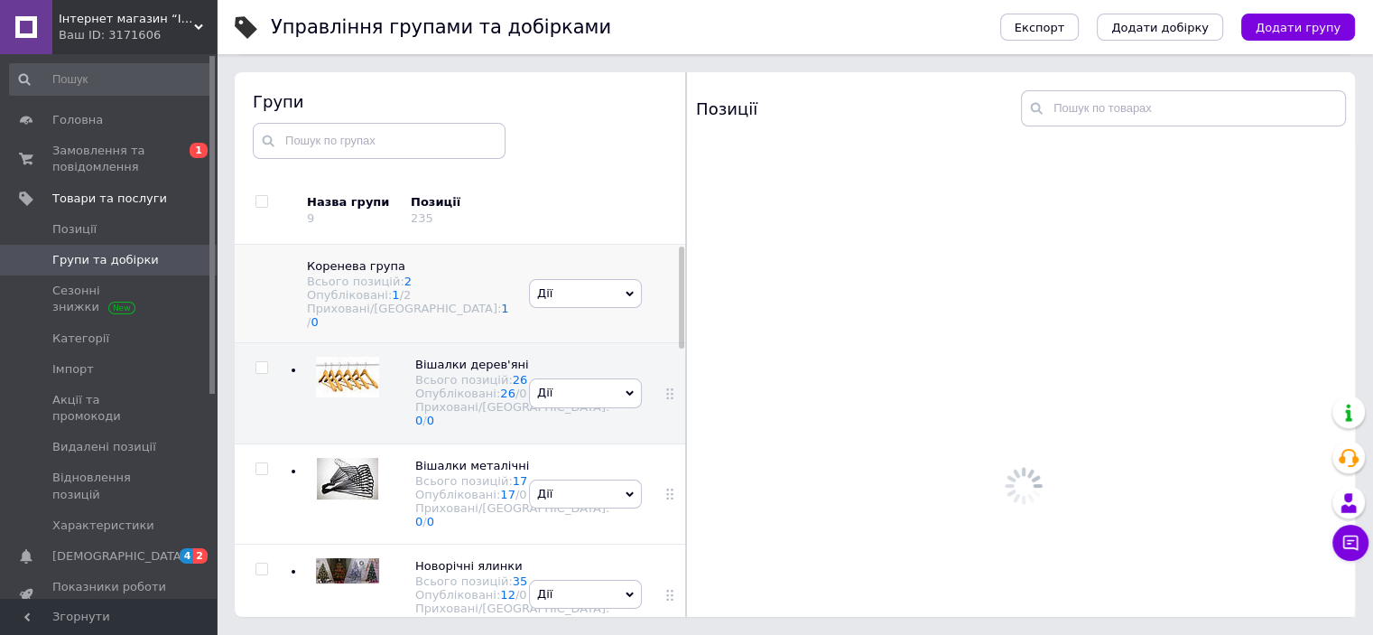
scroll to position [102, 0]
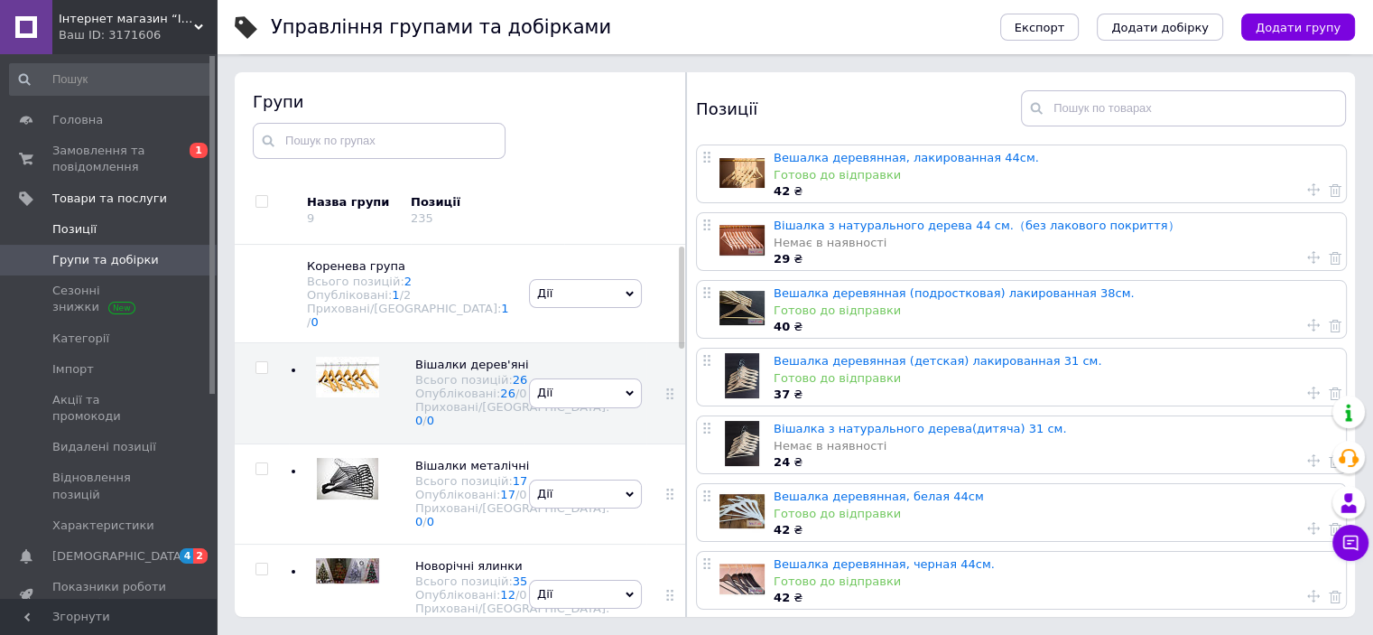
click at [54, 224] on span "Позиції" at bounding box center [74, 229] width 44 height 16
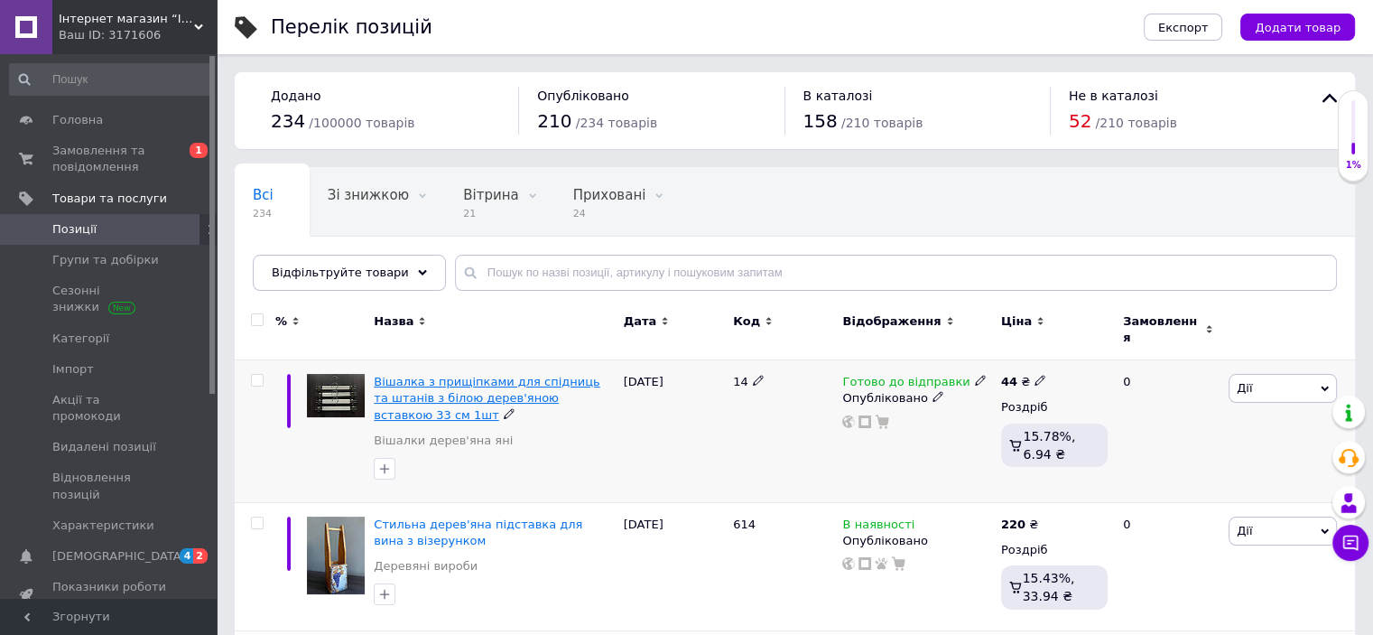
click at [495, 375] on span "Вішалка з прищіпками для спідниць та штанів з білою дерев'яною вставкою 33 см 1…" at bounding box center [487, 398] width 226 height 46
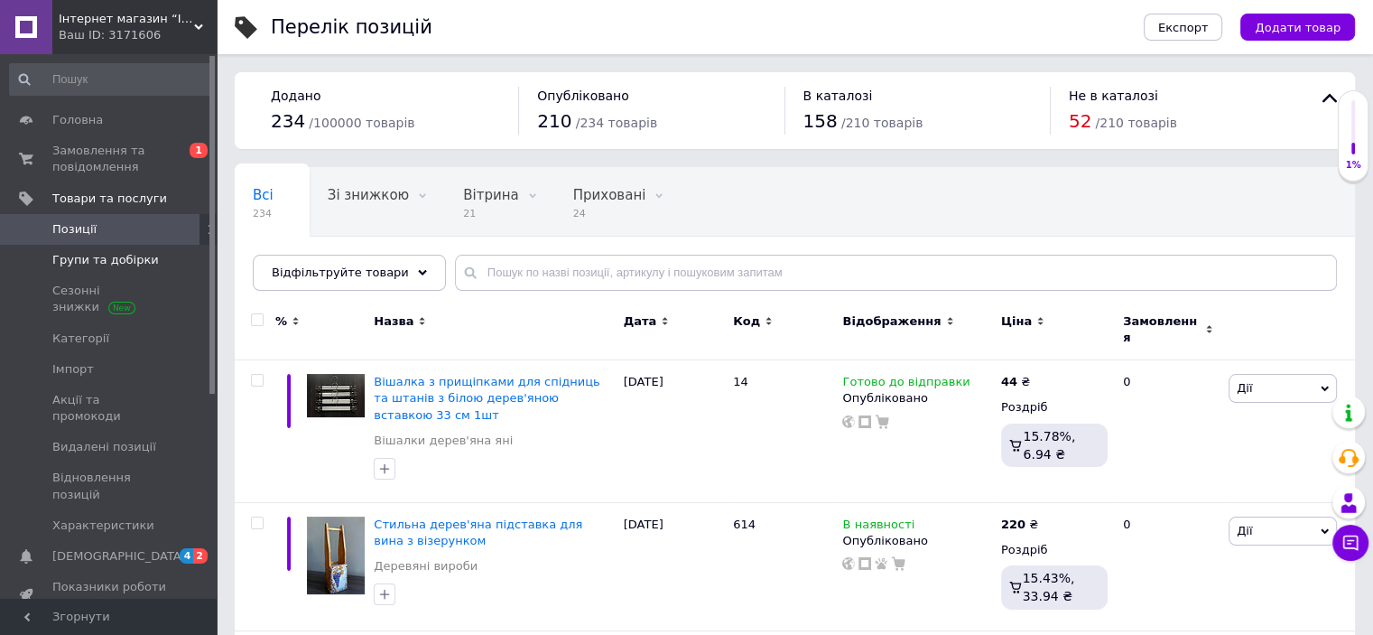
click at [92, 255] on span "Групи та добірки" at bounding box center [105, 260] width 107 height 16
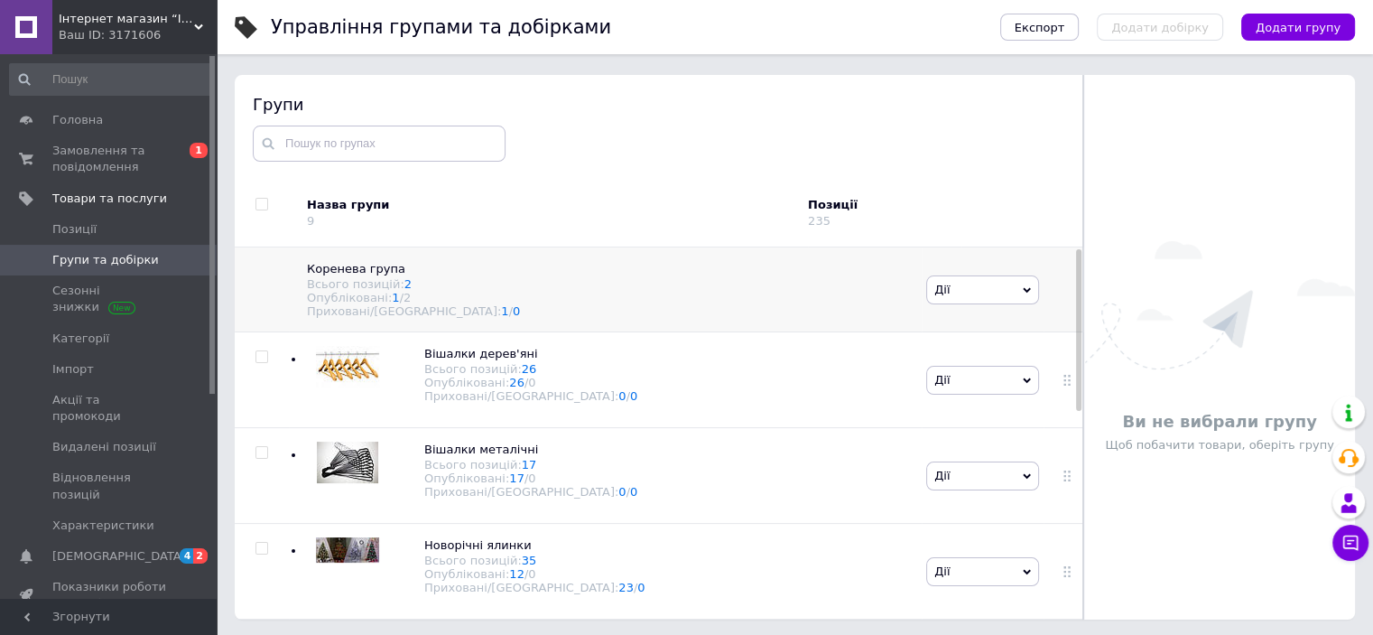
scroll to position [102, 0]
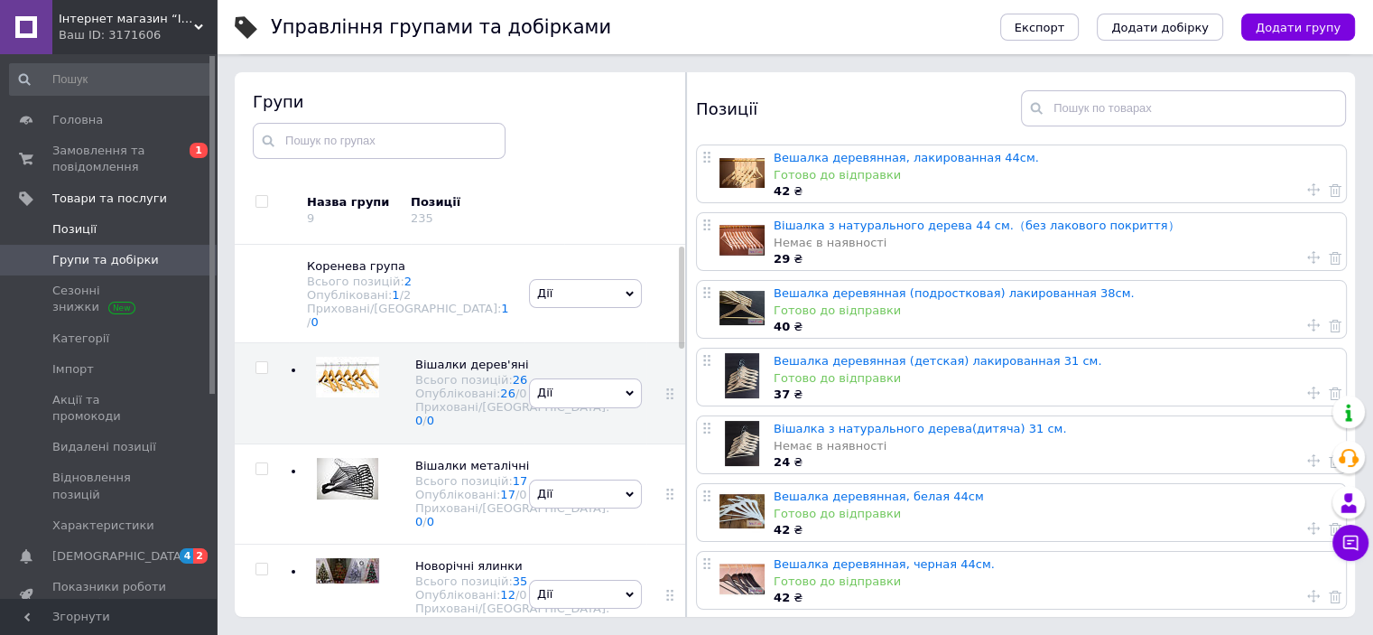
click at [102, 229] on span "Позиції" at bounding box center [109, 229] width 115 height 16
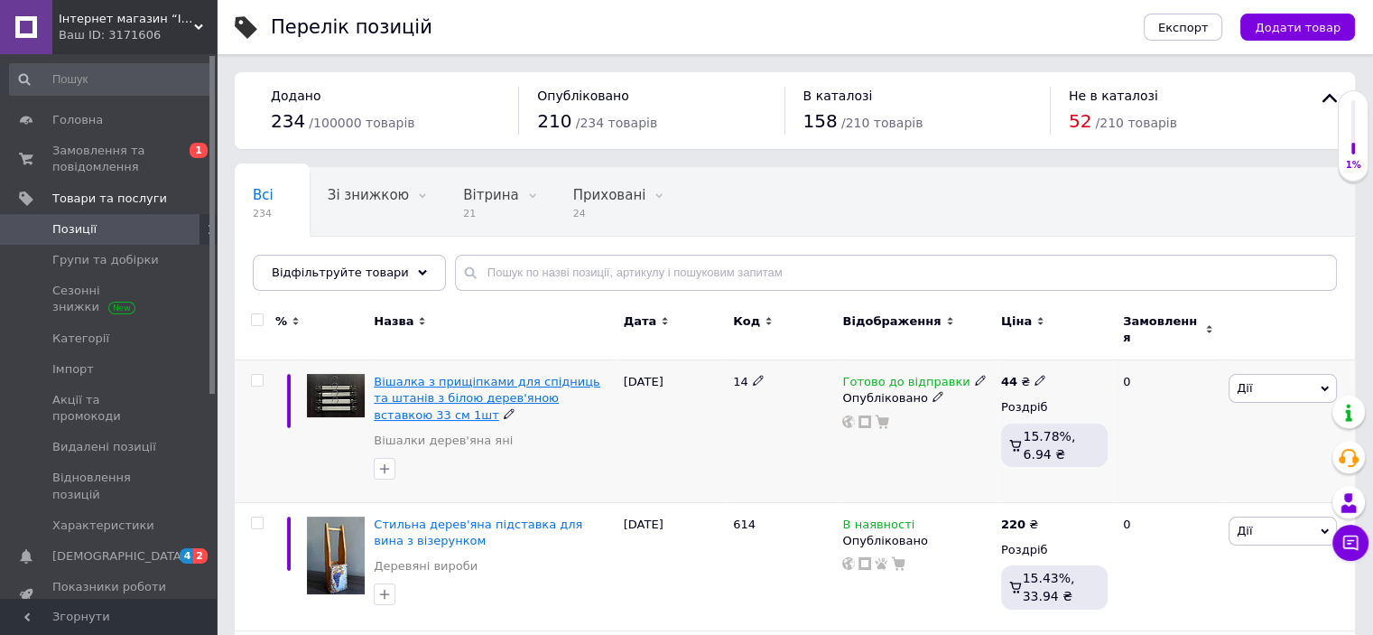
click at [535, 375] on span "Вішалка з прищіпками для спідниць та штанів з білою дерев'яною вставкою 33 см 1…" at bounding box center [487, 398] width 226 height 46
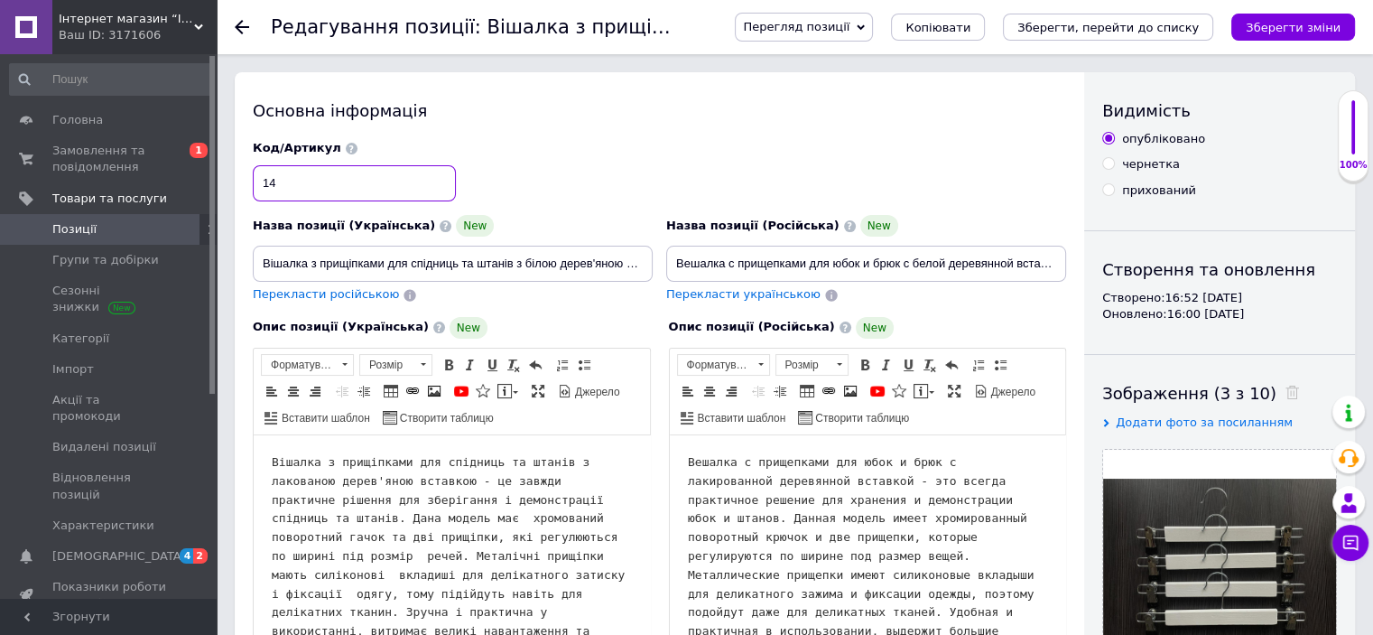
drag, startPoint x: 297, startPoint y: 181, endPoint x: 212, endPoint y: 181, distance: 84.9
type input "162"
click at [1281, 28] on icon "Зберегти зміни" at bounding box center [1293, 28] width 95 height 14
click at [234, 24] on div "Редагування позиції: Вішалка з прищіпками для спідниць та штанів з білою дерев'…" at bounding box center [795, 27] width 1156 height 54
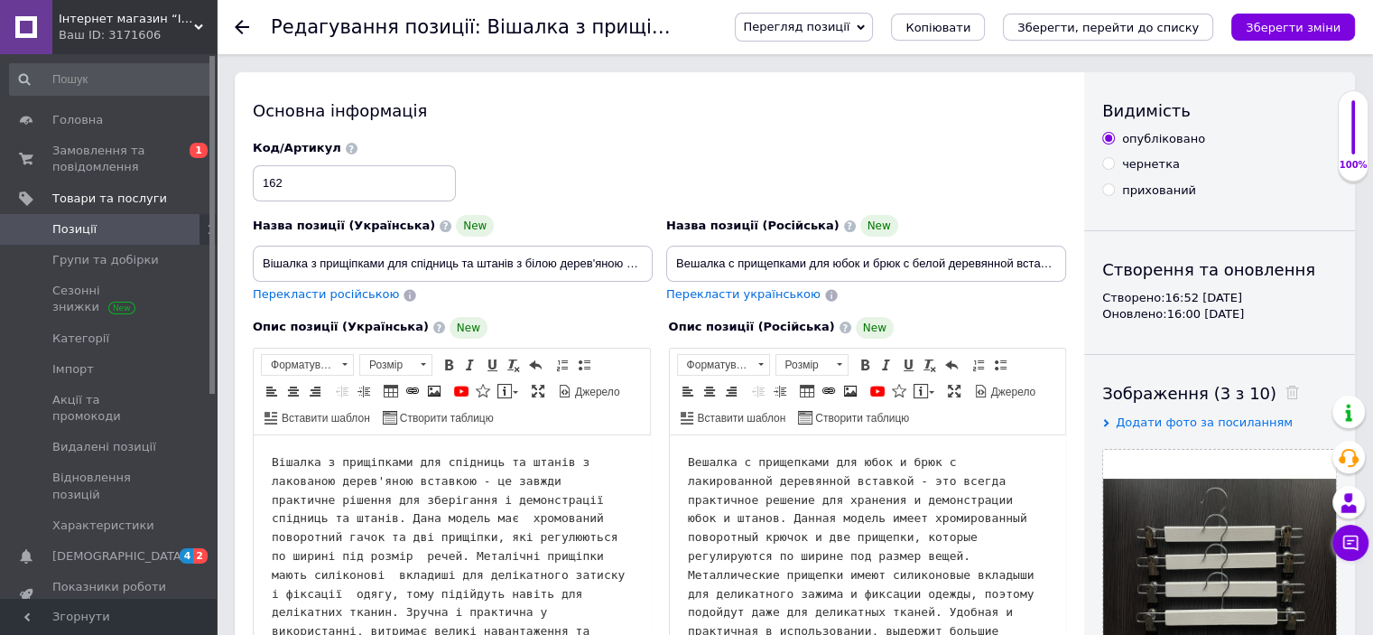
click at [242, 27] on use at bounding box center [242, 27] width 14 height 14
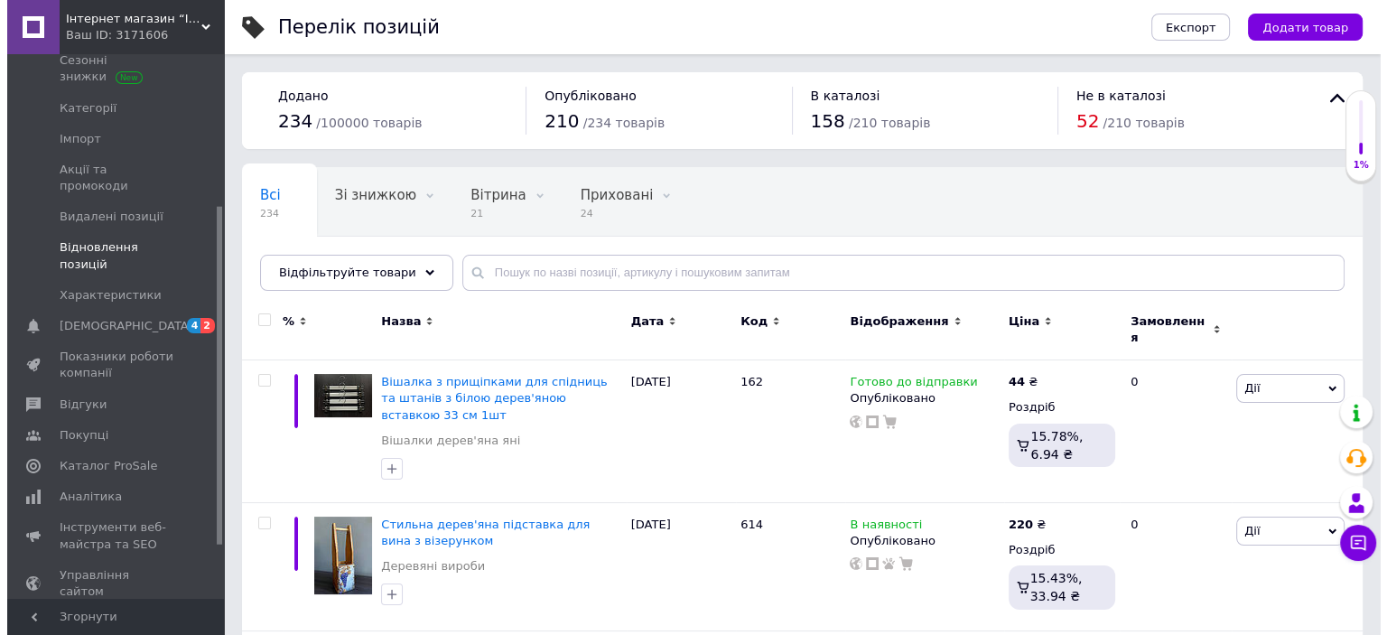
scroll to position [271, 0]
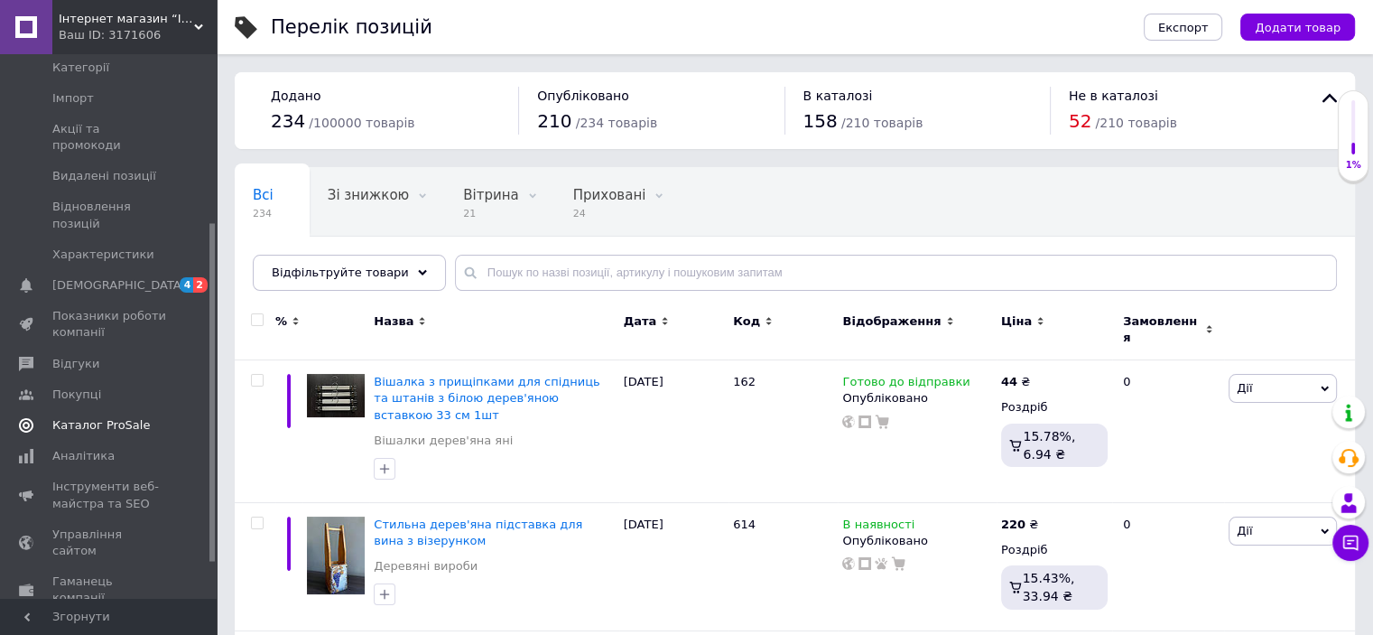
click at [122, 417] on span "Каталог ProSale" at bounding box center [100, 425] width 97 height 16
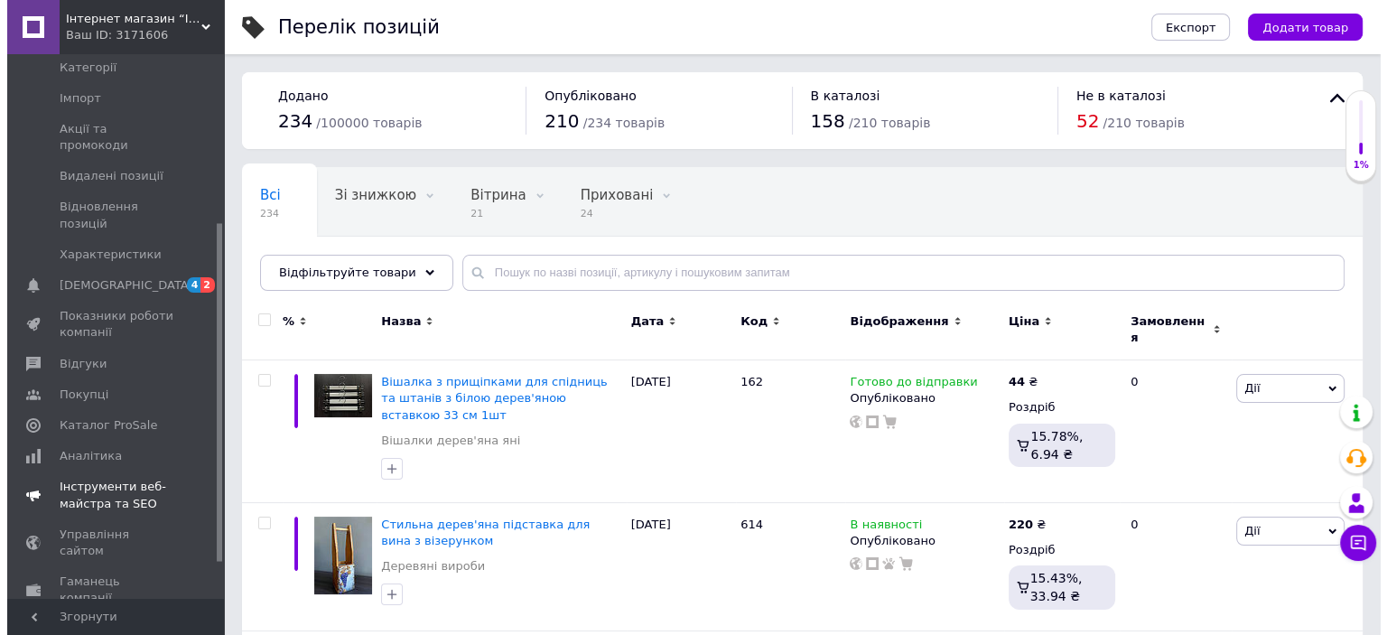
scroll to position [112, 0]
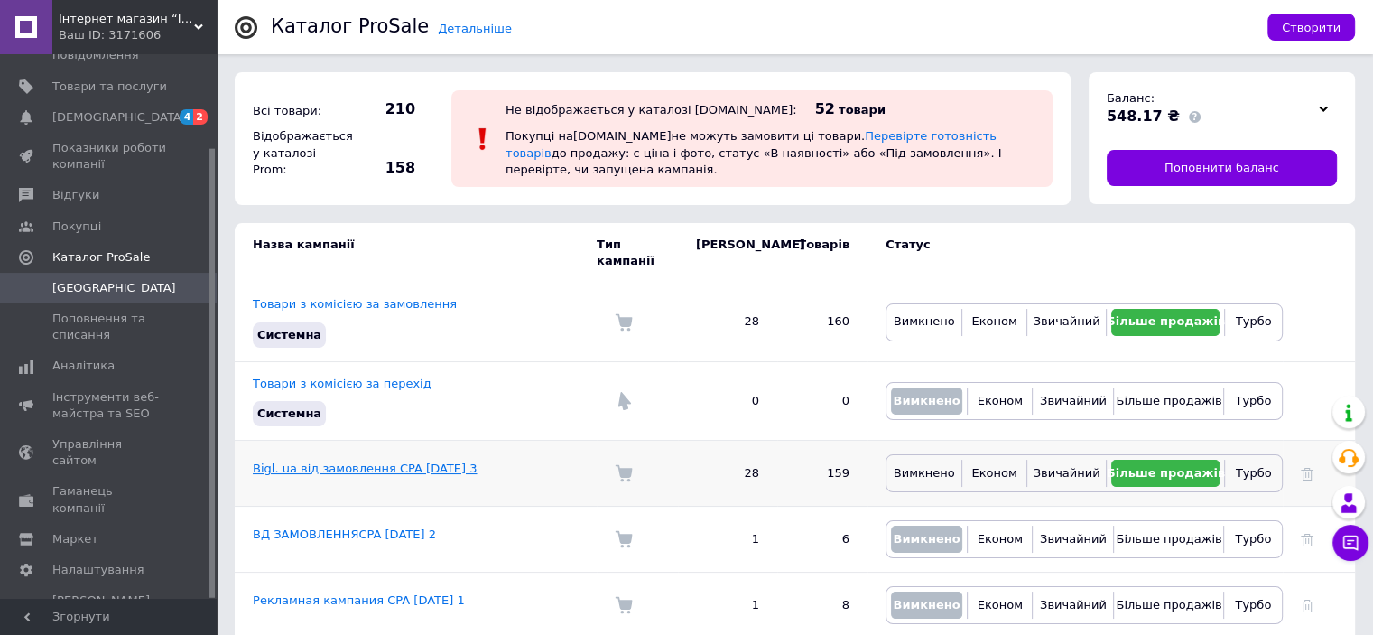
click at [347, 461] on link "Bigl. ua від замовлення CPA [DATE] 3" at bounding box center [365, 468] width 224 height 14
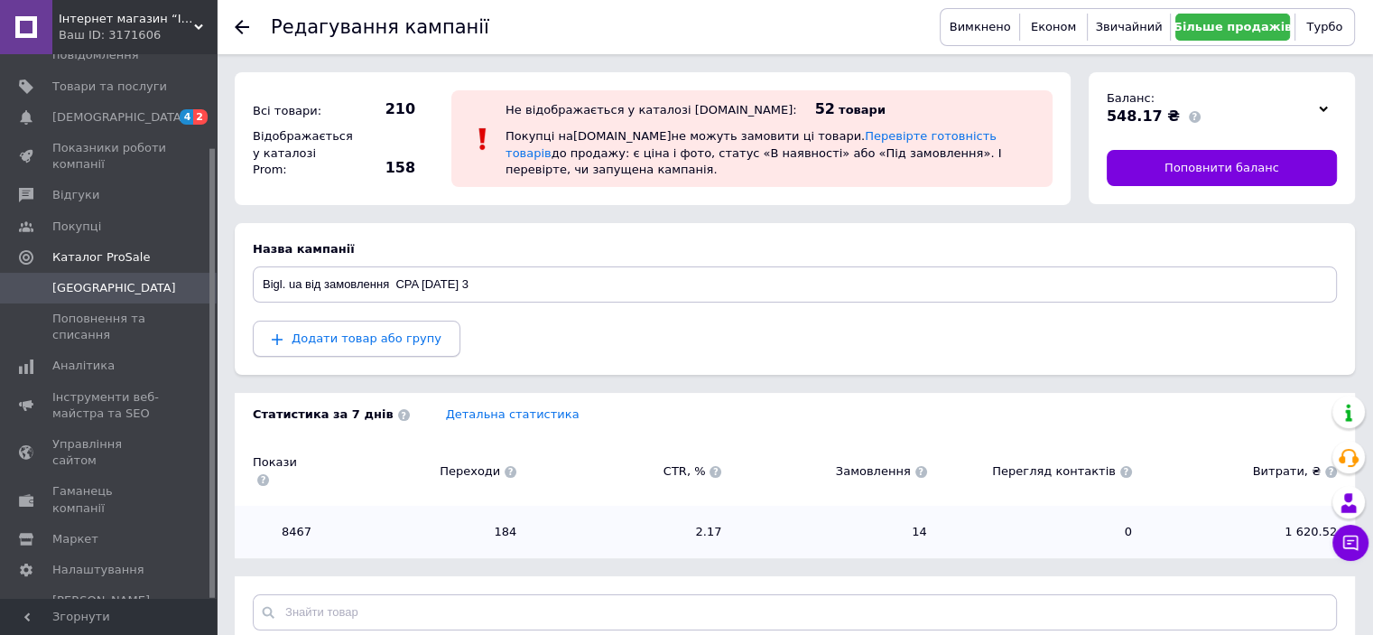
click at [352, 339] on span "Додати товар або групу" at bounding box center [367, 338] width 150 height 14
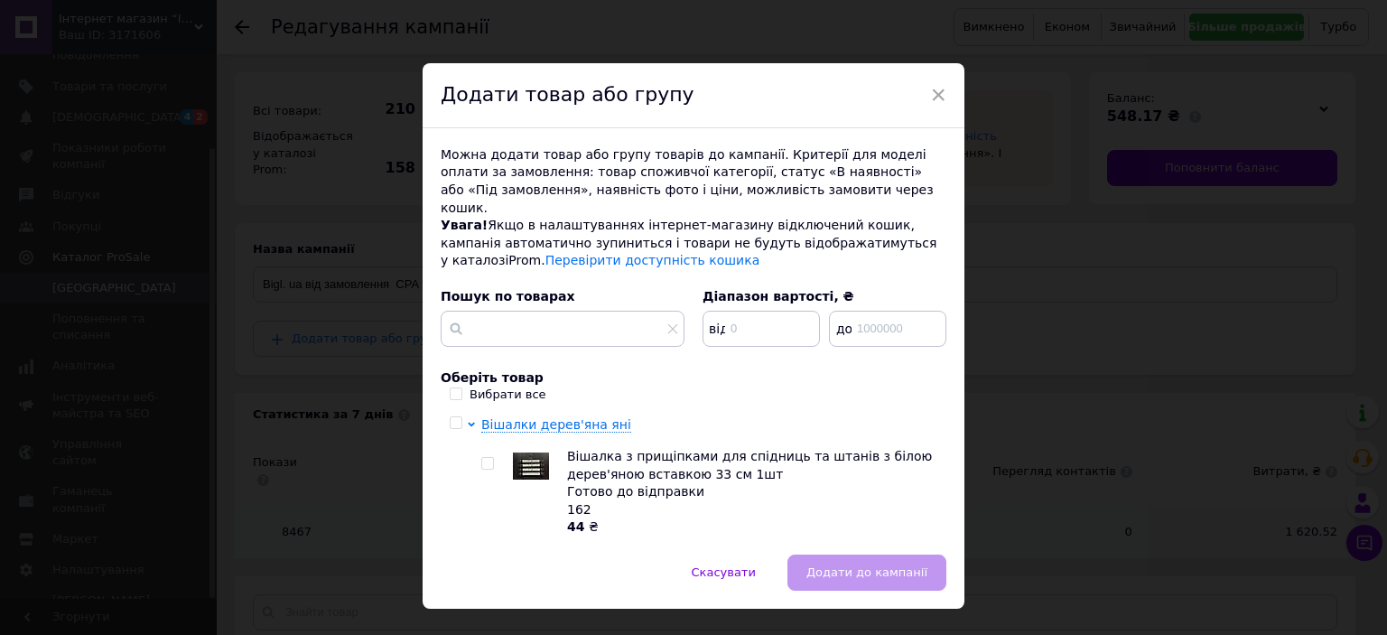
click at [452, 417] on input "checkbox" at bounding box center [456, 423] width 12 height 12
checkbox input "true"
click at [866, 554] on button "Додати до кампанії" at bounding box center [866, 572] width 159 height 36
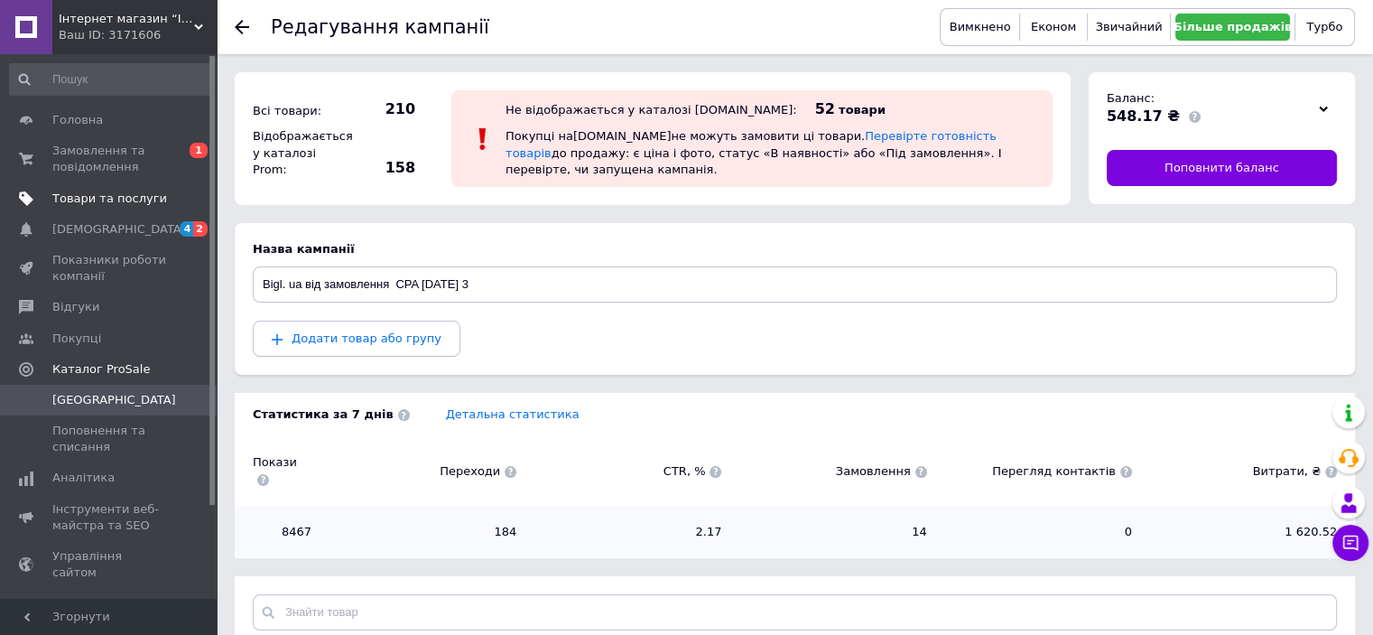
click at [90, 195] on span "Товари та послуги" at bounding box center [109, 198] width 115 height 16
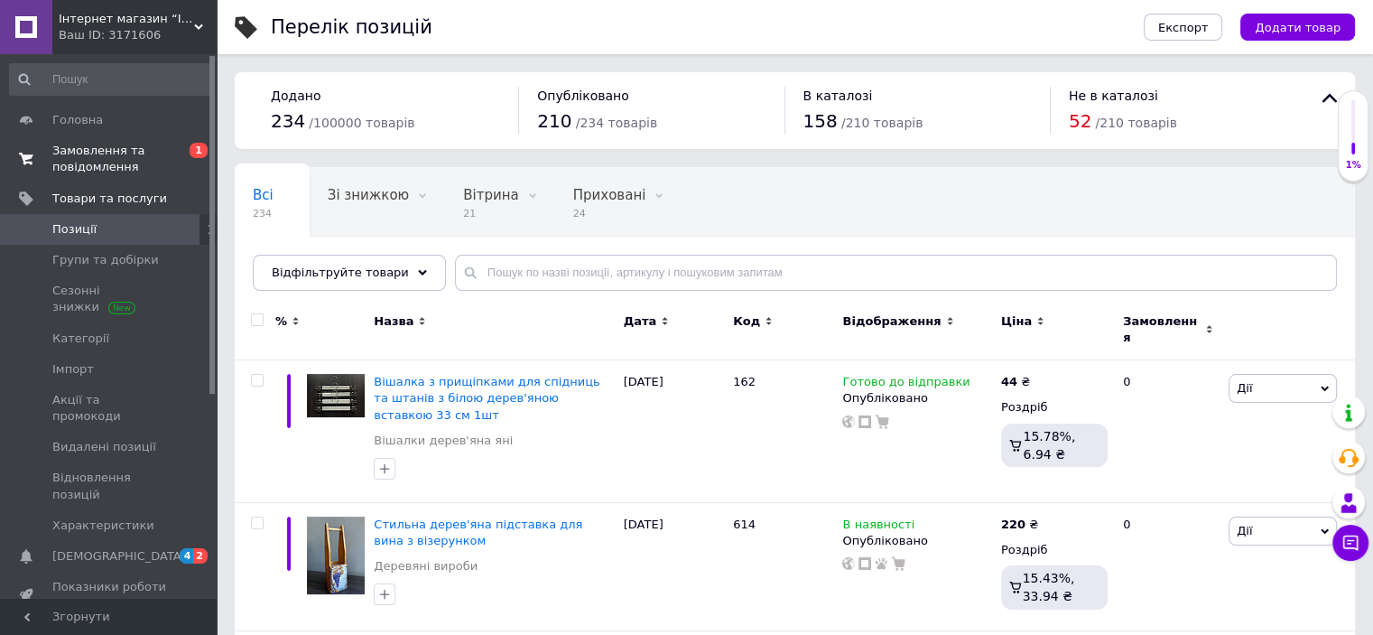
click at [80, 162] on span "Замовлення та повідомлення" at bounding box center [109, 159] width 115 height 32
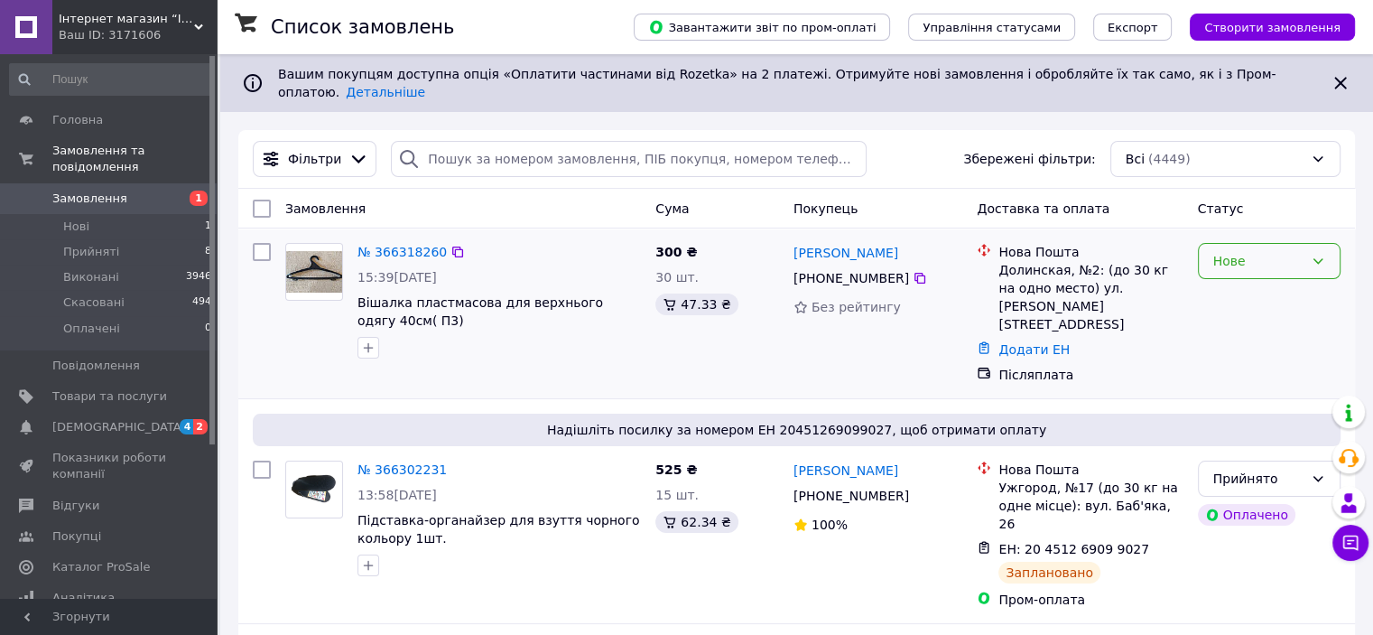
click at [1321, 254] on icon at bounding box center [1318, 261] width 14 height 14
click at [1264, 281] on li "Прийнято" at bounding box center [1268, 286] width 141 height 32
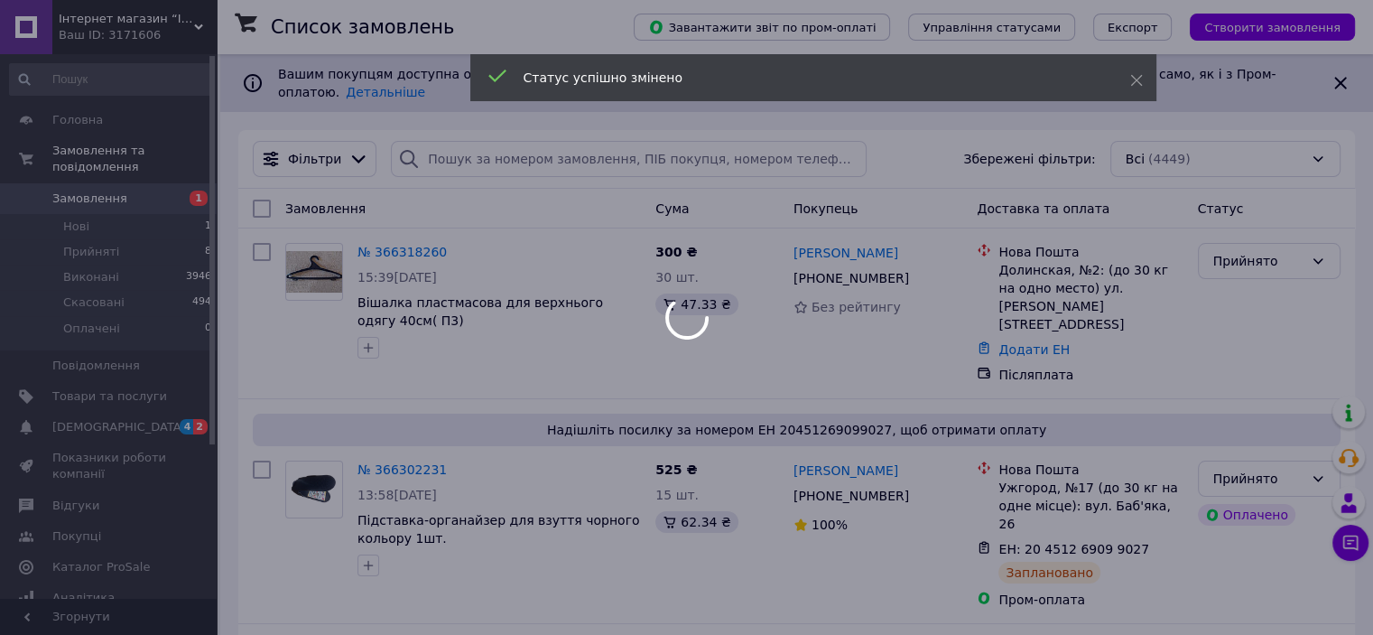
click at [406, 245] on link "№ 366318260" at bounding box center [401, 252] width 89 height 14
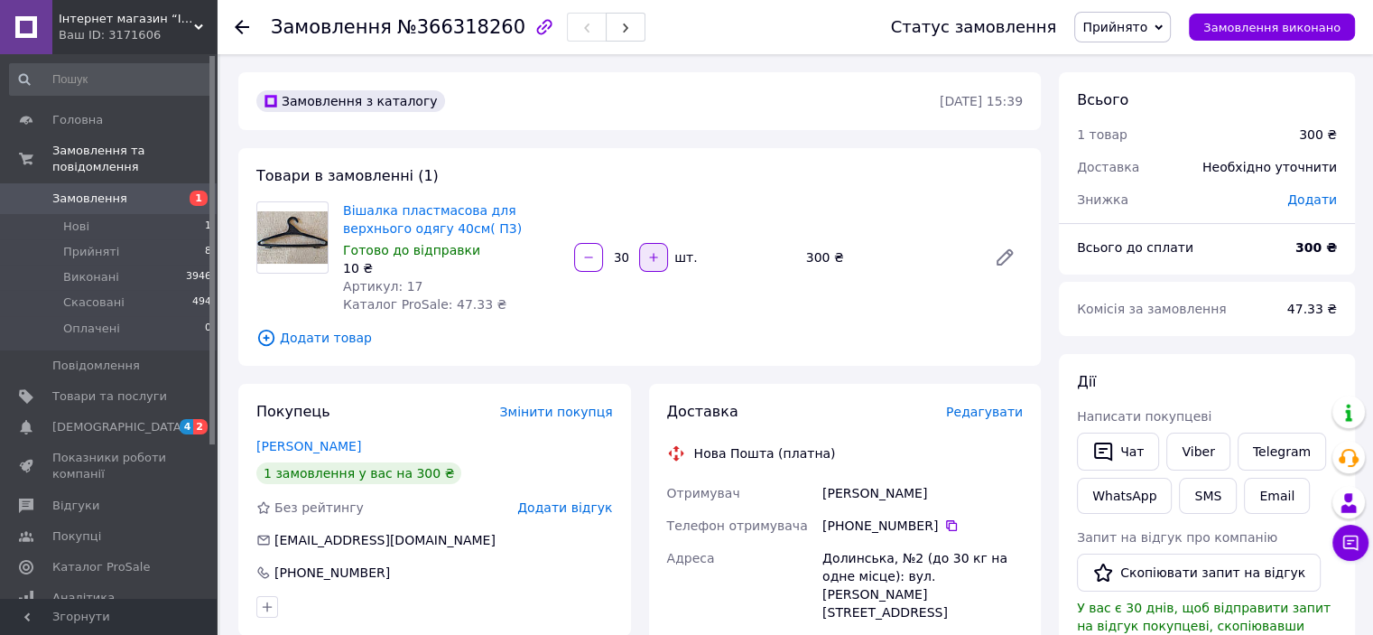
click at [650, 261] on icon "button" at bounding box center [653, 257] width 13 height 13
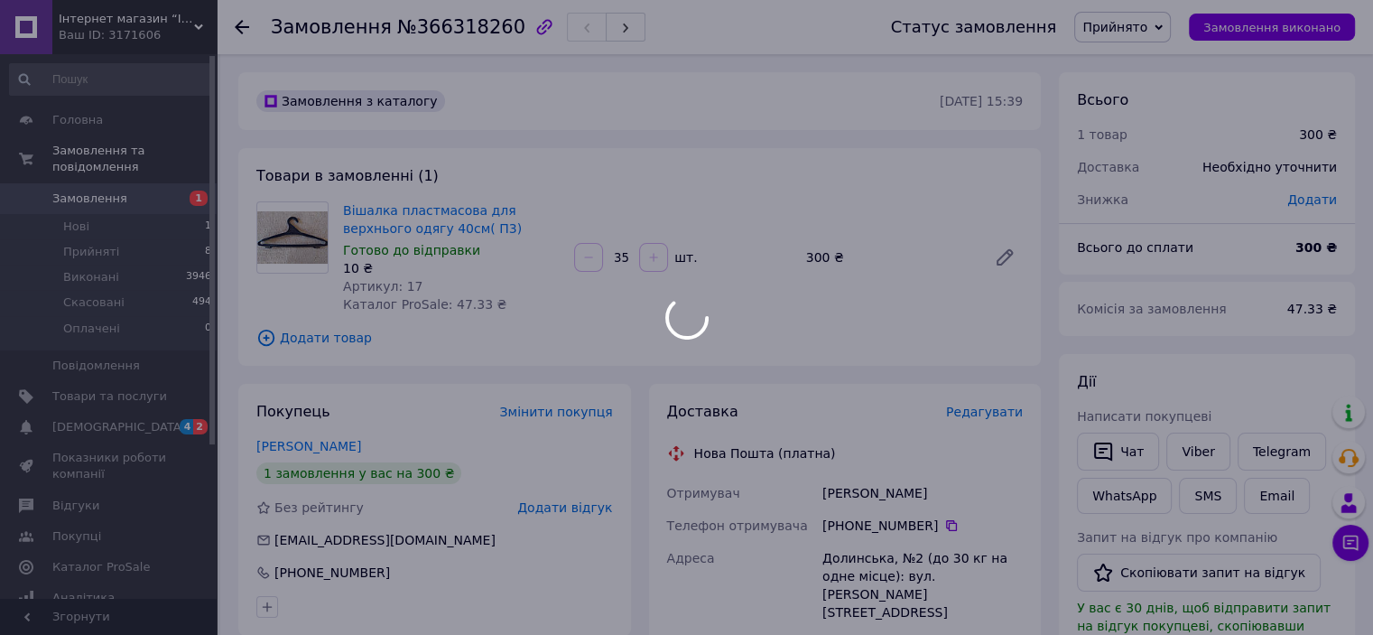
click at [650, 261] on div at bounding box center [653, 257] width 32 height 29
click at [650, 261] on div at bounding box center [686, 317] width 1373 height 635
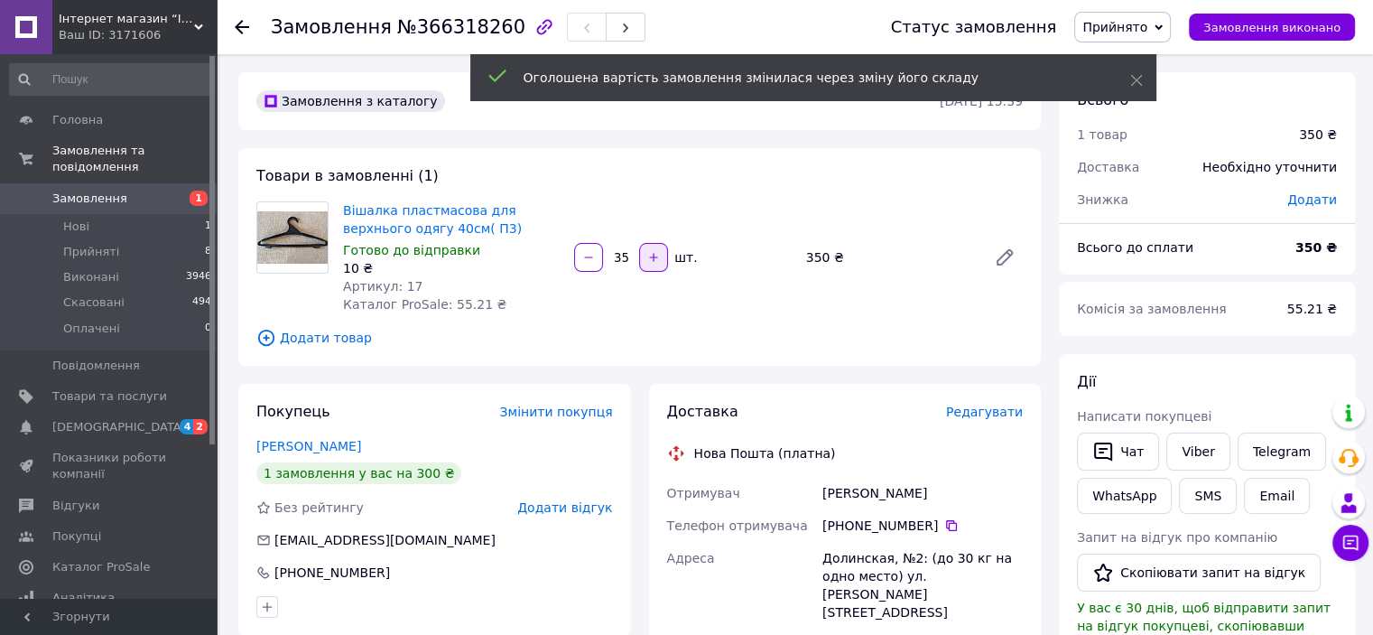
click at [651, 261] on icon "button" at bounding box center [653, 257] width 13 height 13
click at [651, 261] on div at bounding box center [653, 257] width 32 height 29
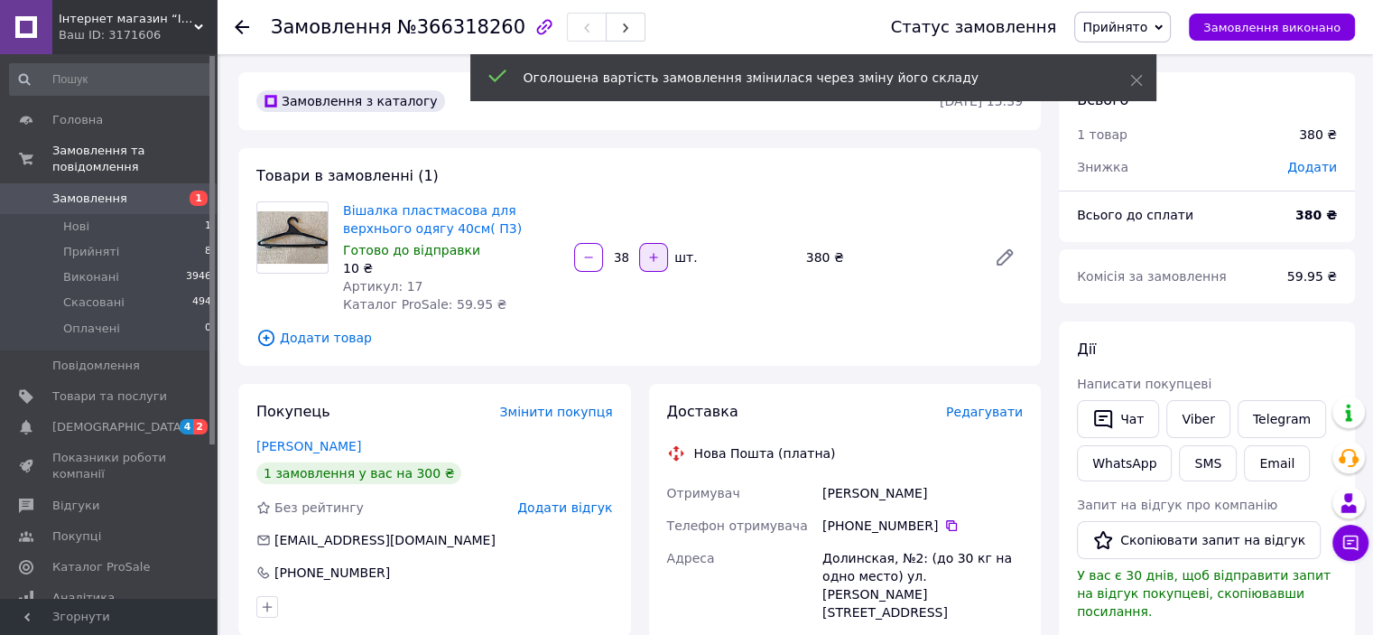
click at [651, 261] on icon "button" at bounding box center [653, 257] width 13 height 13
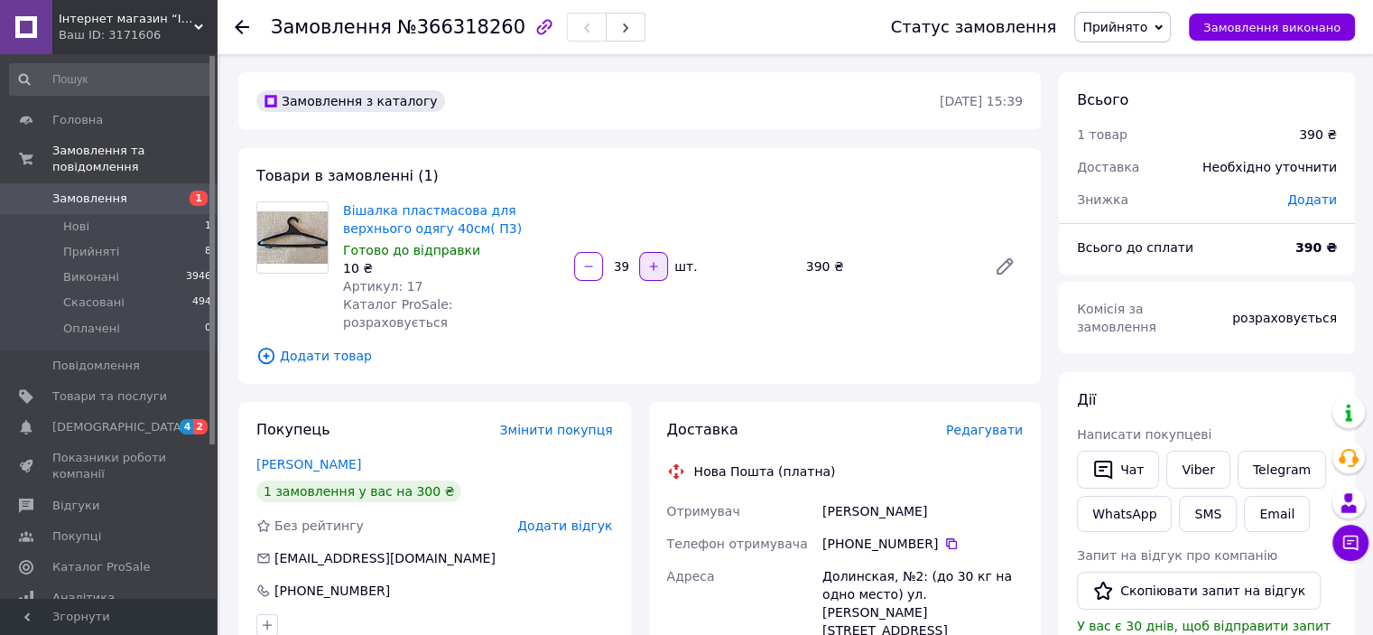
click at [654, 262] on icon "button" at bounding box center [654, 266] width 8 height 8
type input "40"
click at [247, 28] on icon at bounding box center [242, 27] width 14 height 14
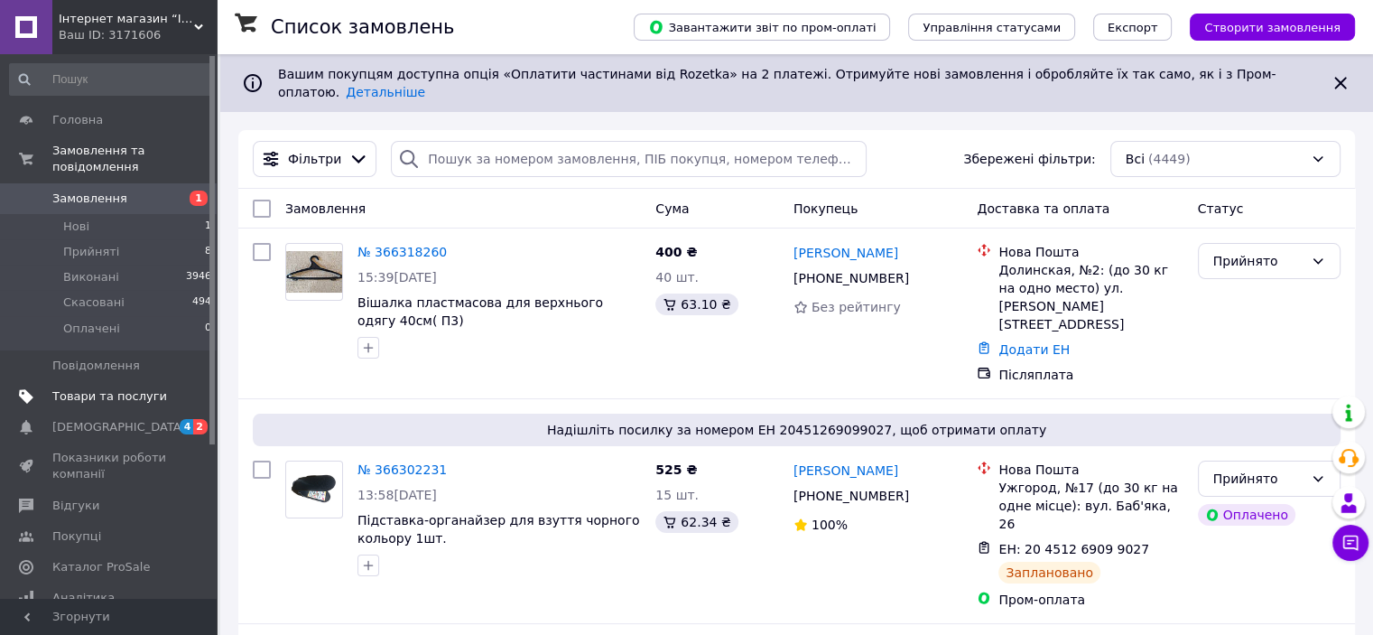
click at [116, 388] on span "Товари та послуги" at bounding box center [109, 396] width 115 height 16
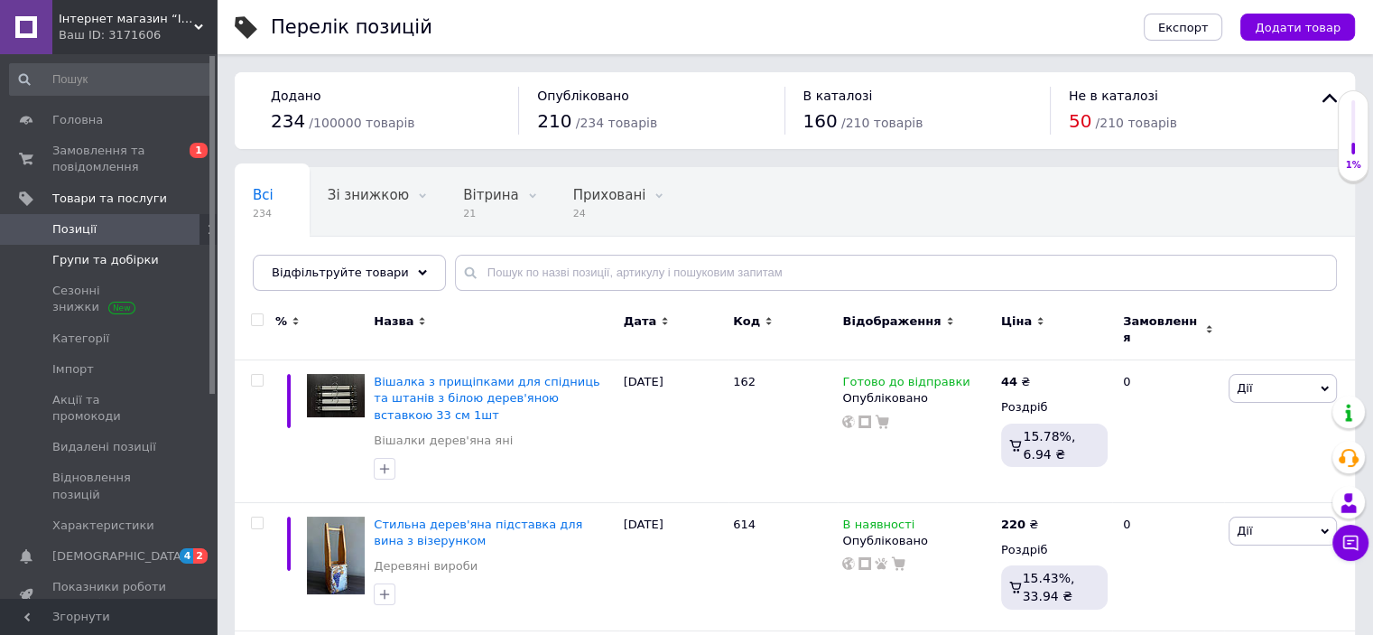
click at [133, 268] on link "Групи та добірки" at bounding box center [111, 260] width 222 height 31
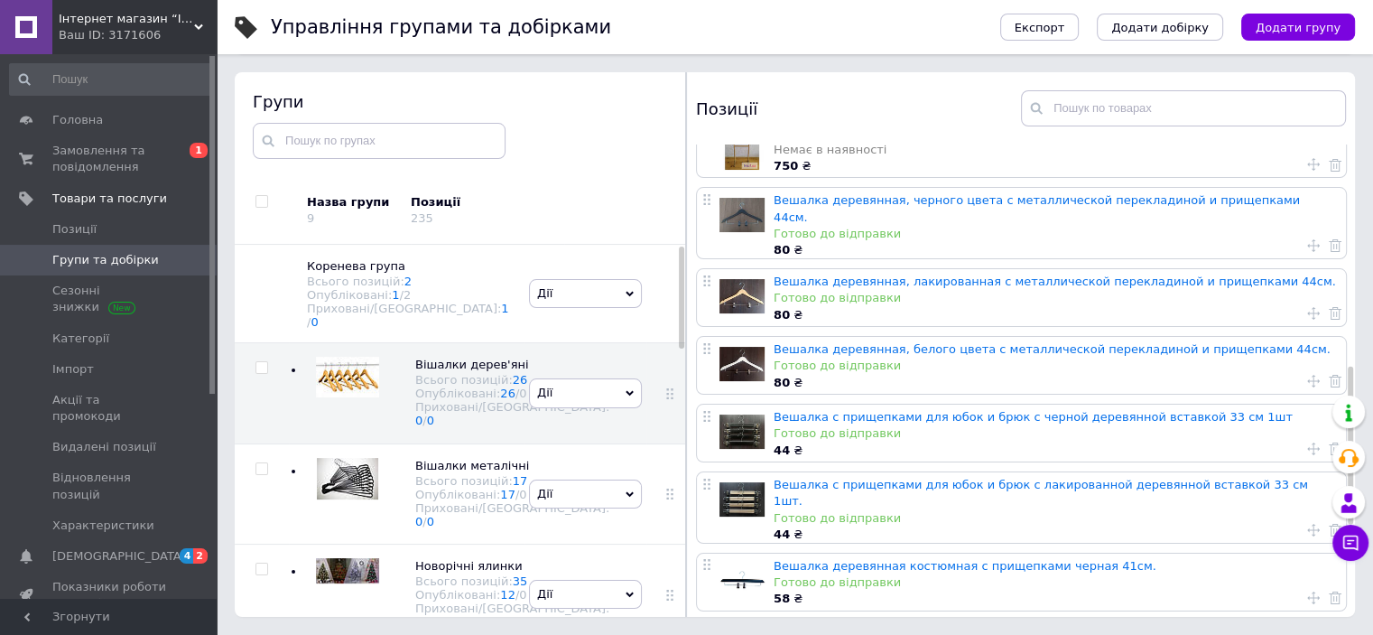
scroll to position [722, 0]
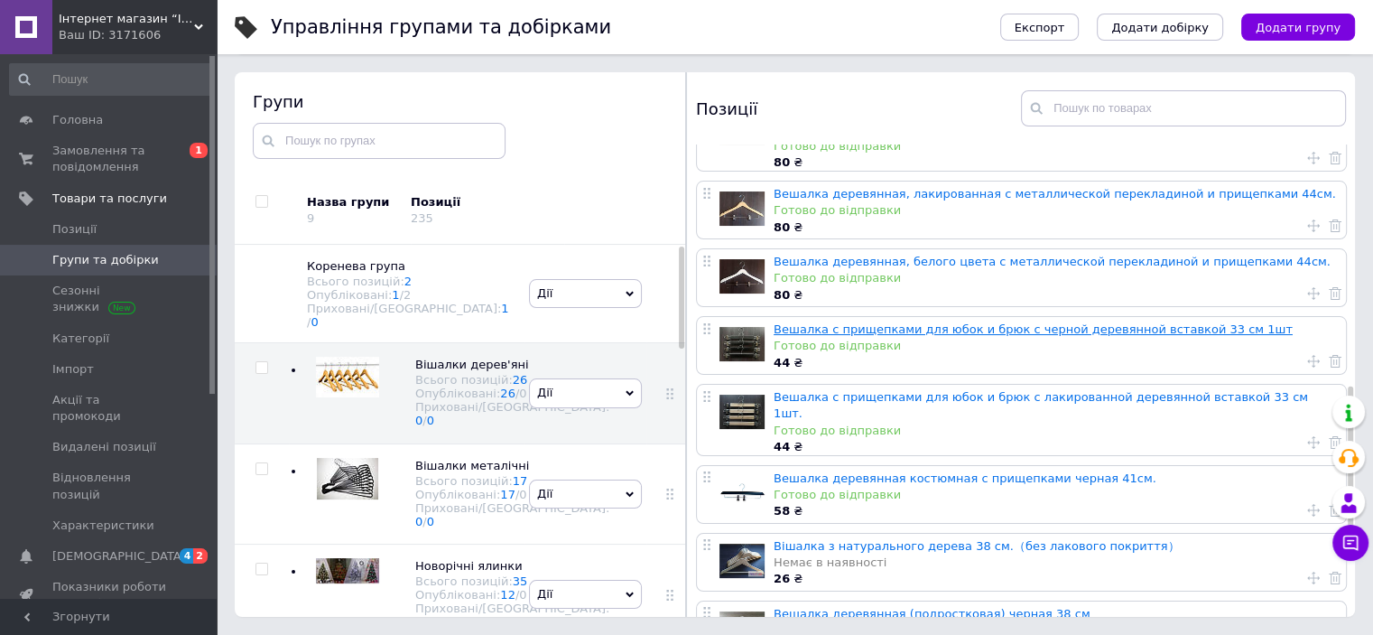
click at [885, 322] on link "Вешалка с прищепками для юбок и брюк с черной деревянной вставкой 33 см 1шт" at bounding box center [1033, 329] width 519 height 14
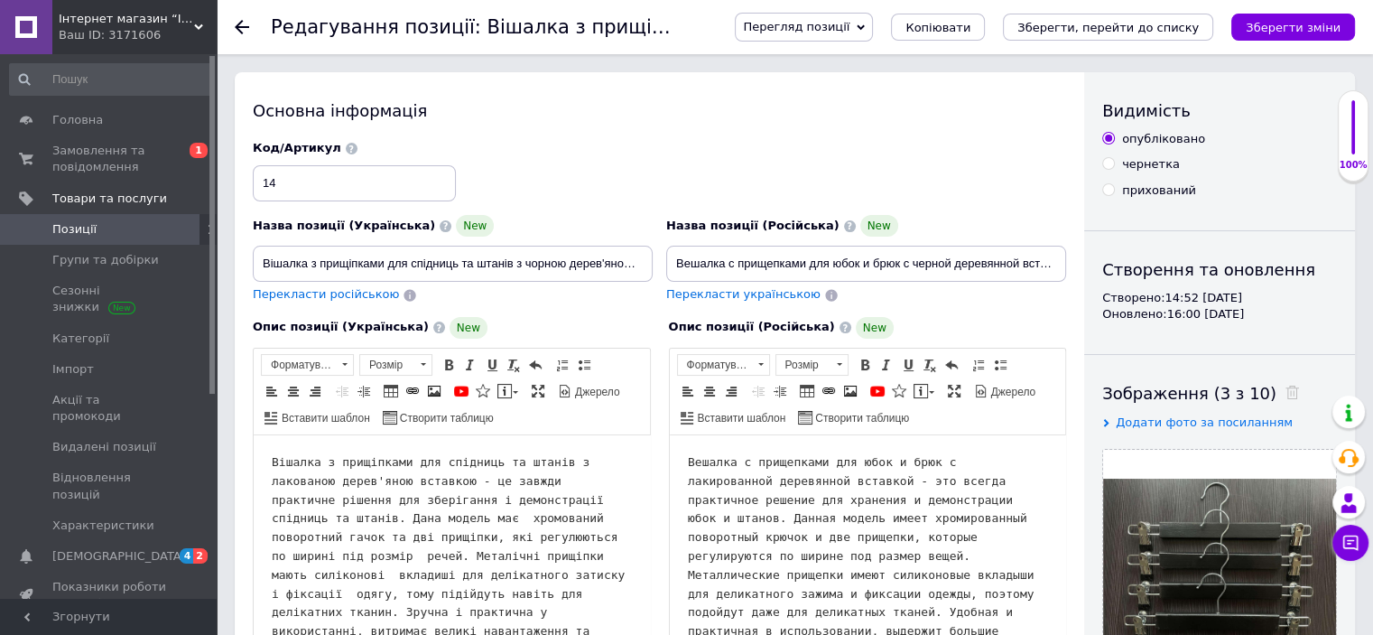
click at [242, 24] on icon at bounding box center [242, 27] width 14 height 14
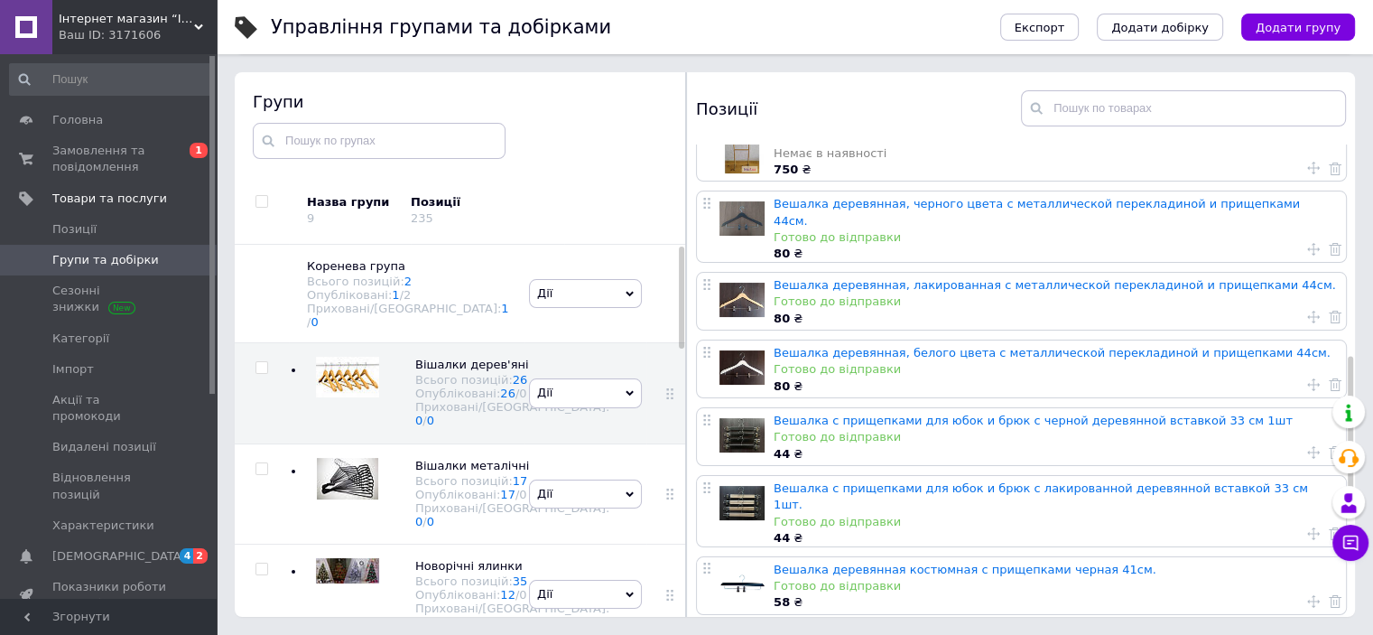
scroll to position [632, 0]
click at [881, 413] on link "Вешалка с прищепками для юбок и брюк с черной деревянной вставкой 33 см 1шт" at bounding box center [1033, 420] width 519 height 14
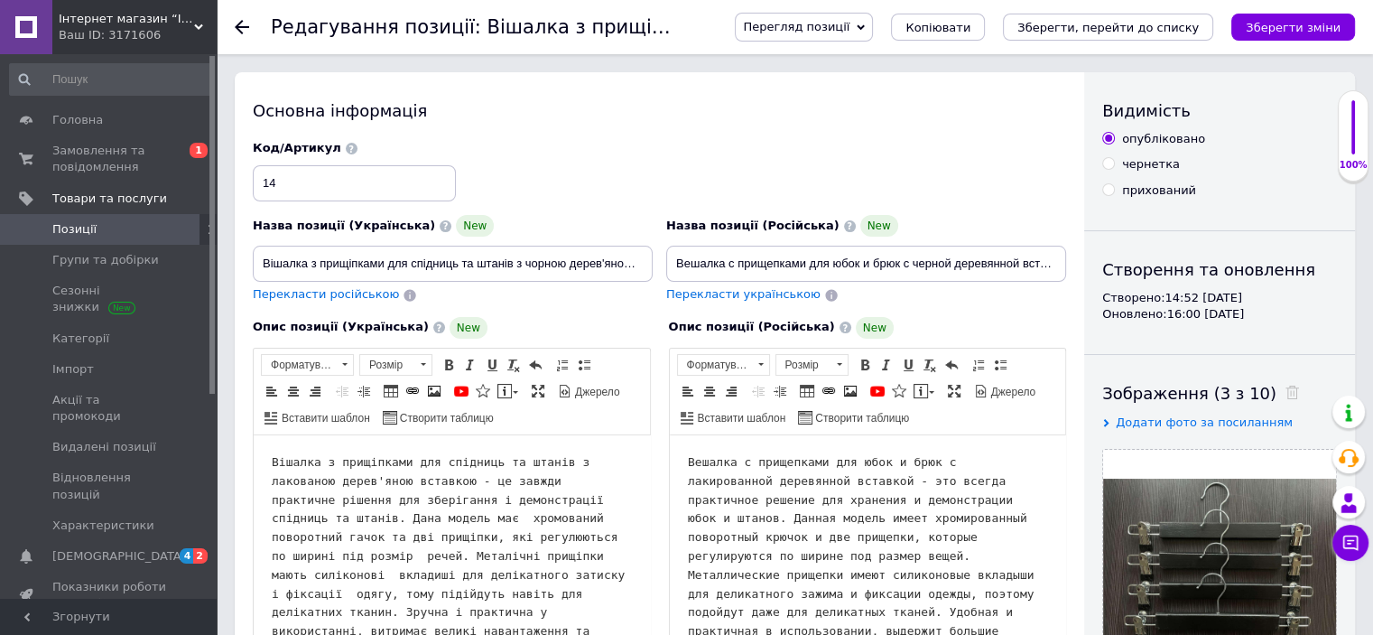
click at [242, 28] on icon at bounding box center [242, 27] width 14 height 14
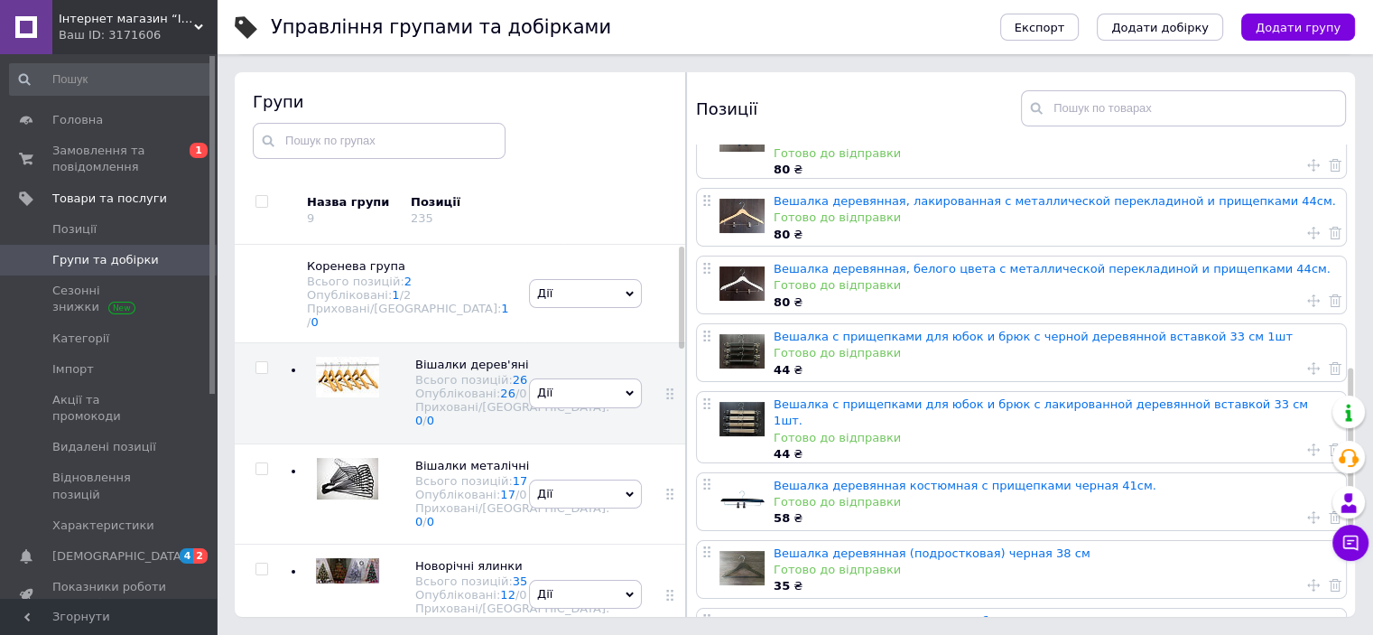
scroll to position [722, 0]
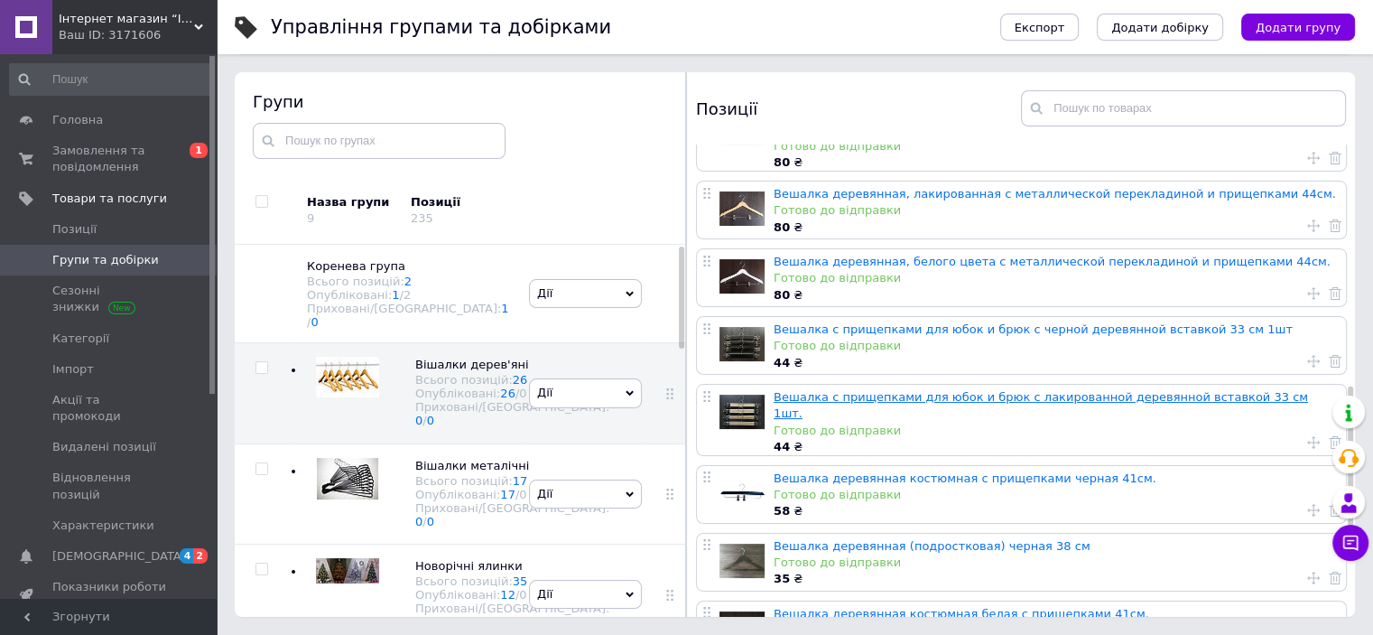
click at [848, 390] on link "Вешалка с прищепками для юбок и брюк с лакированной деревянной вставкой 33 см 1…" at bounding box center [1041, 405] width 534 height 30
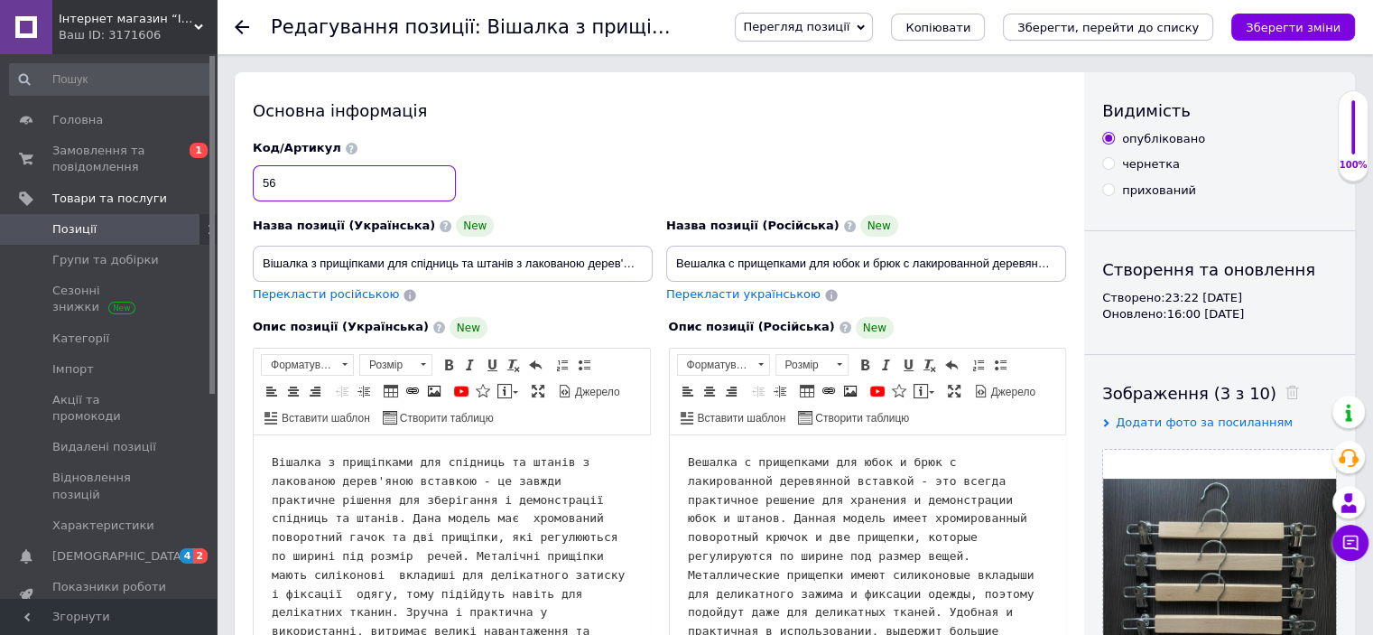
drag, startPoint x: 289, startPoint y: 189, endPoint x: 247, endPoint y: 176, distance: 43.4
click at [248, 179] on div "Код/Артикул 56" at bounding box center [659, 171] width 827 height 75
type input "163"
click at [1291, 28] on icon "Зберегти зміни" at bounding box center [1293, 28] width 95 height 14
click at [1286, 25] on icon "Зберегти зміни" at bounding box center [1293, 28] width 95 height 14
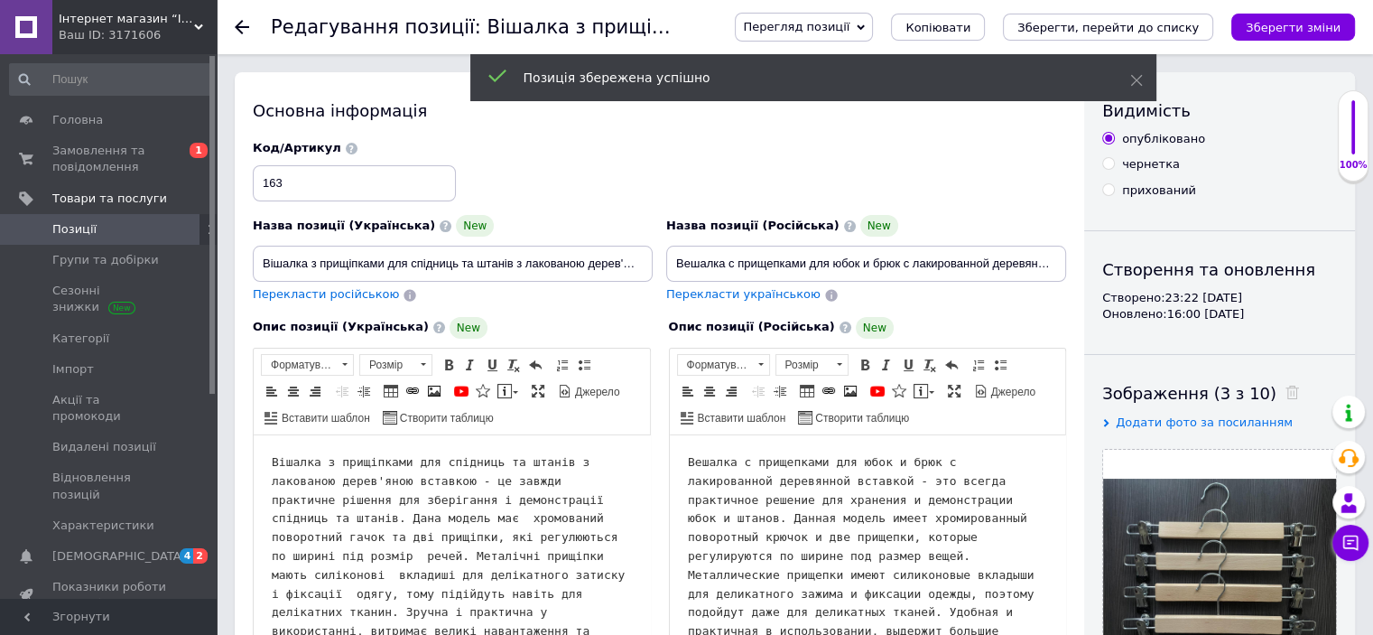
click at [245, 21] on icon at bounding box center [242, 27] width 14 height 14
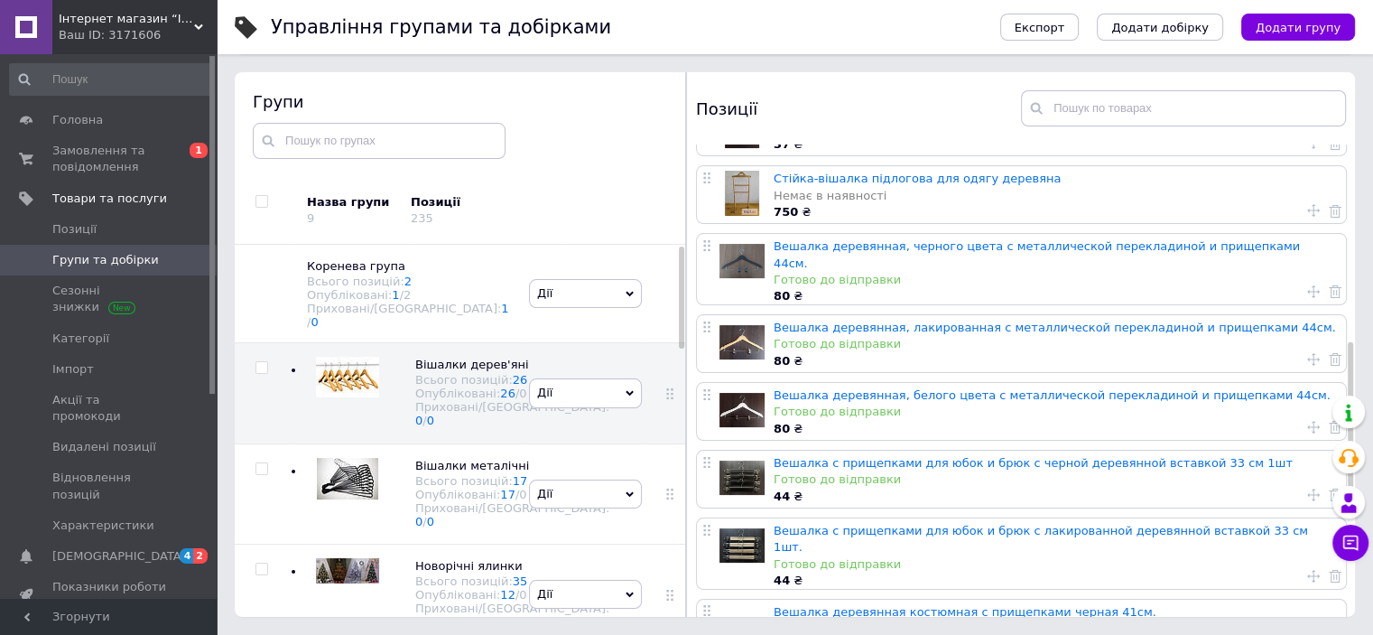
scroll to position [632, 0]
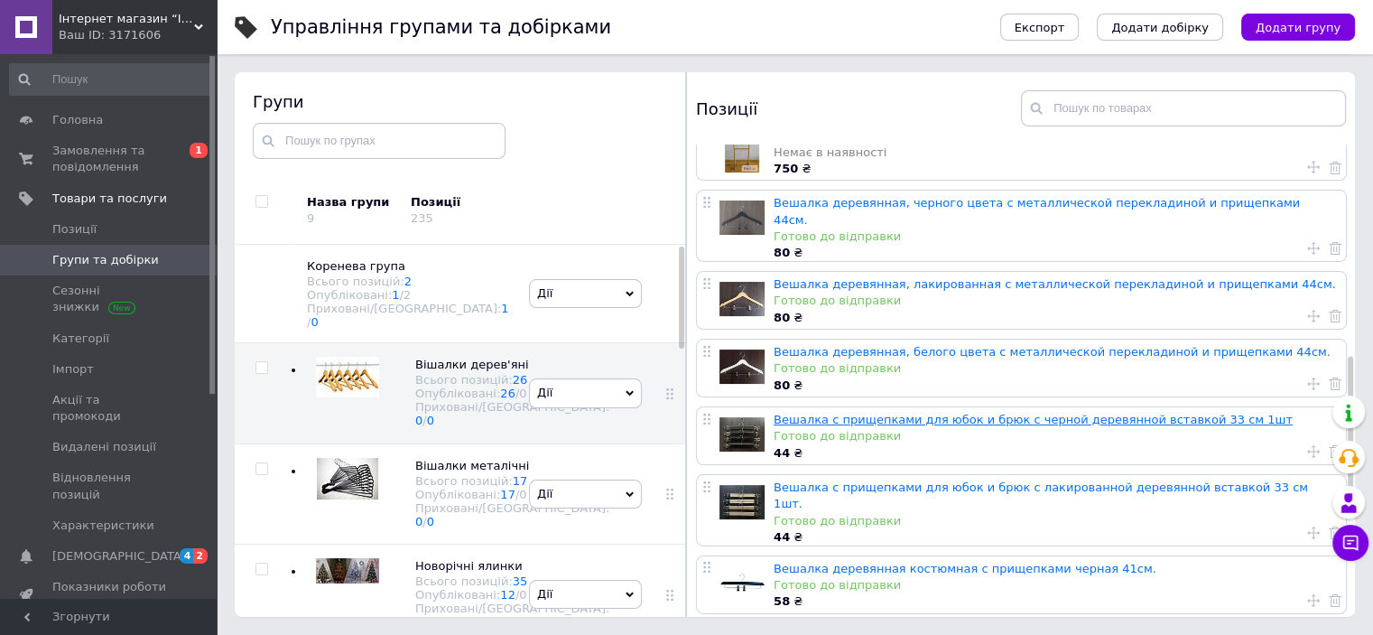
click at [946, 413] on link "Вешалка с прищепками для юбок и брюк с черной деревянной вставкой 33 см 1шт" at bounding box center [1033, 420] width 519 height 14
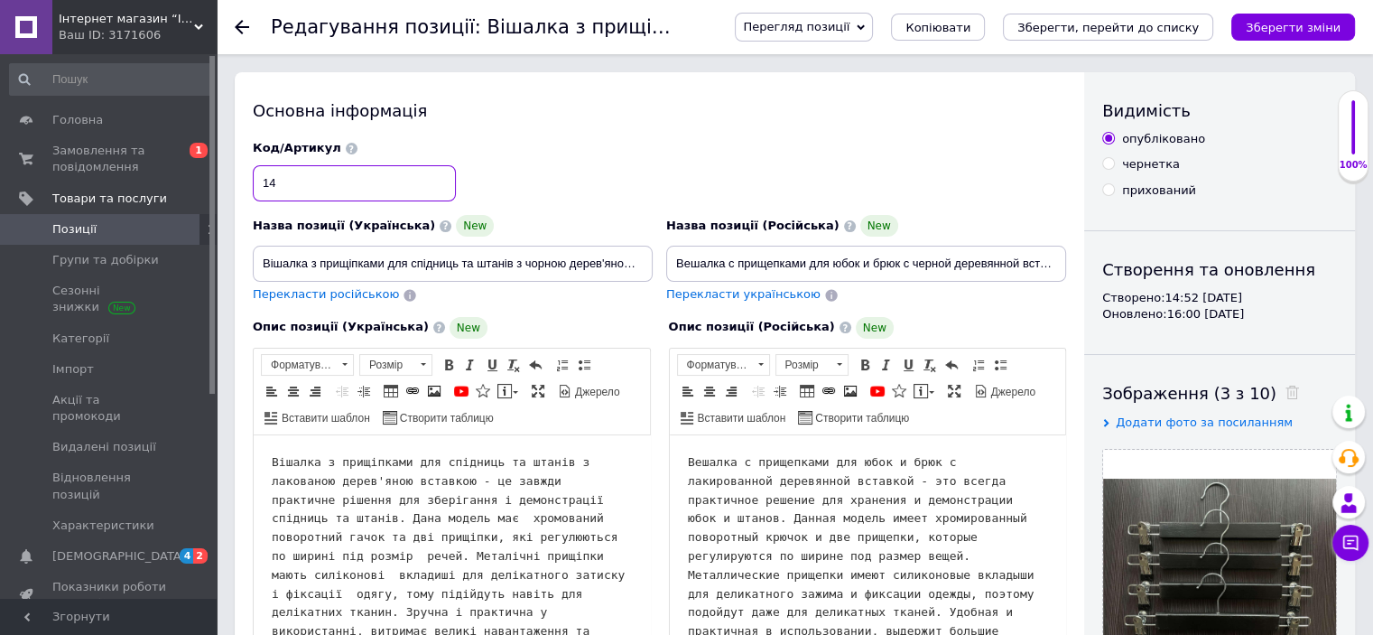
drag, startPoint x: 285, startPoint y: 190, endPoint x: 253, endPoint y: 186, distance: 32.8
click at [253, 186] on input "14" at bounding box center [354, 183] width 203 height 36
type input "164"
click at [1287, 24] on icon "Зберегти зміни" at bounding box center [1293, 28] width 95 height 14
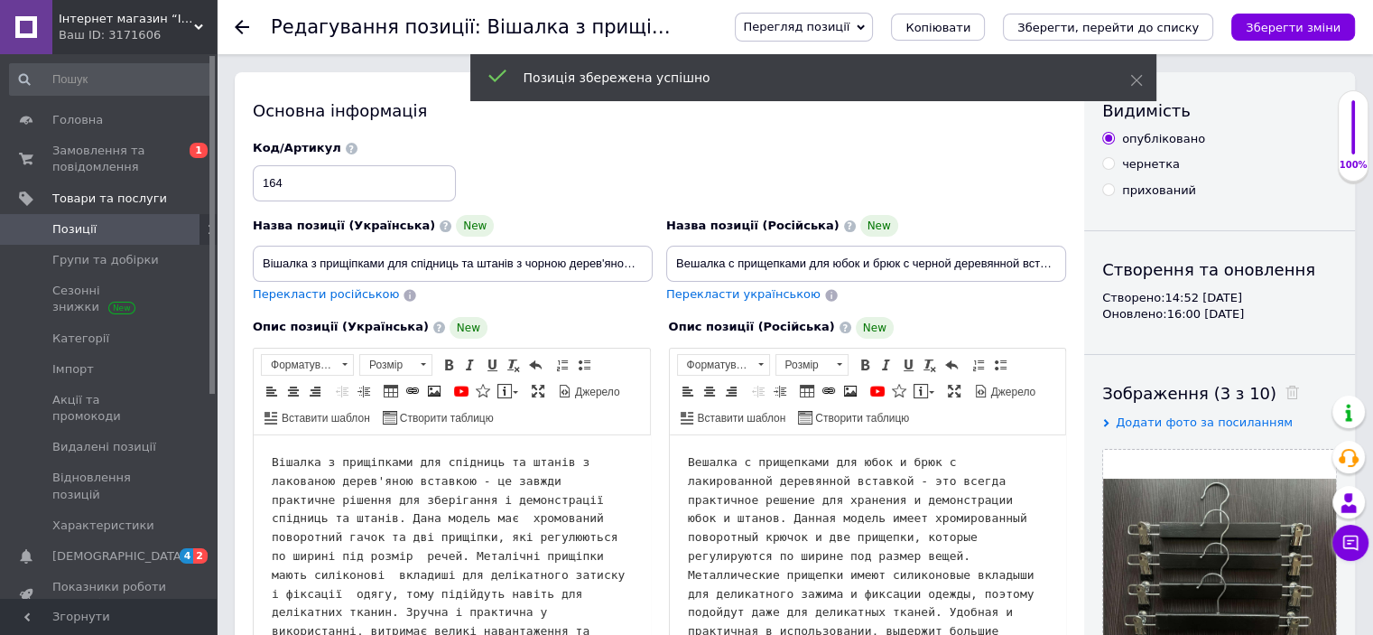
drag, startPoint x: 241, startPoint y: 23, endPoint x: 238, endPoint y: 43, distance: 20.9
click at [241, 23] on use at bounding box center [242, 27] width 14 height 14
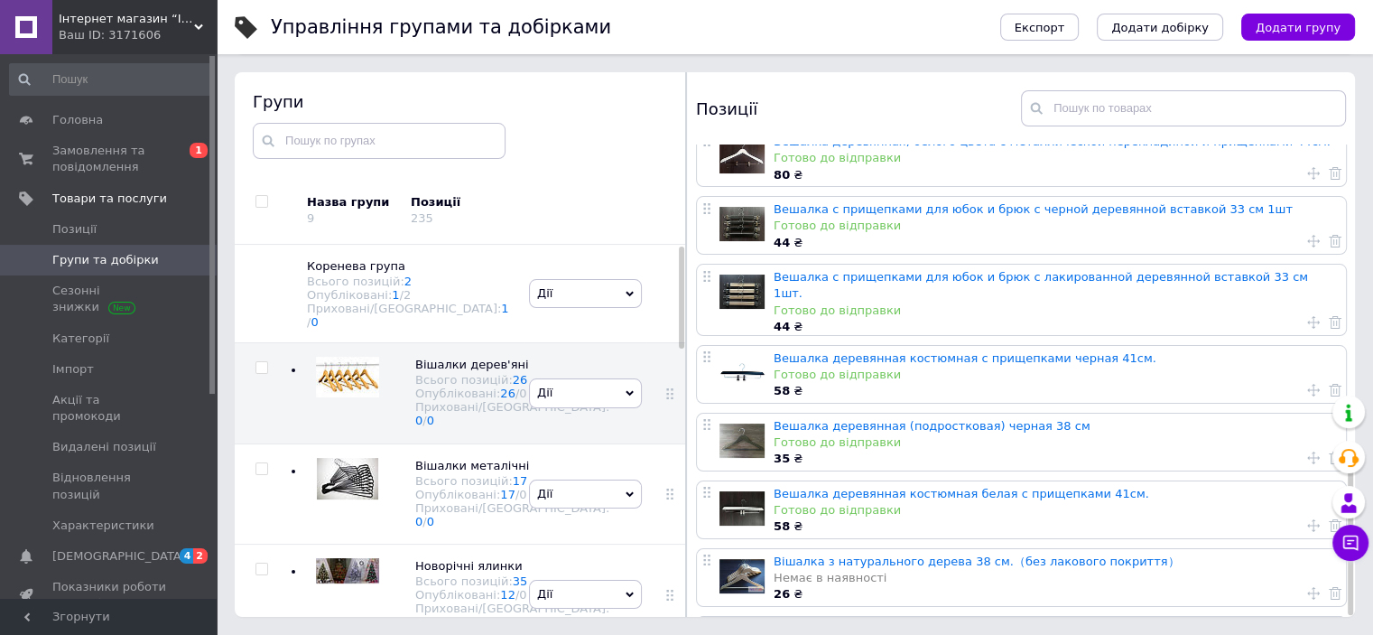
scroll to position [937, 0]
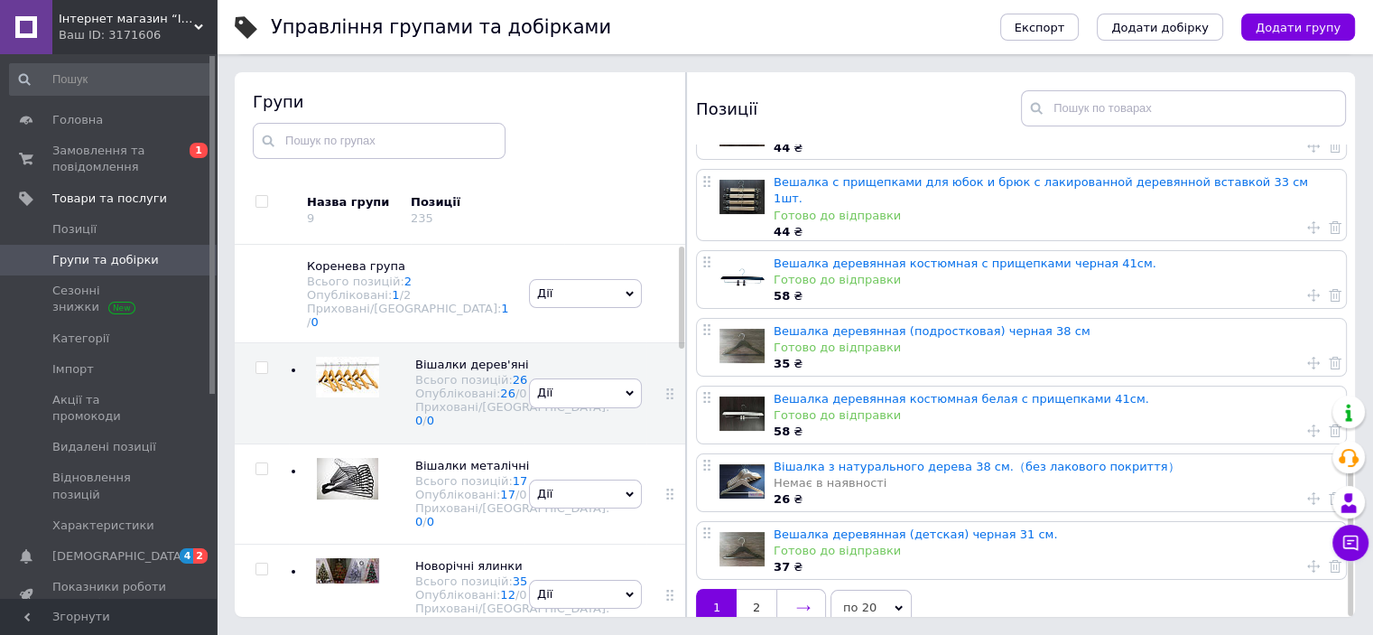
click at [813, 589] on link at bounding box center [801, 608] width 50 height 38
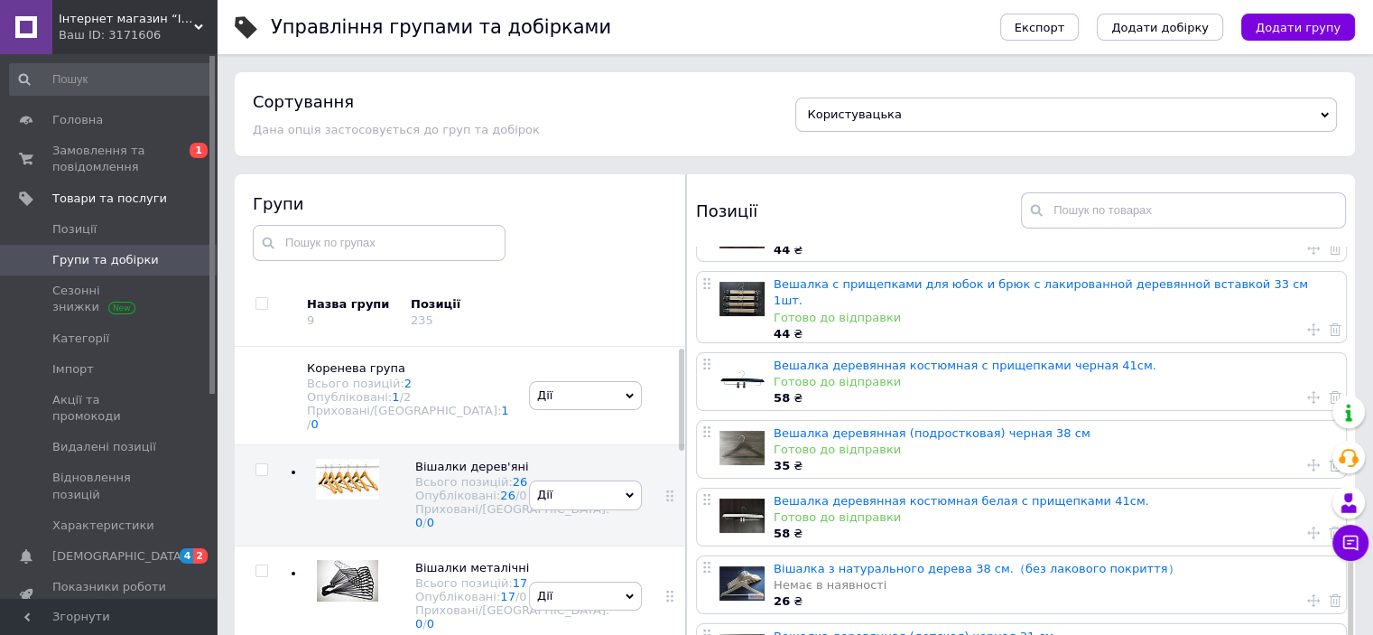
scroll to position [0, 0]
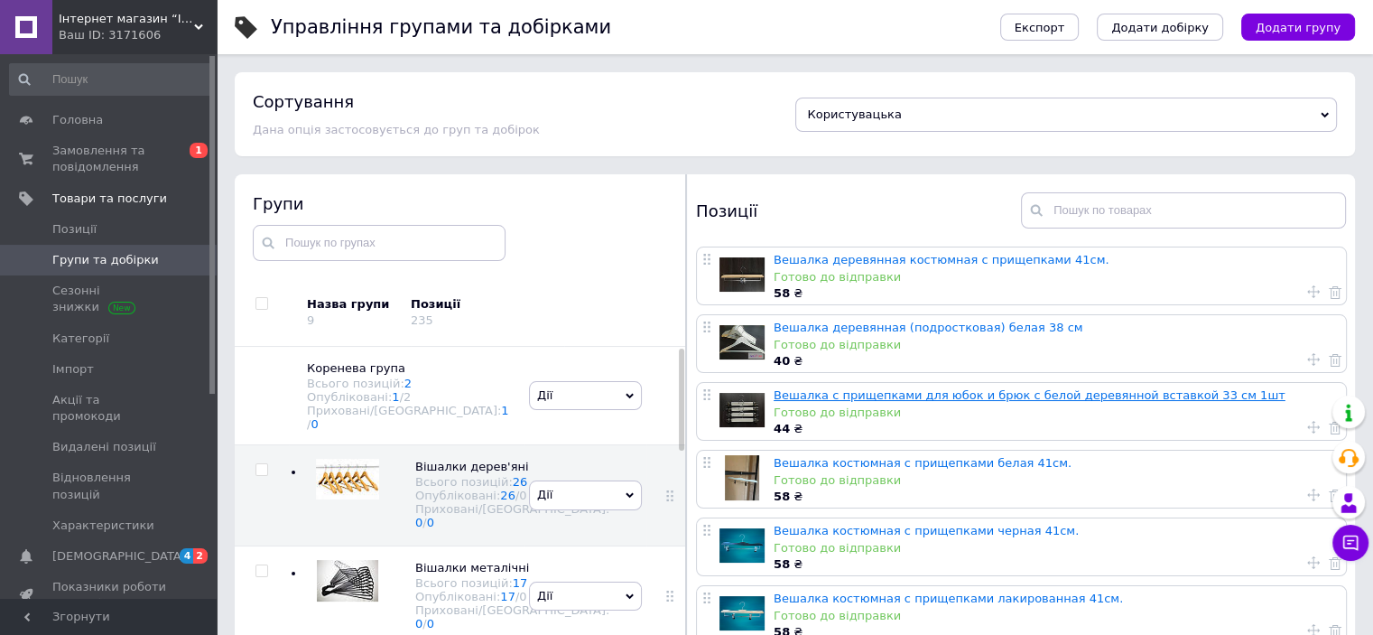
click at [893, 398] on link "Вешалка с прищепками для юбок и брюк с белой деревянной вставкой 33 см 1шт" at bounding box center [1030, 395] width 512 height 14
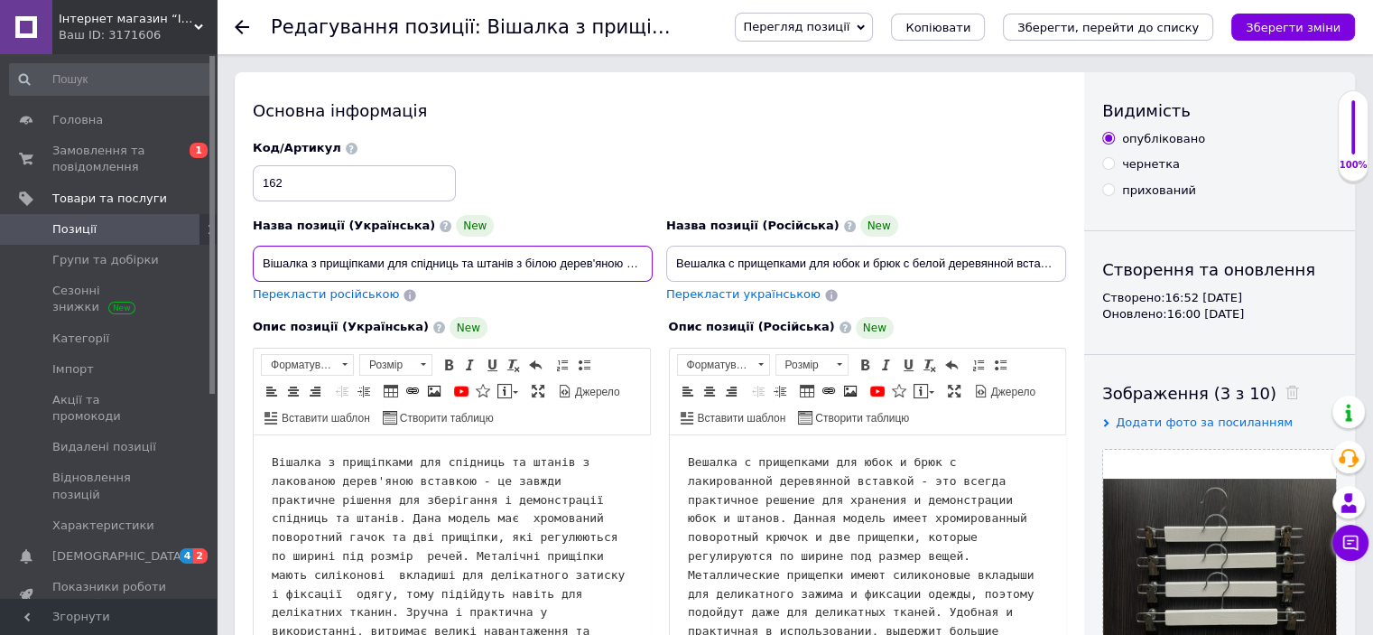
scroll to position [0, 94]
drag, startPoint x: 264, startPoint y: 255, endPoint x: 755, endPoint y: 255, distance: 491.1
click at [755, 255] on div "Назва позиції (Українська) New Вішалка з прищіпками для спідниць та штанів з бі…" at bounding box center [659, 222] width 827 height 177
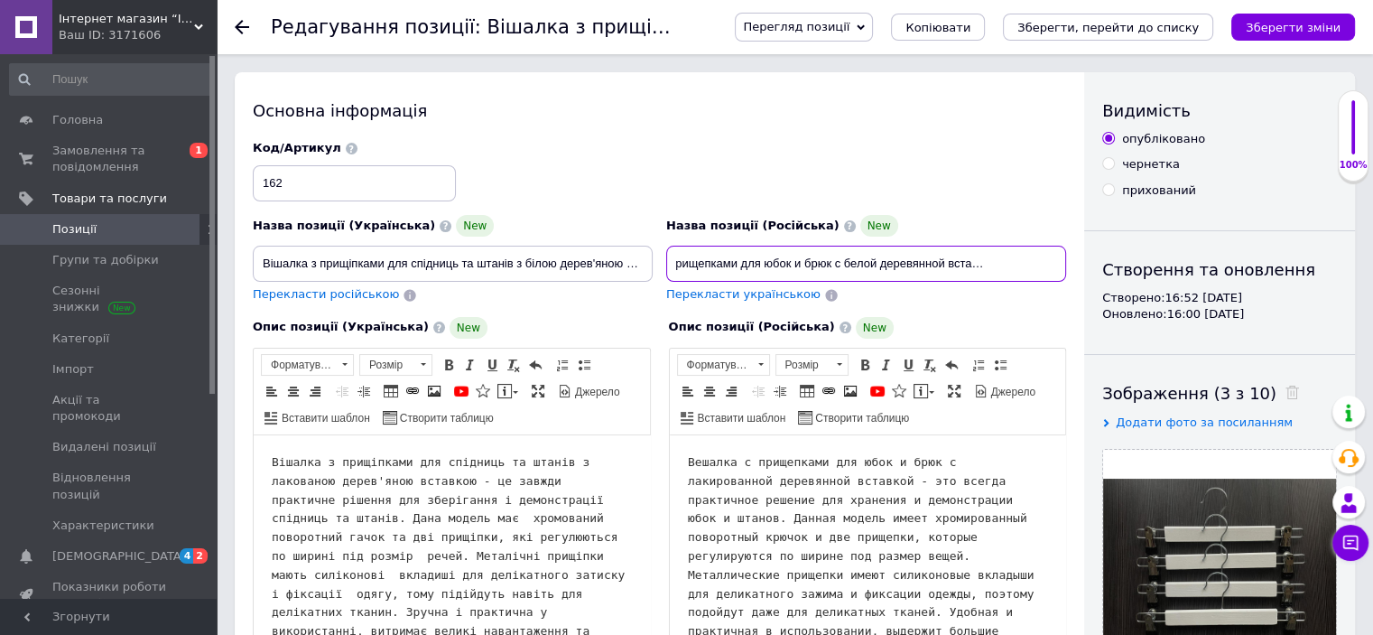
drag, startPoint x: 673, startPoint y: 259, endPoint x: 1105, endPoint y: 252, distance: 431.6
click at [1104, 253] on div "Основна інформація Назва позиції (Українська) New Вішалка з прищіпками для спід…" at bounding box center [795, 589] width 1120 height 1034
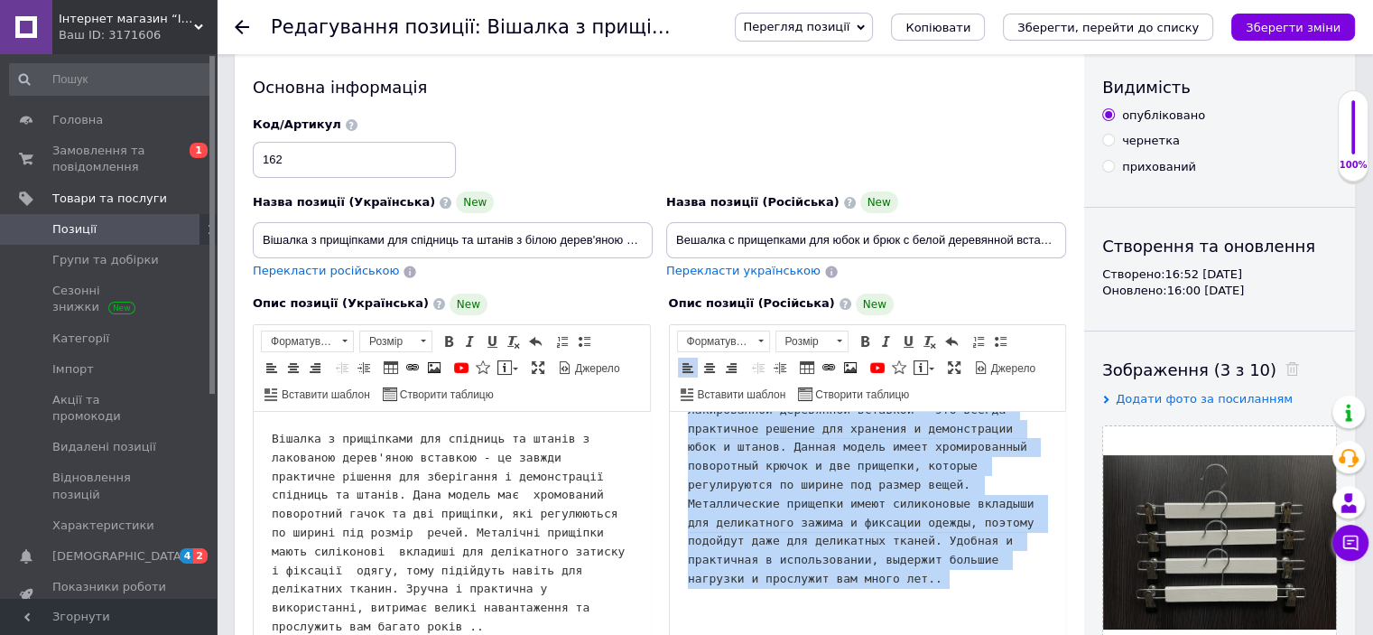
scroll to position [230, 0]
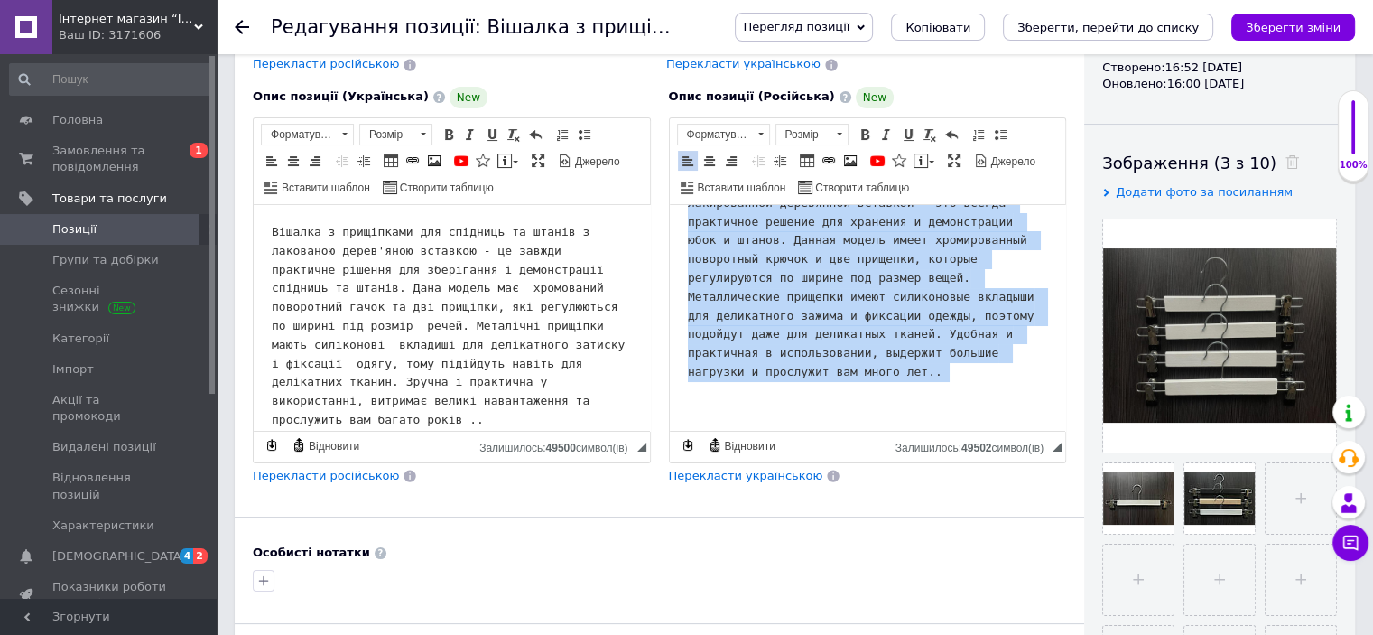
drag, startPoint x: 685, startPoint y: 233, endPoint x: 887, endPoint y: 354, distance: 235.6
click at [886, 354] on html "Вешалка с прищепками для юбок и брюк с лакированной деревянной вставкой - это в…" at bounding box center [867, 294] width 396 height 274
copy pre "Вешалка с прищепками для юбок и брюк с лакированной деревянной вставкой - это в…"
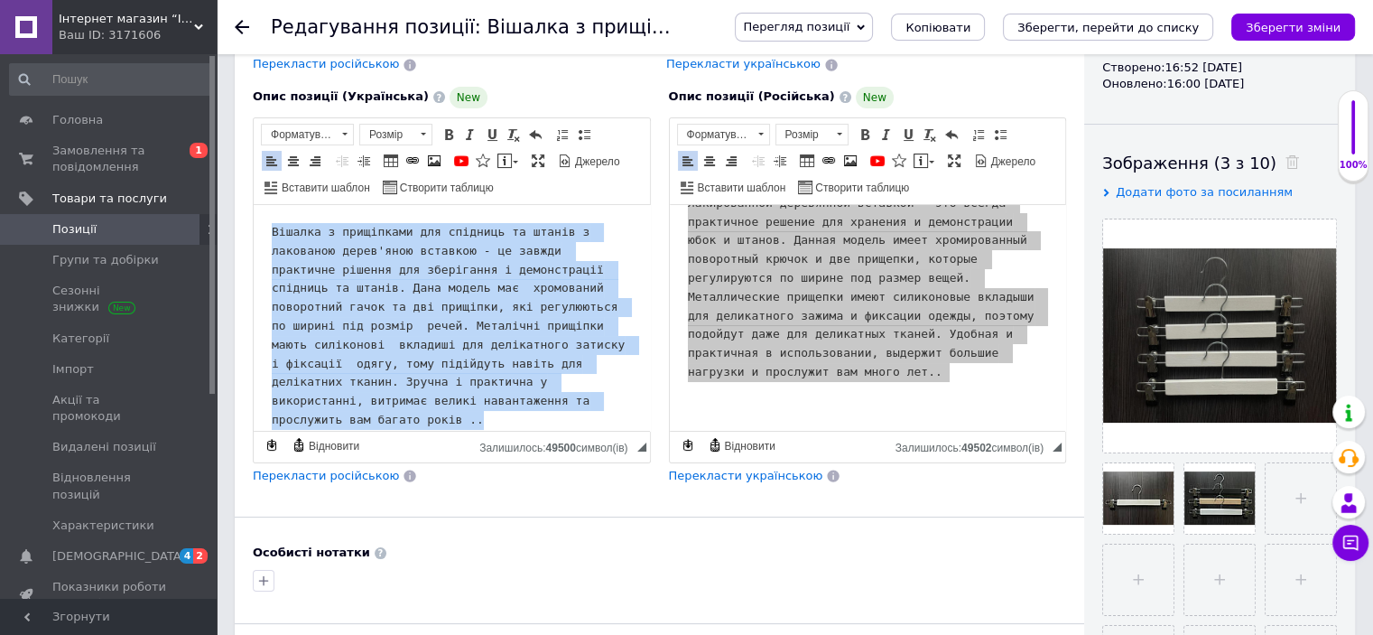
drag, startPoint x: 301, startPoint y: 237, endPoint x: 589, endPoint y: 394, distance: 329.3
click at [581, 396] on html "Вішалка з прищіпками для спідниць та штанів з лакованою дерев'яною вставкою - ц…" at bounding box center [452, 342] width 396 height 274
copy pre "Вішалка з прищіпками для спідниць та штанів з лакованою дерев'яною вставкою - ц…"
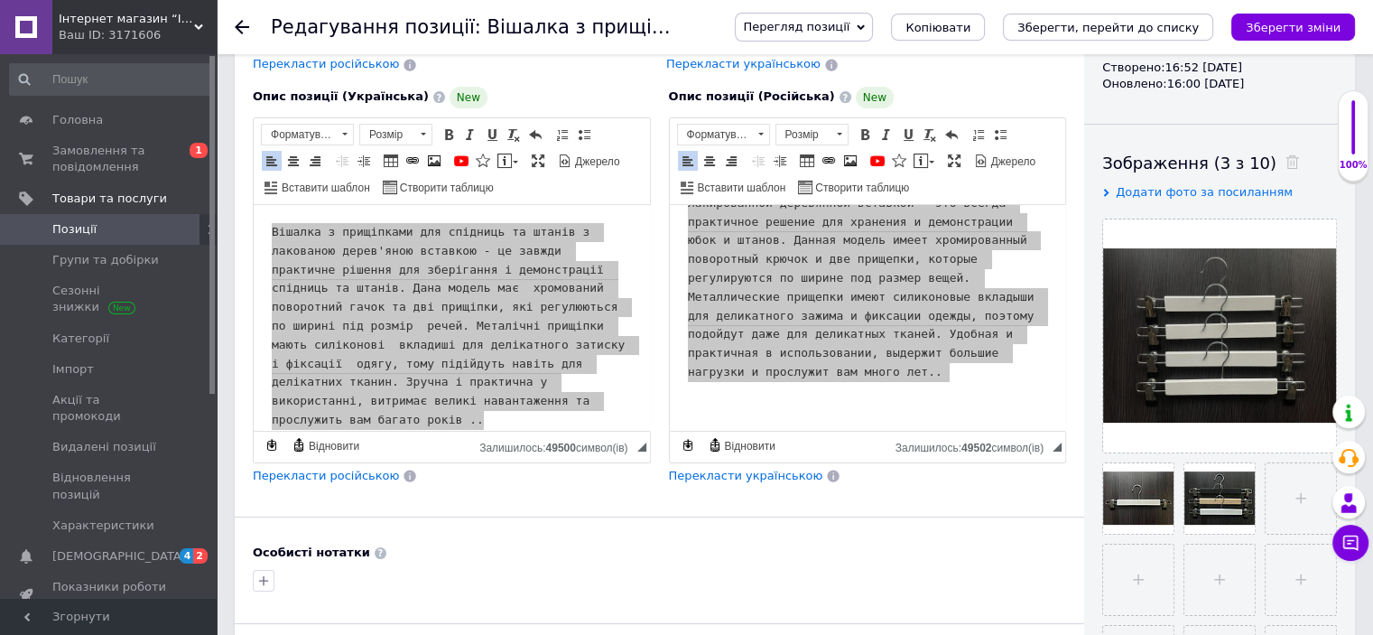
click at [244, 23] on icon at bounding box center [242, 27] width 14 height 14
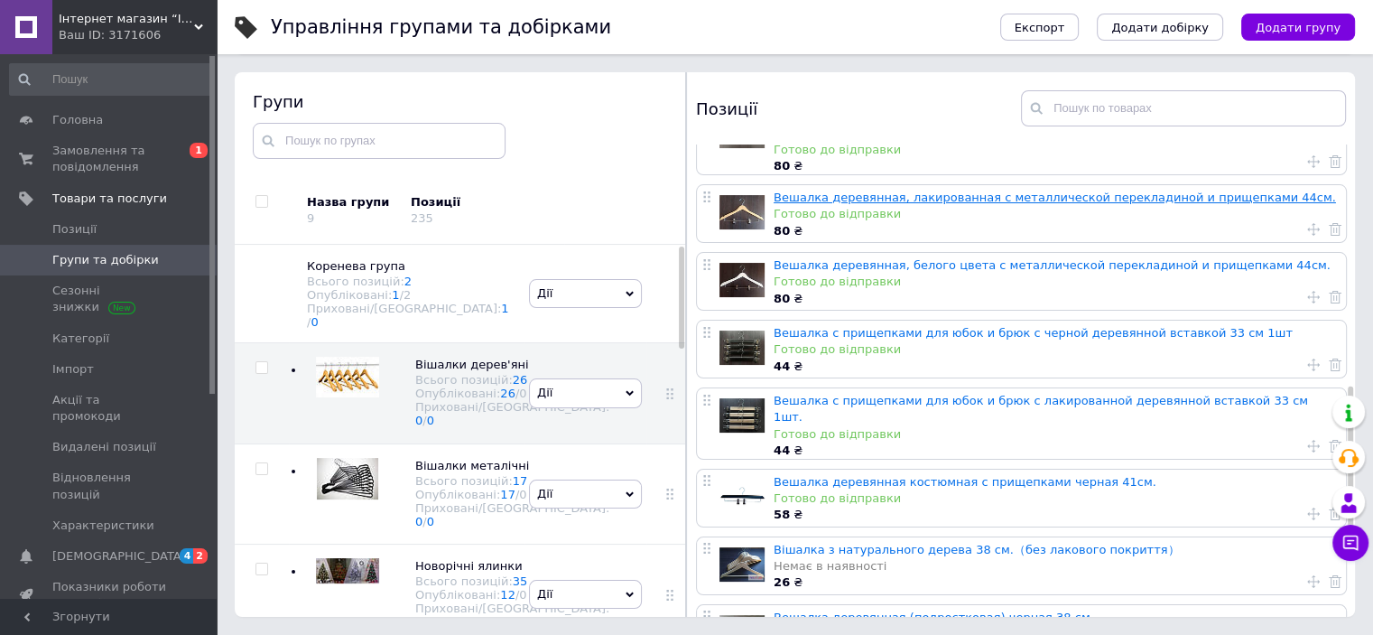
scroll to position [722, 0]
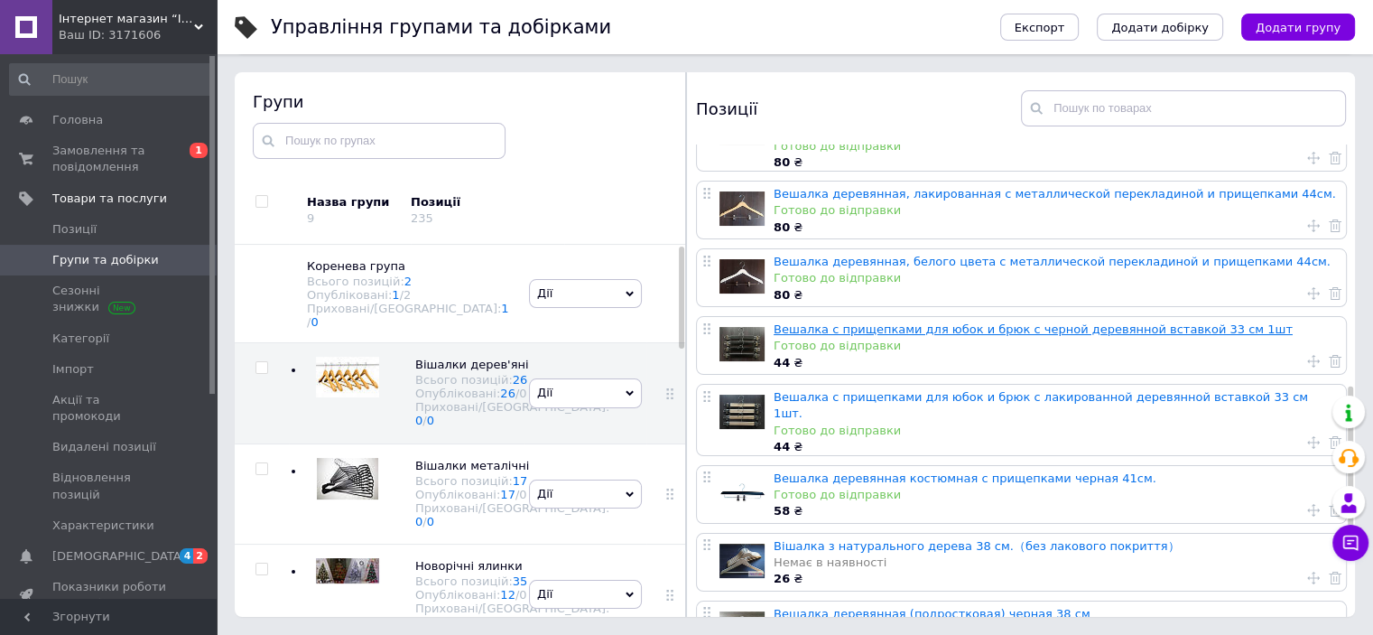
click at [838, 322] on link "Вешалка с прищепками для юбок и брюк с черной деревянной вставкой 33 см 1шт" at bounding box center [1033, 329] width 519 height 14
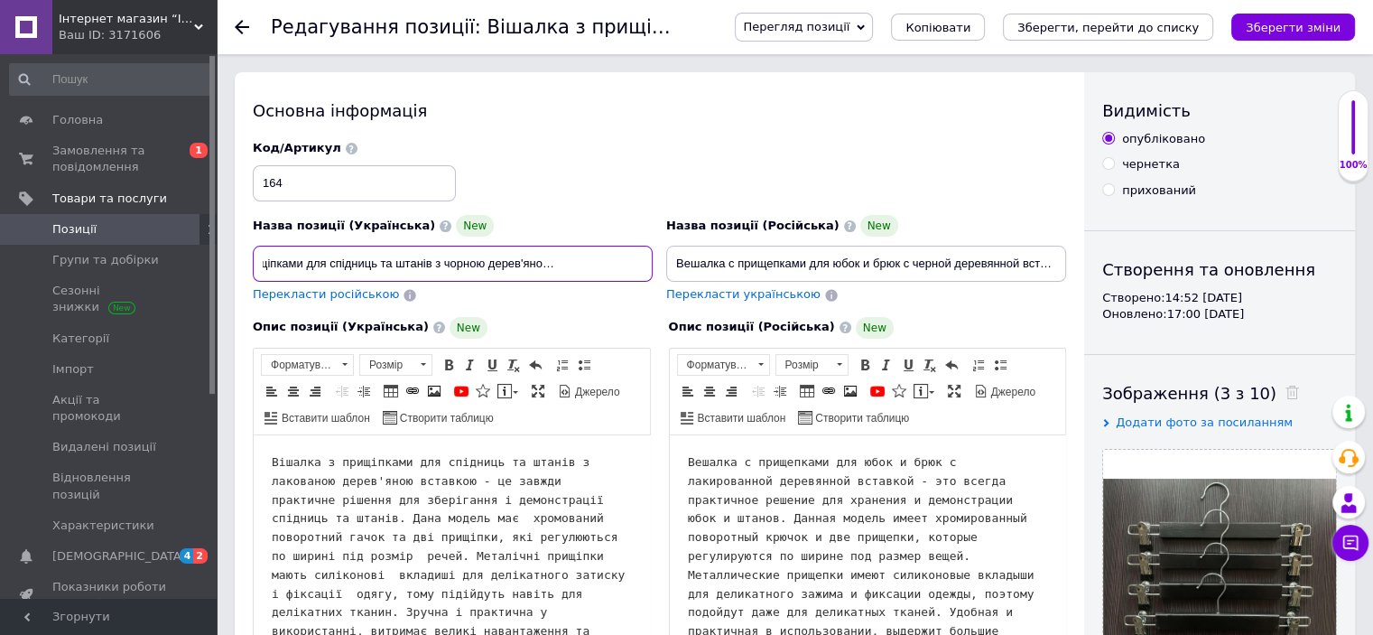
scroll to position [0, 103]
drag, startPoint x: 264, startPoint y: 258, endPoint x: 674, endPoint y: 255, distance: 410.8
click at [674, 255] on div "Назва позиції (Українська) New Вішалка з прищіпками для спідниць та штанів з чо…" at bounding box center [659, 222] width 827 height 177
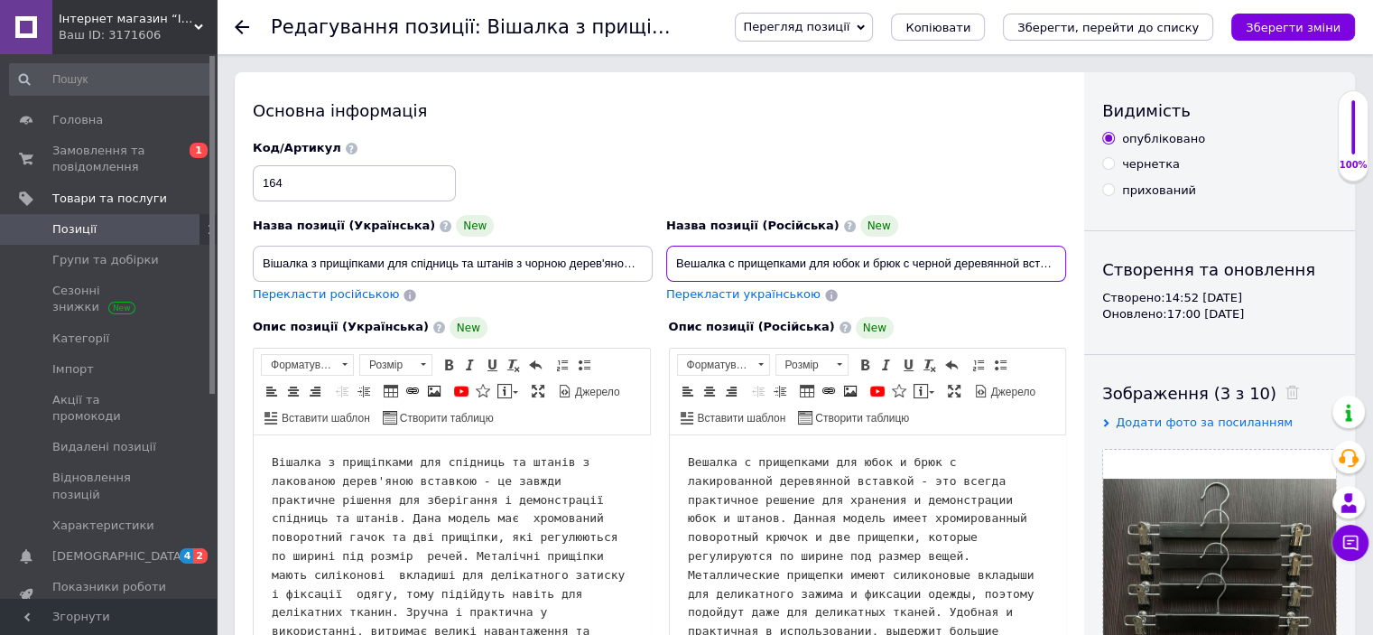
scroll to position [0, 74]
drag, startPoint x: 675, startPoint y: 259, endPoint x: 1123, endPoint y: 255, distance: 447.8
click at [1123, 256] on div "Основна інформація Назва позиції (Українська) New Вішалка з прищіпками для спід…" at bounding box center [795, 589] width 1120 height 1034
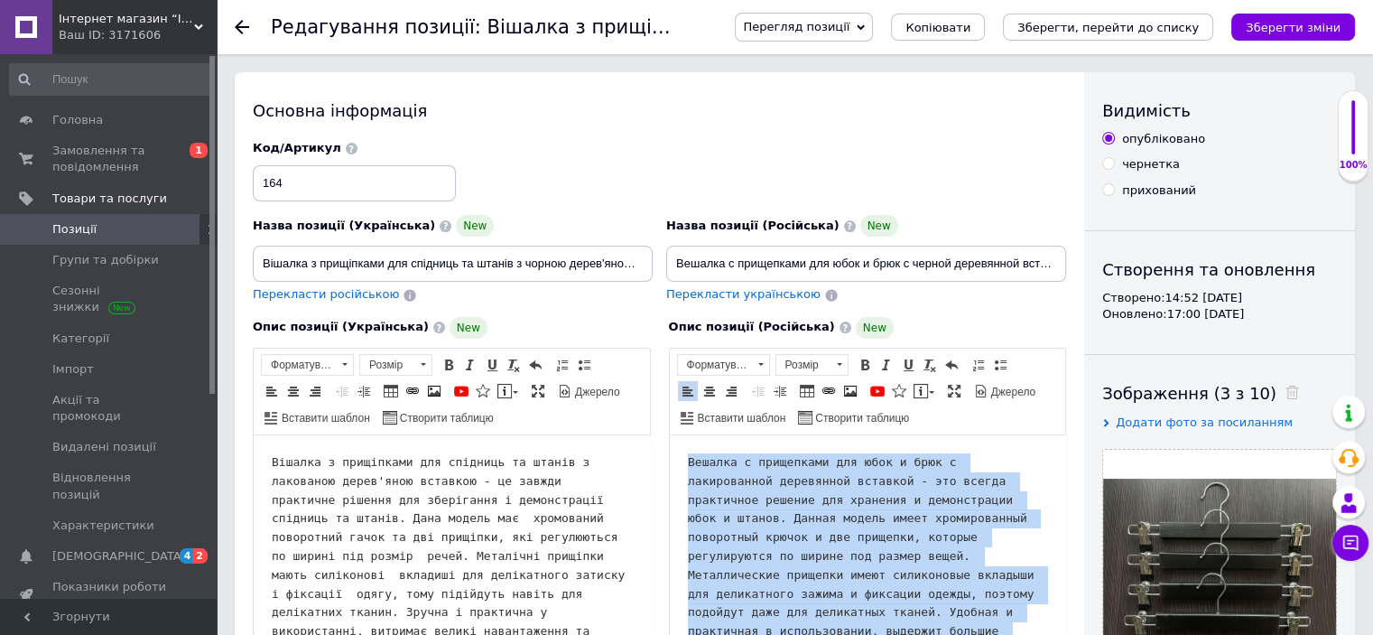
drag, startPoint x: 698, startPoint y: 469, endPoint x: 923, endPoint y: 633, distance: 277.9
click at [923, 633] on pre "Вешалка с прищепками для юбок и брюк с лакированной деревянной вставкой - это в…" at bounding box center [867, 556] width 360 height 207
copy pre "Вешалка с прищепками для юбок и брюк с лакированной деревянной вставкой - это в…"
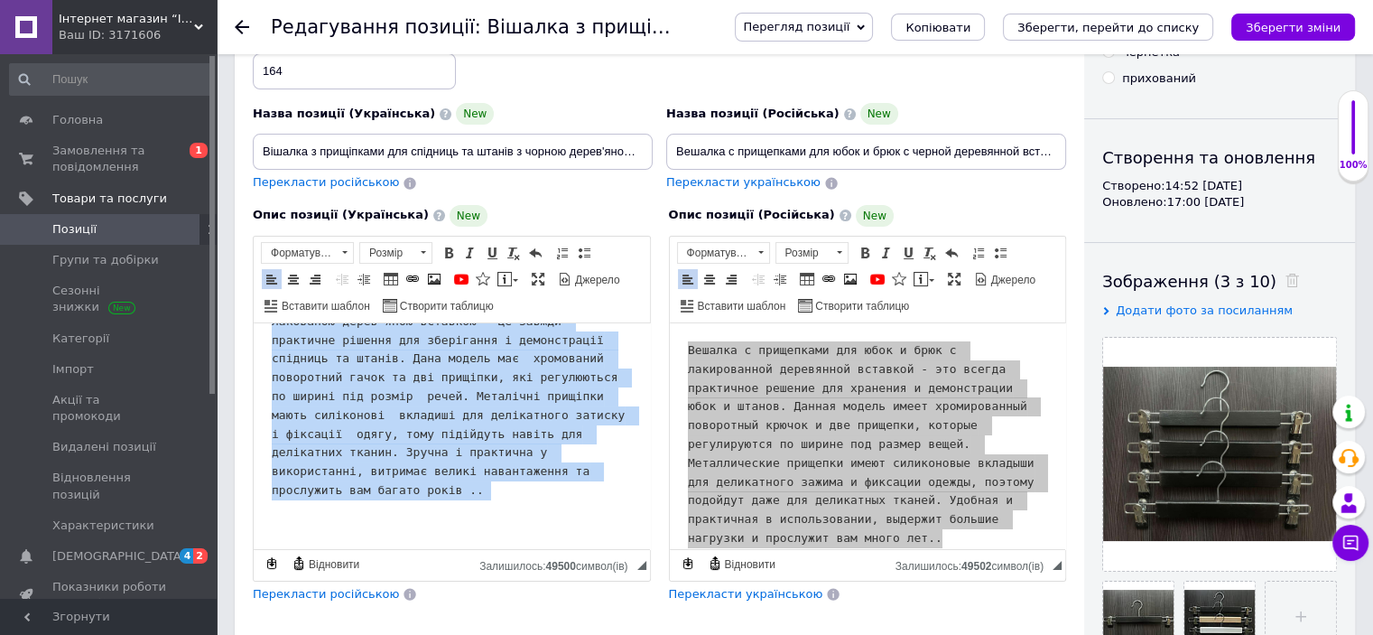
scroll to position [137, 0]
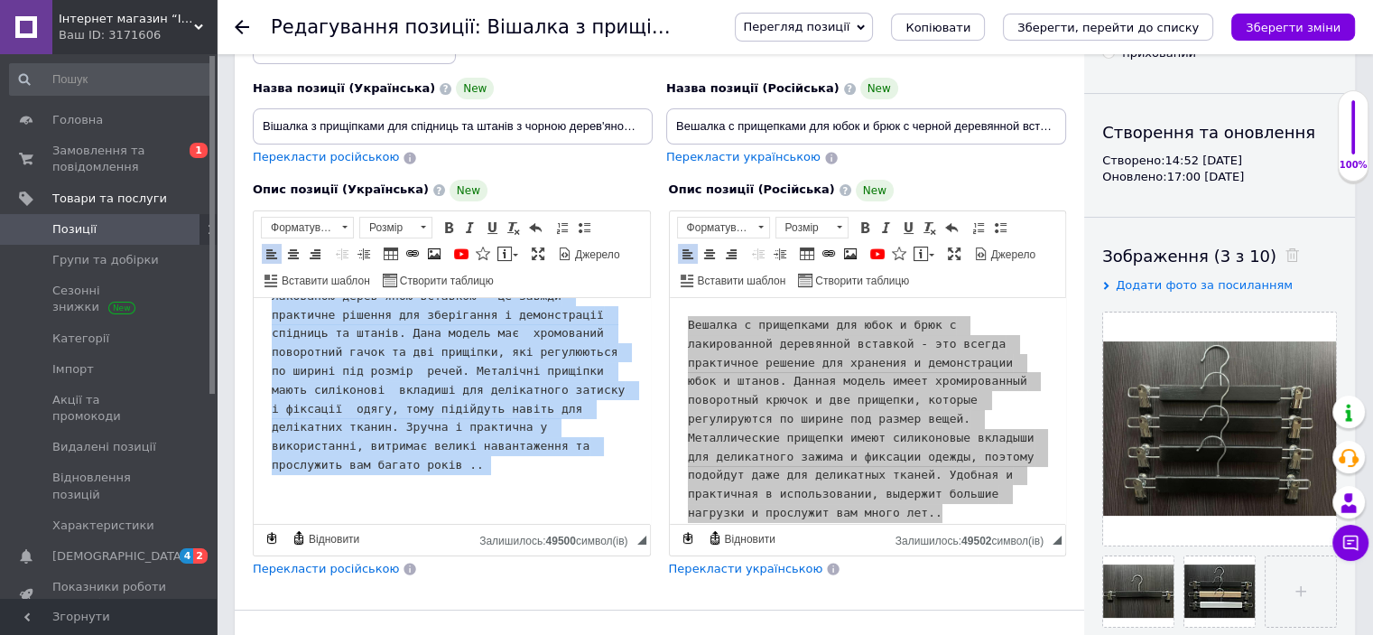
drag, startPoint x: 293, startPoint y: 335, endPoint x: 580, endPoint y: 432, distance: 303.2
click at [580, 436] on html "Вішалка з прищіпками для спідниць та штанів з лакованою дерев'яною вставкою - ц…" at bounding box center [452, 387] width 396 height 274
copy pre "Вішалка з прищіпками для спідниць та штанів з лакованою дерев'яною вставкою - ц…"
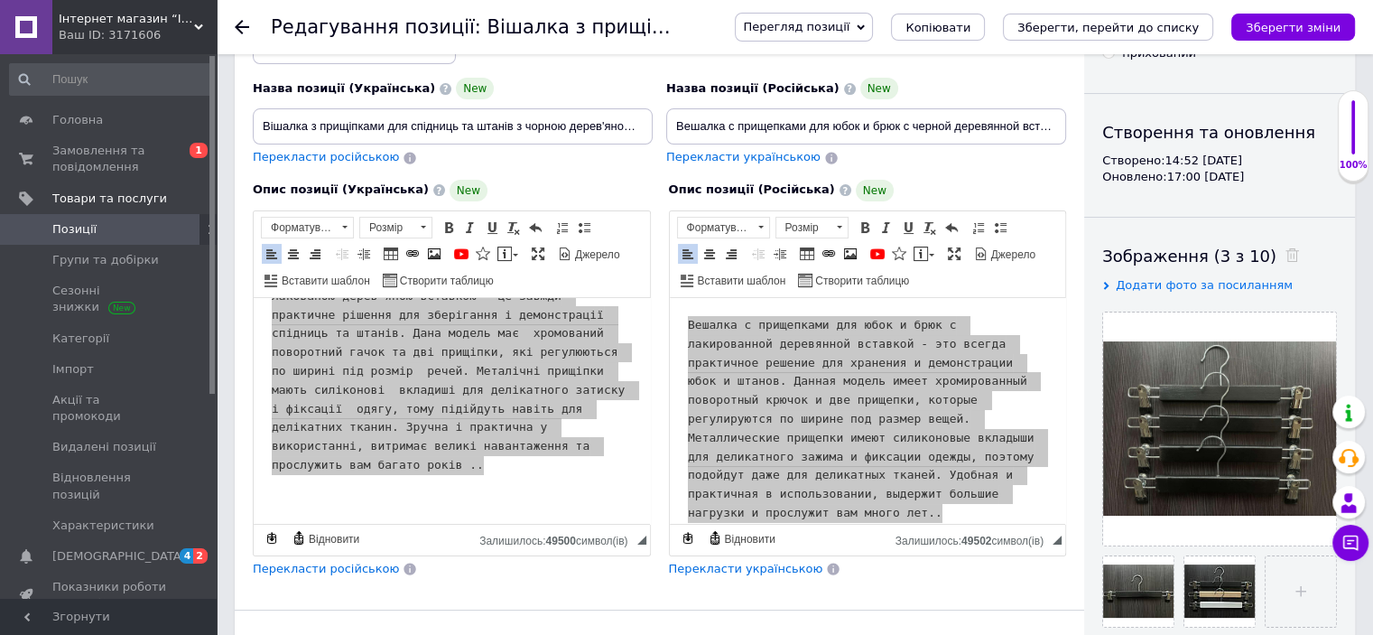
drag, startPoint x: 240, startPoint y: 24, endPoint x: 243, endPoint y: 42, distance: 18.3
click at [241, 26] on icon at bounding box center [242, 27] width 14 height 14
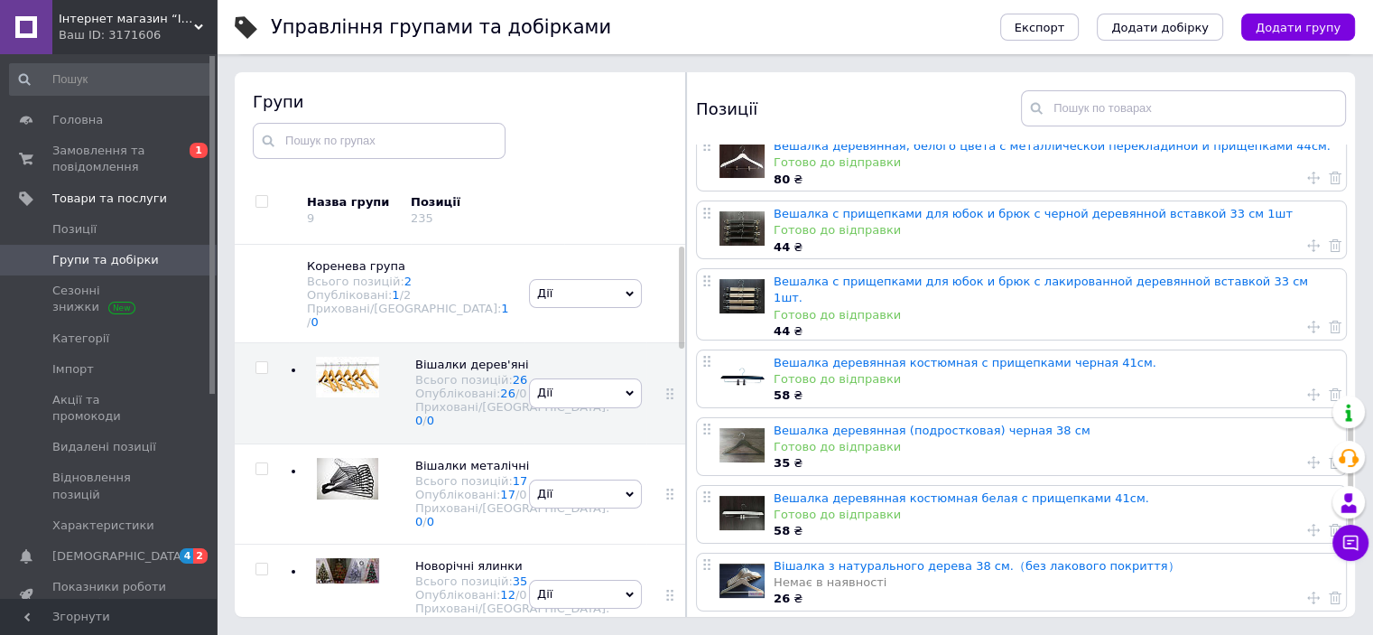
scroll to position [757, 0]
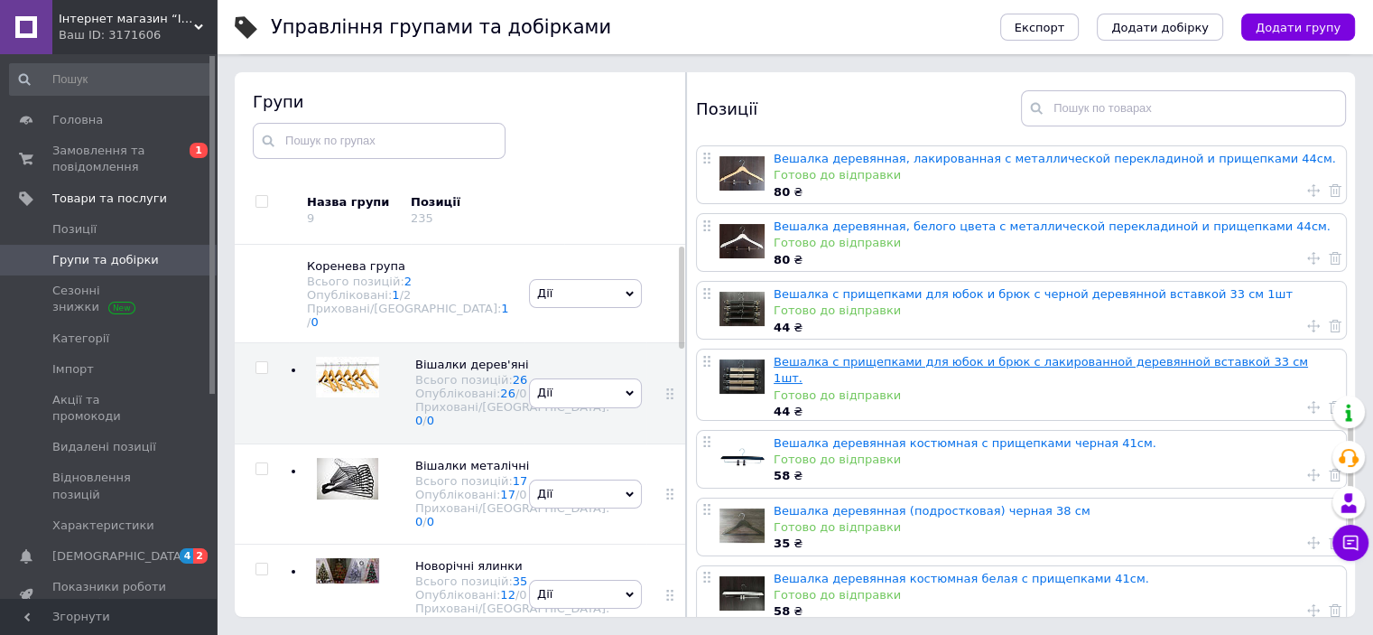
click at [833, 355] on link "Вешалка с прищепками для юбок и брюк с лакированной деревянной вставкой 33 см 1…" at bounding box center [1041, 370] width 534 height 30
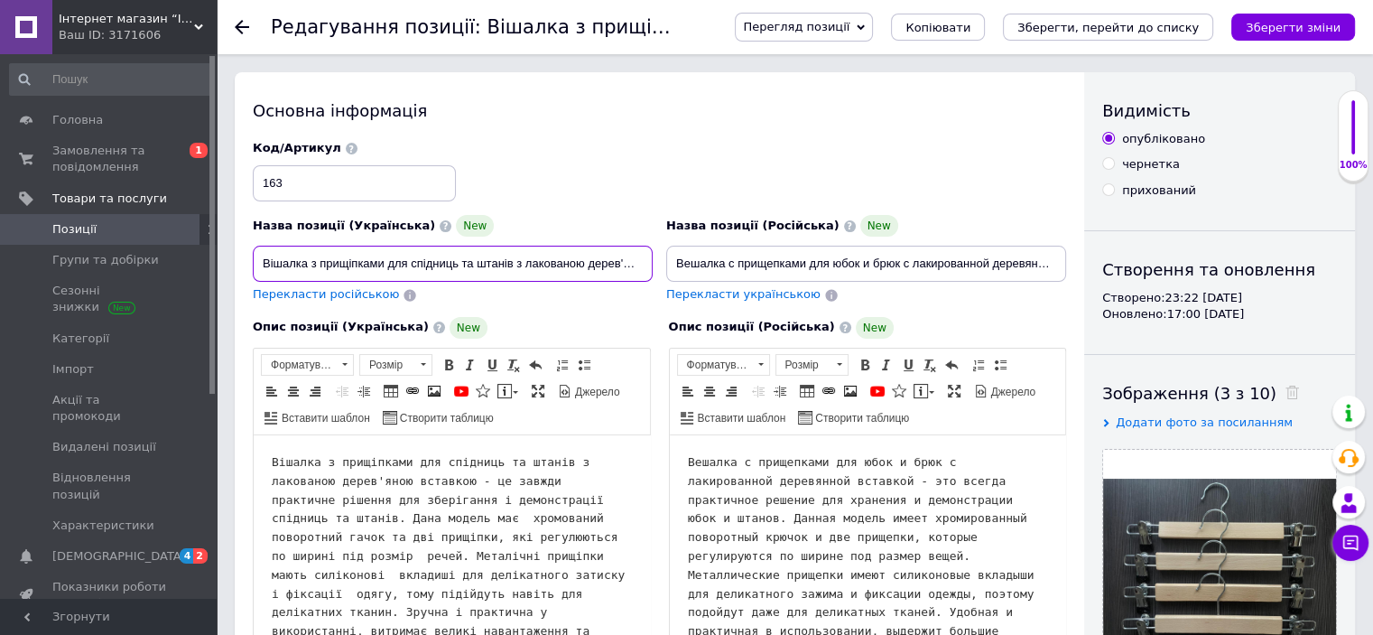
scroll to position [0, 124]
drag, startPoint x: 264, startPoint y: 259, endPoint x: 733, endPoint y: 237, distance: 469.9
click at [733, 237] on div "Назва позиції (Українська) New Вішалка з прищіпками для спідниць та штанів з ла…" at bounding box center [659, 222] width 827 height 177
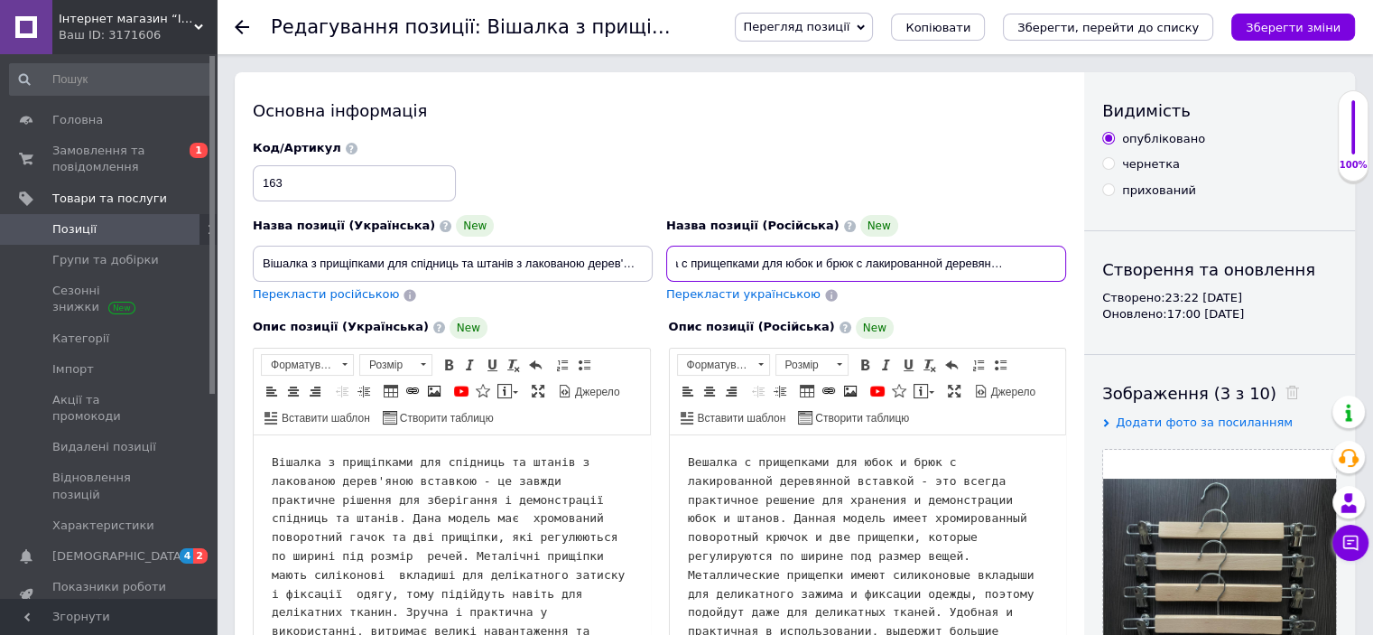
scroll to position [0, 117]
drag, startPoint x: 673, startPoint y: 266, endPoint x: 1078, endPoint y: 260, distance: 404.5
click at [1076, 263] on div "Основна інформація Назва позиції (Українська) New Вішалка з прищіпками для спід…" at bounding box center [659, 589] width 849 height 1034
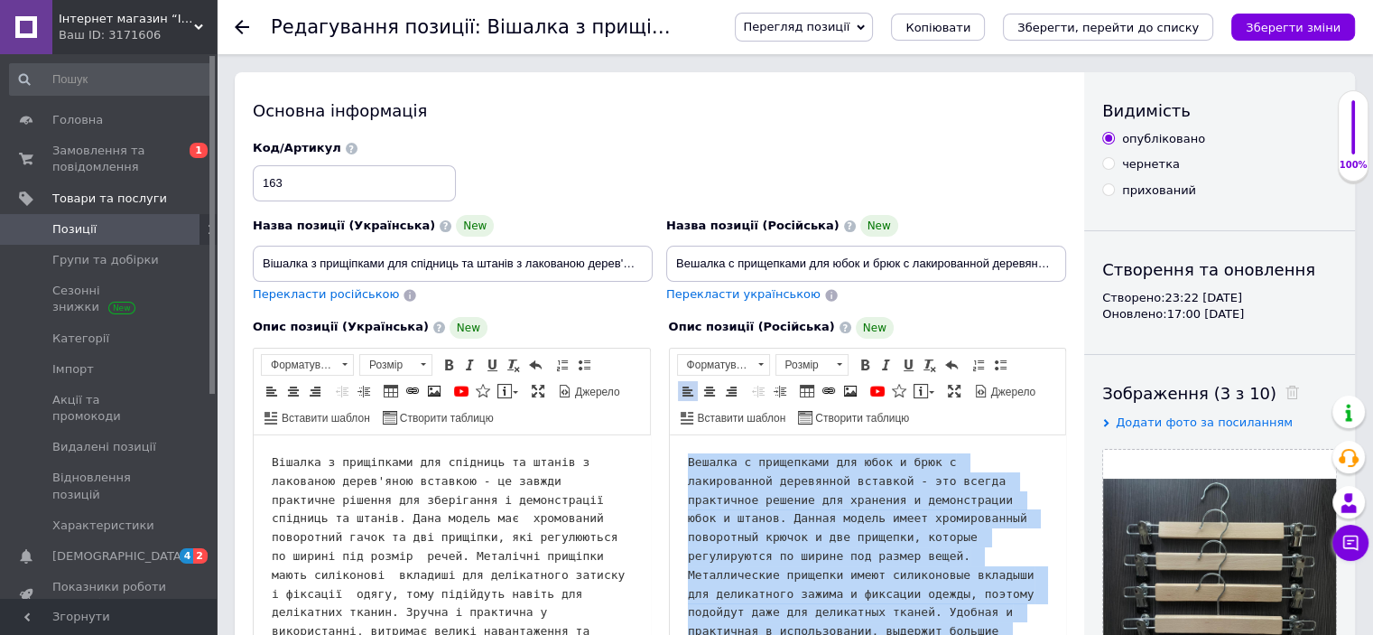
drag, startPoint x: 686, startPoint y: 461, endPoint x: 922, endPoint y: 627, distance: 288.3
click at [922, 627] on pre "Вешалка с прищепками для юбок и брюк с лакированной деревянной вставкой - это в…" at bounding box center [867, 556] width 360 height 207
copy pre "Вешалка с прищепками для юбок и брюк с лакированной деревянной вставкой - это в…"
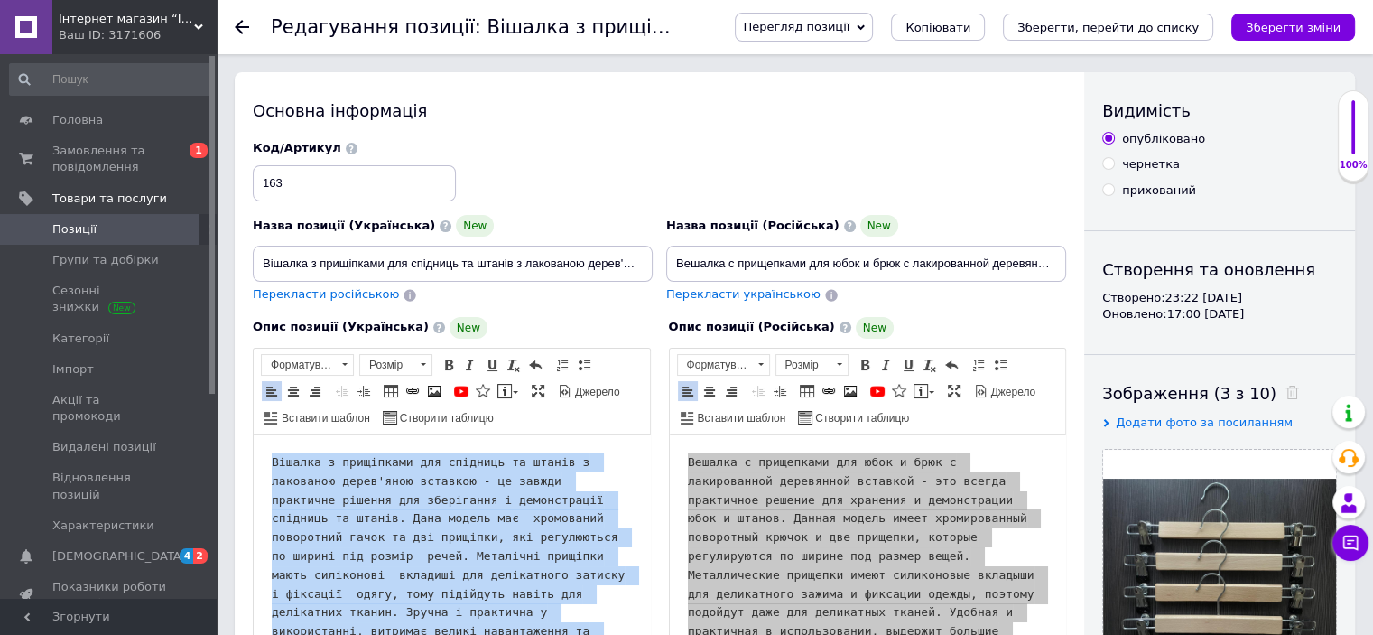
drag, startPoint x: 272, startPoint y: 461, endPoint x: 574, endPoint y: 627, distance: 344.6
click at [573, 627] on html "Вішалка з прищіпками для спідниць та штанів з лакованою дерев'яною вставкою - ц…" at bounding box center [452, 572] width 396 height 274
copy pre "Вішалка з прищіпками для спідниць та штанів з лакованою дерев'яною вставкою - ц…"
